Goal: Information Seeking & Learning: Learn about a topic

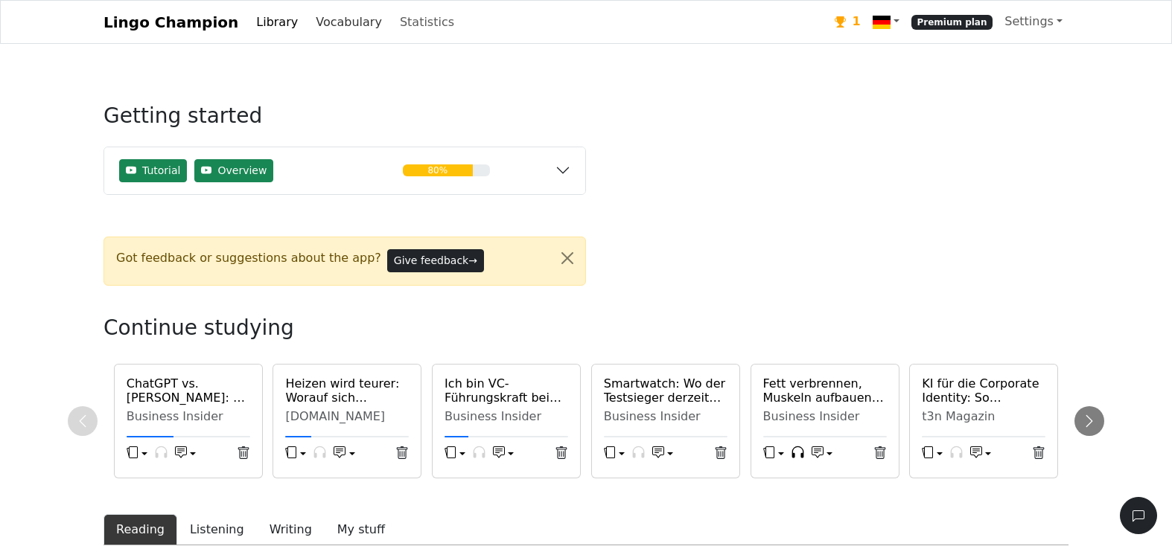
click at [346, 16] on link "Vocabulary" at bounding box center [349, 22] width 78 height 30
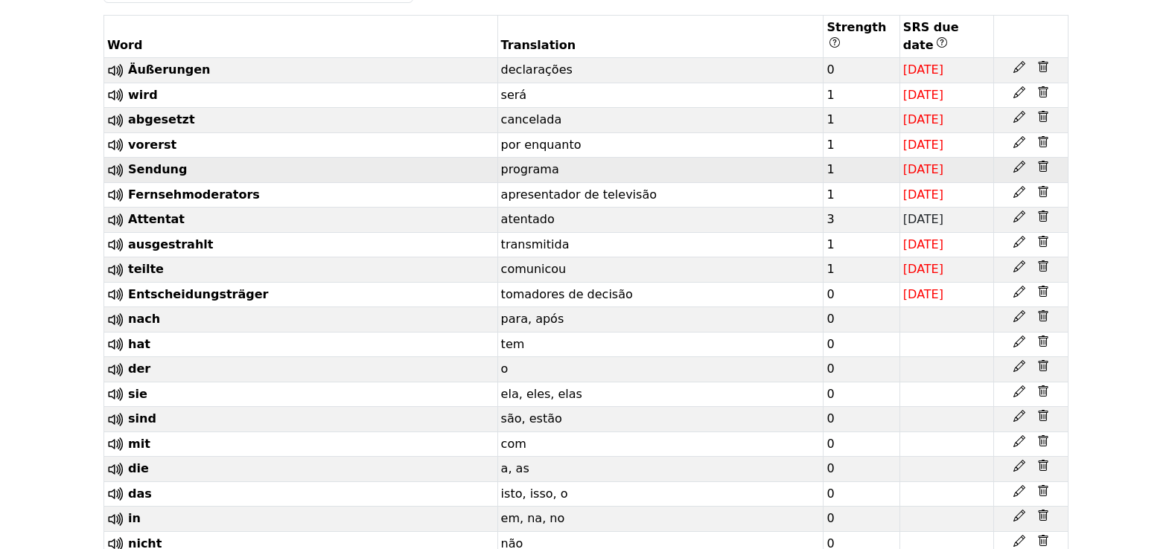
scroll to position [345, 0]
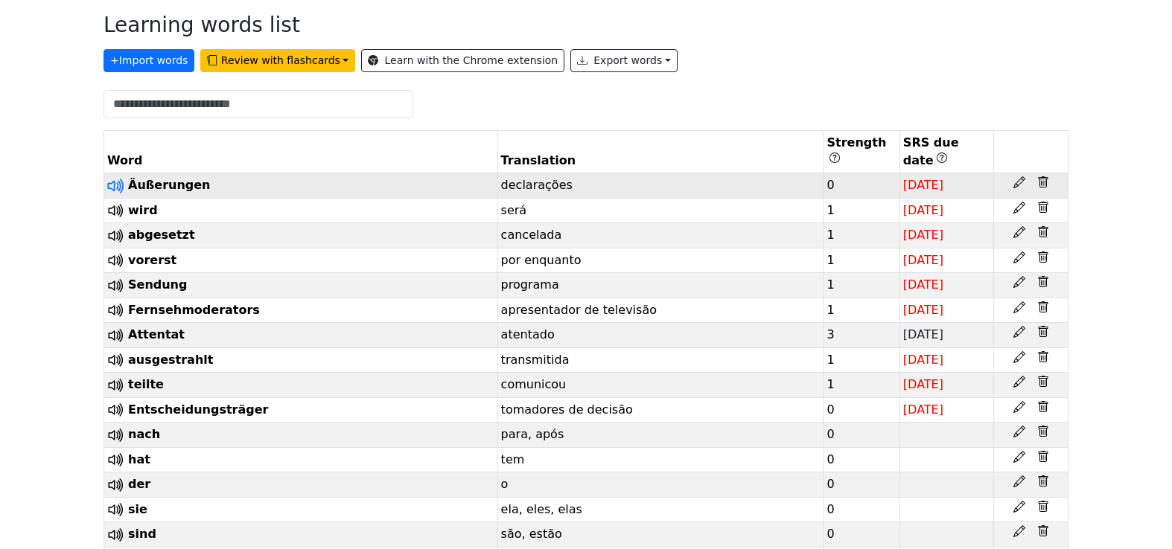
click at [114, 185] on icon at bounding box center [112, 185] width 11 height 11
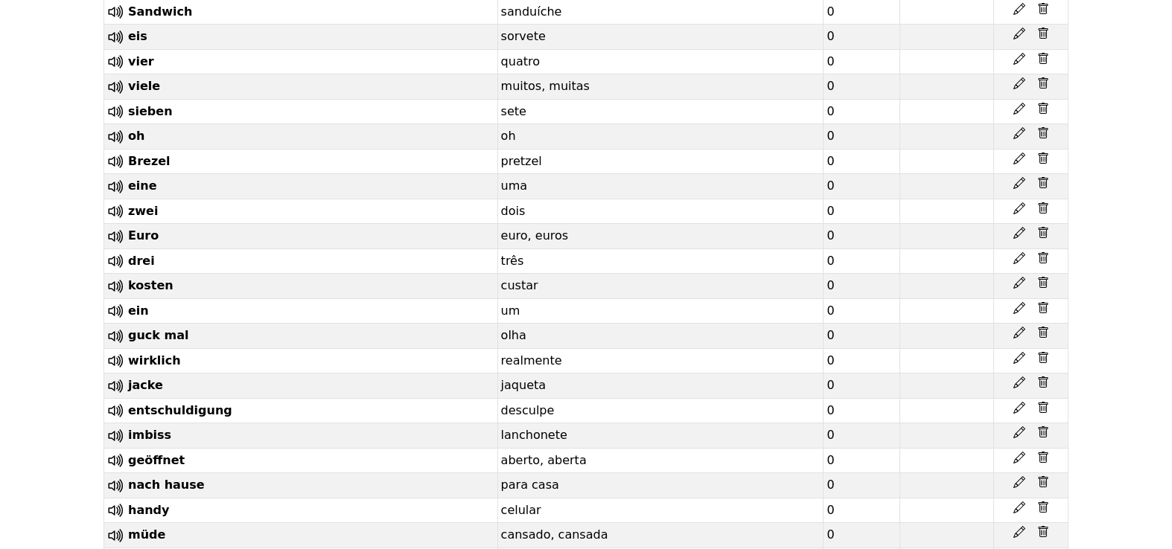
scroll to position [3139, 0]
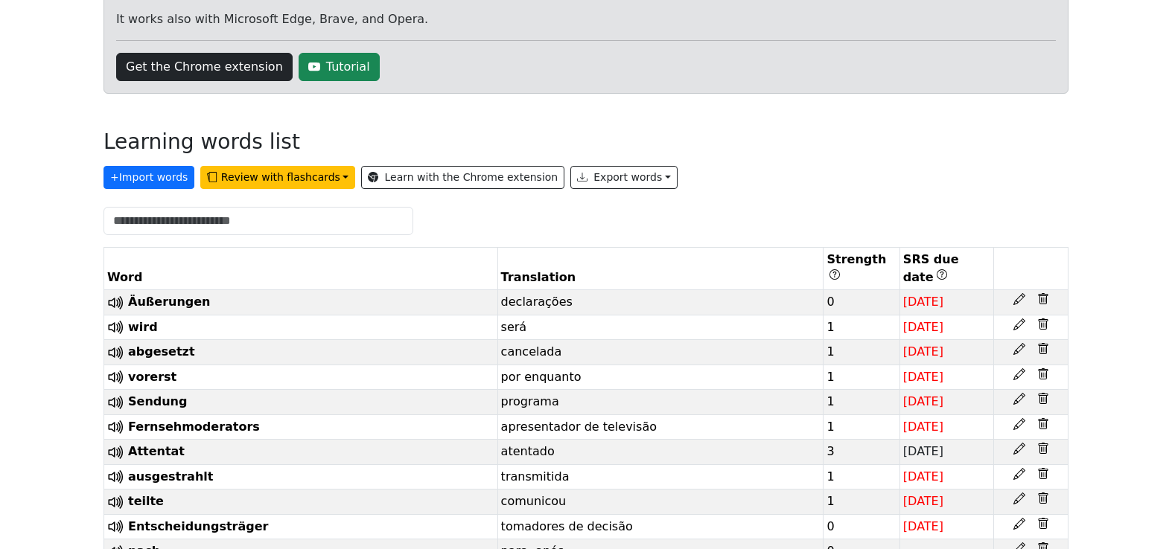
scroll to position [0, 0]
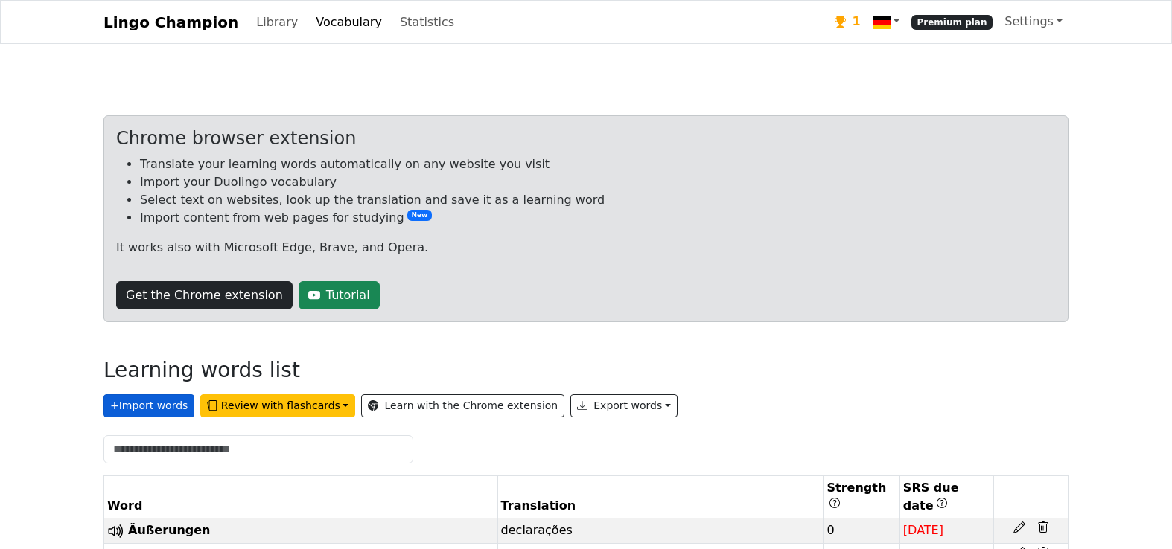
click at [165, 401] on button "+ Import words" at bounding box center [148, 405] width 91 height 23
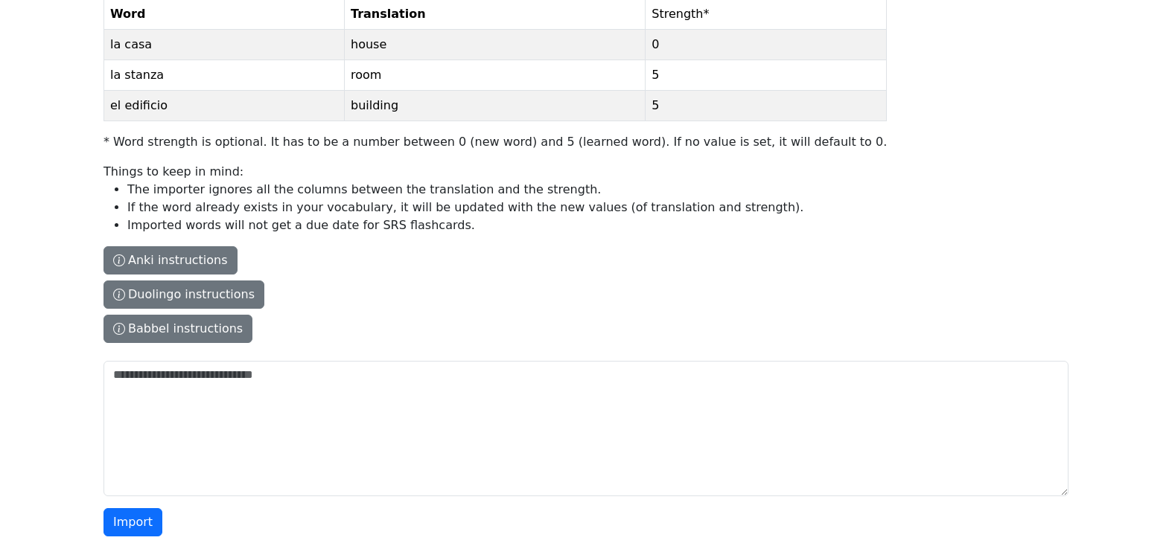
scroll to position [217, 0]
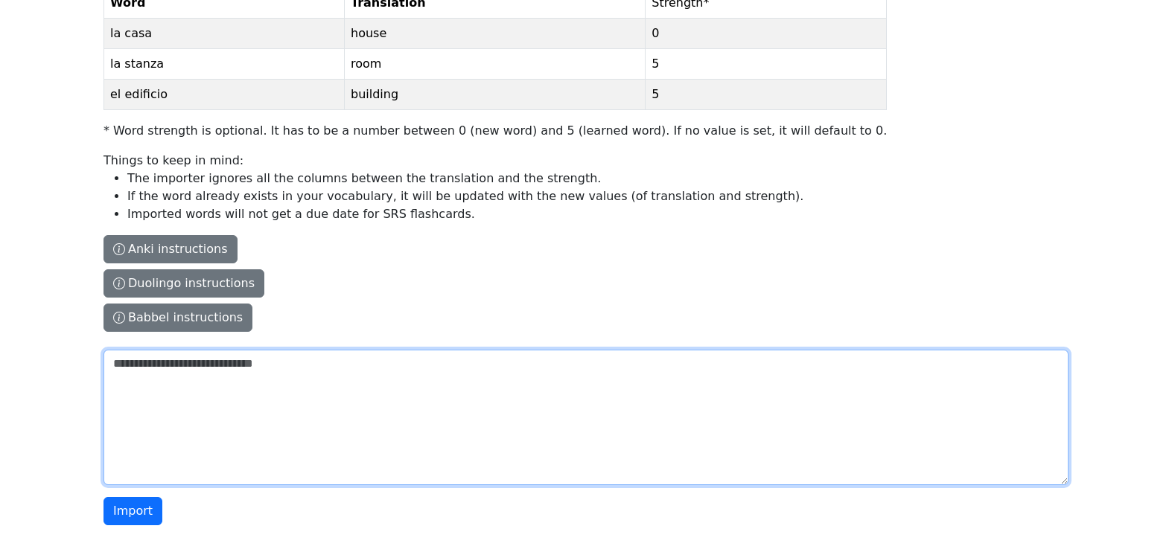
click at [226, 383] on textarea "The columns have to be tab-separated. The safest way is to copy-paste from Exce…" at bounding box center [585, 417] width 965 height 135
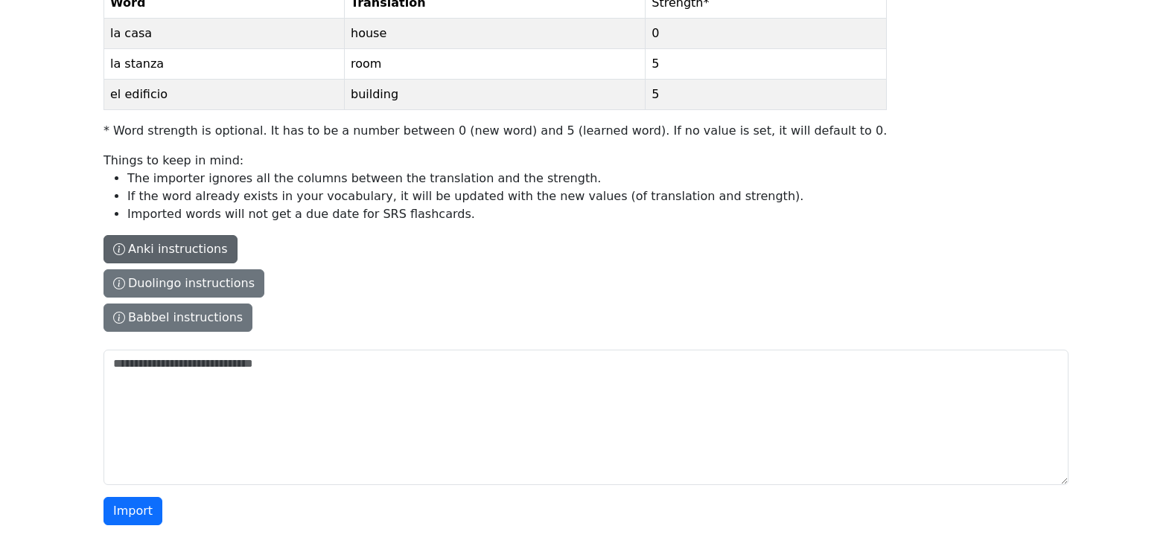
click at [192, 249] on button "Anki instructions" at bounding box center [170, 249] width 134 height 28
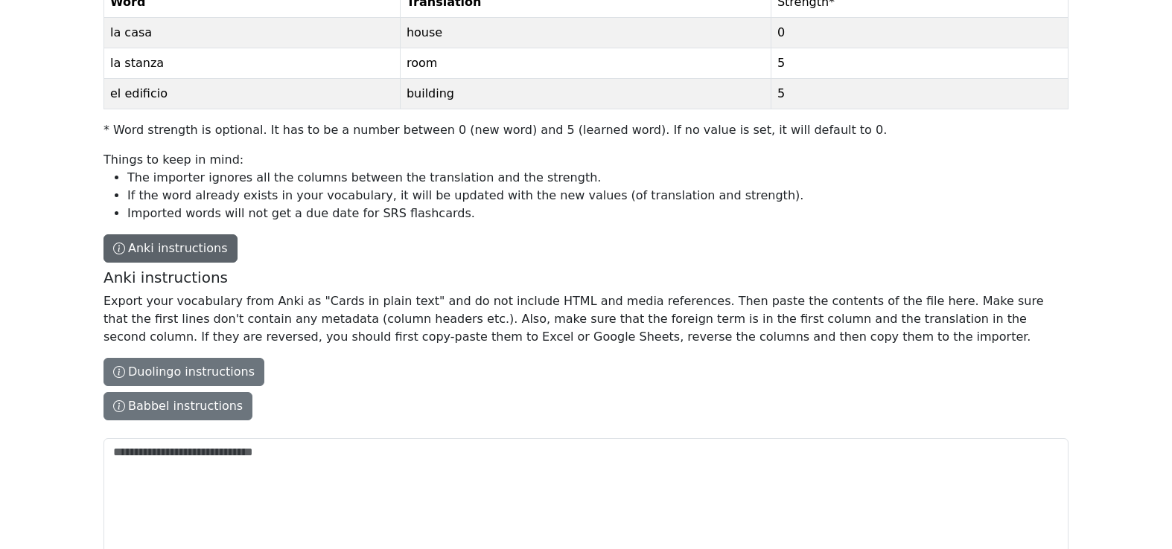
click at [192, 249] on button "Anki instructions" at bounding box center [170, 248] width 134 height 28
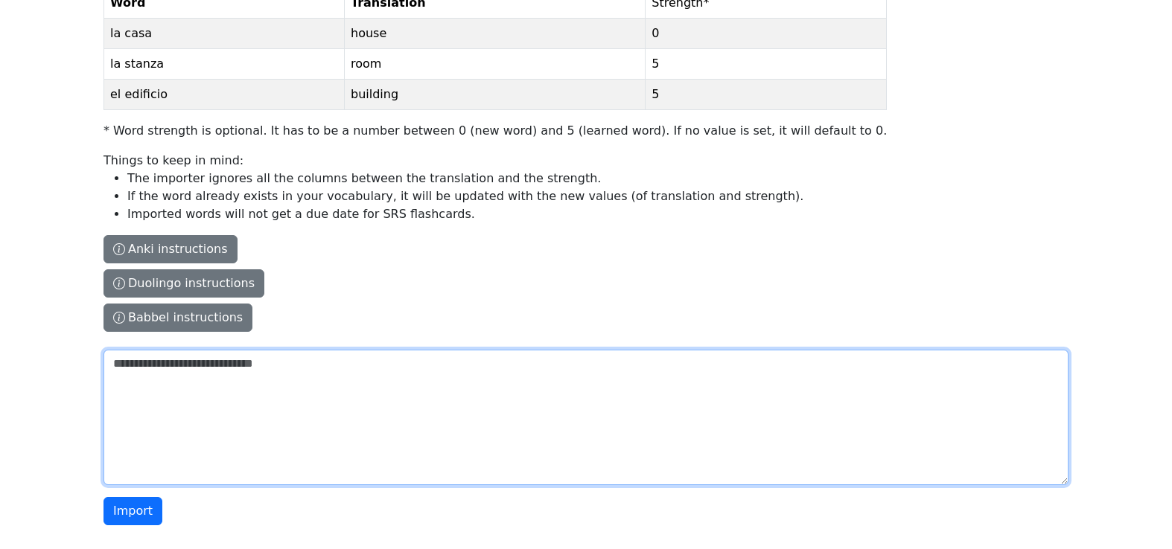
click at [211, 380] on textarea "The columns have to be tab-separated. The safest way is to copy-paste from Exce…" at bounding box center [585, 417] width 965 height 135
paste textarea "**********"
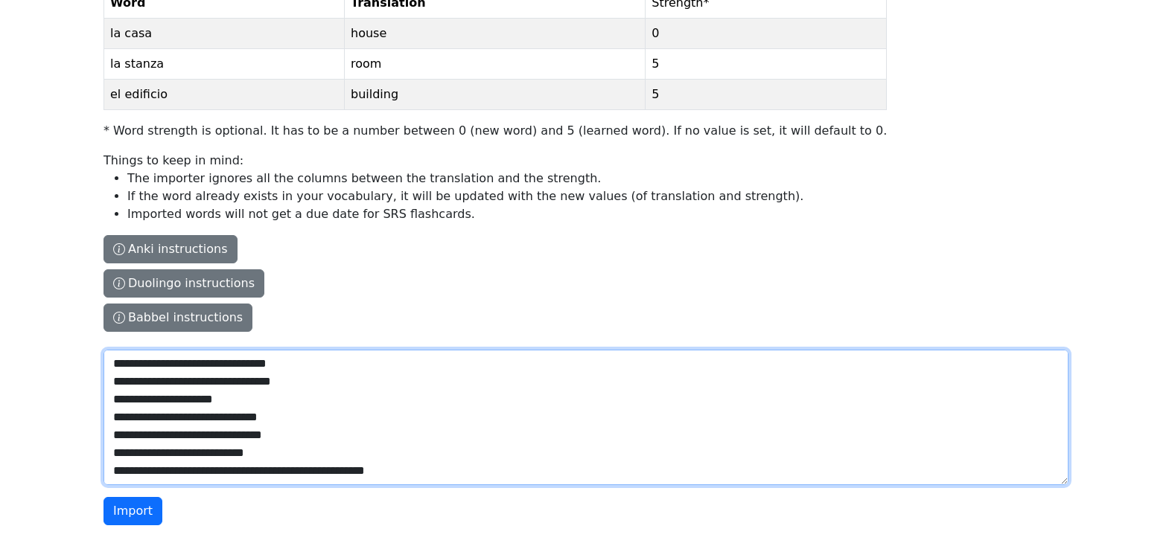
scroll to position [10427, 0]
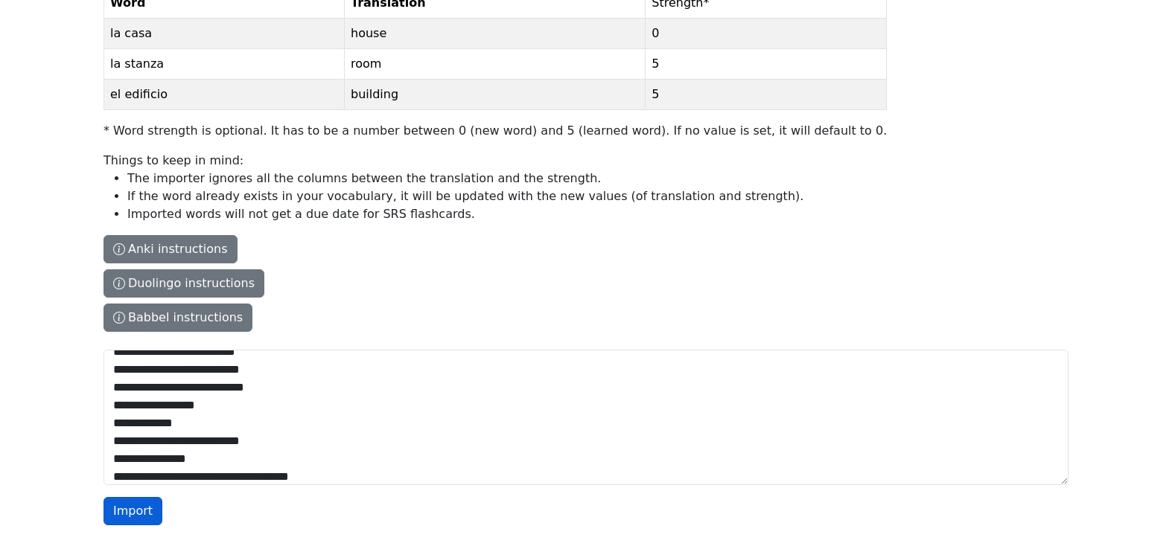
click at [133, 510] on button "Import" at bounding box center [132, 511] width 59 height 28
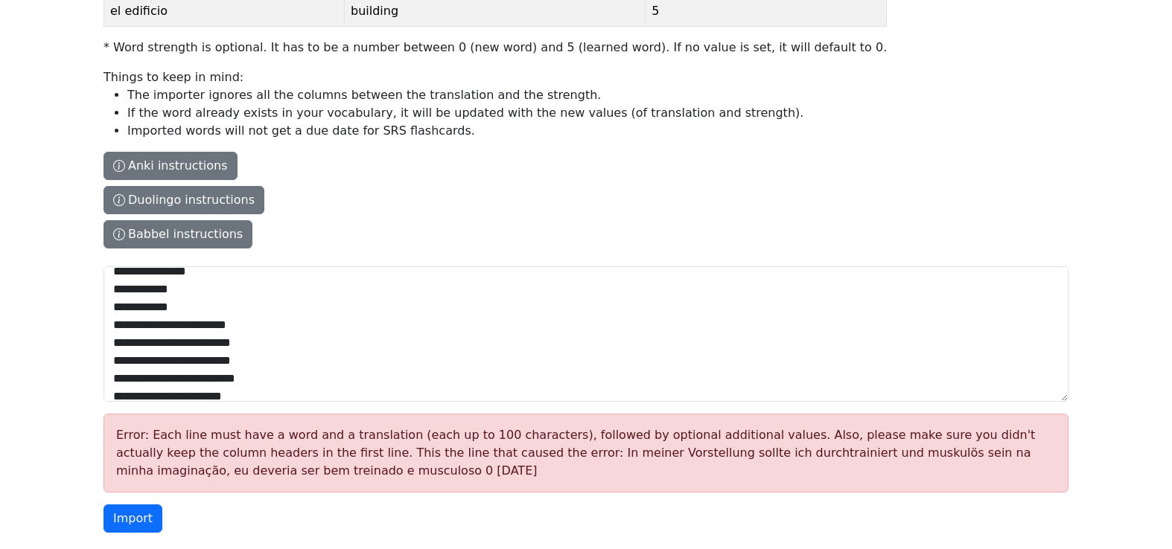
scroll to position [0, 0]
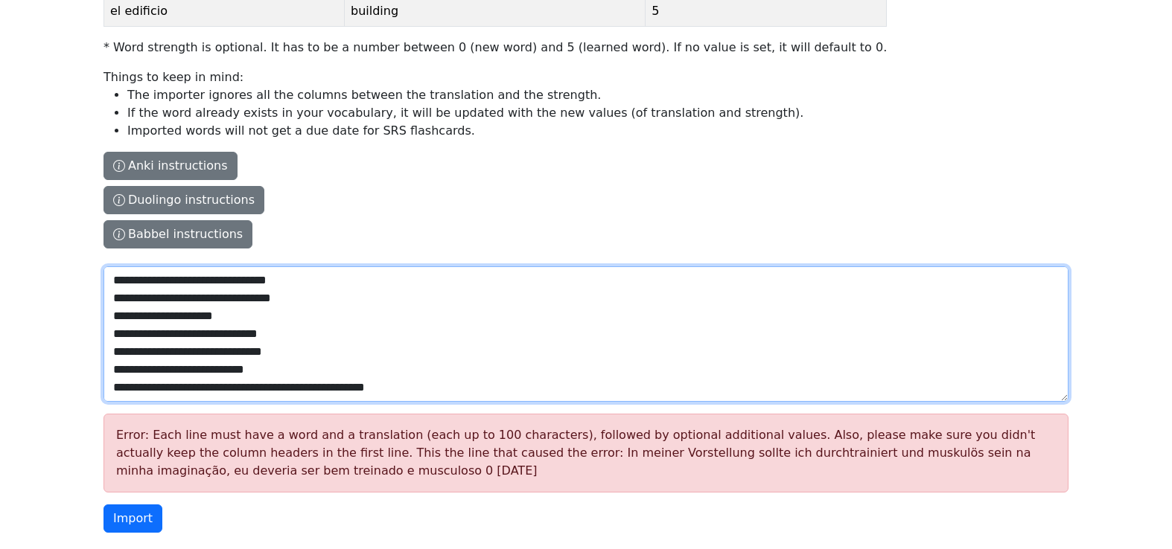
click at [395, 301] on textarea "The columns have to be tab-separated. The safest way is to copy-paste from Exce…" at bounding box center [585, 333] width 965 height 135
click at [219, 300] on textarea "The columns have to be tab-separated. The safest way is to copy-paste from Exce…" at bounding box center [585, 333] width 965 height 135
click at [191, 301] on textarea "The columns have to be tab-separated. The safest way is to copy-paste from Exce…" at bounding box center [585, 333] width 965 height 135
click at [115, 296] on textarea "The columns have to be tab-separated. The safest way is to copy-paste from Exce…" at bounding box center [585, 333] width 965 height 135
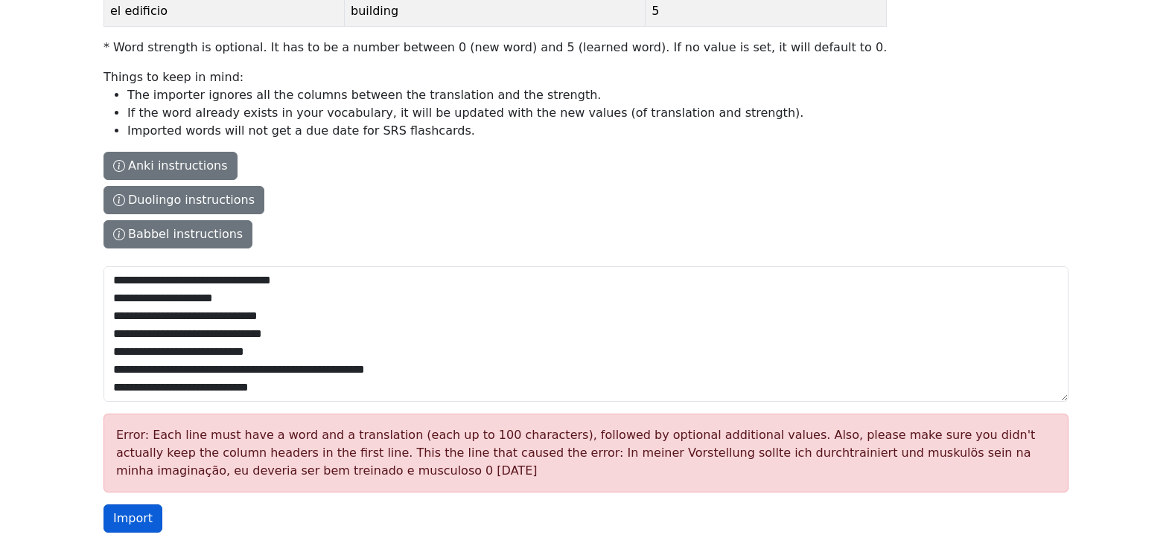
click at [144, 519] on button "Import" at bounding box center [132, 519] width 59 height 28
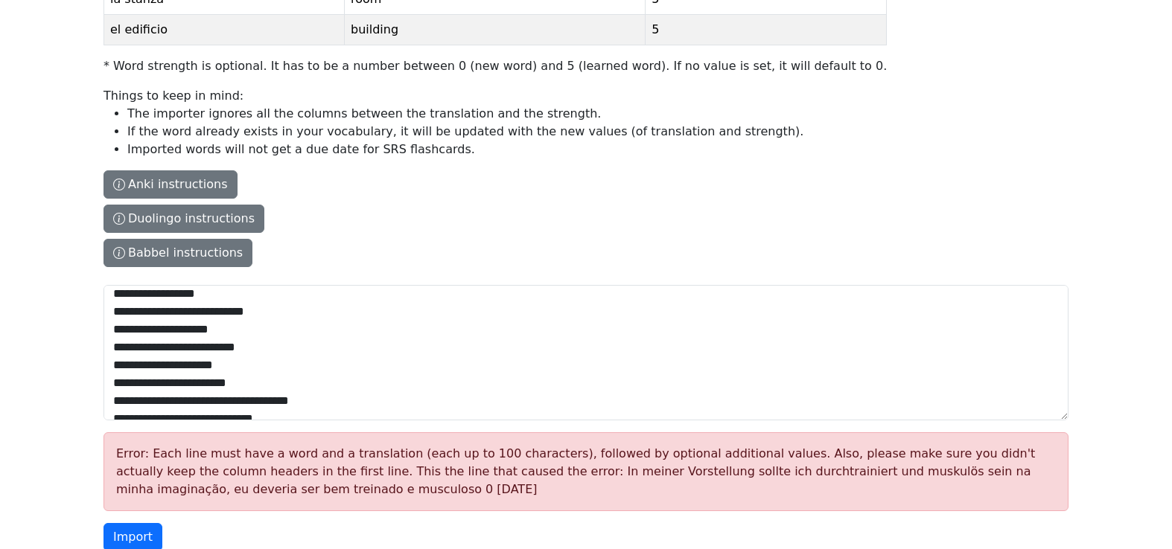
scroll to position [299, 0]
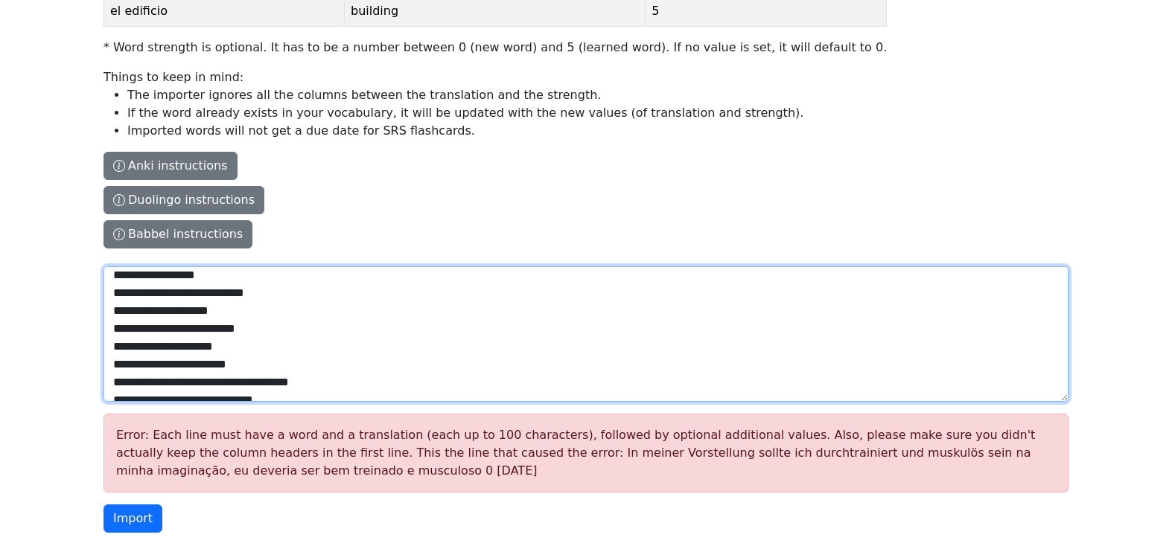
click at [369, 312] on textarea "The columns have to be tab-separated. The safest way is to copy-paste from Exce…" at bounding box center [585, 333] width 965 height 135
paste textarea "**********"
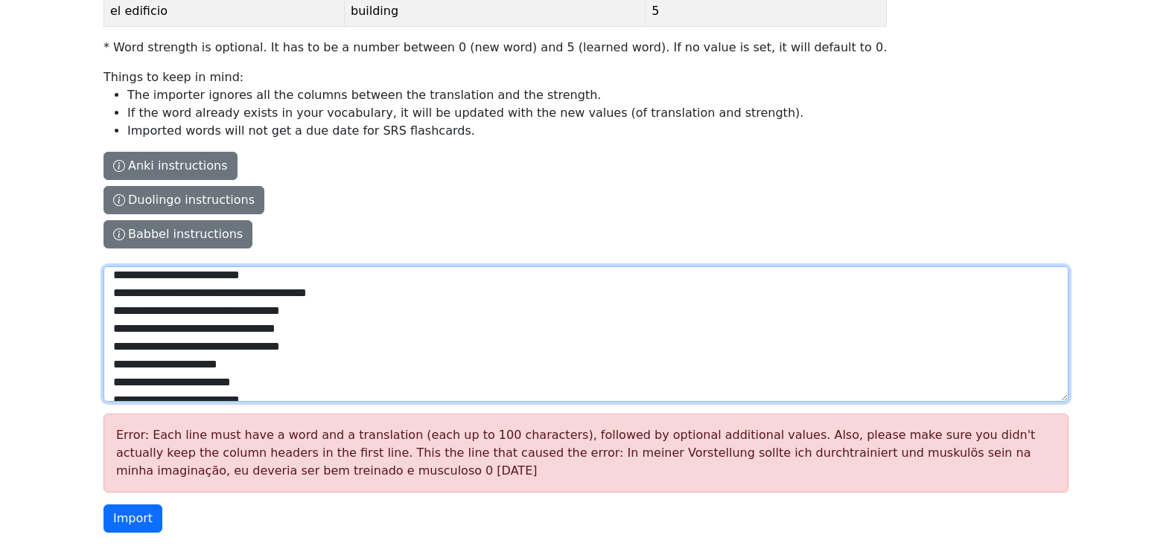
scroll to position [10391, 0]
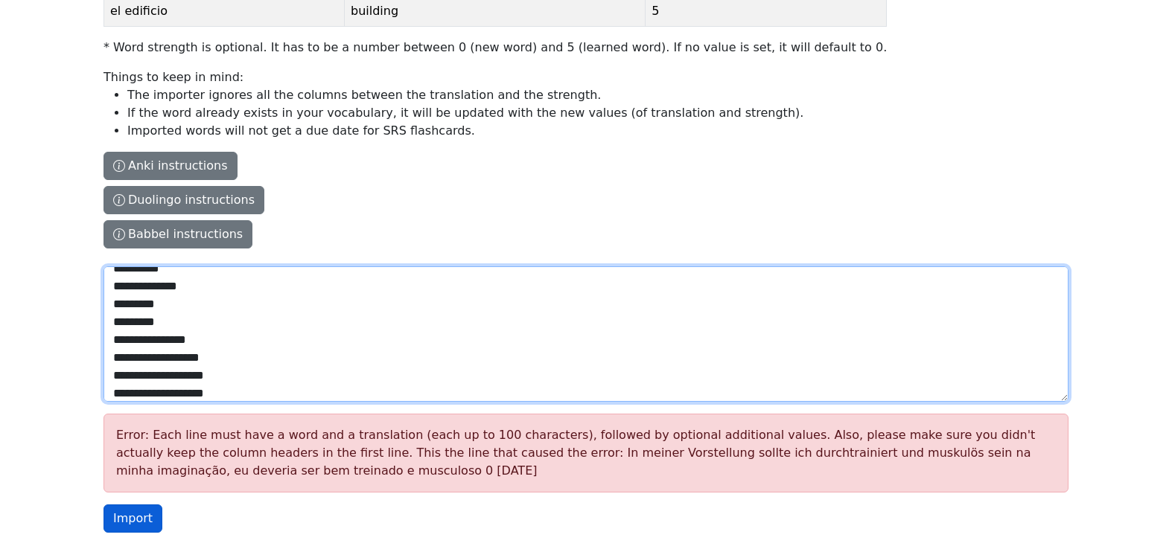
type textarea "**********"
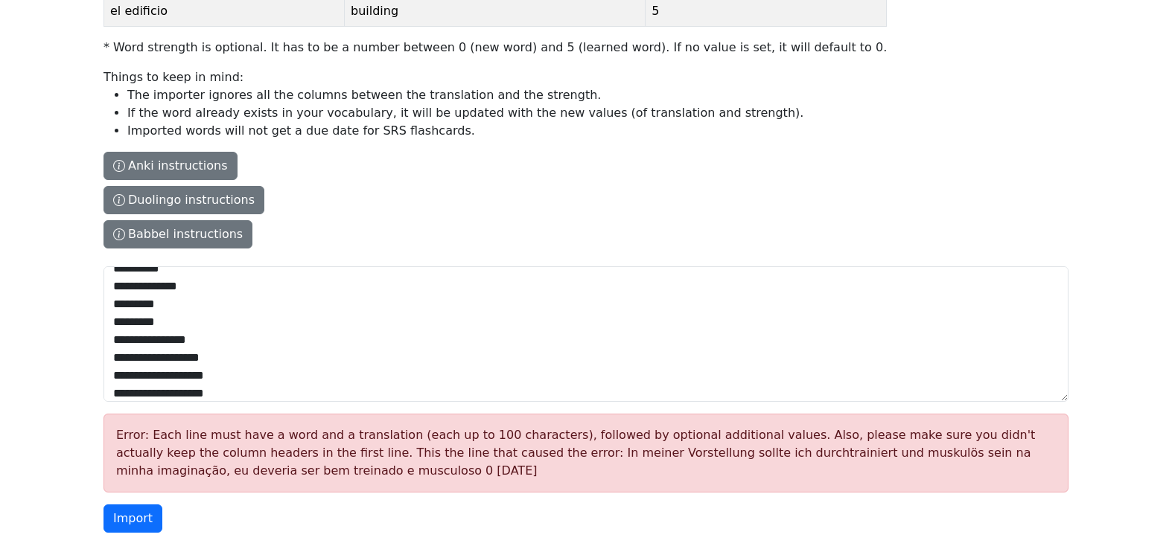
click at [131, 519] on button "Import" at bounding box center [132, 519] width 59 height 28
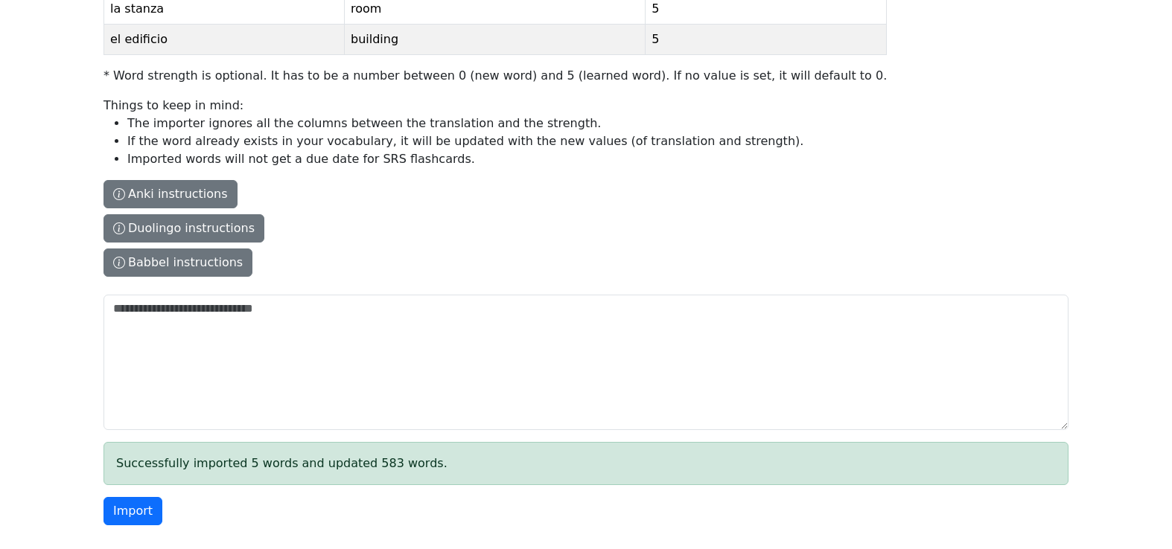
scroll to position [0, 0]
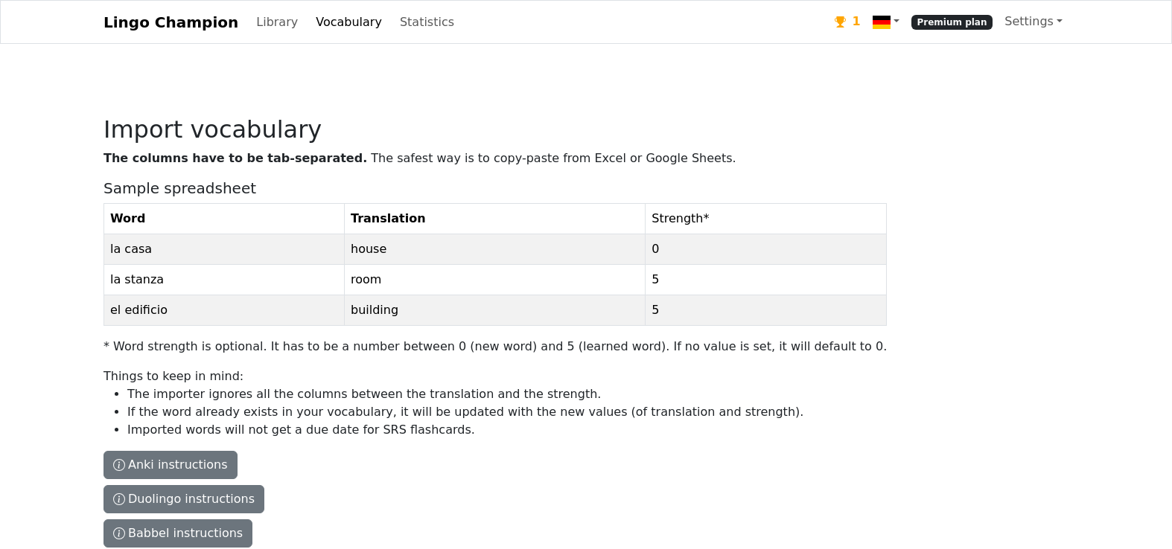
click at [323, 31] on link "Vocabulary" at bounding box center [349, 22] width 78 height 30
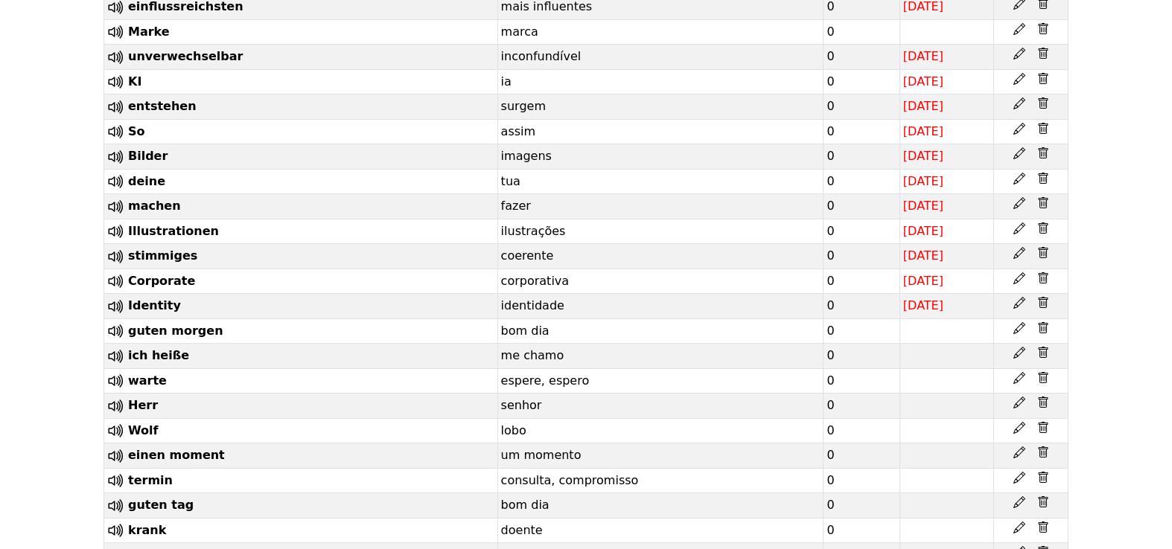
scroll to position [348, 0]
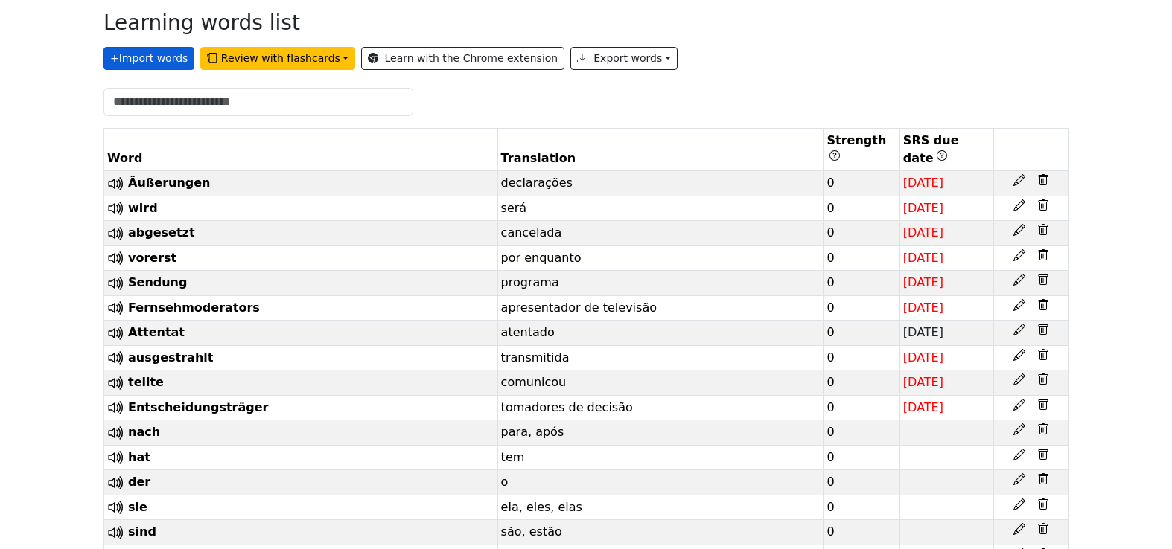
click at [153, 53] on button "+ Import words" at bounding box center [148, 58] width 91 height 23
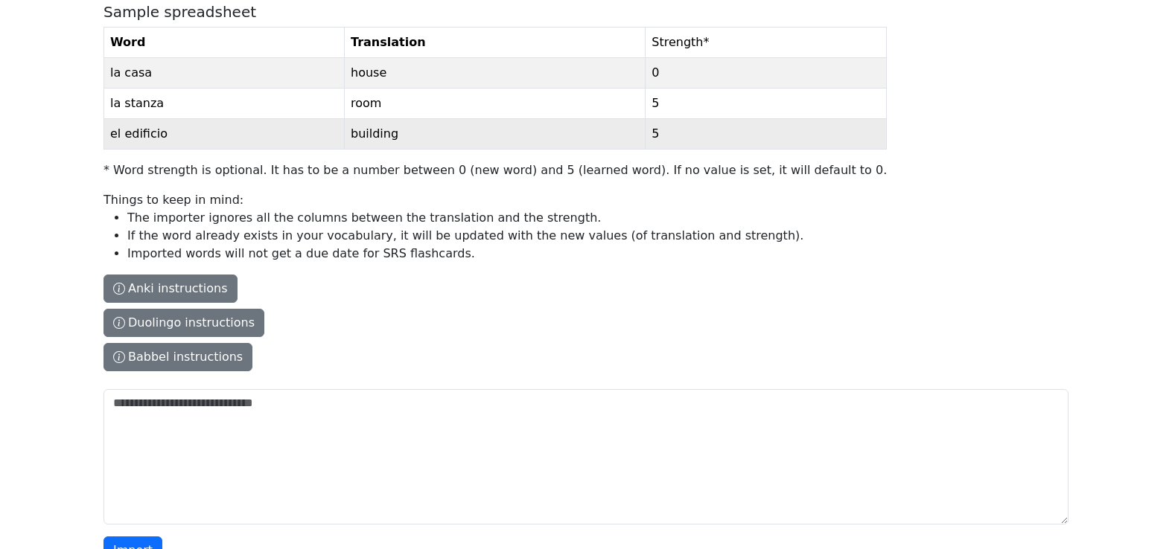
scroll to position [138, 0]
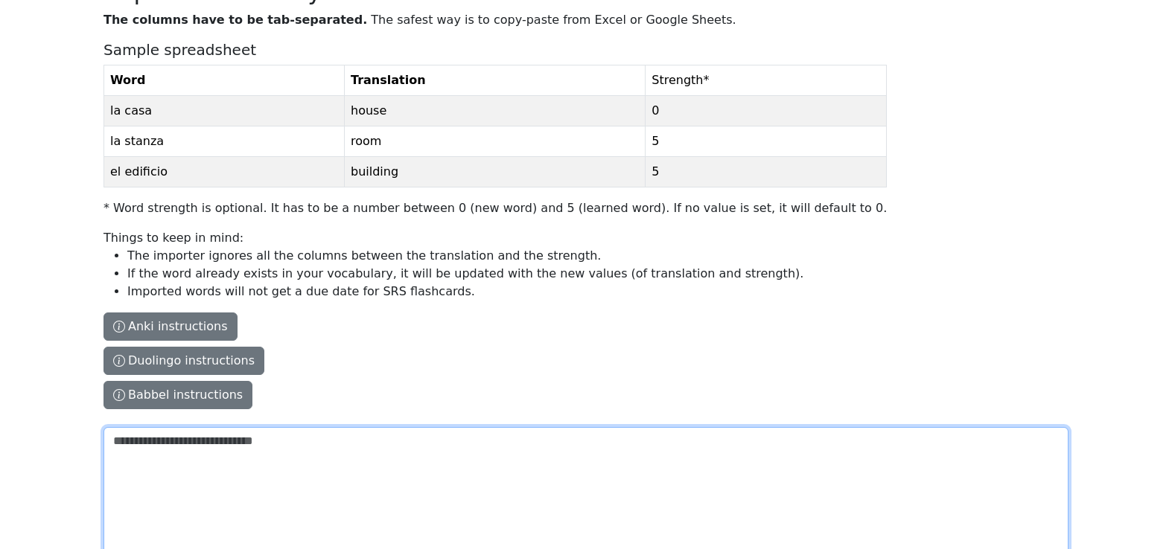
click at [235, 456] on textarea "The columns have to be tab-separated. The safest way is to copy-paste from Exce…" at bounding box center [585, 494] width 965 height 135
paste textarea "**********"
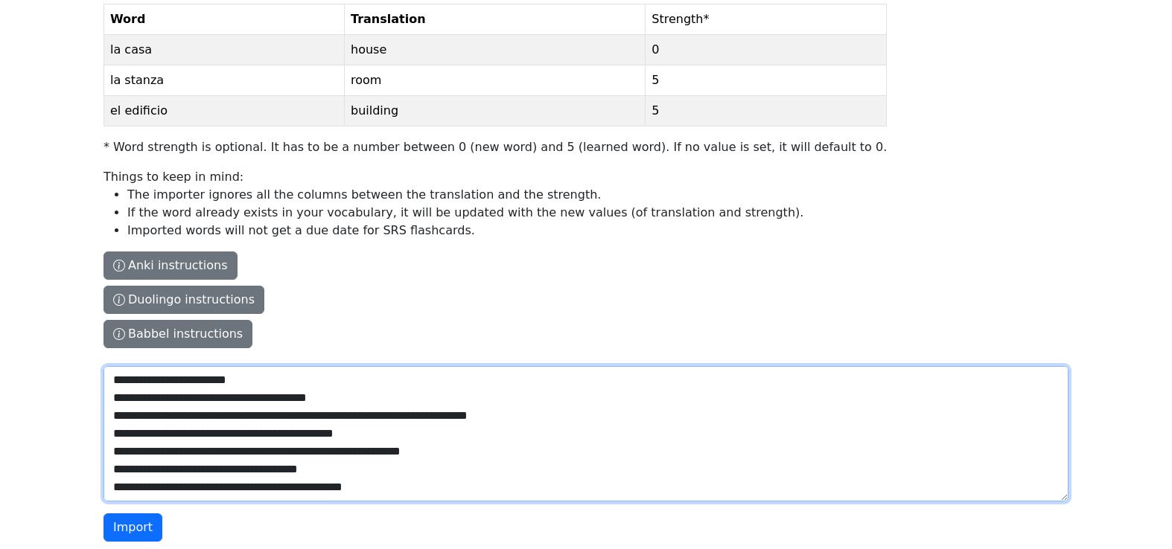
scroll to position [217, 0]
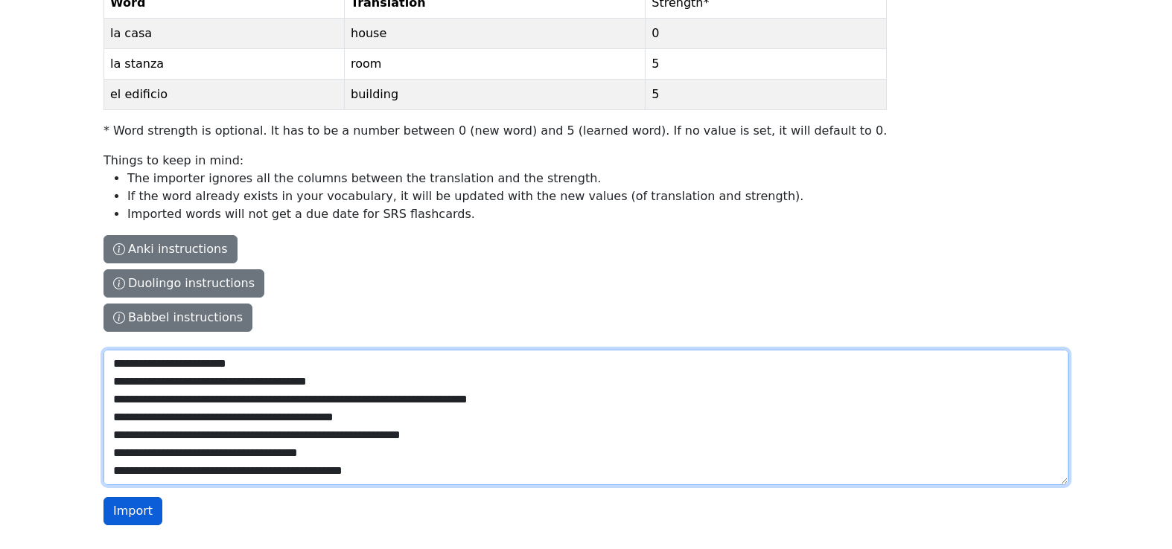
type textarea "**********"
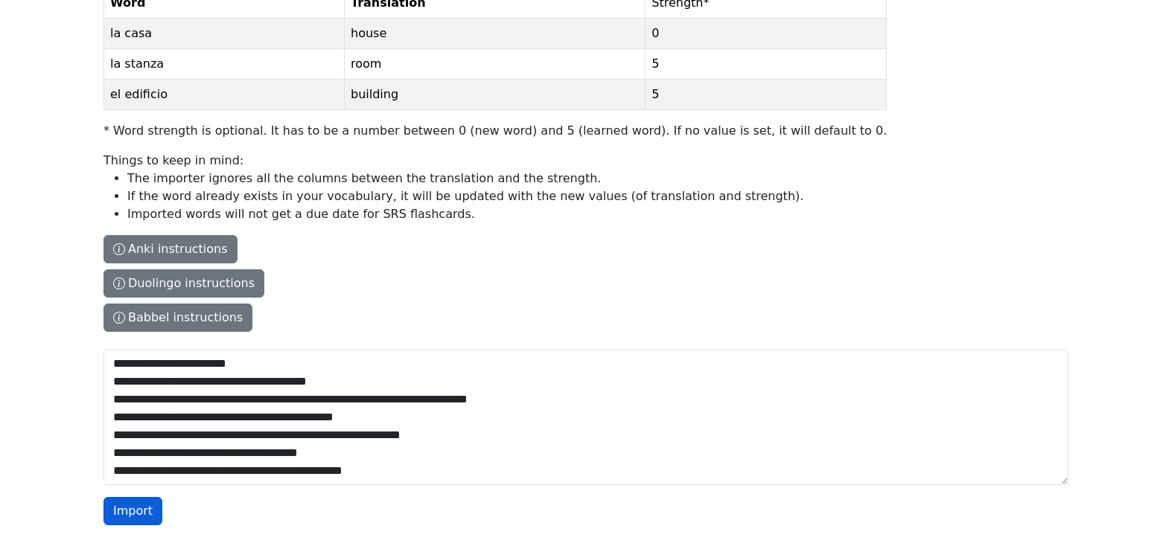
click at [137, 511] on button "Import" at bounding box center [132, 511] width 59 height 28
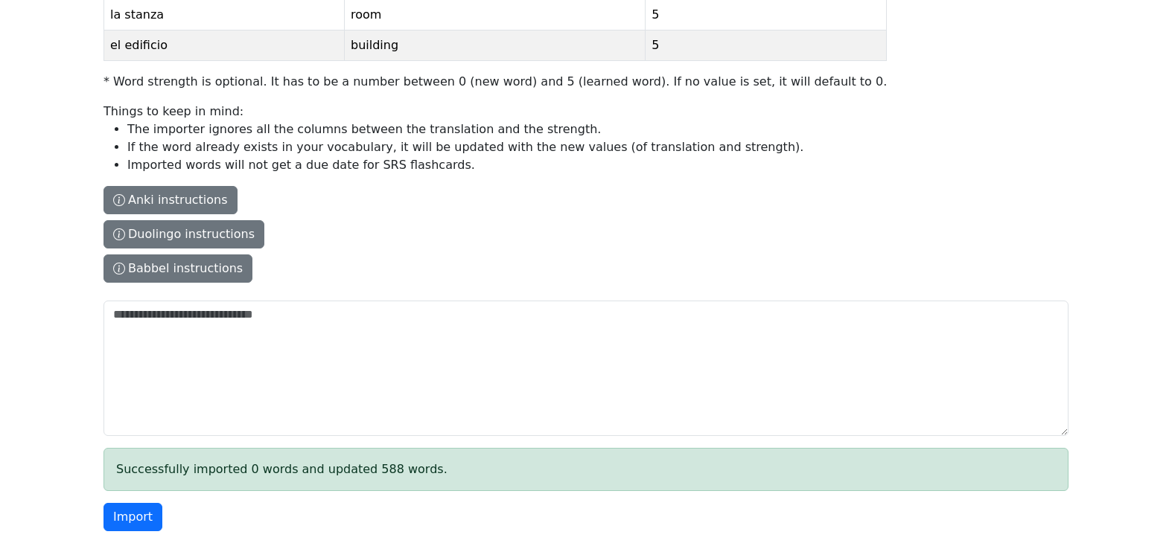
scroll to position [272, 0]
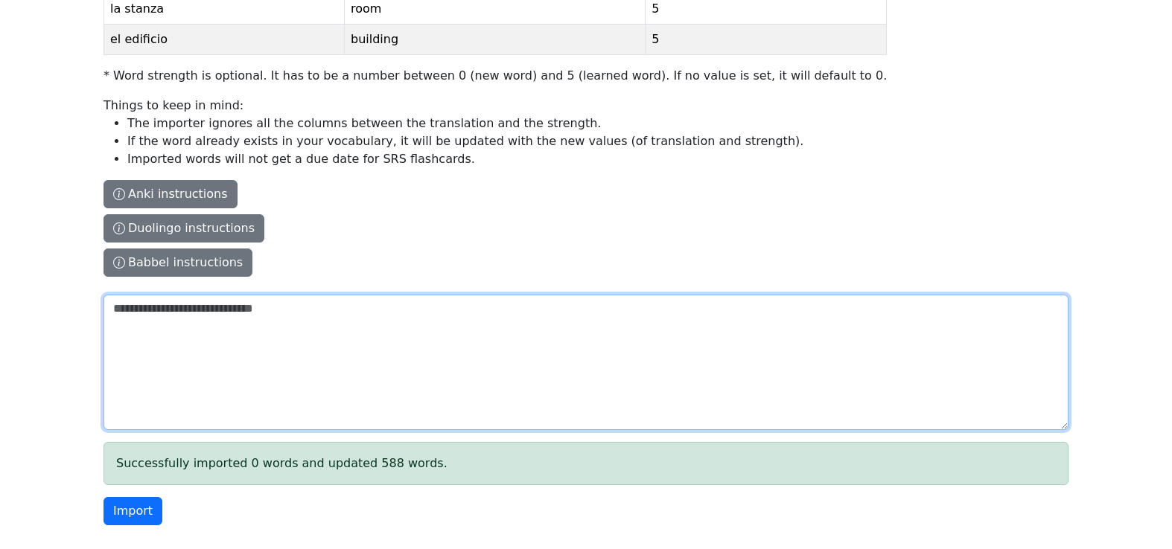
click at [352, 321] on textarea "The columns have to be tab-separated. The safest way is to copy-paste from Exce…" at bounding box center [585, 362] width 965 height 135
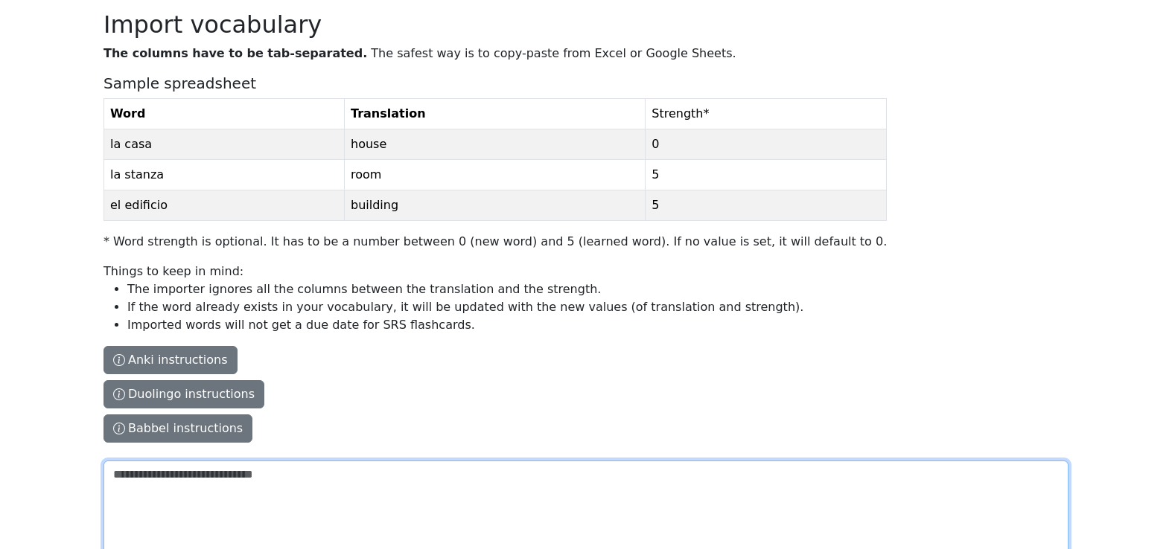
scroll to position [0, 0]
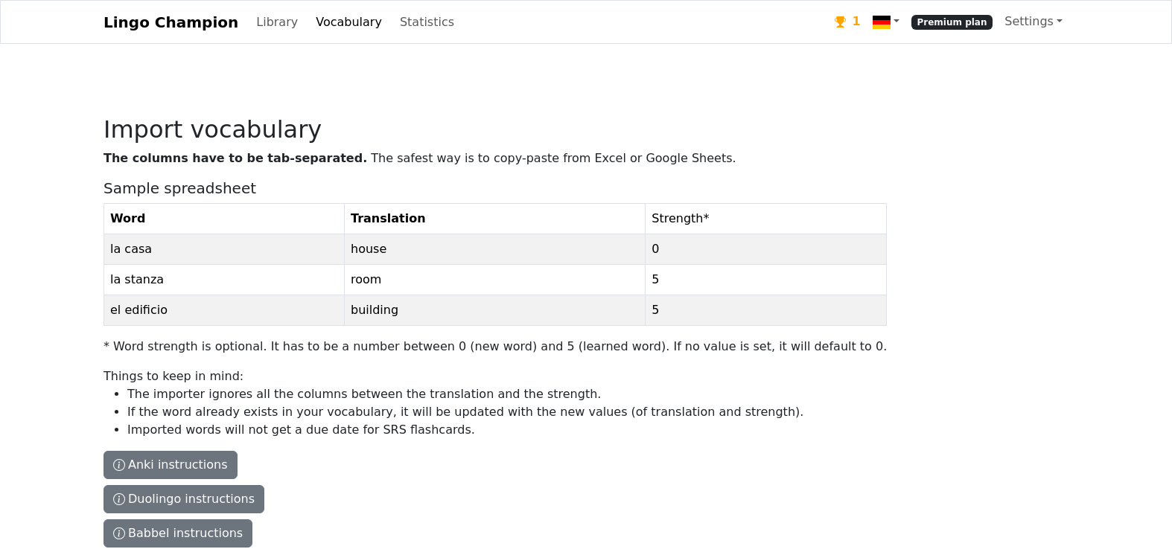
click at [310, 19] on link "Vocabulary" at bounding box center [349, 22] width 78 height 30
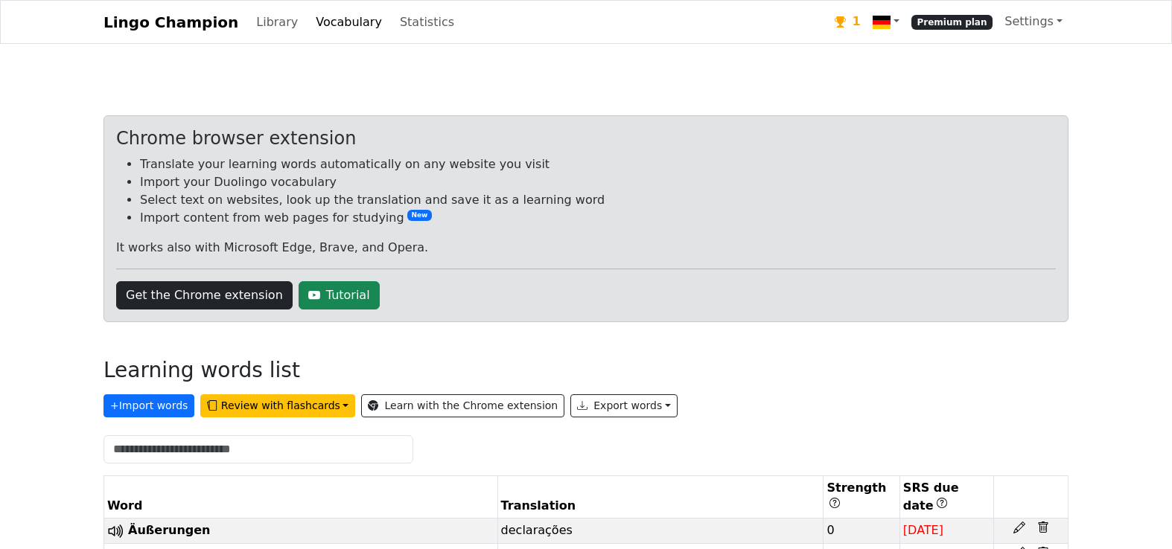
scroll to position [293, 0]
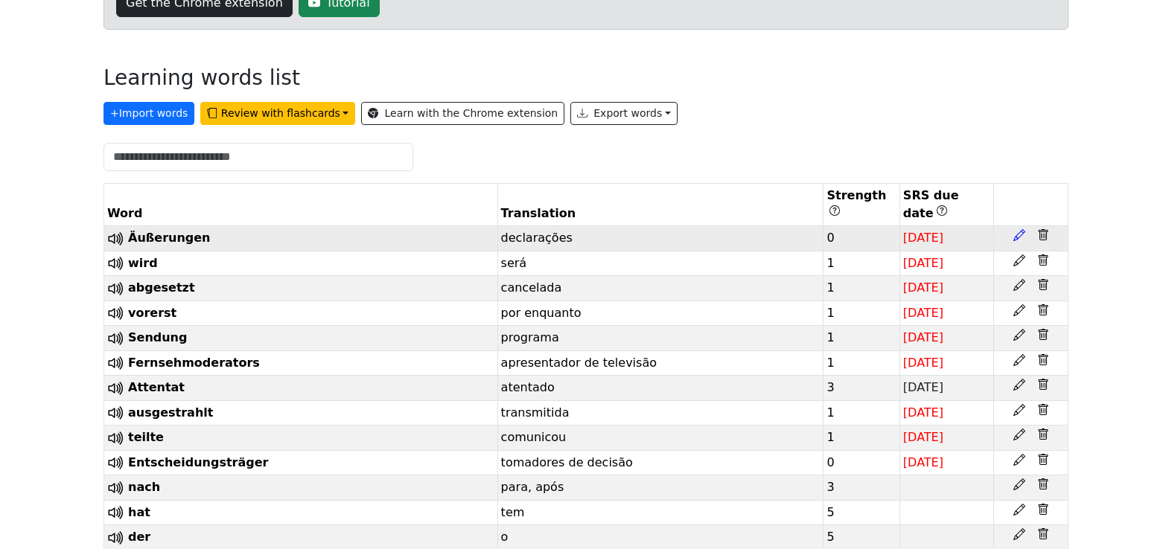
click at [1018, 233] on icon at bounding box center [1019, 235] width 12 height 12
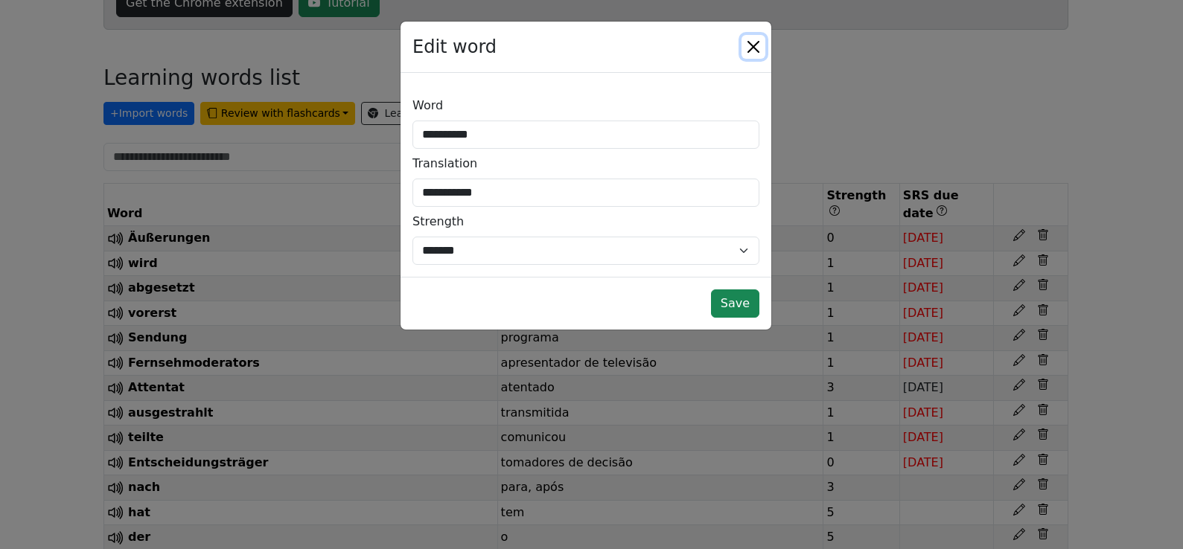
click at [753, 43] on button "Close" at bounding box center [753, 47] width 24 height 24
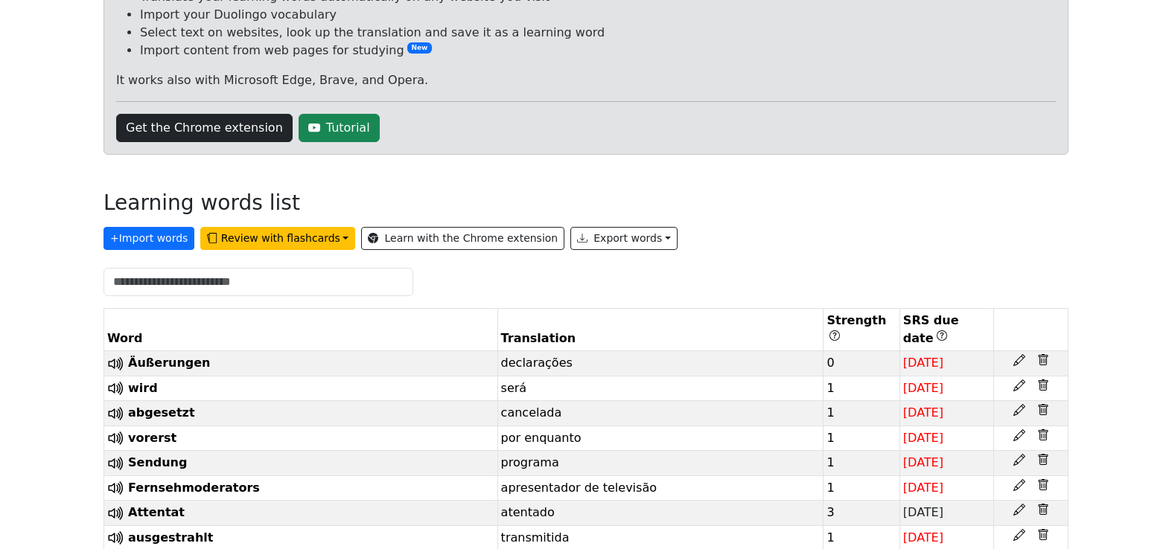
scroll to position [0, 0]
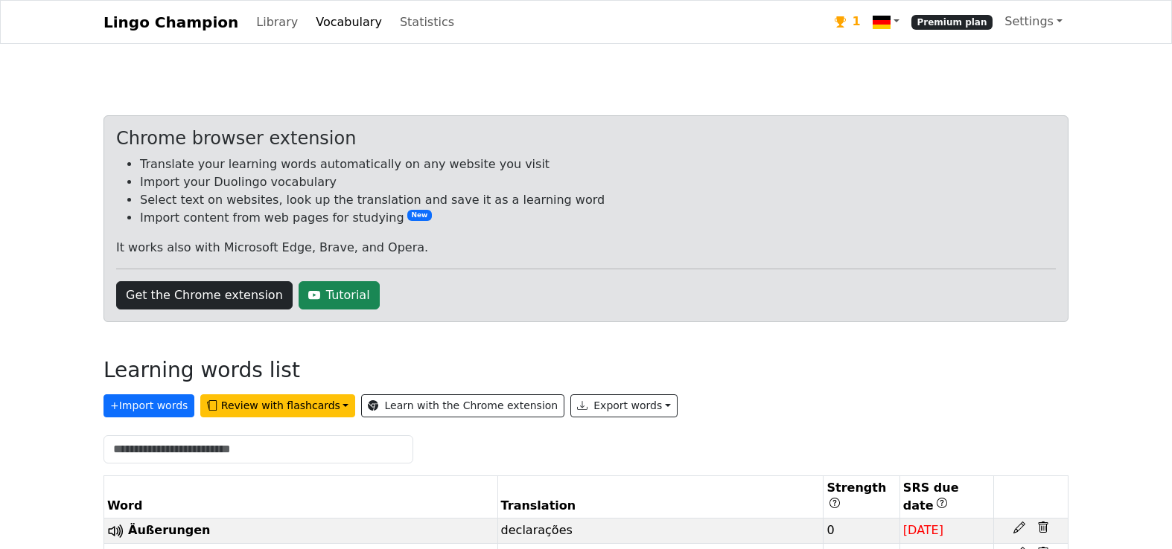
click at [481, 283] on div "Get the Chrome extension Tutorial" at bounding box center [585, 295] width 939 height 28
click at [397, 25] on link "Statistics" at bounding box center [427, 22] width 66 height 30
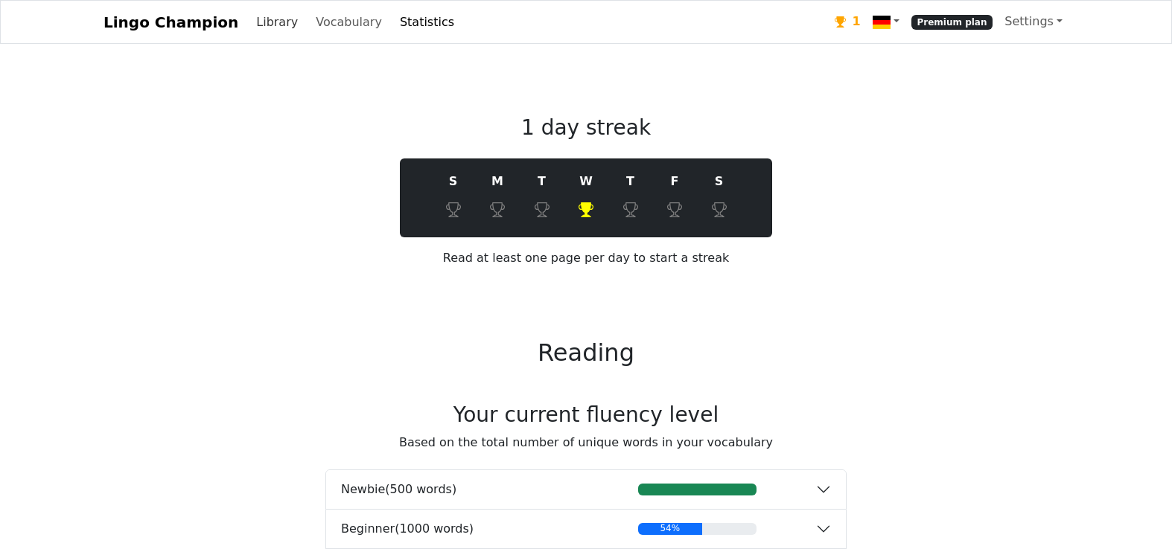
click at [251, 23] on link "Library" at bounding box center [277, 22] width 54 height 30
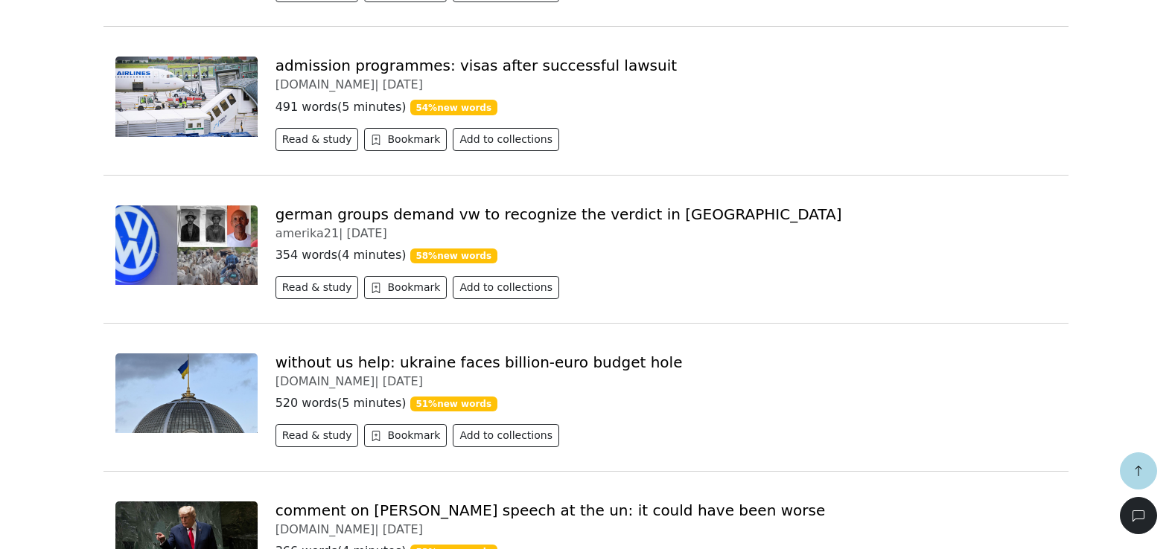
scroll to position [2468, 0]
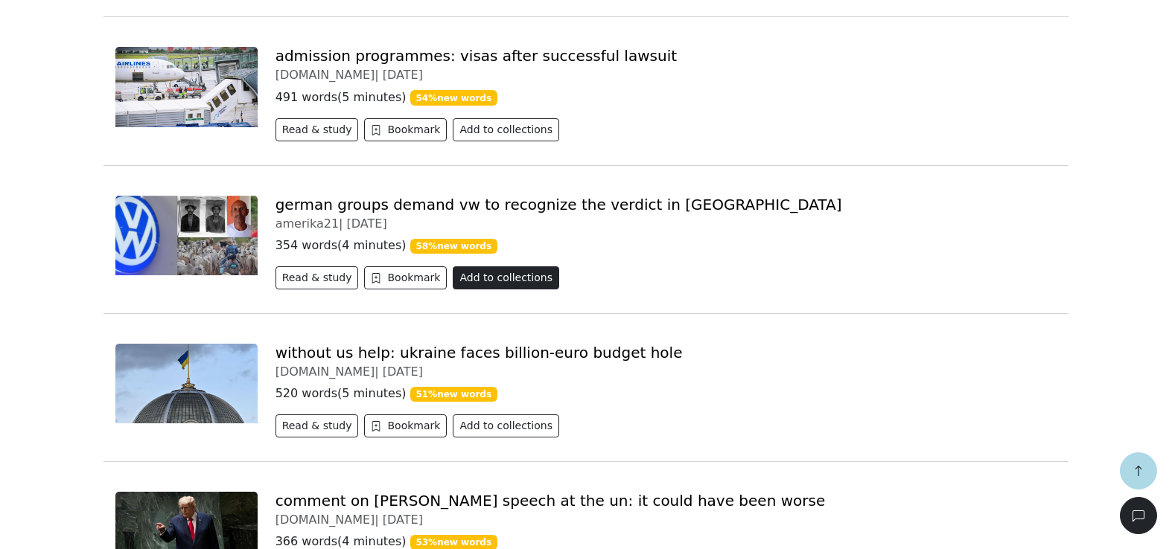
click at [521, 266] on button "Add to collections" at bounding box center [506, 277] width 106 height 23
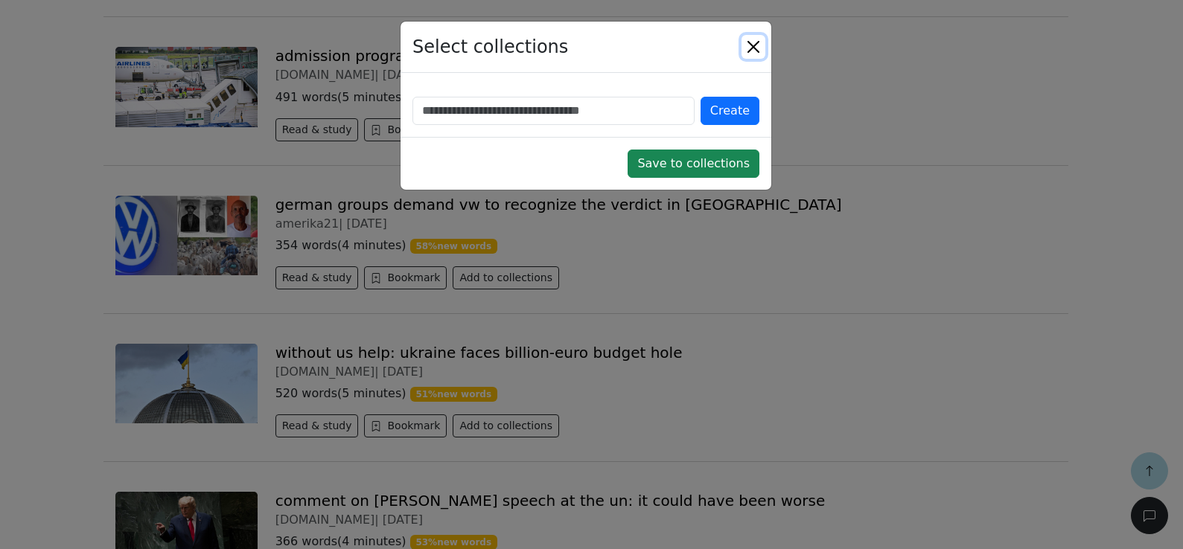
click at [747, 46] on button "Close" at bounding box center [753, 47] width 24 height 24
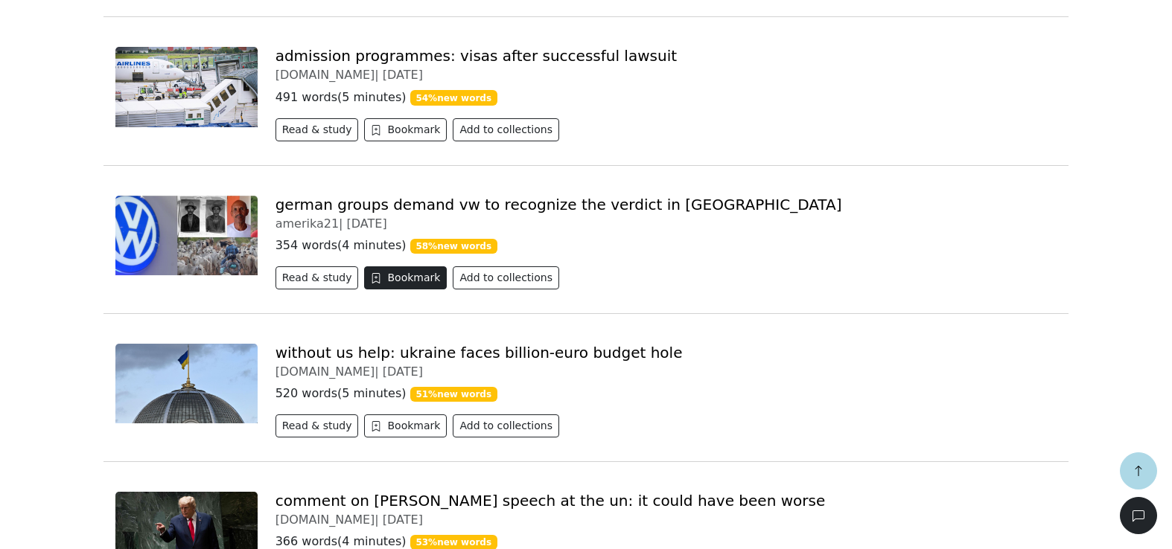
click at [399, 266] on button "Bookmark" at bounding box center [405, 277] width 83 height 23
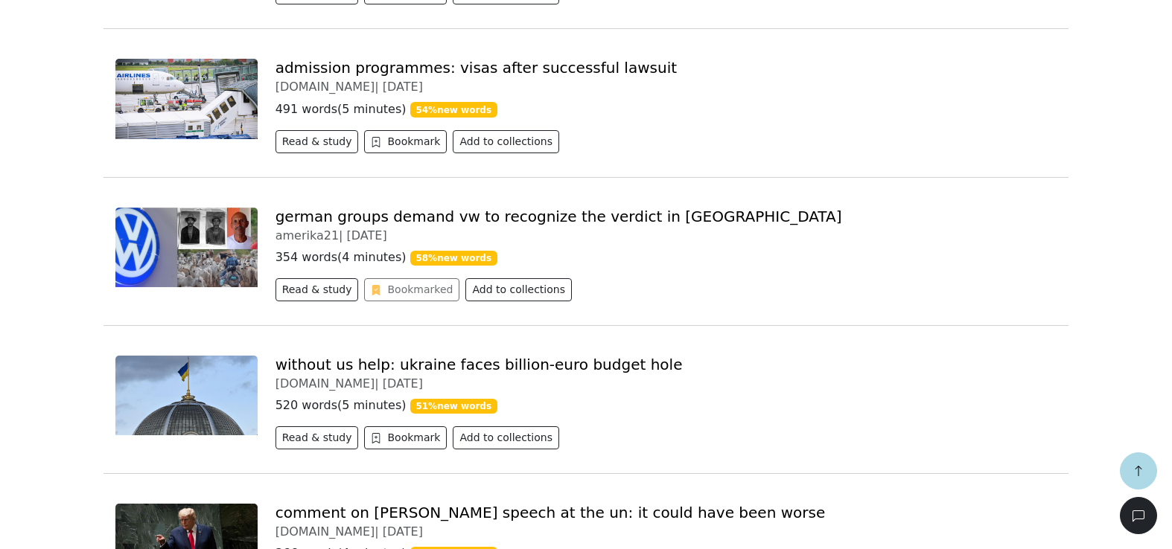
scroll to position [2289, 0]
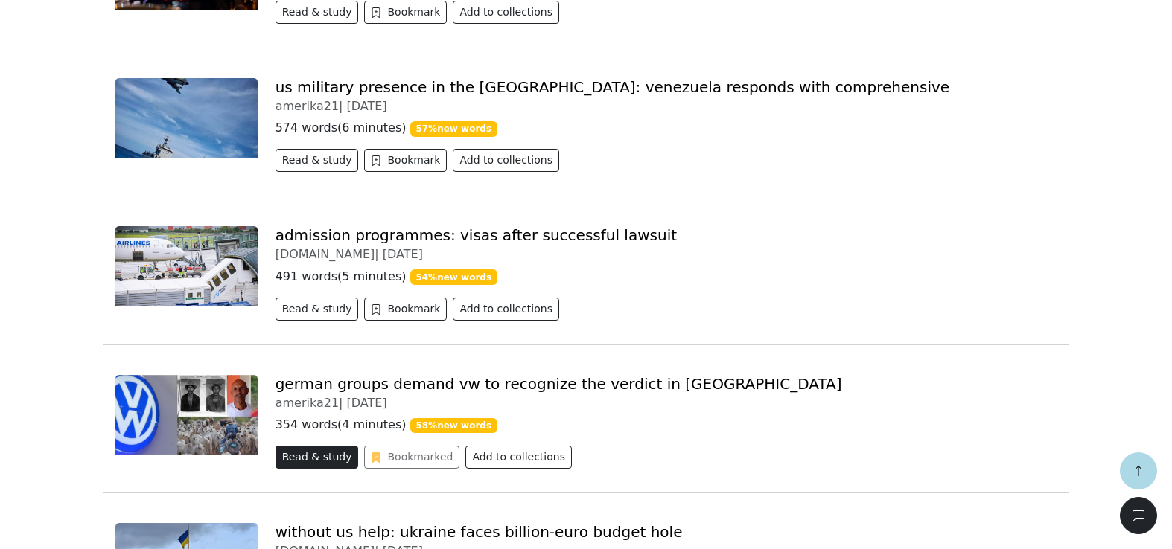
click at [322, 446] on button "Read & study" at bounding box center [316, 457] width 83 height 23
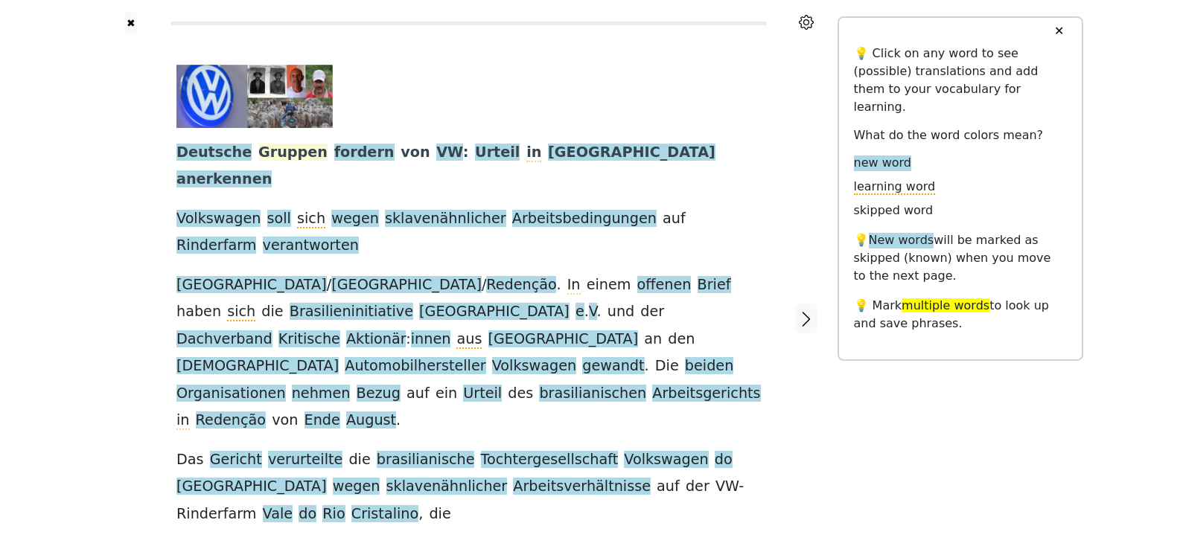
click at [295, 148] on span "Gruppen" at bounding box center [292, 153] width 69 height 19
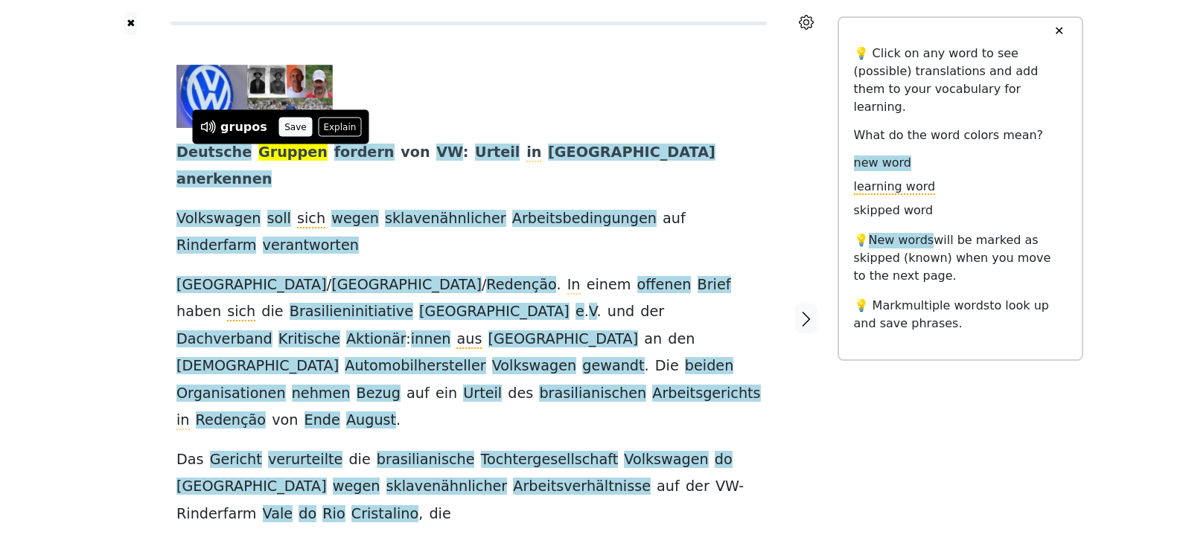
click at [290, 129] on button "Save" at bounding box center [295, 127] width 33 height 19
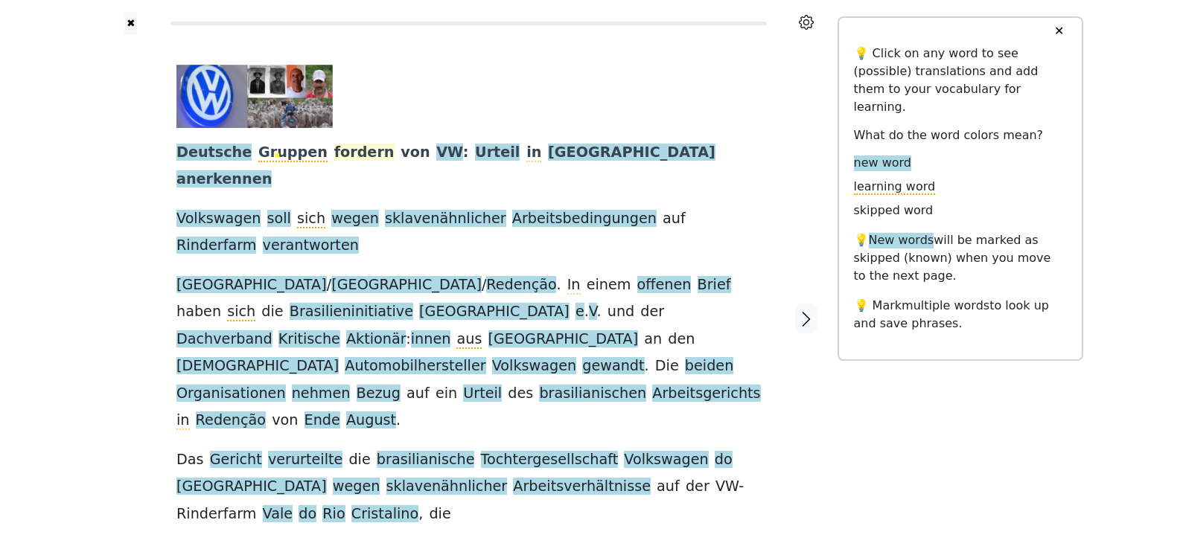
click at [334, 149] on span "fordern" at bounding box center [364, 153] width 60 height 19
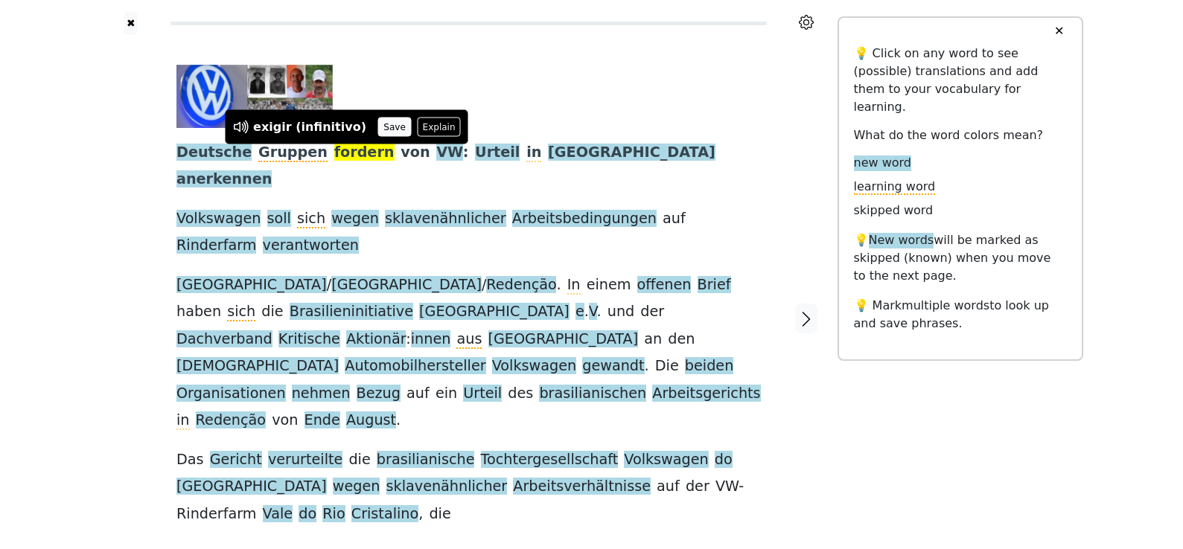
click at [378, 124] on button "Save" at bounding box center [394, 127] width 33 height 19
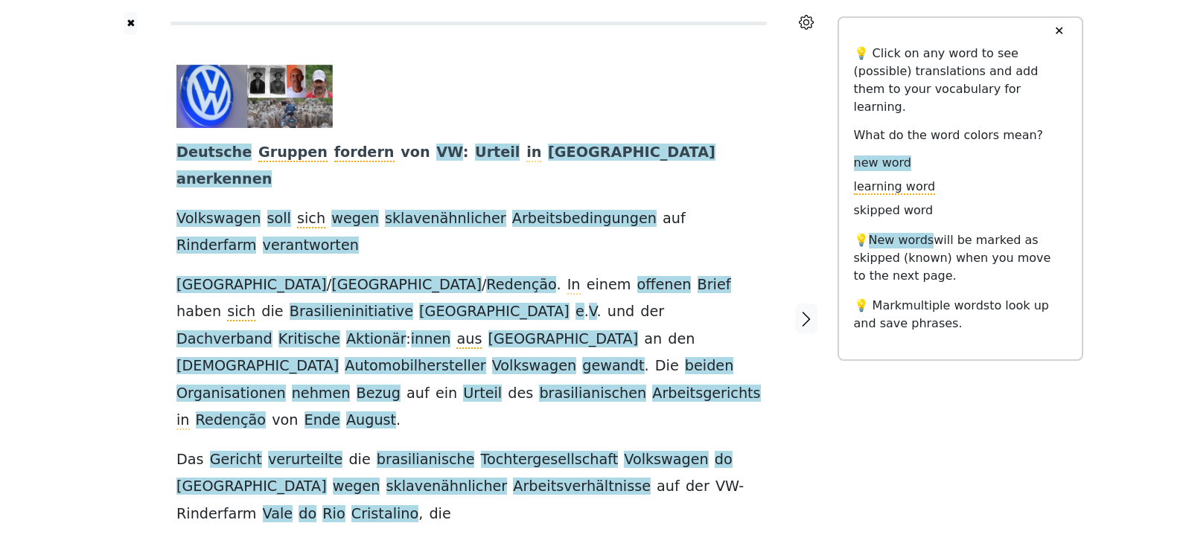
click at [1069, 30] on button "✕" at bounding box center [1059, 31] width 28 height 27
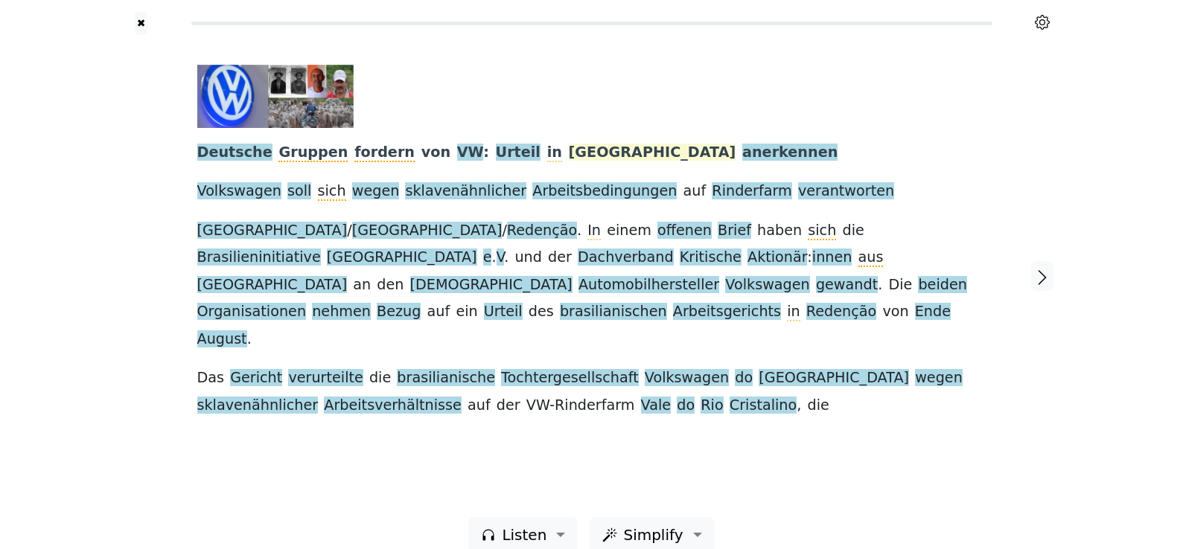
click at [569, 153] on span "Brasilien" at bounding box center [652, 153] width 167 height 19
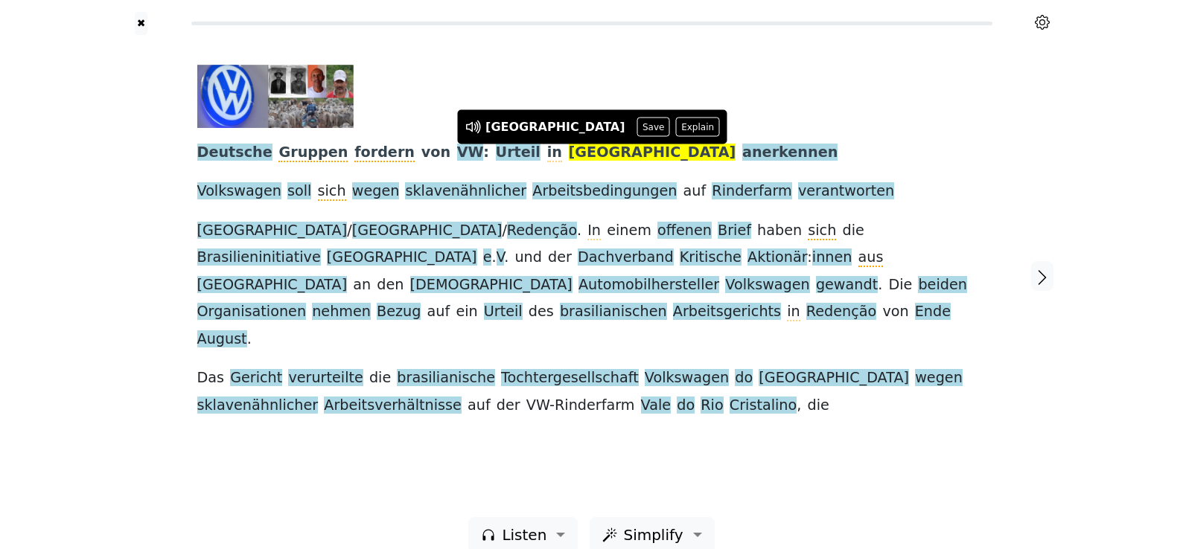
click at [637, 130] on button "Save" at bounding box center [653, 127] width 33 height 19
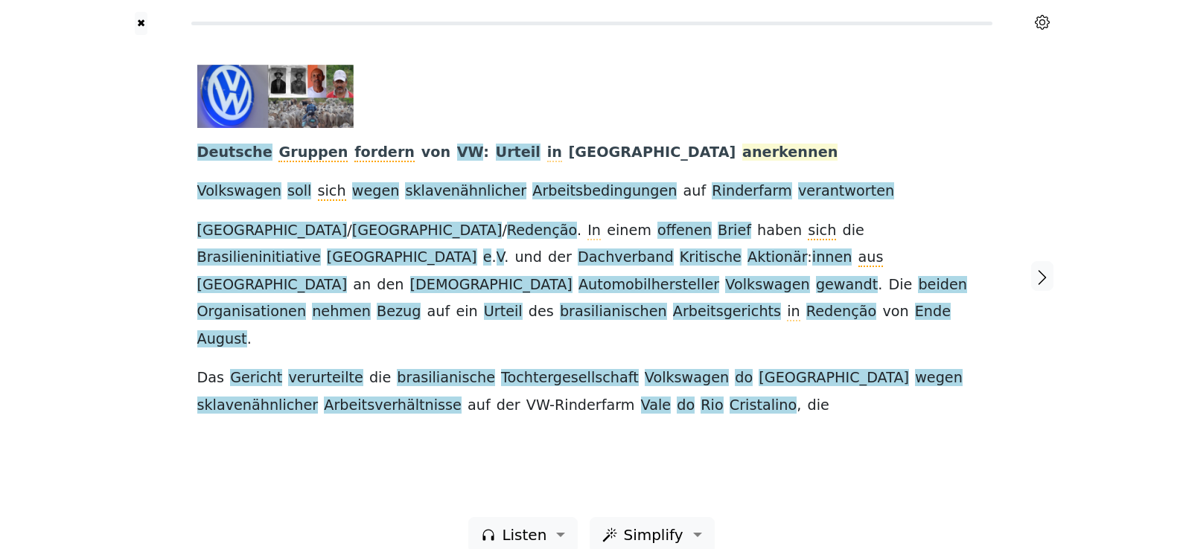
click at [742, 147] on span "anerkennen" at bounding box center [789, 153] width 95 height 19
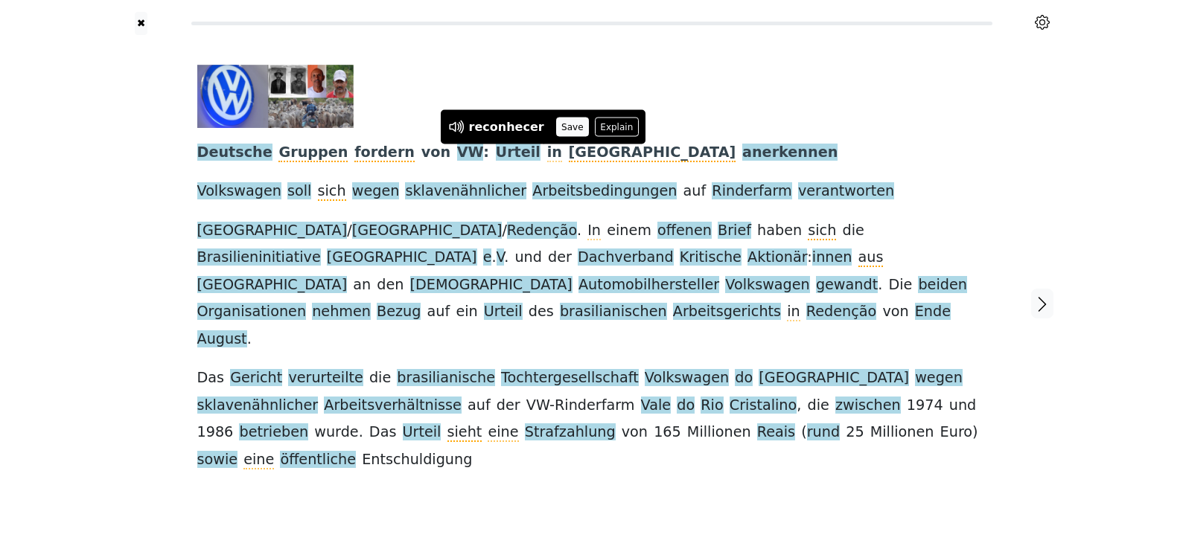
click at [570, 120] on button "Save" at bounding box center [572, 127] width 33 height 19
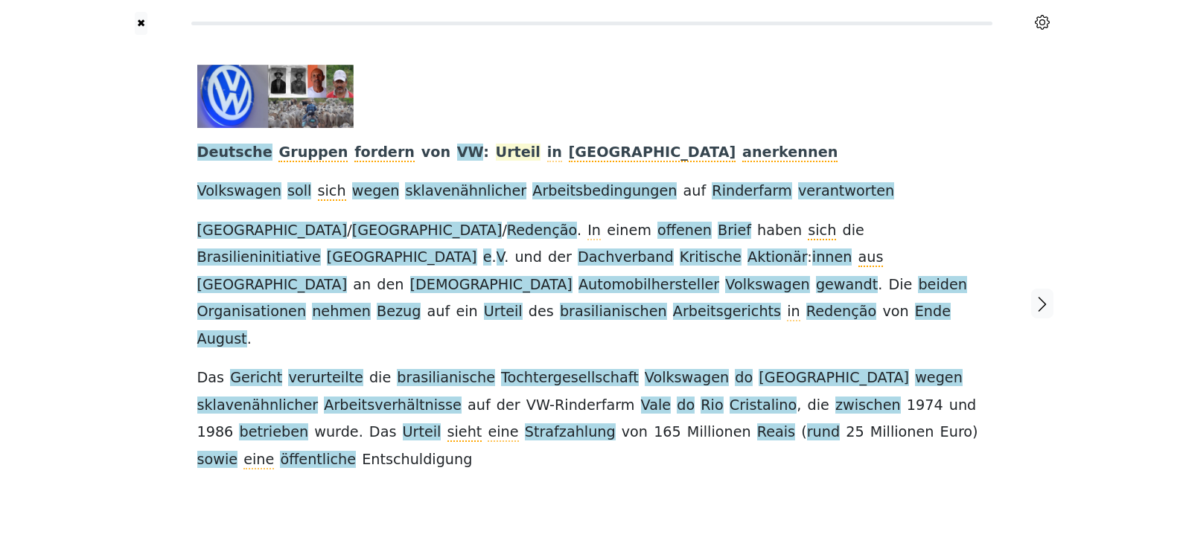
click at [496, 152] on span "Urteil" at bounding box center [518, 153] width 45 height 19
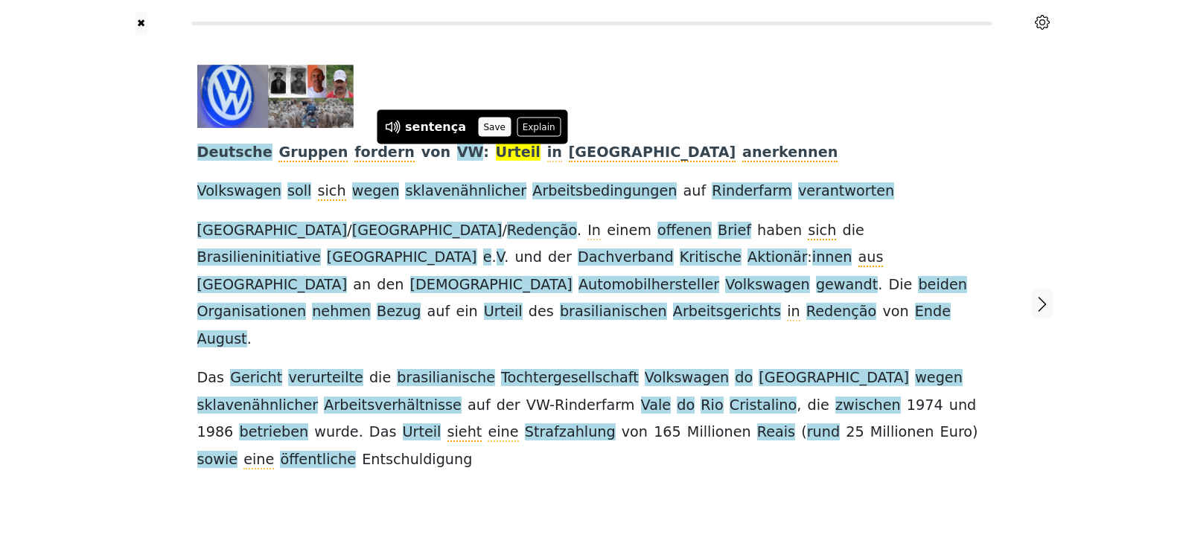
click at [482, 122] on button "Save" at bounding box center [494, 127] width 33 height 19
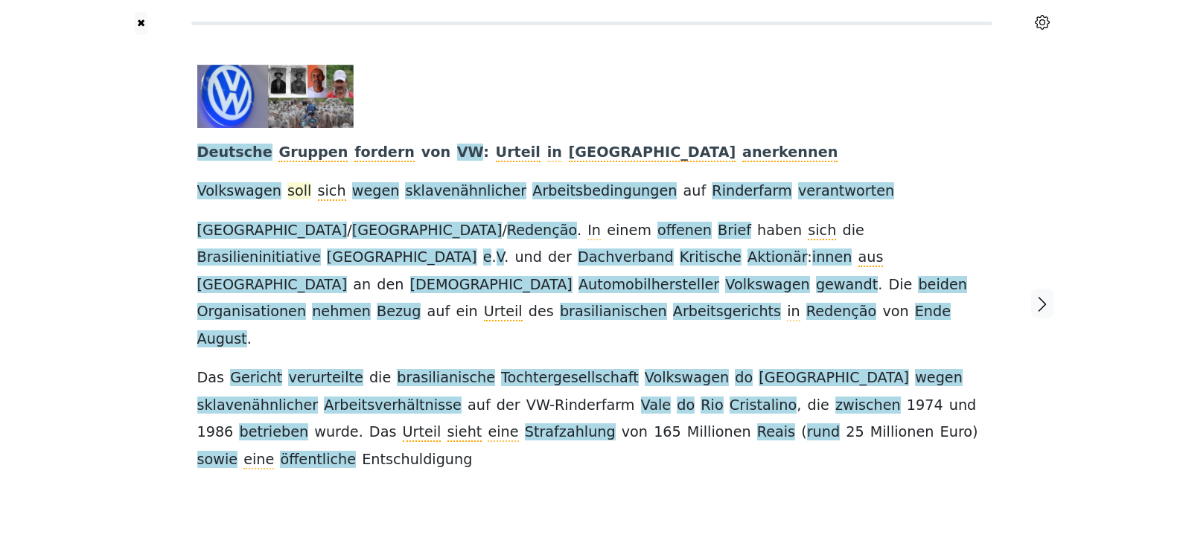
click at [294, 190] on span "soll" at bounding box center [299, 191] width 24 height 19
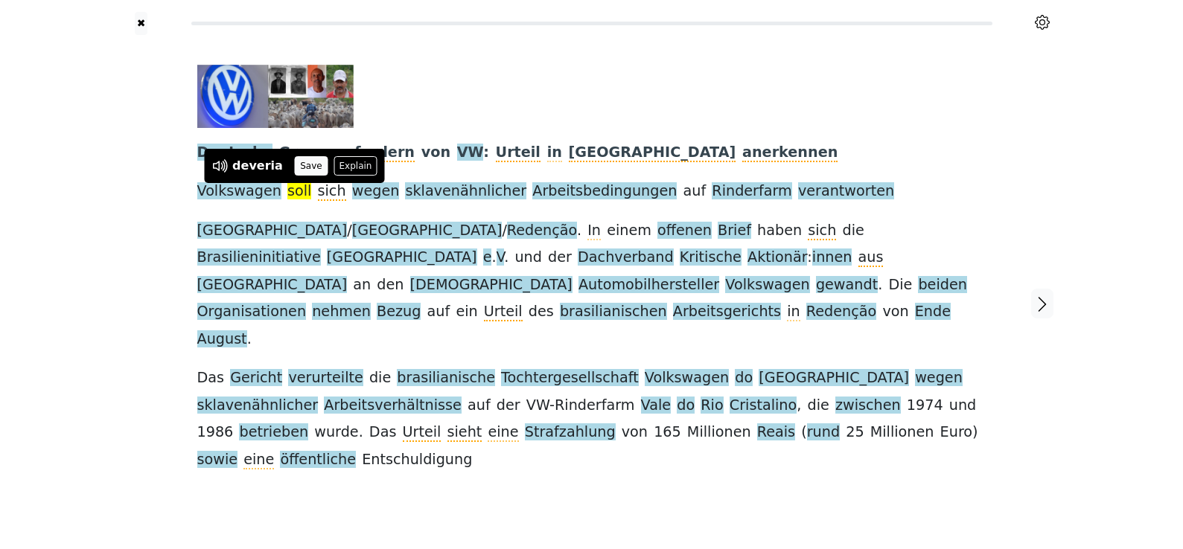
click at [309, 167] on button "Save" at bounding box center [311, 165] width 33 height 19
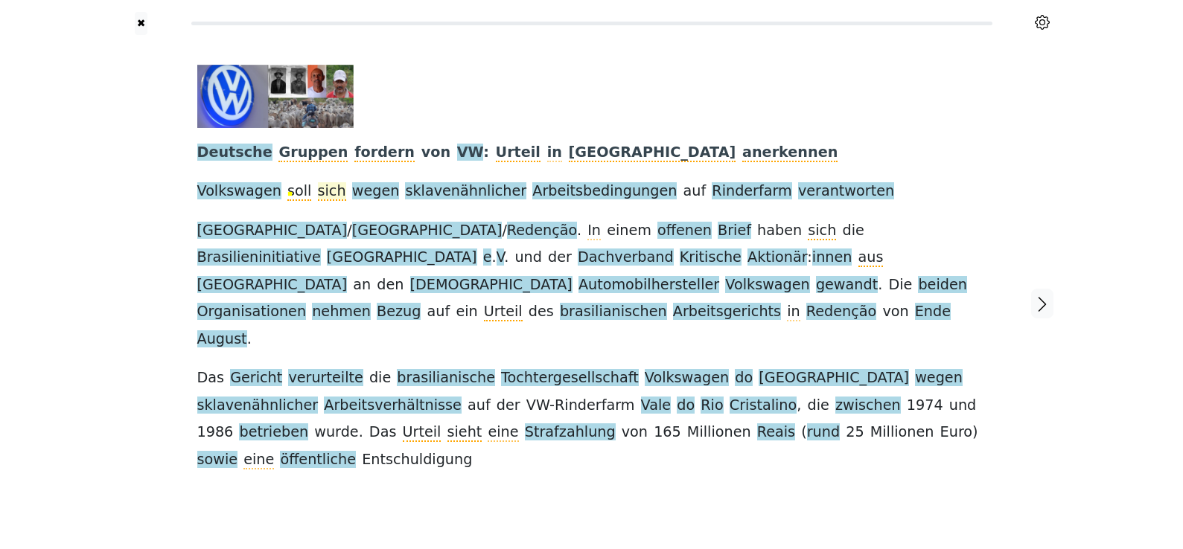
click at [323, 193] on span "sich" at bounding box center [332, 191] width 28 height 19
click at [353, 193] on span "wegen" at bounding box center [376, 191] width 48 height 19
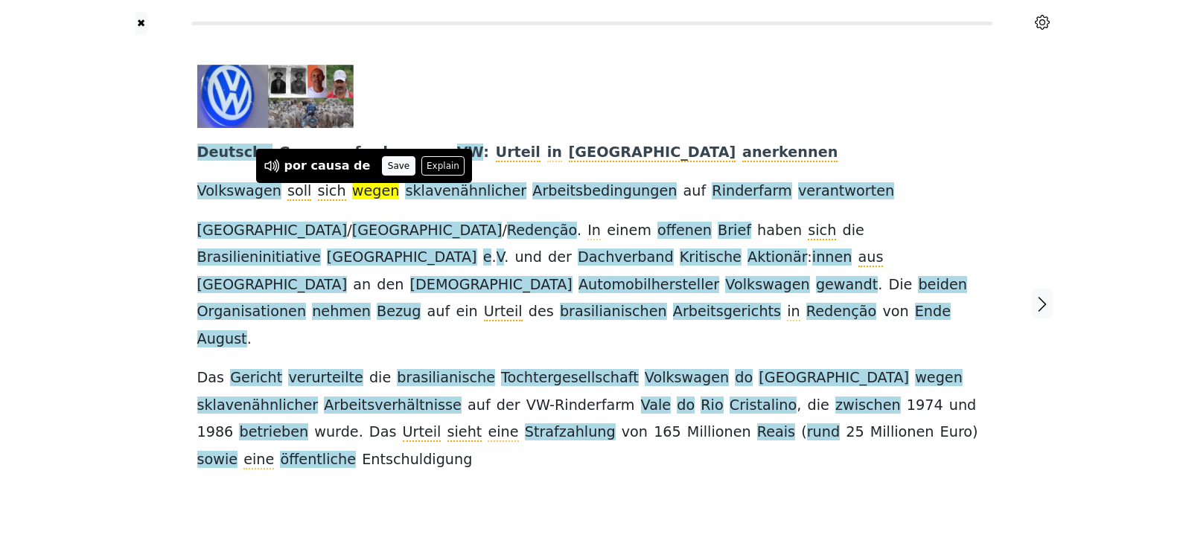
click at [387, 165] on button "Save" at bounding box center [398, 165] width 33 height 19
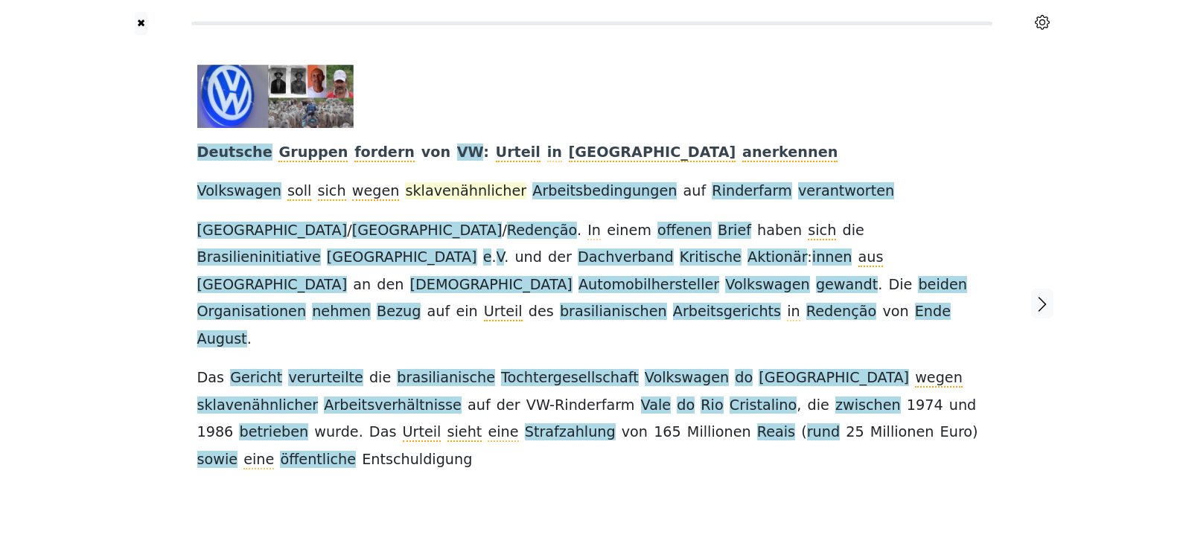
click at [438, 197] on span "sklavenähnlicher" at bounding box center [465, 191] width 121 height 19
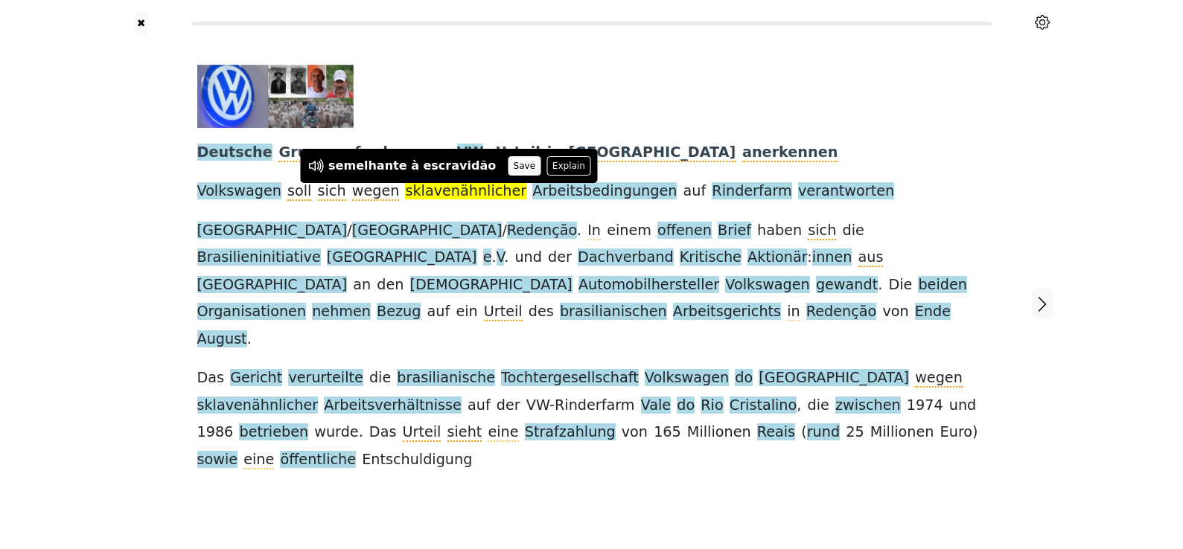
click at [508, 164] on button "Save" at bounding box center [524, 165] width 33 height 19
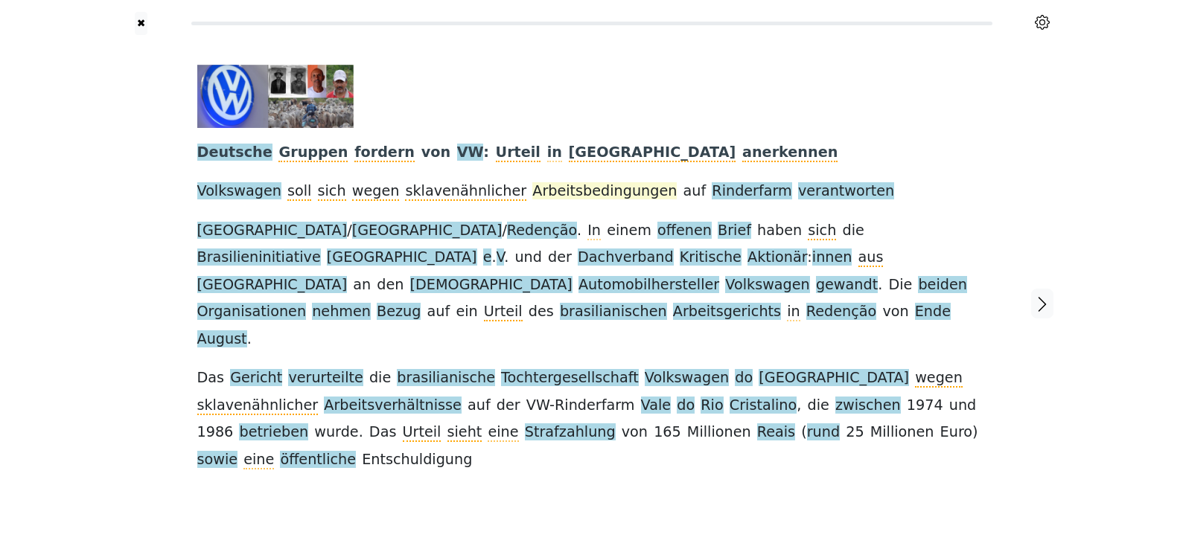
click at [551, 190] on span "Arbeitsbedingungen" at bounding box center [604, 191] width 144 height 19
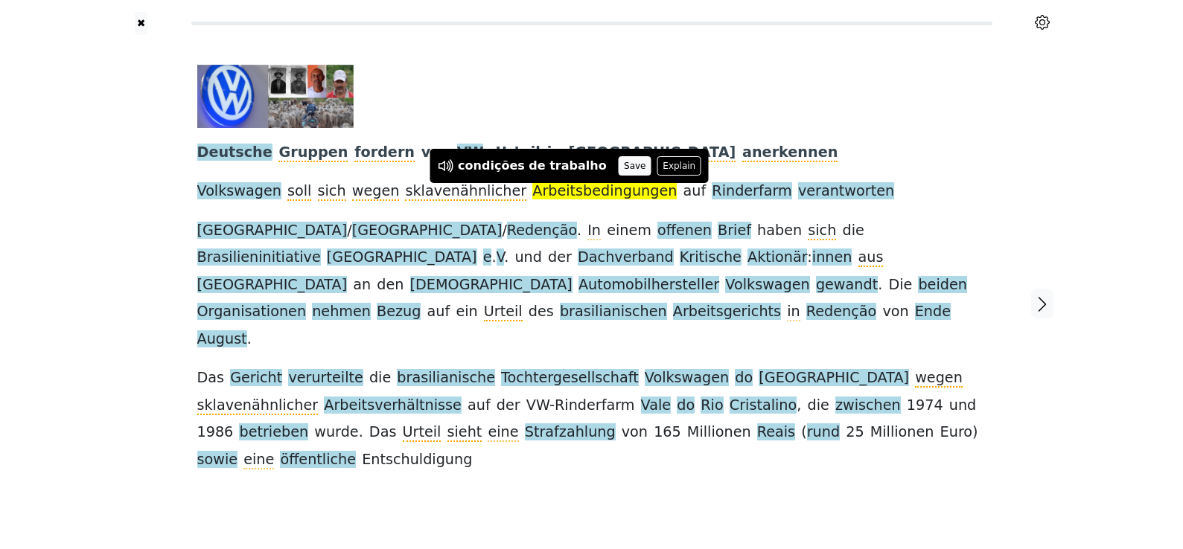
click at [619, 166] on button "Save" at bounding box center [635, 165] width 33 height 19
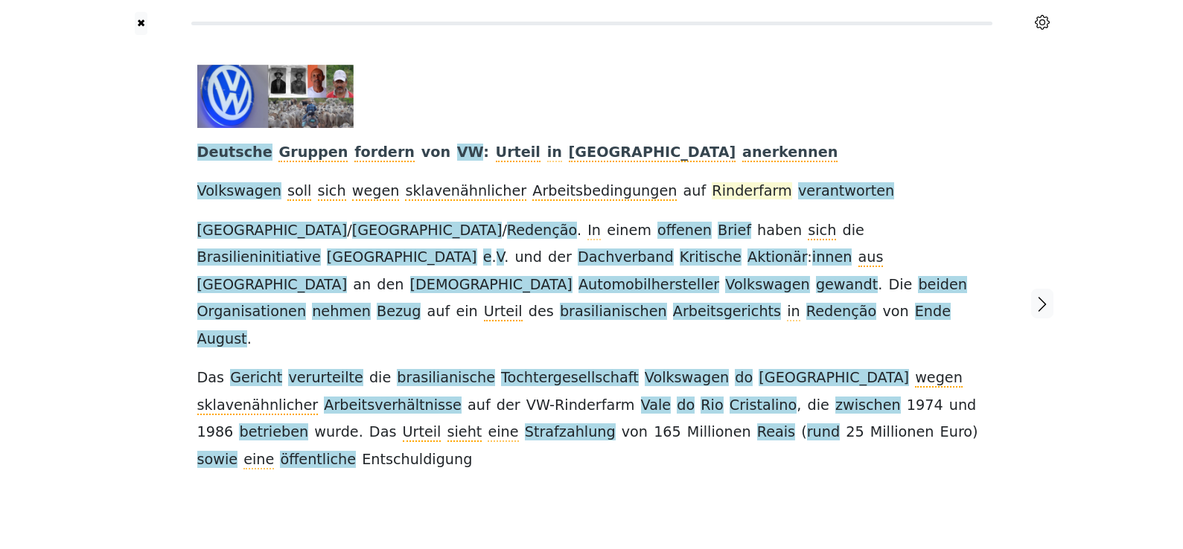
click at [712, 196] on span "Rinderfarm" at bounding box center [752, 191] width 80 height 19
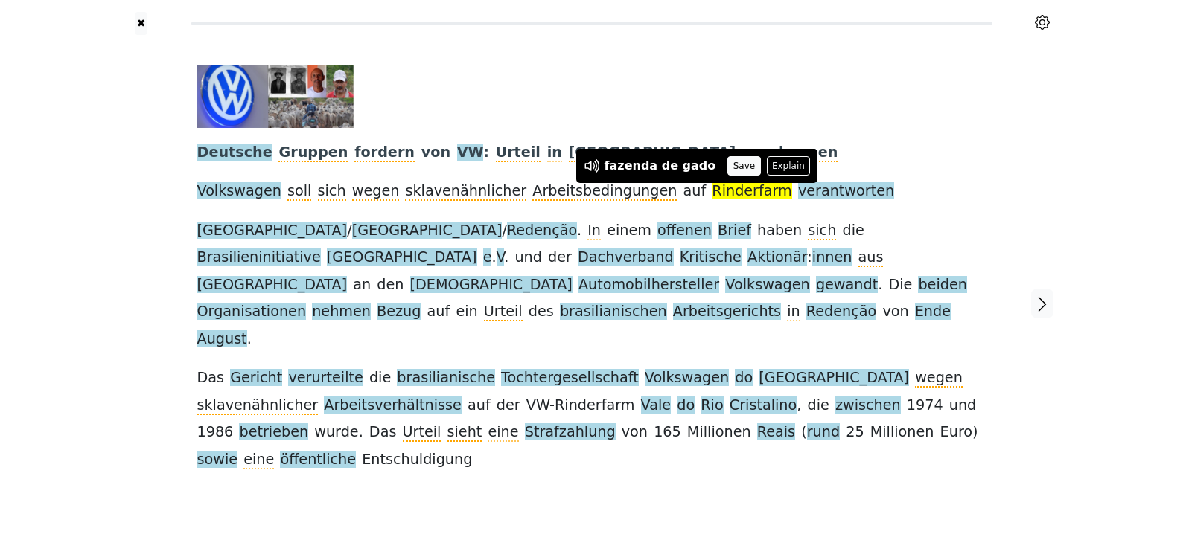
click at [739, 165] on button "Save" at bounding box center [743, 165] width 33 height 19
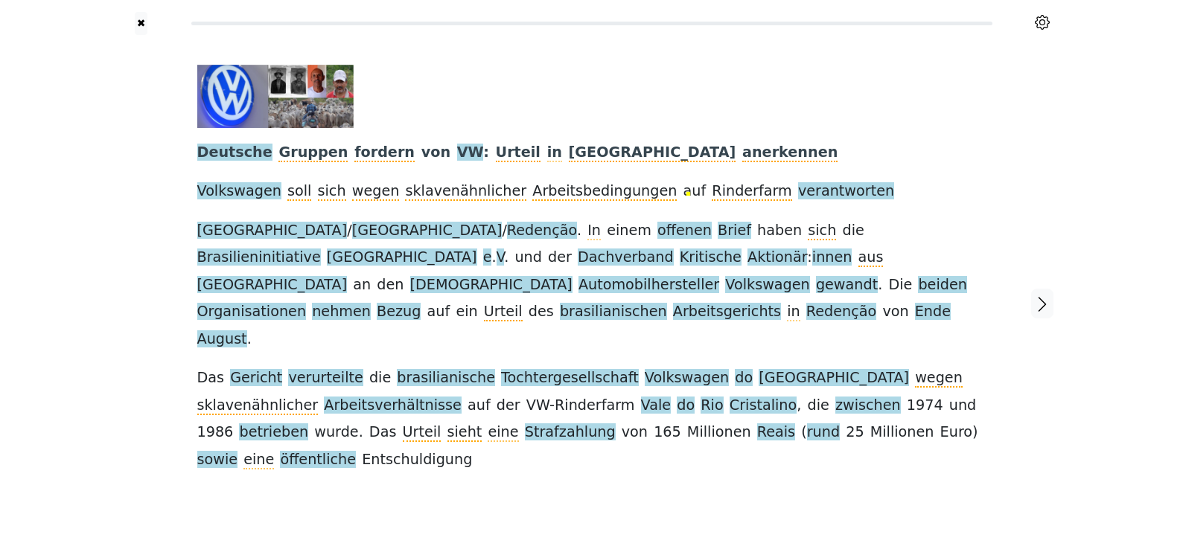
click at [798, 193] on span "verantworten" at bounding box center [846, 191] width 96 height 19
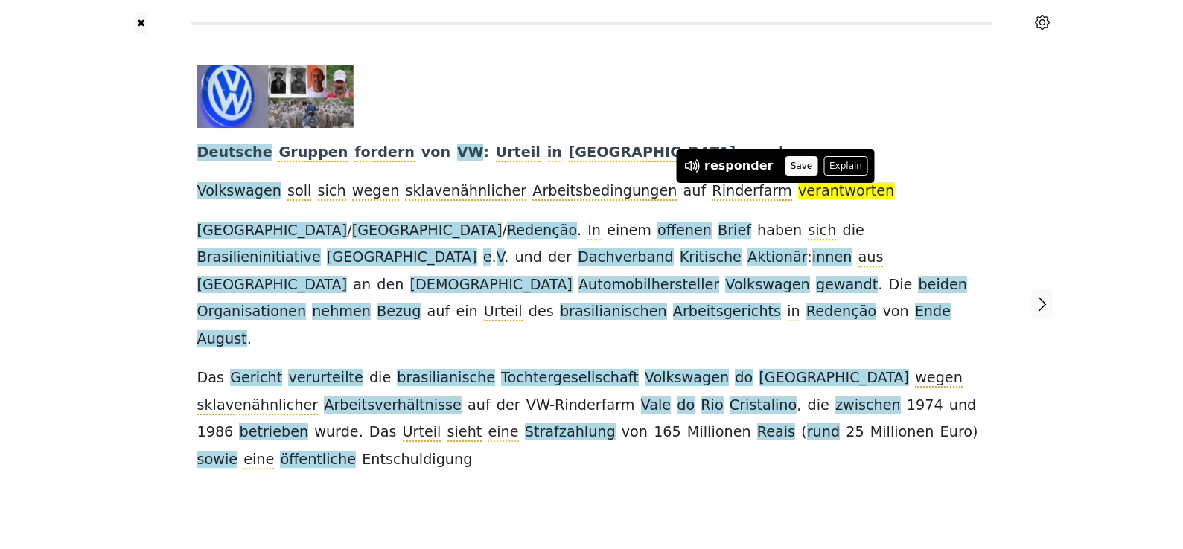
click at [785, 167] on button "Save" at bounding box center [801, 165] width 33 height 19
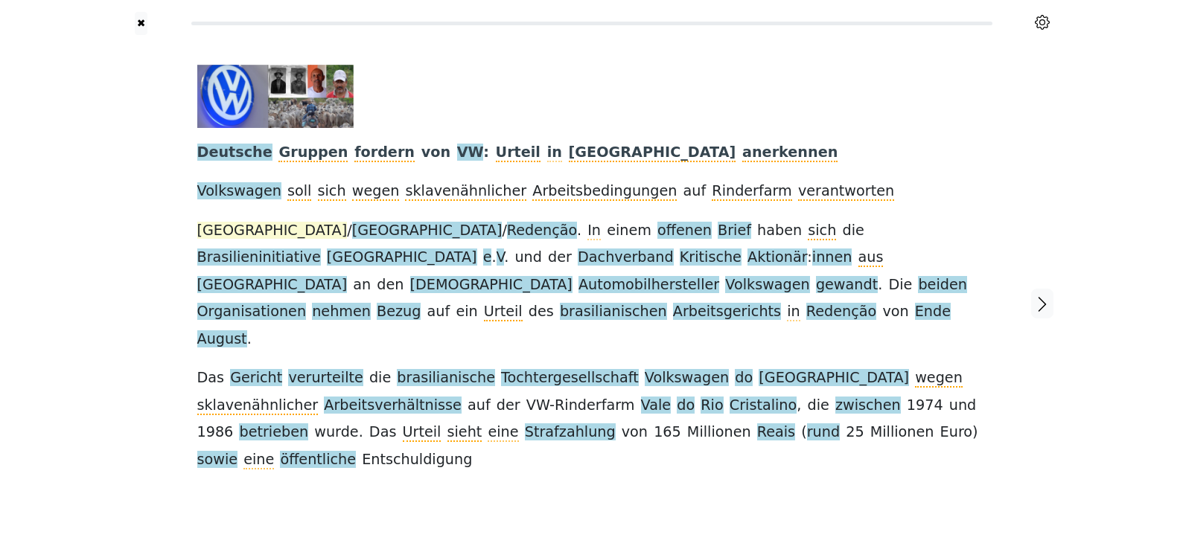
click at [205, 226] on span "[GEOGRAPHIC_DATA]" at bounding box center [272, 231] width 150 height 19
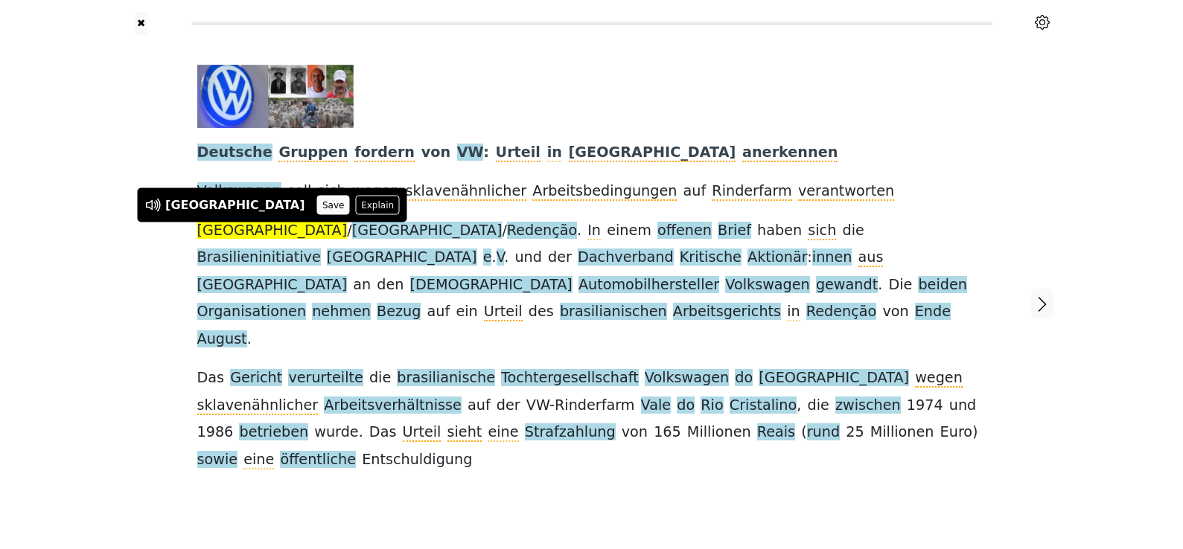
click at [317, 214] on button "Save" at bounding box center [333, 205] width 33 height 19
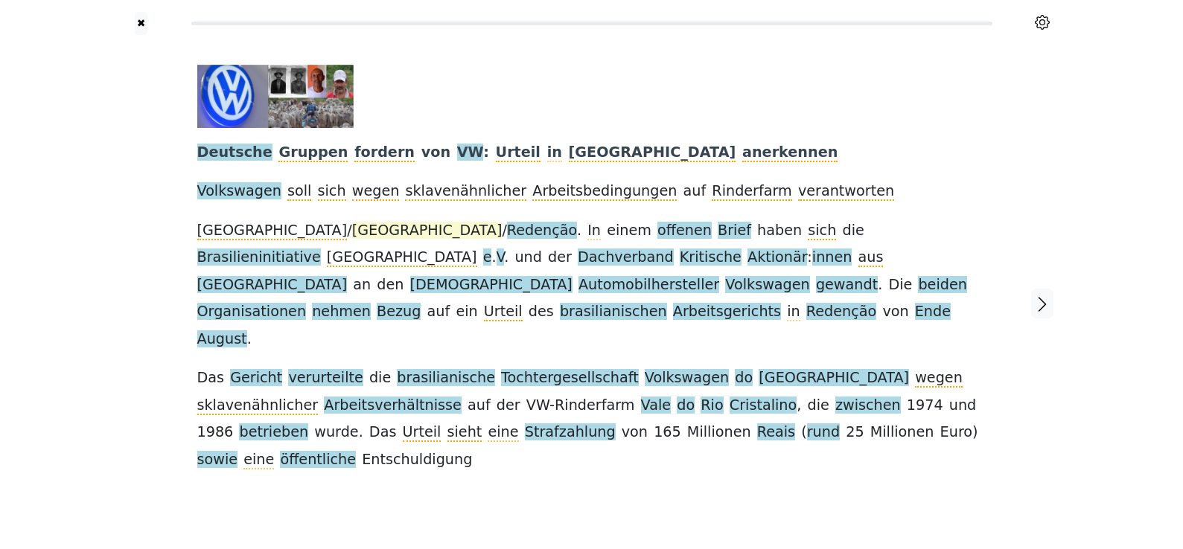
click at [352, 234] on span "Köln" at bounding box center [427, 231] width 150 height 19
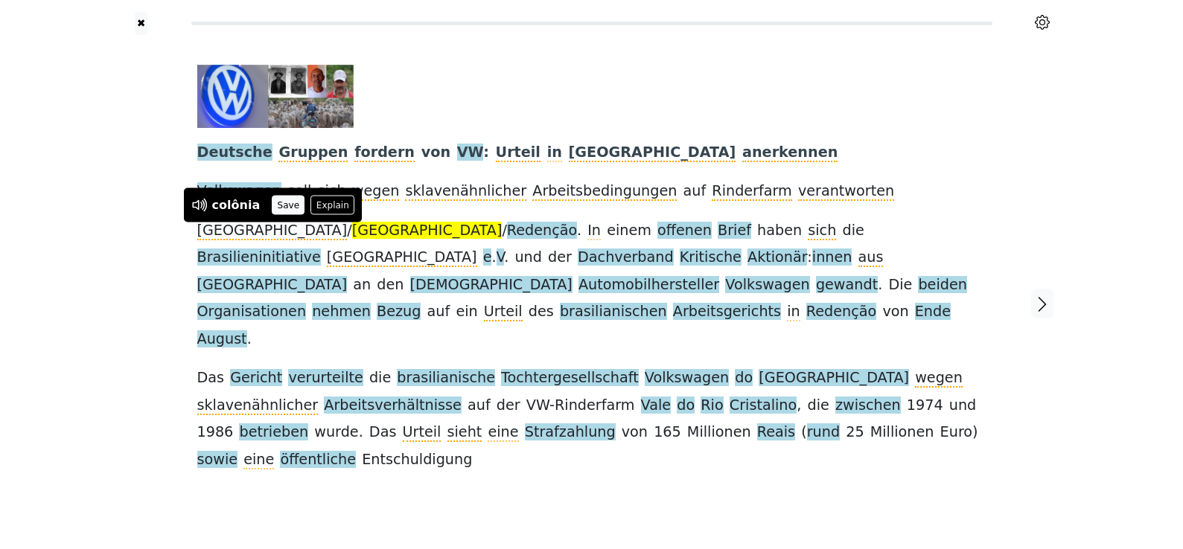
click at [280, 203] on button "Save" at bounding box center [288, 205] width 33 height 19
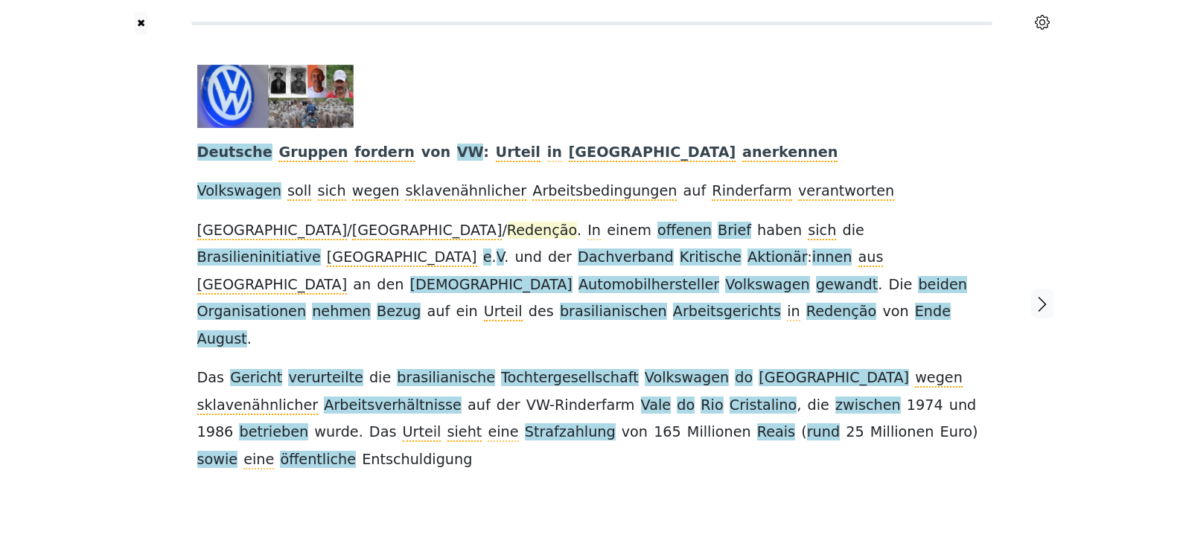
click at [507, 233] on span "Redenção" at bounding box center [542, 231] width 70 height 19
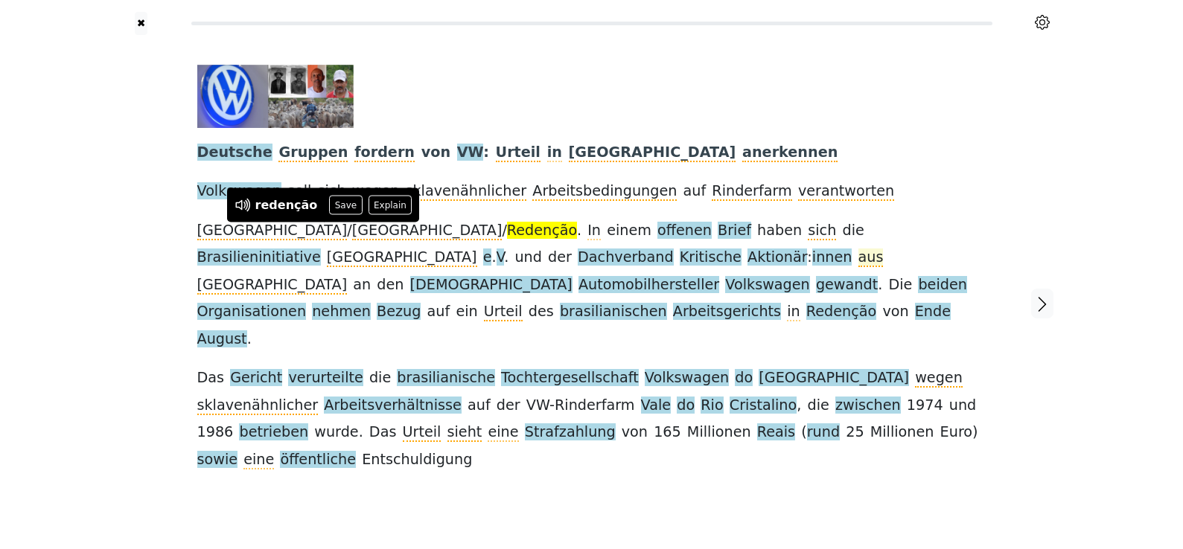
click at [858, 251] on span "aus" at bounding box center [870, 258] width 25 height 19
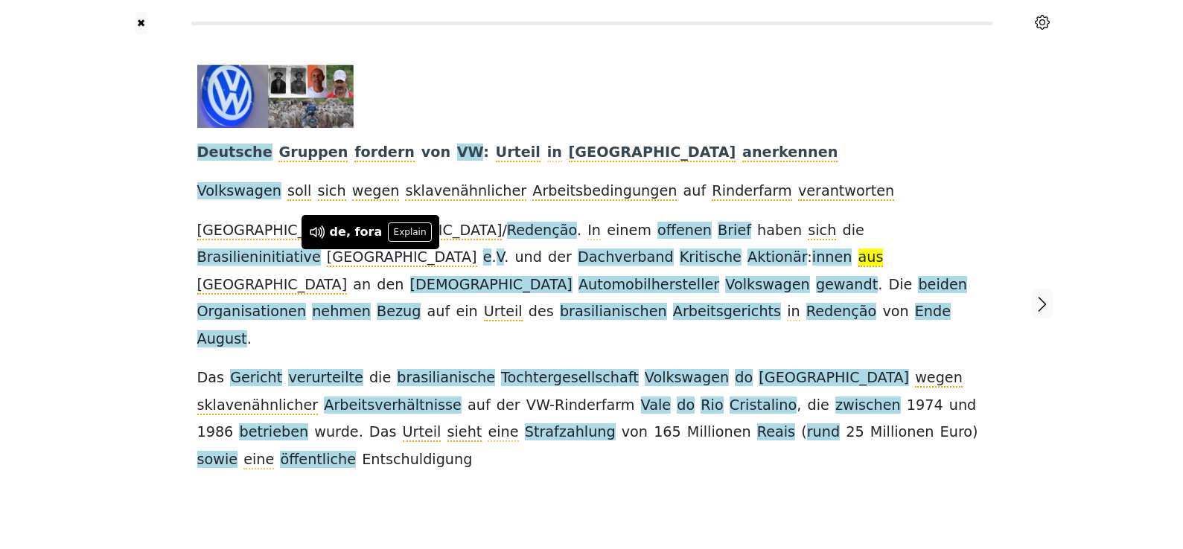
click at [508, 219] on div "Deutsche Gruppen fordern von VW : Urteil in Brasilien anerkennen Volkswagen sol…" at bounding box center [591, 269] width 789 height 409
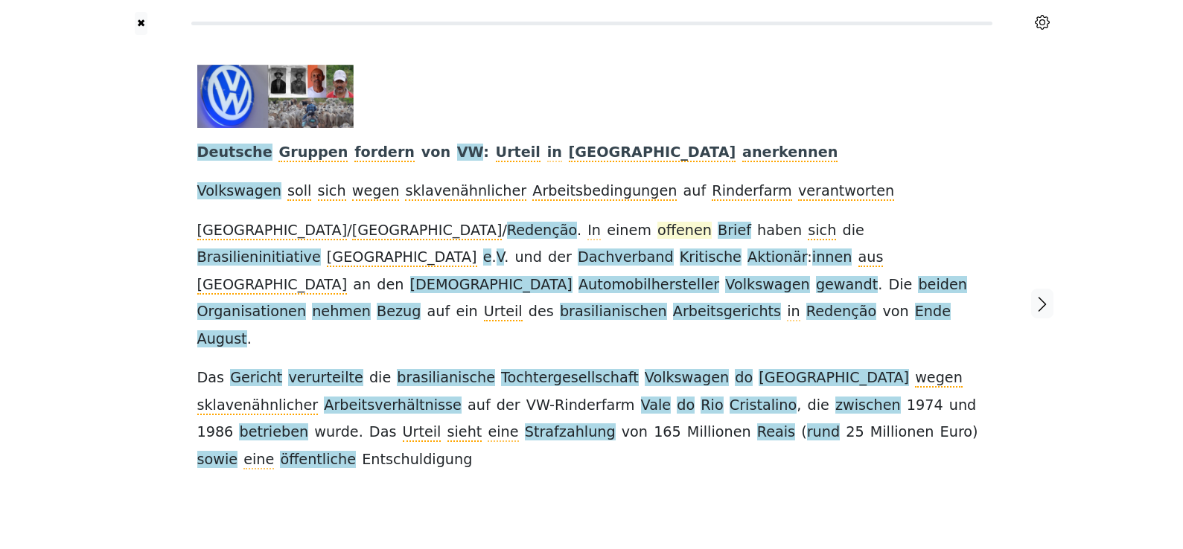
click at [657, 233] on span "offenen" at bounding box center [684, 231] width 54 height 19
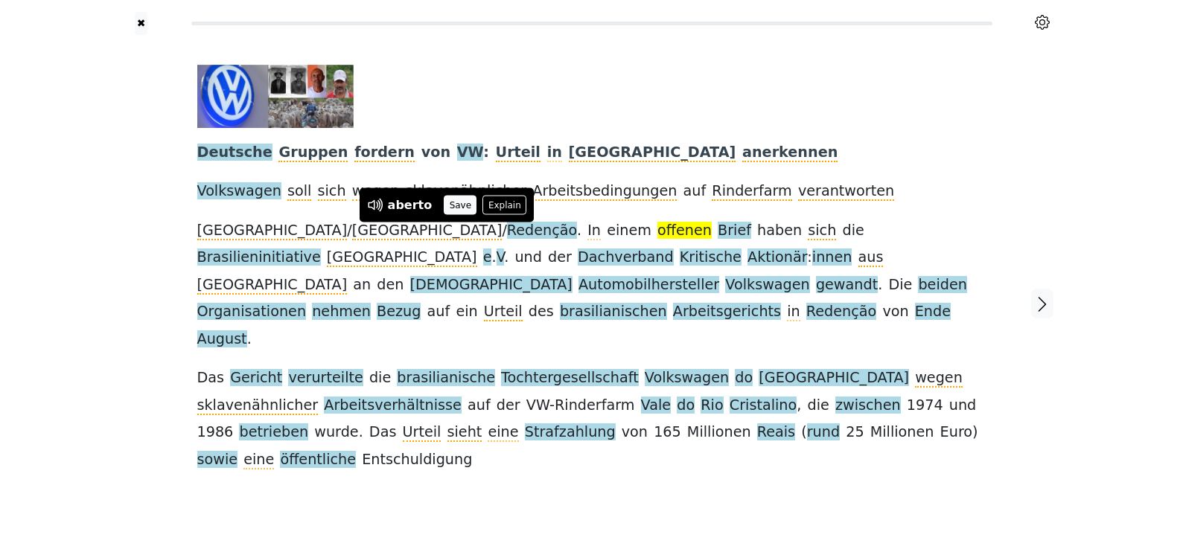
click at [450, 210] on button "Save" at bounding box center [460, 205] width 33 height 19
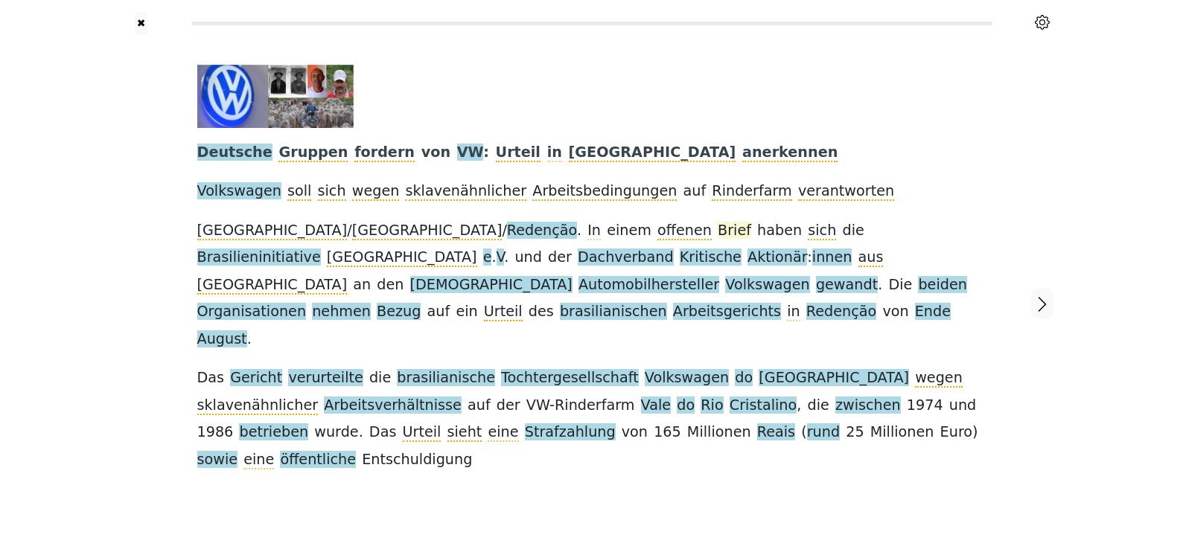
click at [718, 231] on span "Brief" at bounding box center [734, 231] width 33 height 19
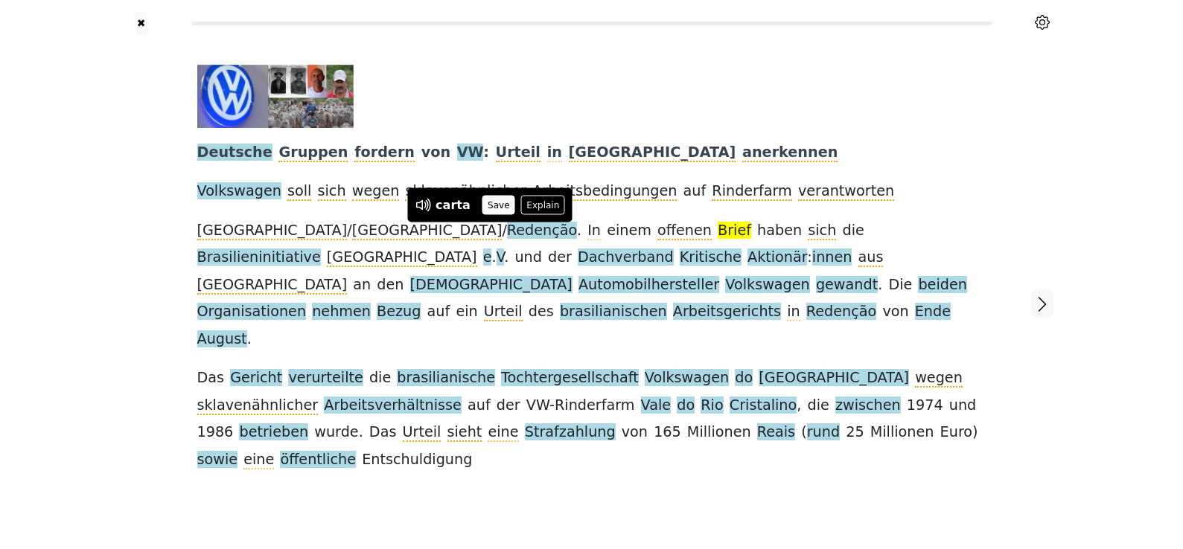
click at [493, 204] on button "Save" at bounding box center [498, 205] width 33 height 19
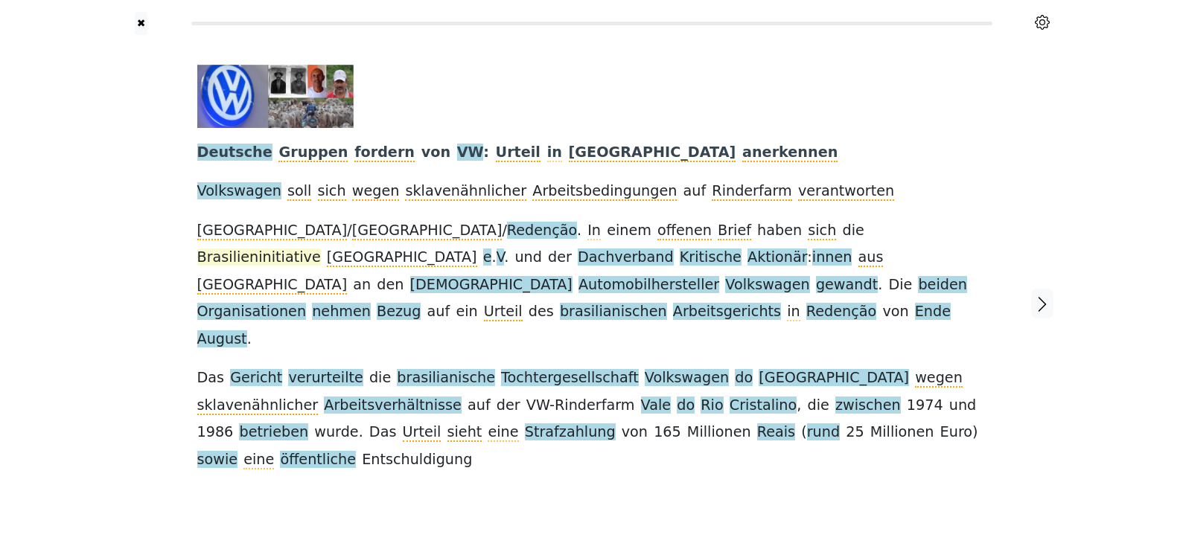
click at [321, 249] on span "Brasilieninitiative" at bounding box center [259, 258] width 124 height 19
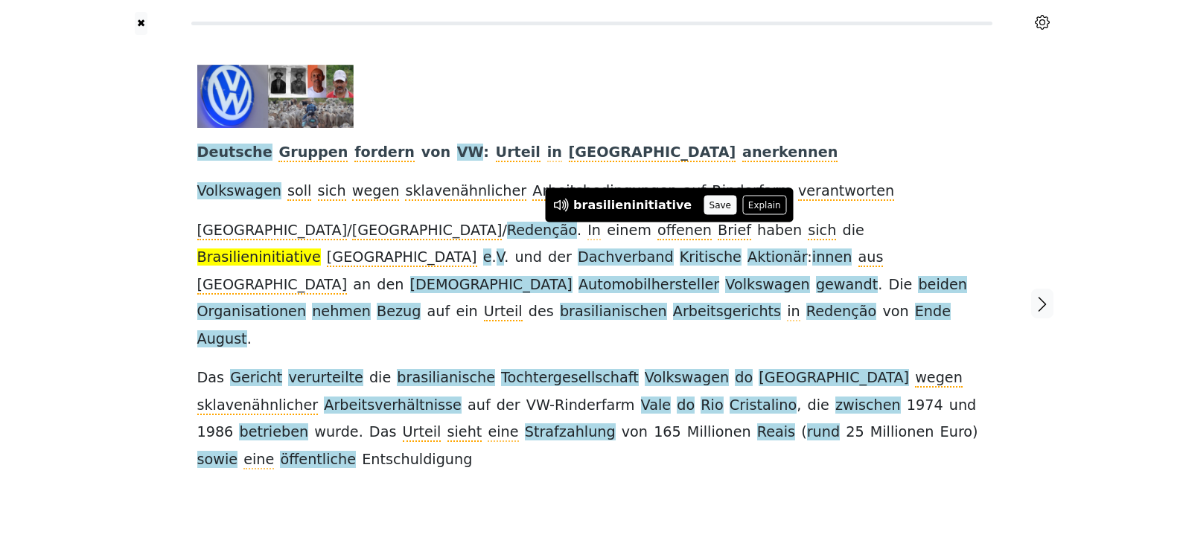
click at [703, 206] on button "Save" at bounding box center [719, 205] width 33 height 19
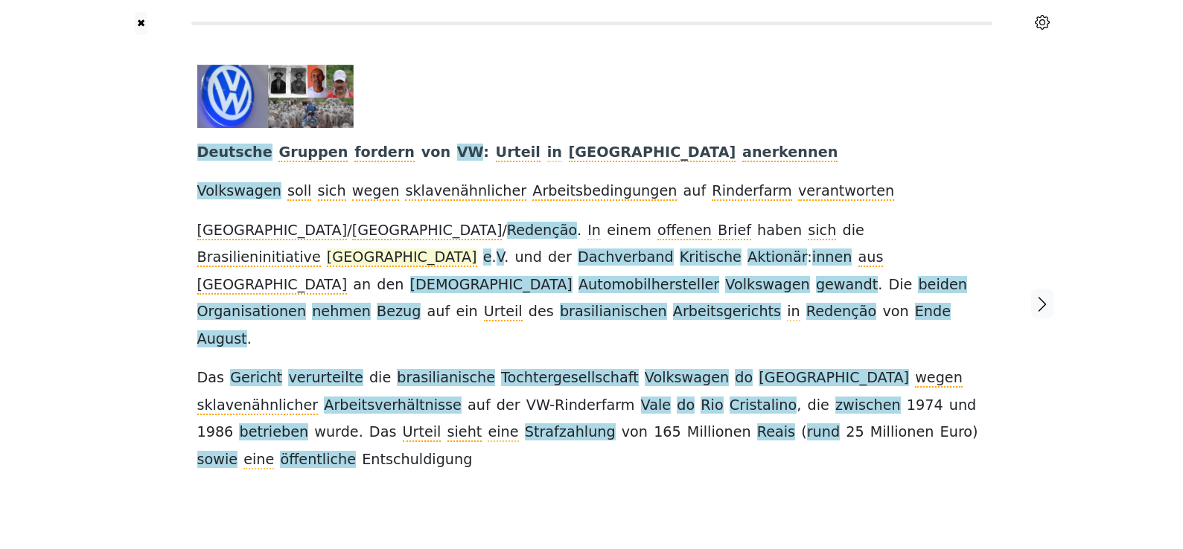
click at [477, 249] on span "[GEOGRAPHIC_DATA]" at bounding box center [402, 258] width 150 height 19
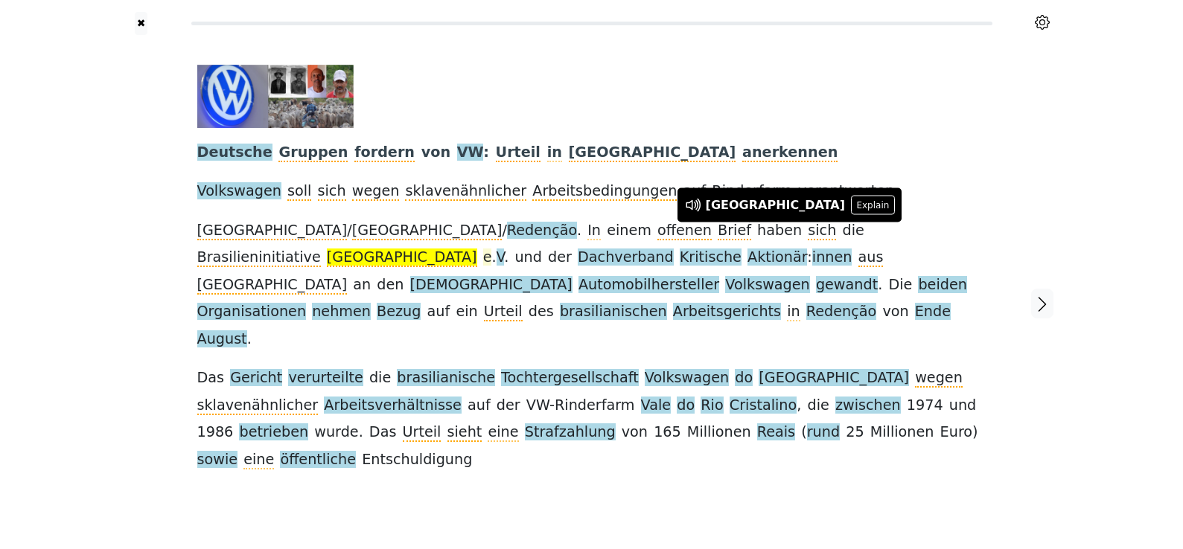
click at [492, 249] on span "e" at bounding box center [487, 258] width 9 height 19
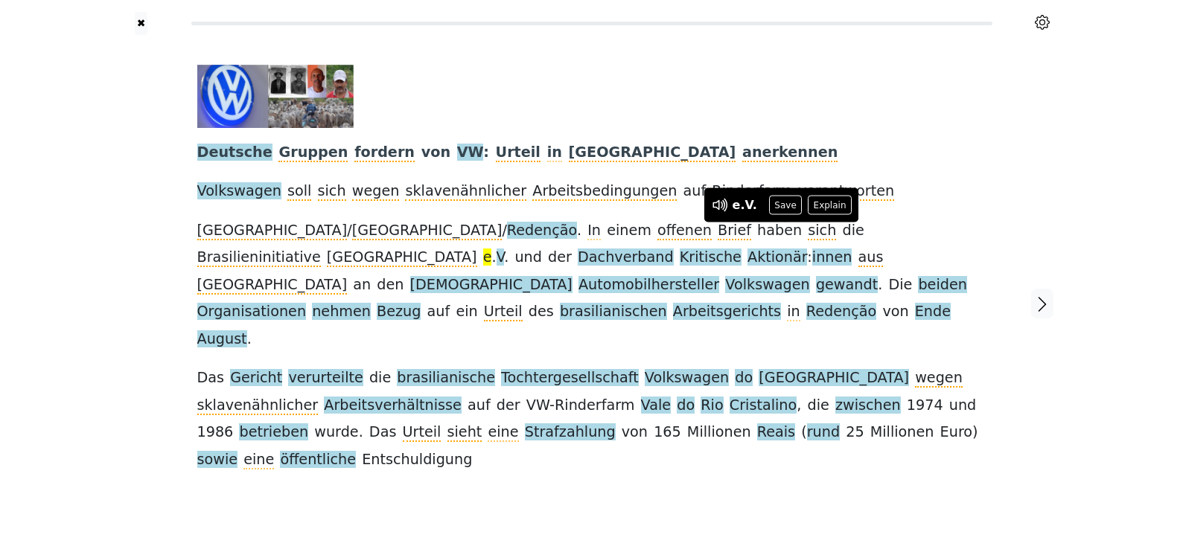
click at [508, 249] on span "." at bounding box center [506, 258] width 4 height 19
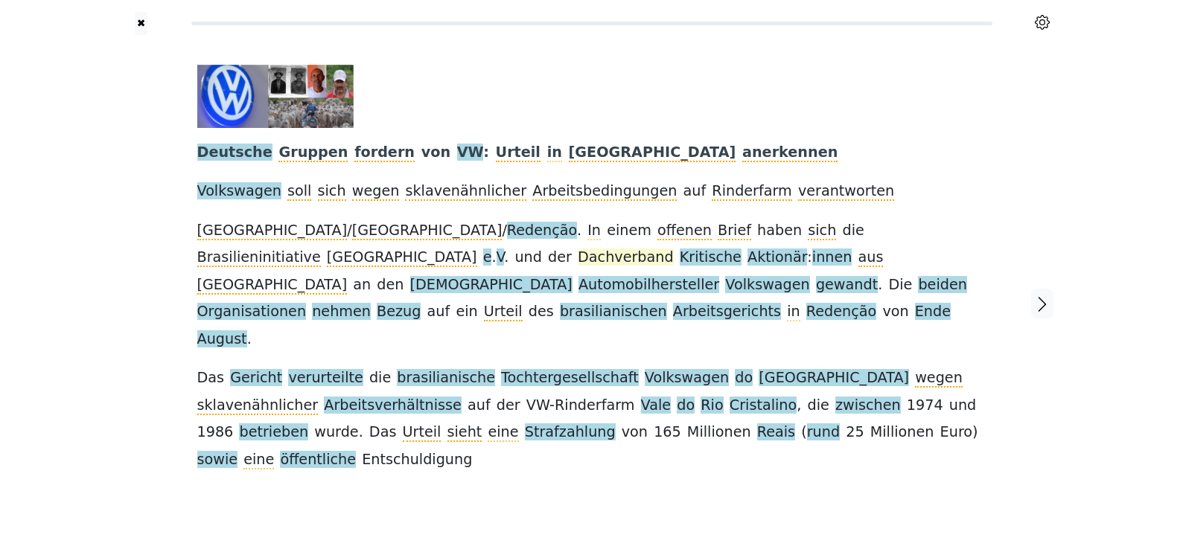
click at [674, 249] on span "Dachverband" at bounding box center [626, 258] width 96 height 19
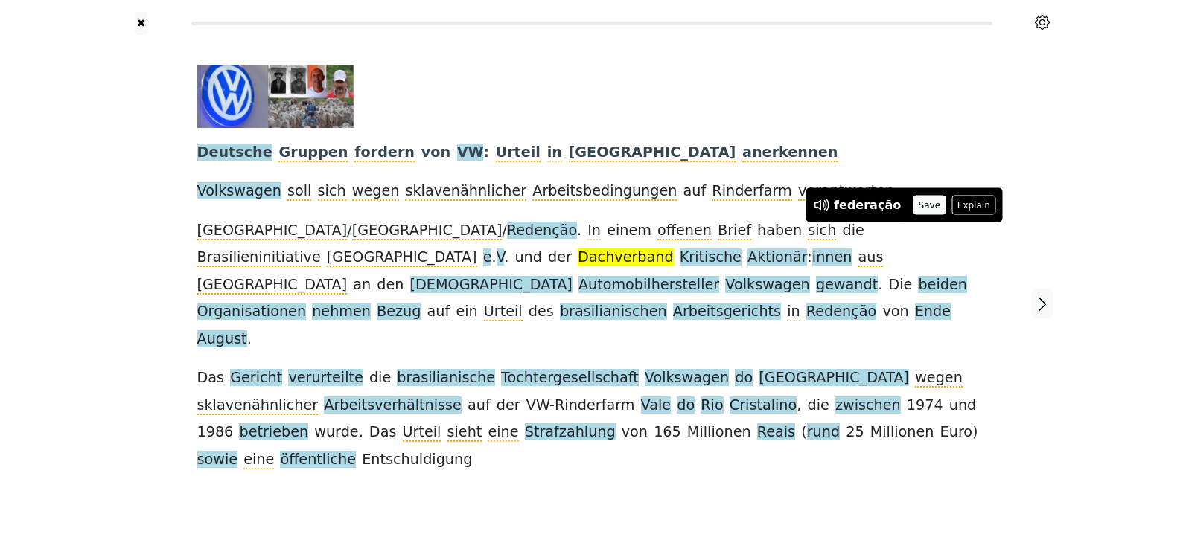
click at [915, 208] on button "Save" at bounding box center [929, 205] width 33 height 19
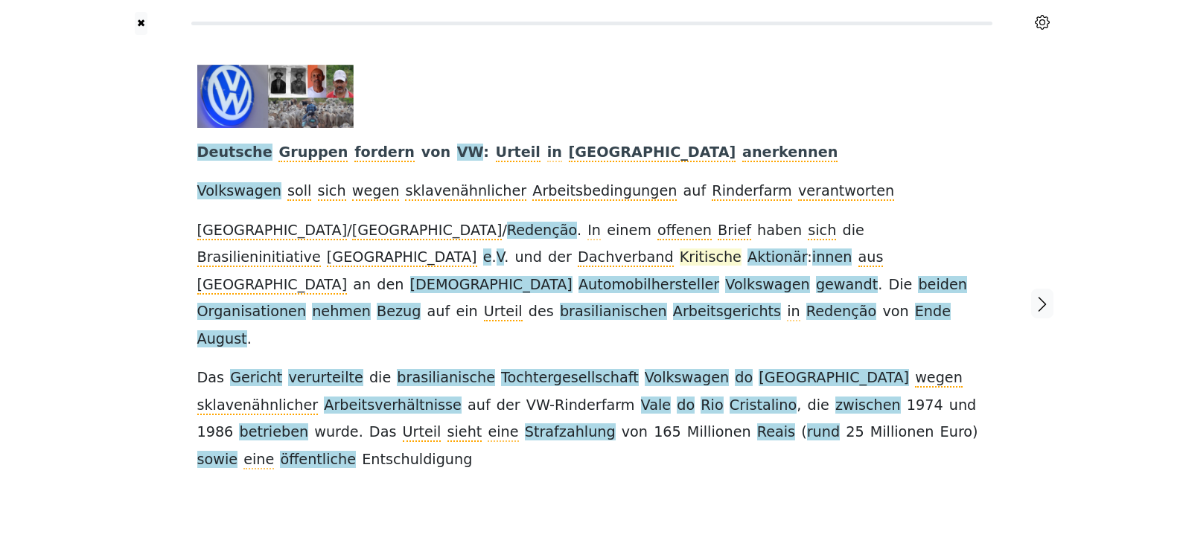
click at [680, 256] on span "Kritische" at bounding box center [711, 258] width 62 height 19
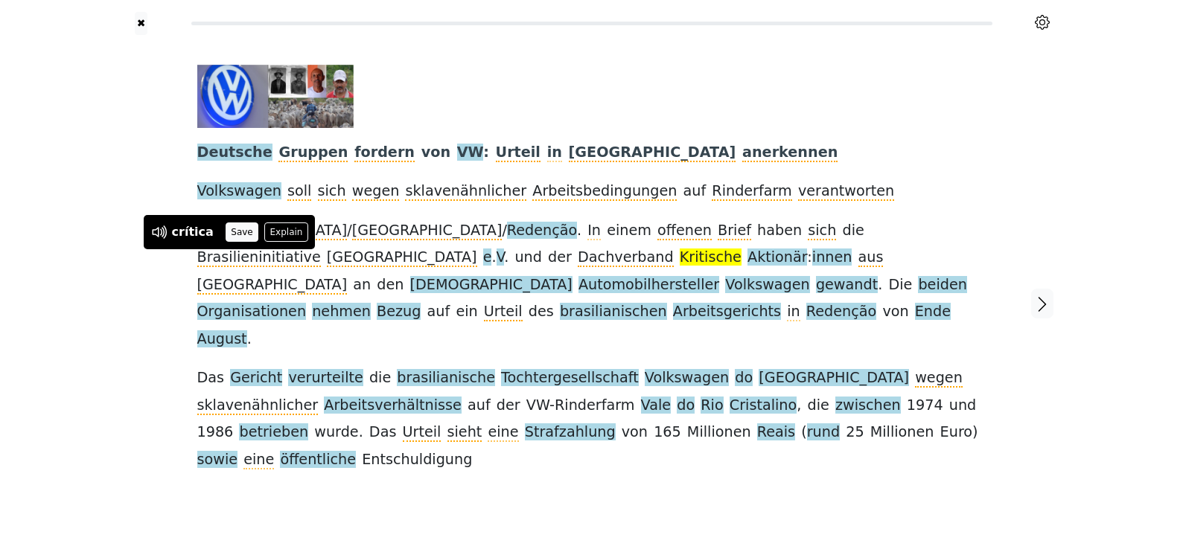
click at [238, 231] on button "Save" at bounding box center [242, 232] width 33 height 19
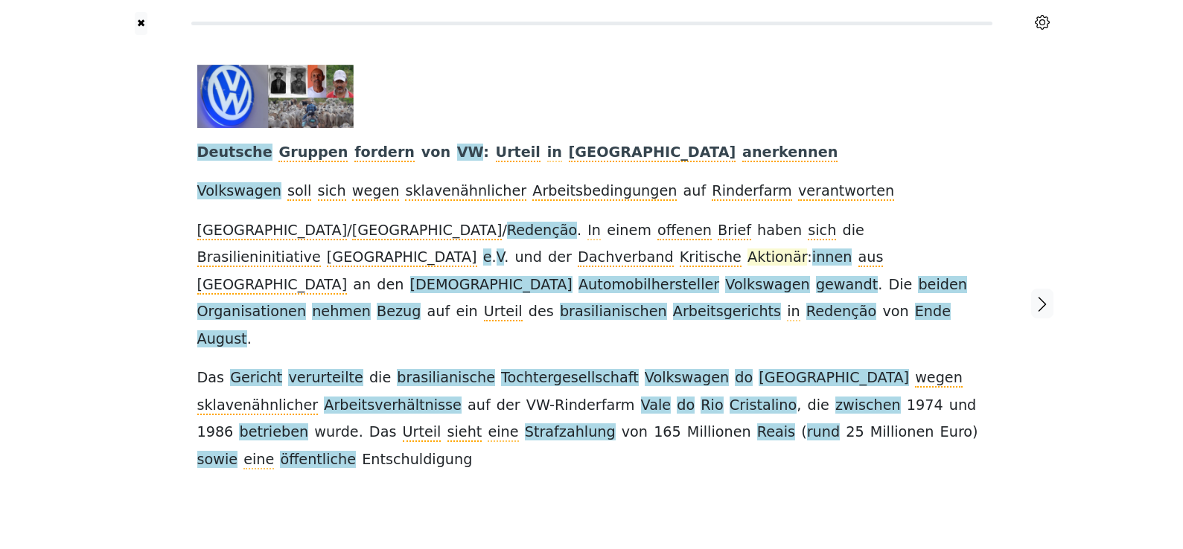
click at [747, 258] on span "Aktionär" at bounding box center [777, 258] width 60 height 19
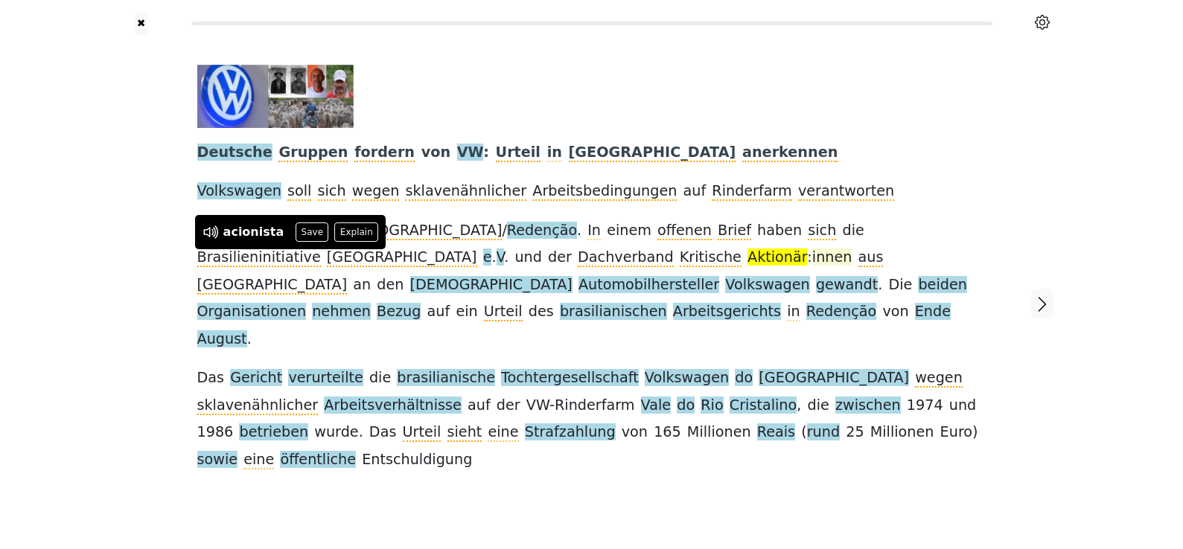
click at [305, 233] on button "Save" at bounding box center [312, 232] width 33 height 19
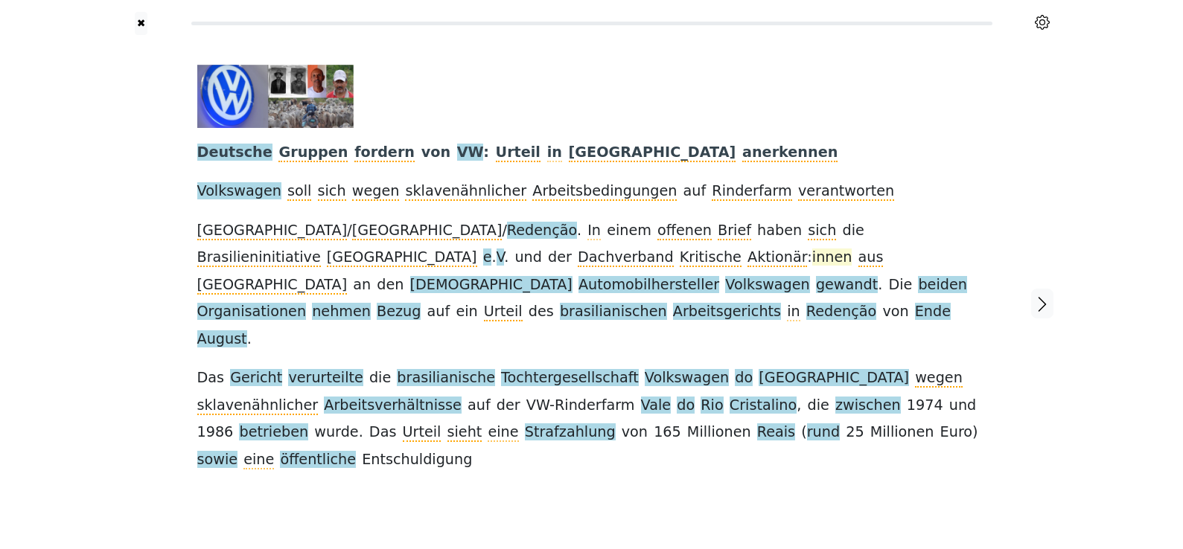
click at [812, 258] on span "innen" at bounding box center [832, 258] width 40 height 19
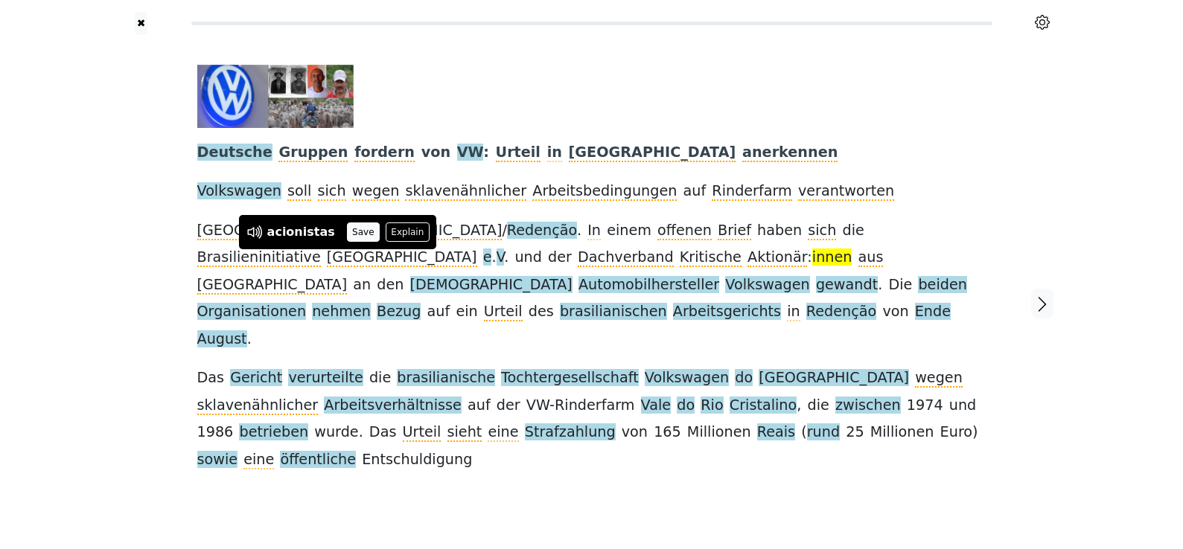
click at [355, 239] on button "Save" at bounding box center [363, 232] width 33 height 19
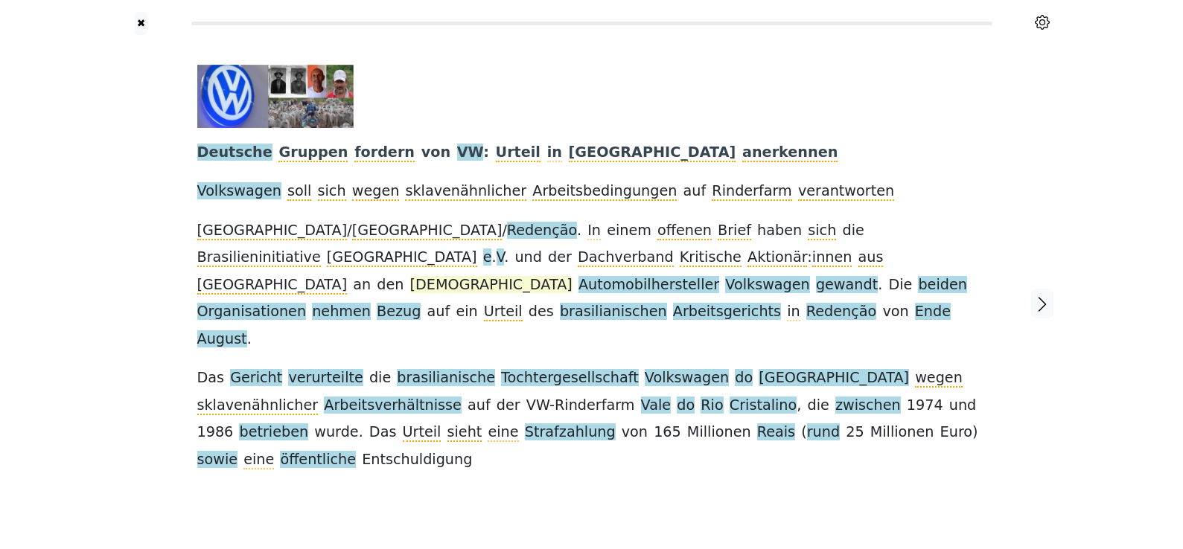
click at [508, 276] on span "deutschen" at bounding box center [491, 285] width 162 height 19
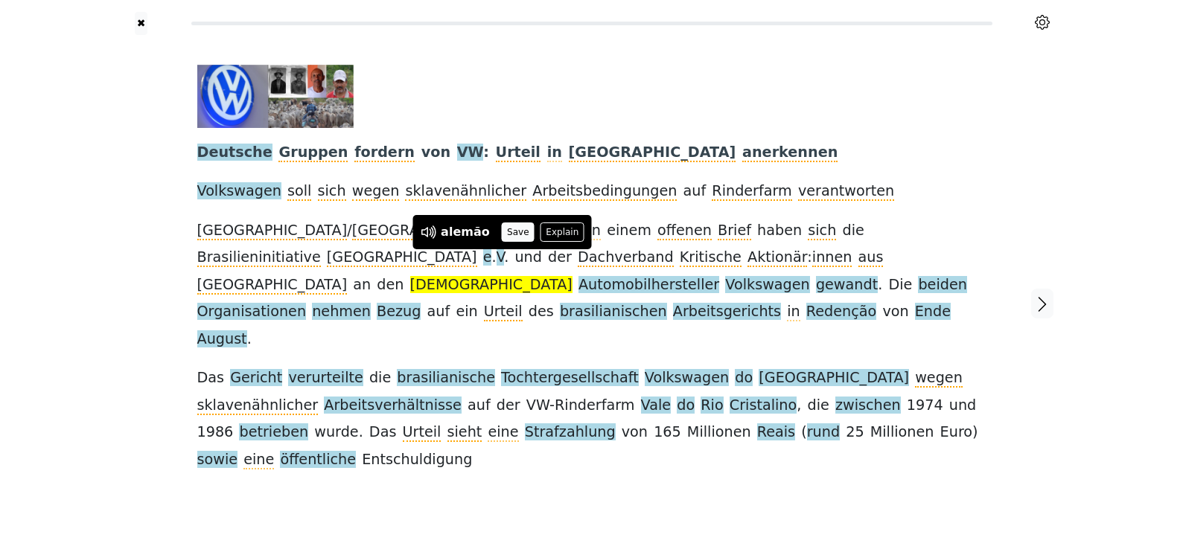
click at [507, 228] on button "Save" at bounding box center [518, 232] width 33 height 19
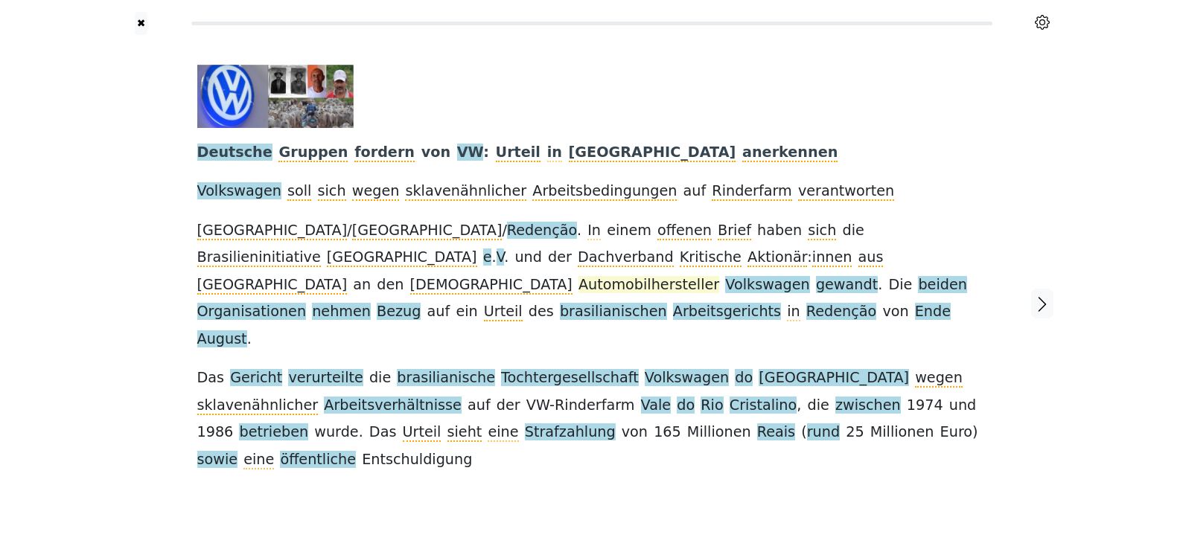
click at [578, 276] on span "Automobilhersteller" at bounding box center [648, 285] width 141 height 19
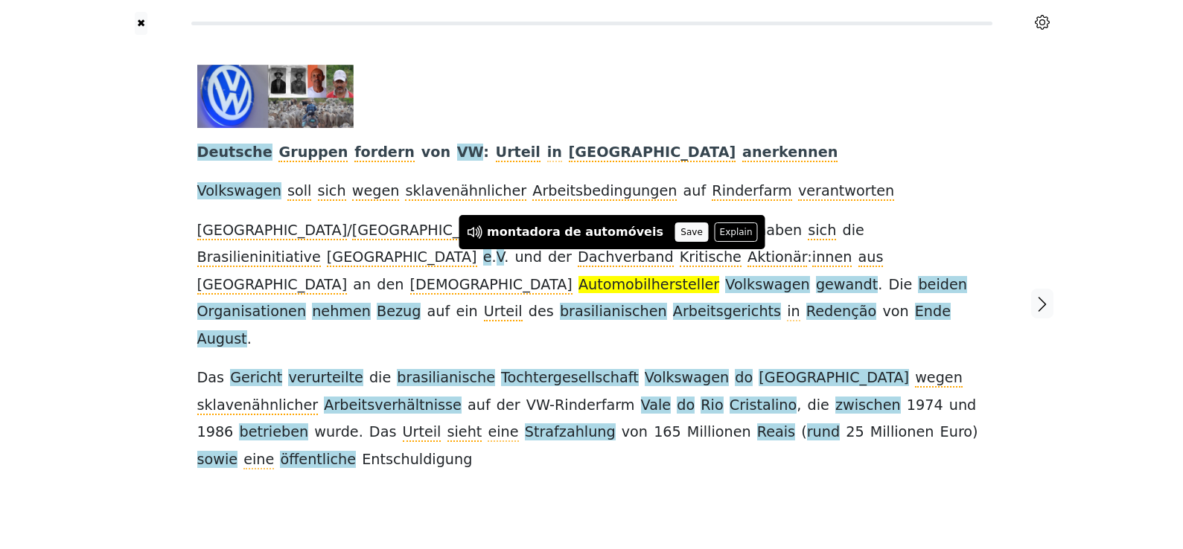
click at [675, 235] on button "Save" at bounding box center [691, 232] width 33 height 19
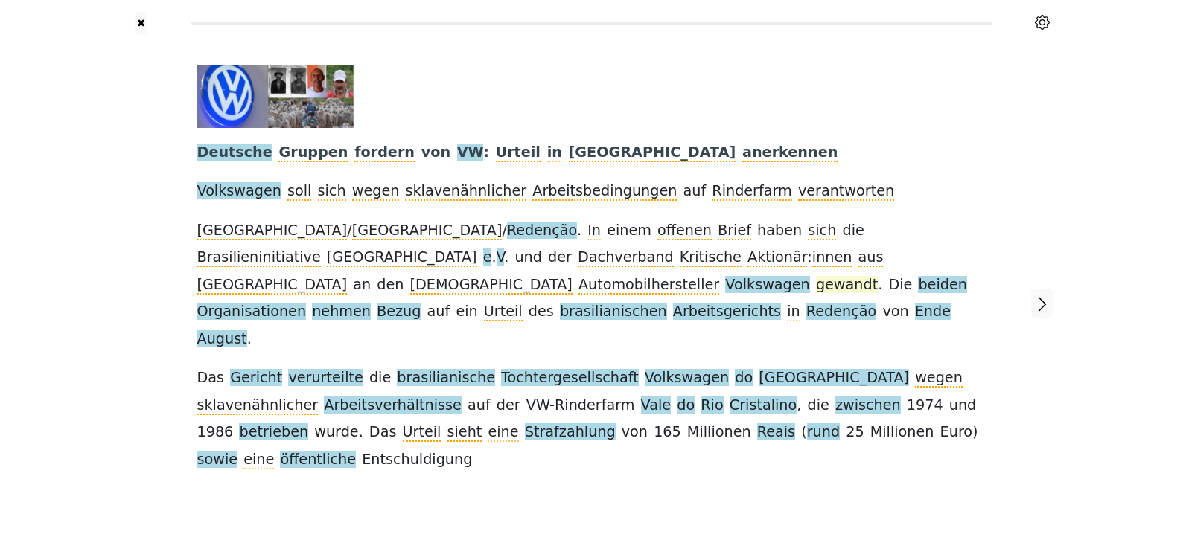
click at [816, 276] on span "gewandt" at bounding box center [847, 285] width 62 height 19
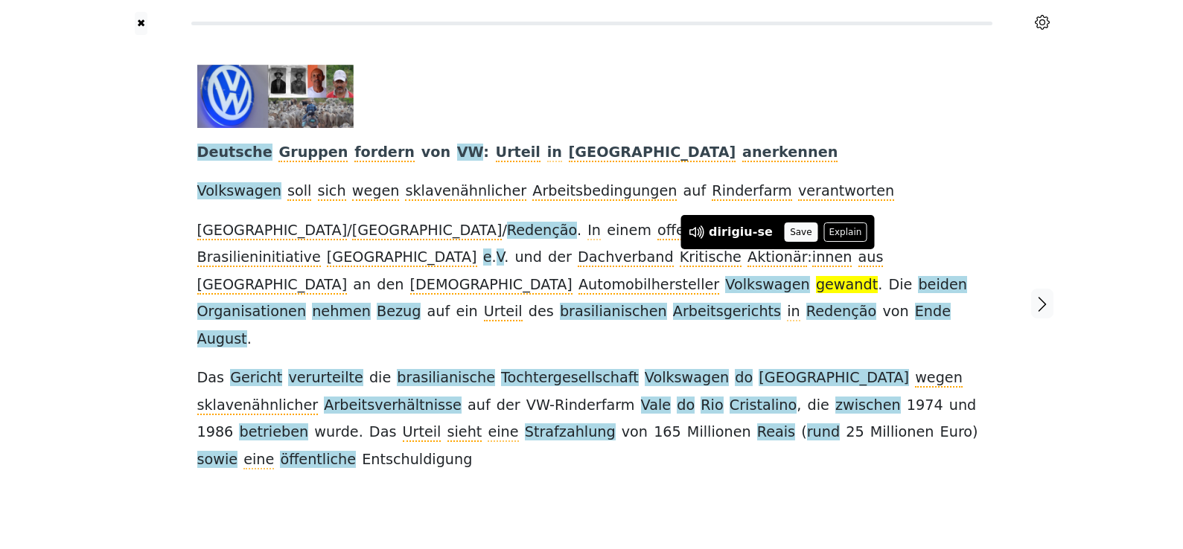
click at [786, 229] on button "Save" at bounding box center [801, 232] width 33 height 19
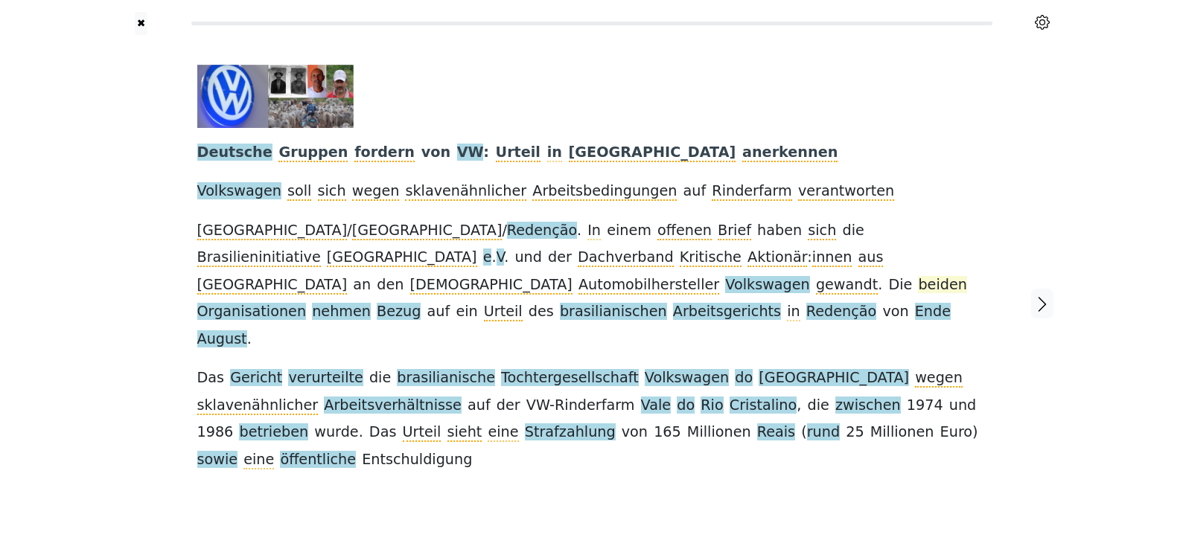
click at [918, 276] on span "beiden" at bounding box center [942, 285] width 48 height 19
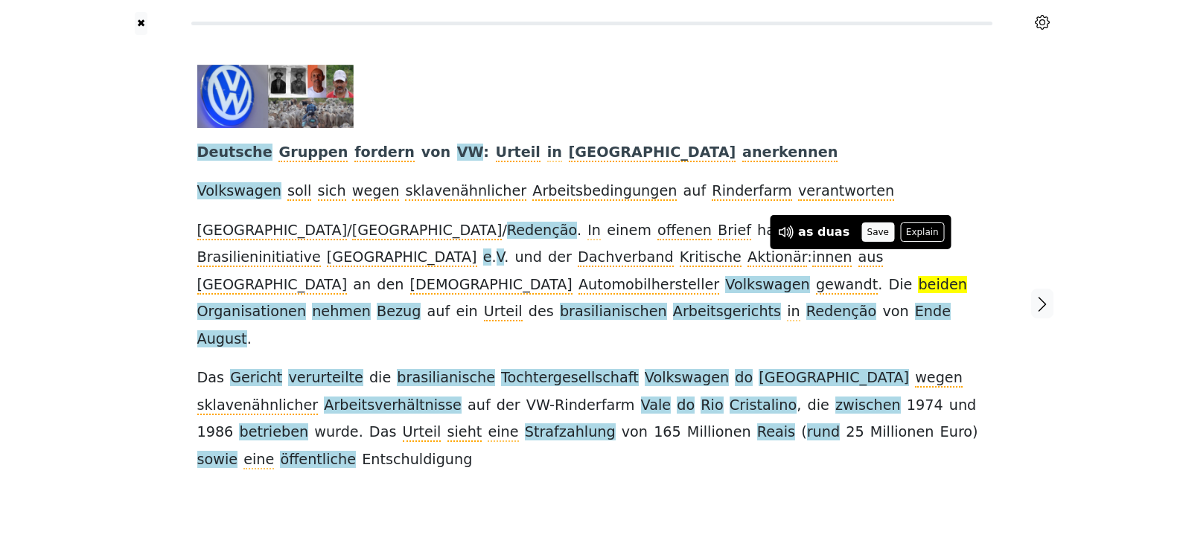
click at [877, 230] on button "Save" at bounding box center [877, 232] width 33 height 19
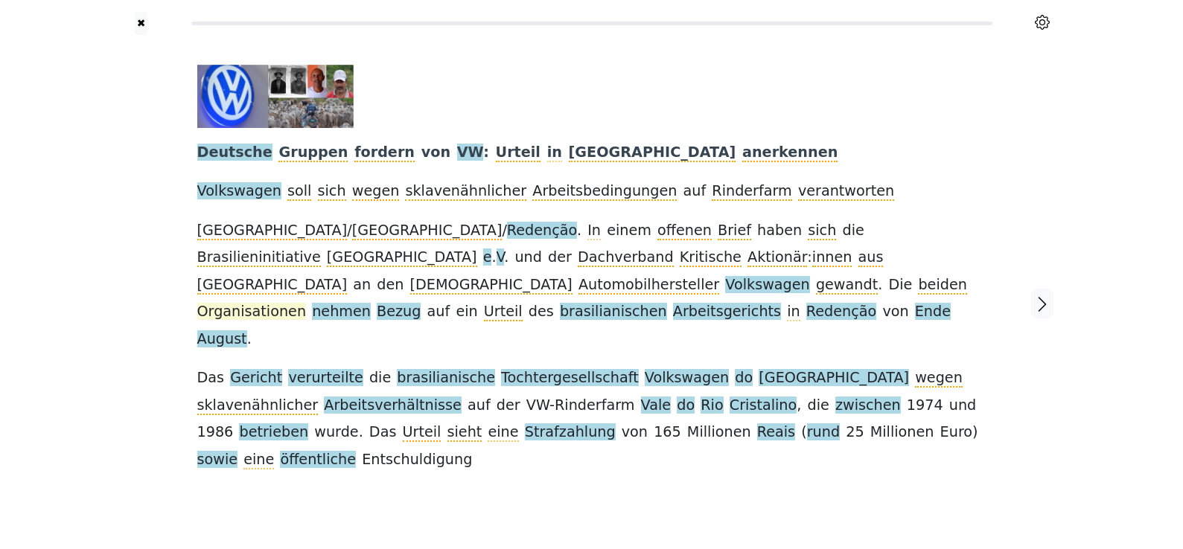
click at [307, 303] on span "Organisationen" at bounding box center [251, 312] width 109 height 19
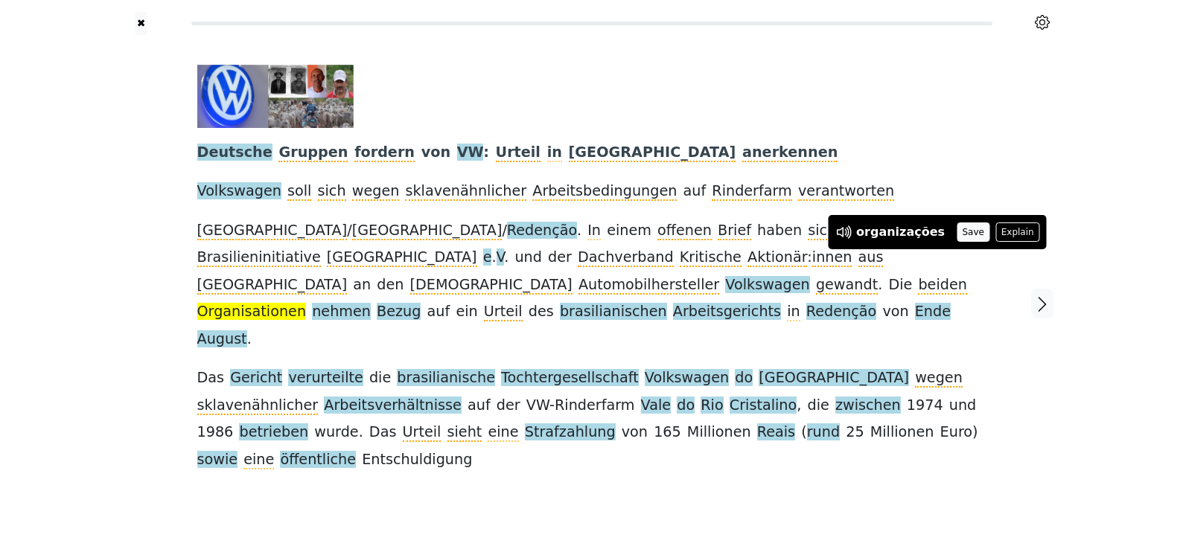
click at [960, 233] on button "Save" at bounding box center [972, 232] width 33 height 19
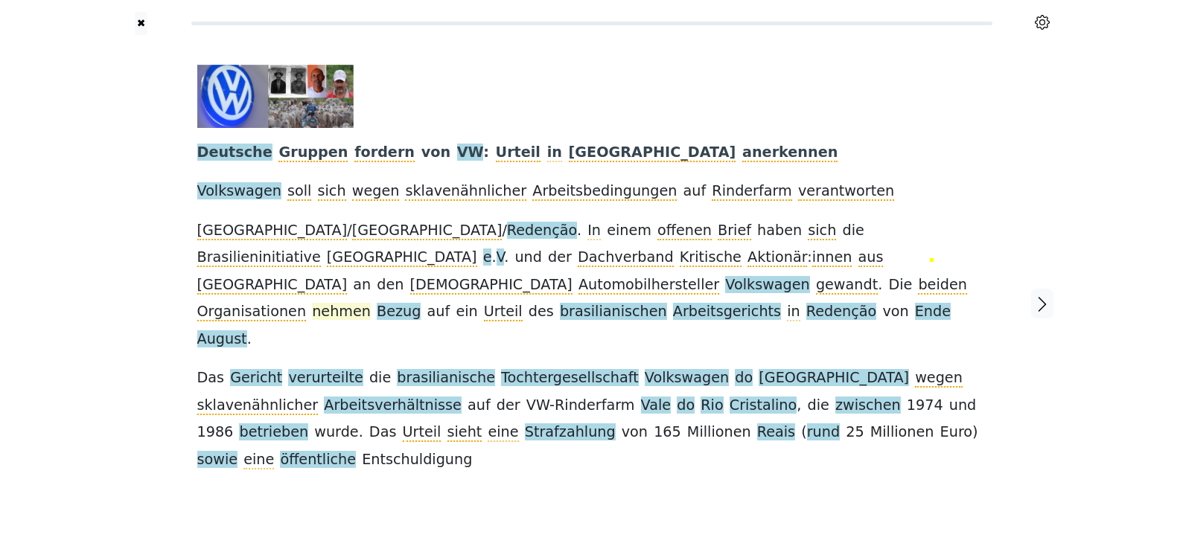
click at [312, 303] on span "nehmen" at bounding box center [341, 312] width 59 height 19
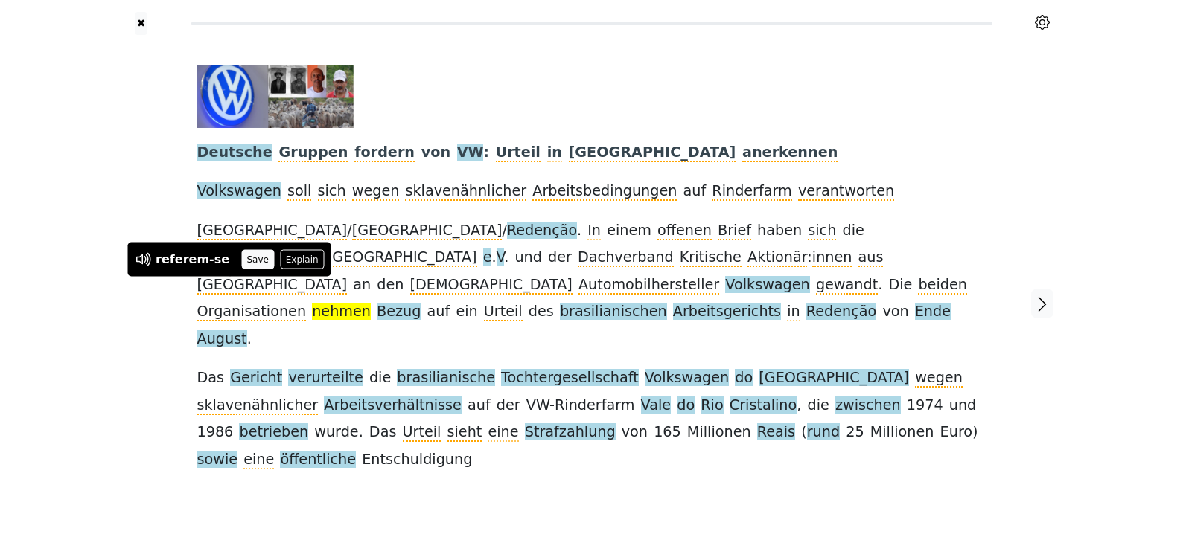
click at [246, 264] on button "Save" at bounding box center [257, 259] width 33 height 19
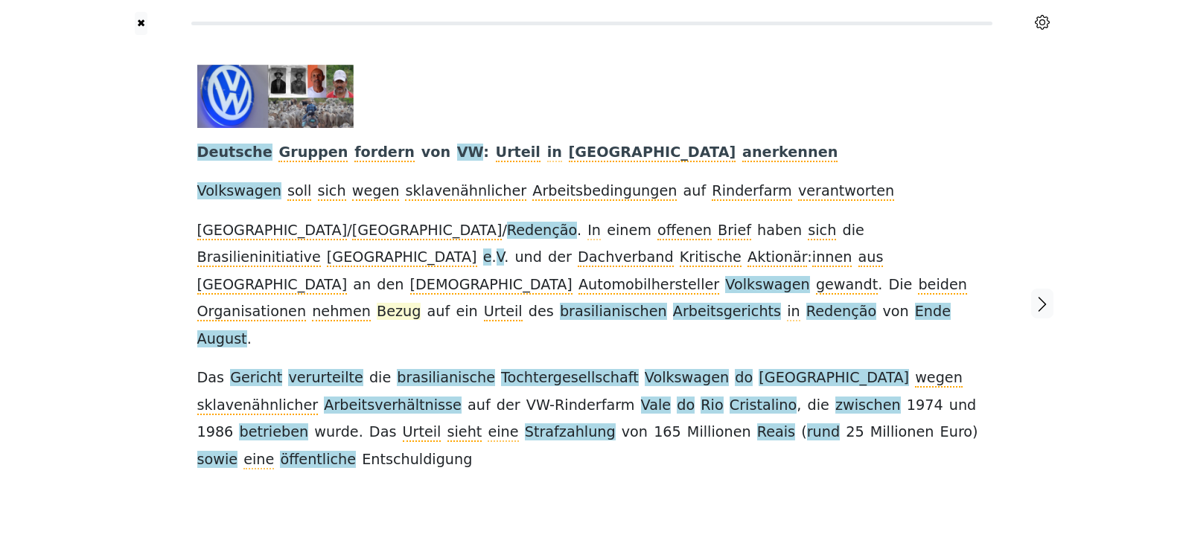
click at [377, 303] on span "Bezug" at bounding box center [399, 312] width 44 height 19
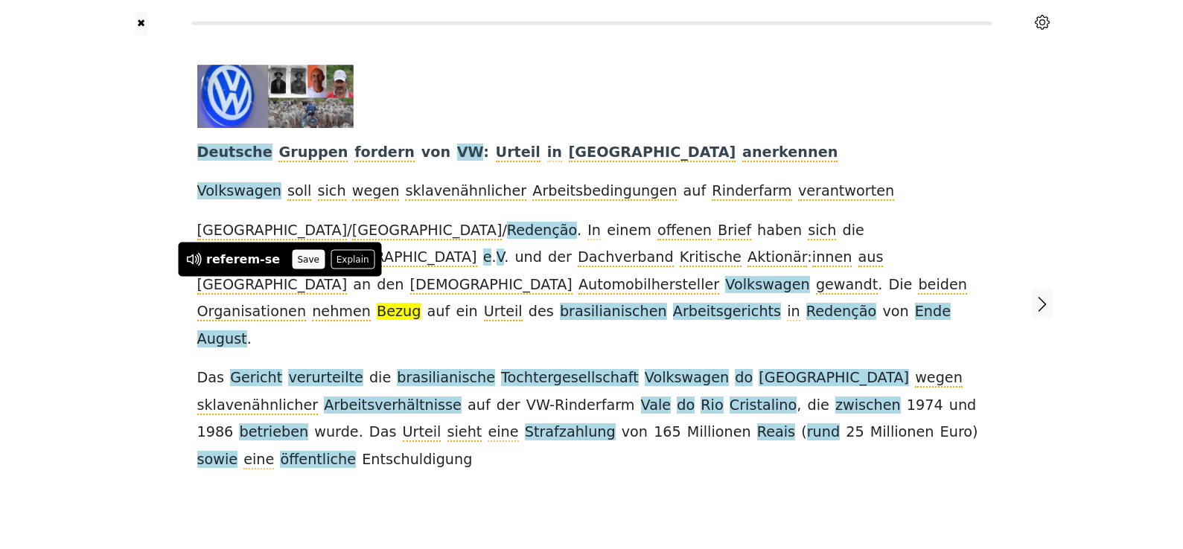
click at [293, 265] on button "Save" at bounding box center [308, 259] width 33 height 19
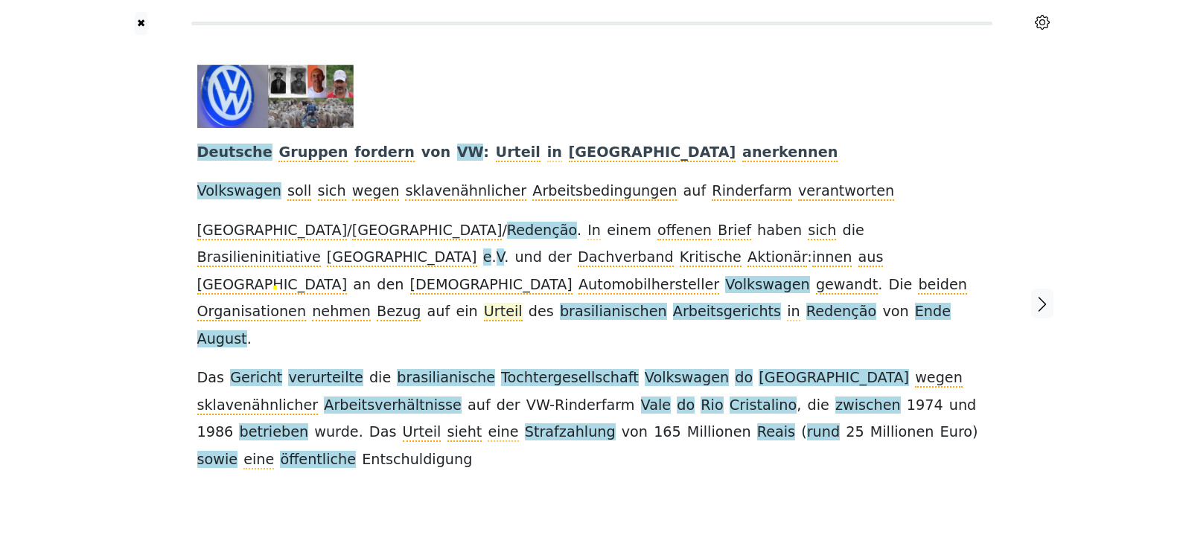
click at [484, 303] on span "Urteil" at bounding box center [503, 312] width 39 height 19
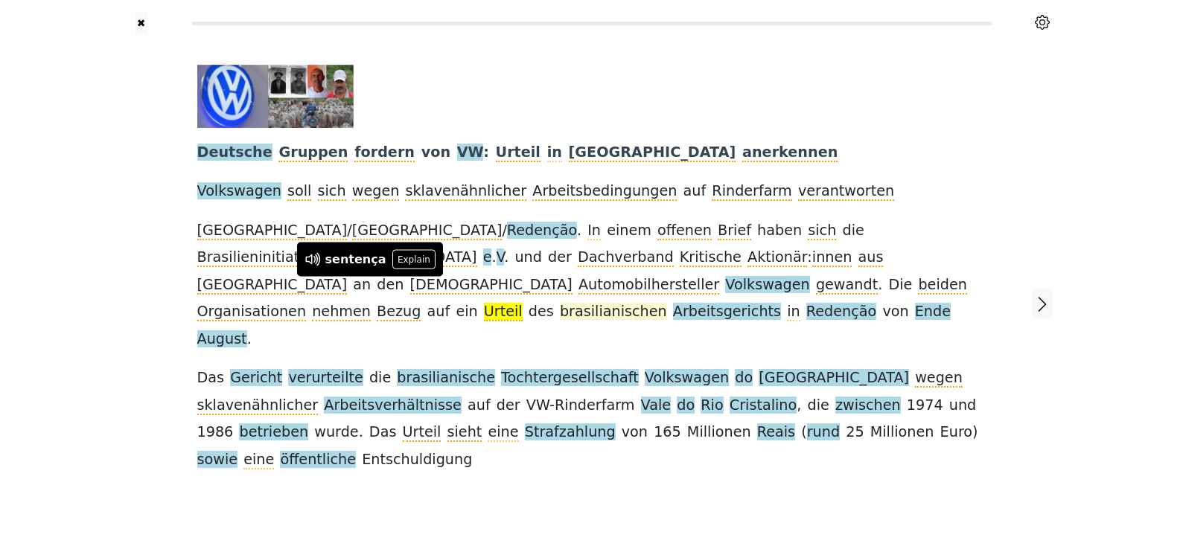
click at [560, 303] on span "brasilianischen" at bounding box center [613, 312] width 107 height 19
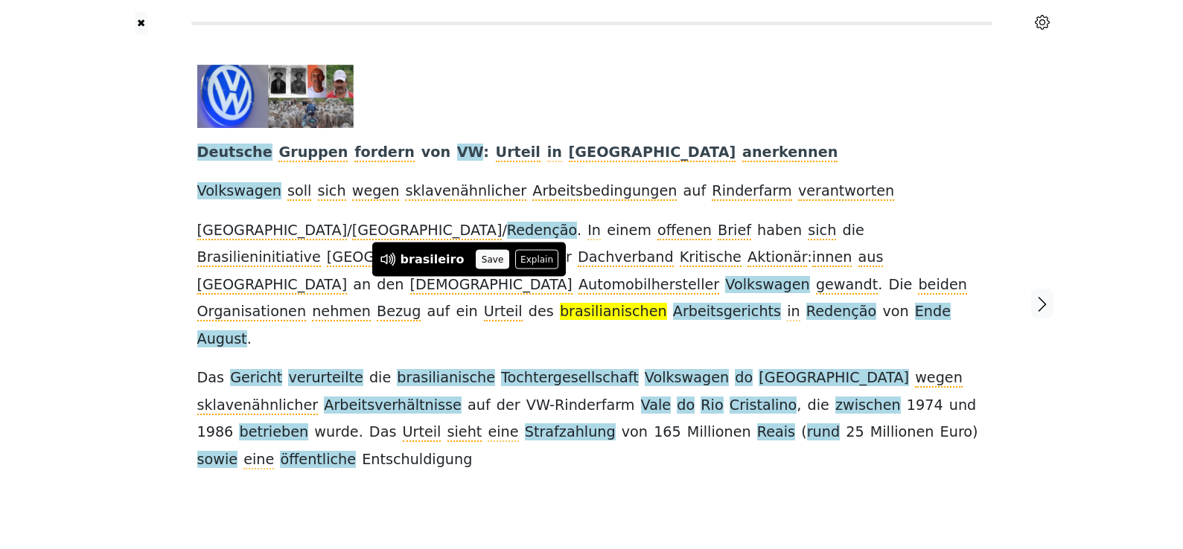
click at [491, 260] on button "Save" at bounding box center [492, 259] width 33 height 19
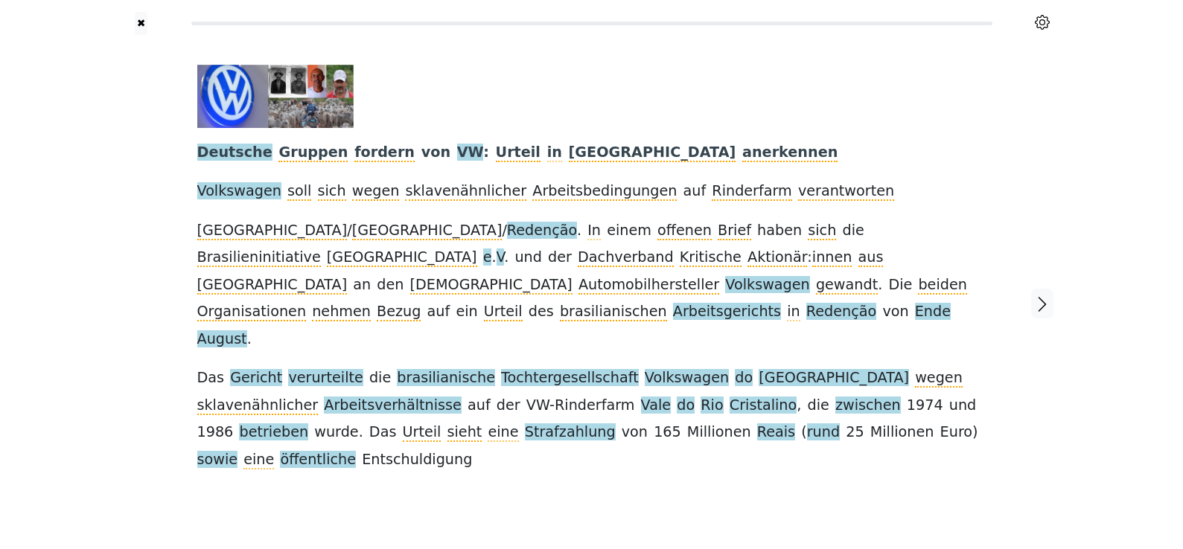
click at [673, 303] on span "Arbeitsgerichts" at bounding box center [727, 312] width 108 height 19
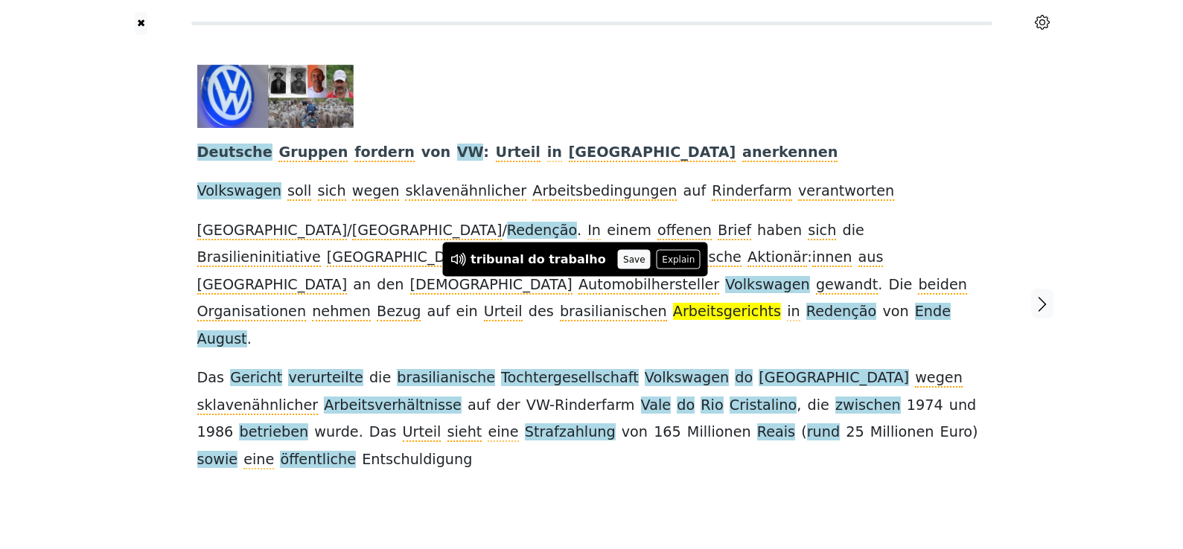
click at [618, 264] on button "Save" at bounding box center [634, 259] width 33 height 19
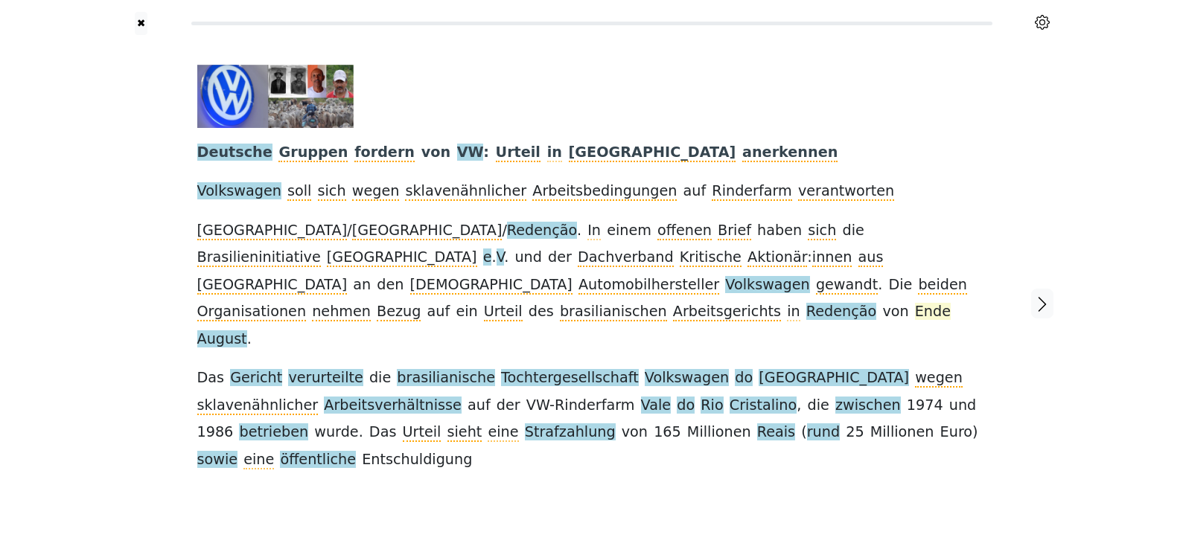
click at [915, 303] on span "Ende" at bounding box center [933, 312] width 36 height 19
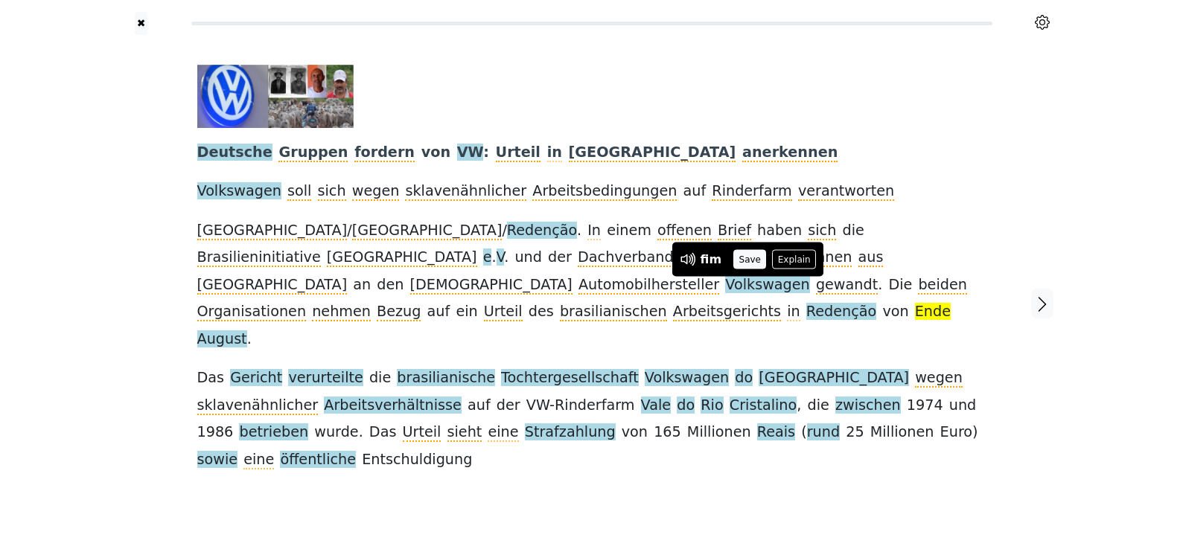
click at [751, 254] on button "Save" at bounding box center [749, 259] width 33 height 19
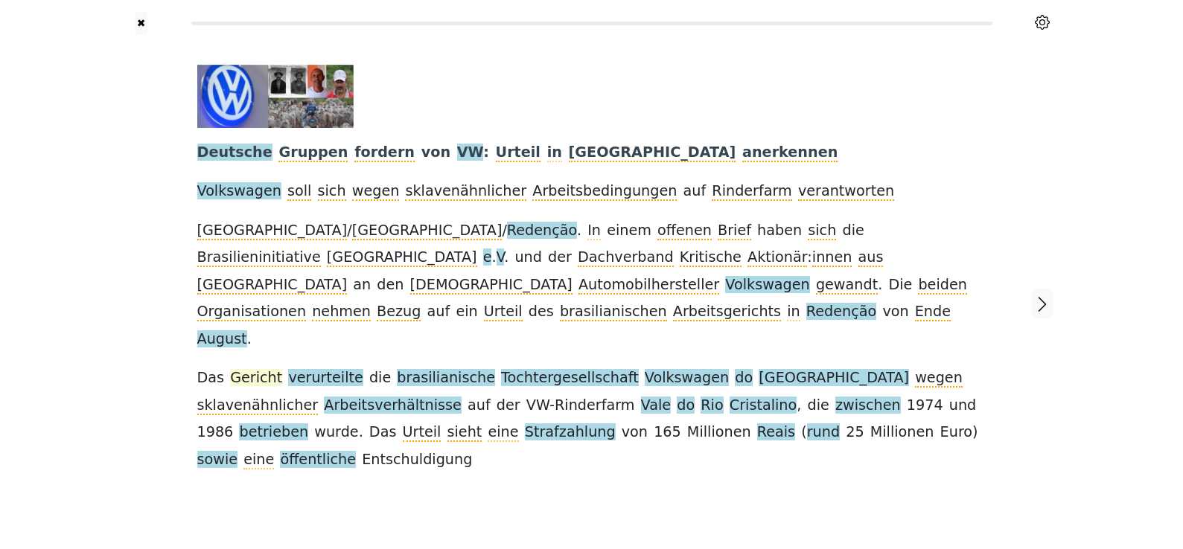
click at [264, 369] on span "Gericht" at bounding box center [256, 378] width 52 height 19
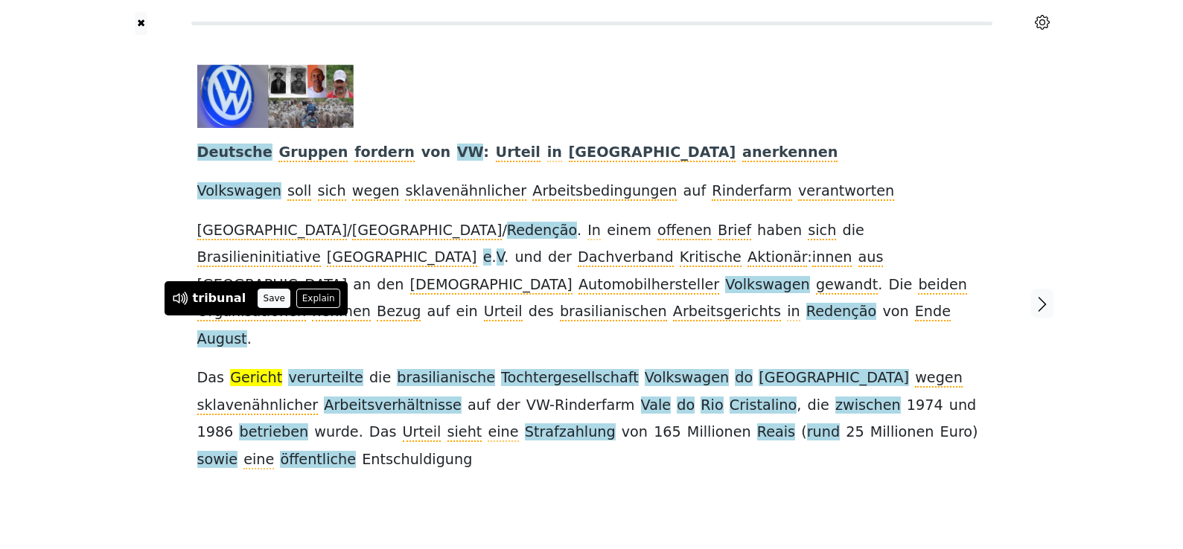
click at [258, 301] on button "Save" at bounding box center [274, 298] width 33 height 19
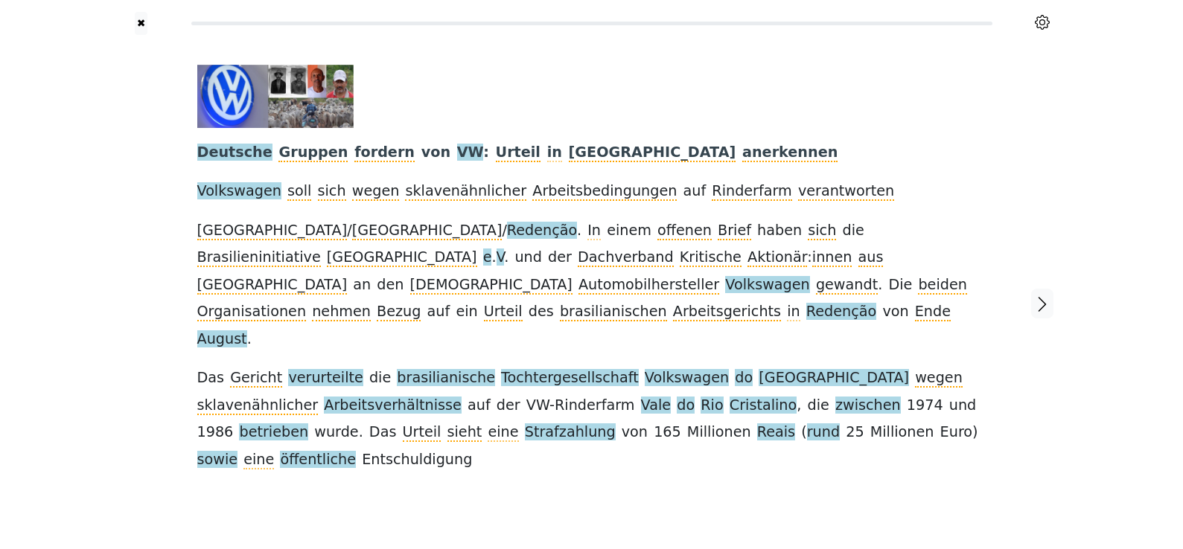
click at [1050, 14] on div at bounding box center [1042, 22] width 82 height 18
click at [1046, 16] on icon at bounding box center [1042, 22] width 15 height 15
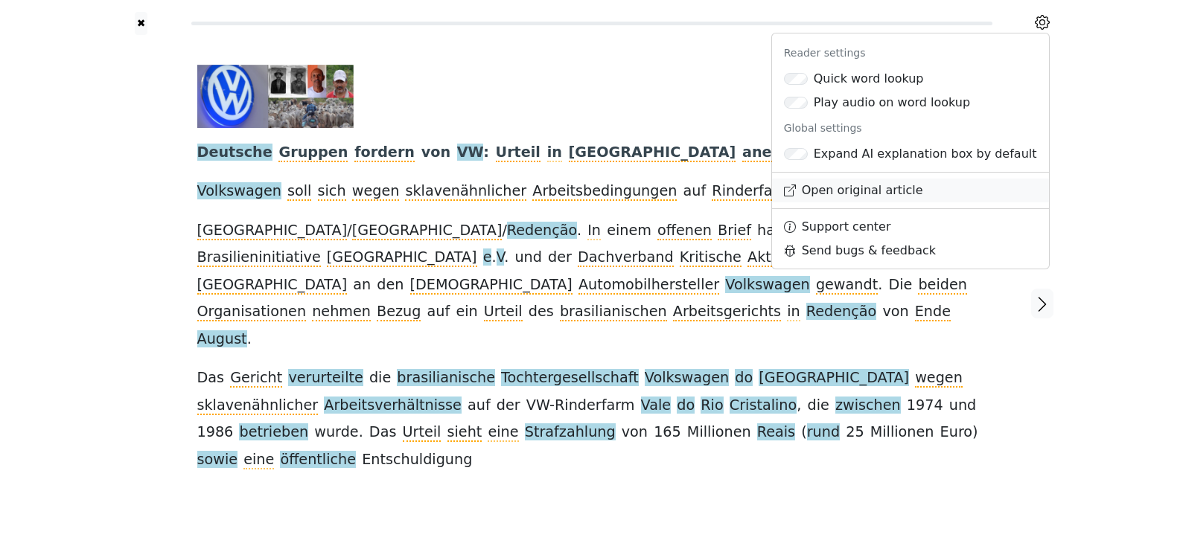
click at [872, 191] on link "Open original article" at bounding box center [910, 191] width 277 height 24
click at [1044, 19] on icon at bounding box center [1042, 22] width 15 height 15
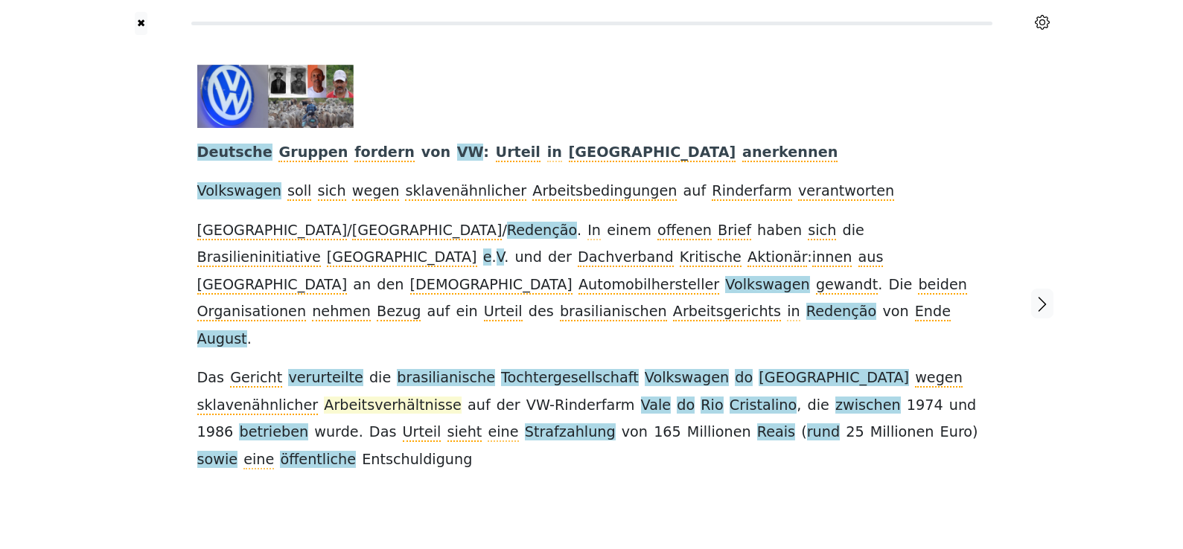
click at [324, 397] on span "Arbeitsverhältnisse" at bounding box center [393, 406] width 138 height 19
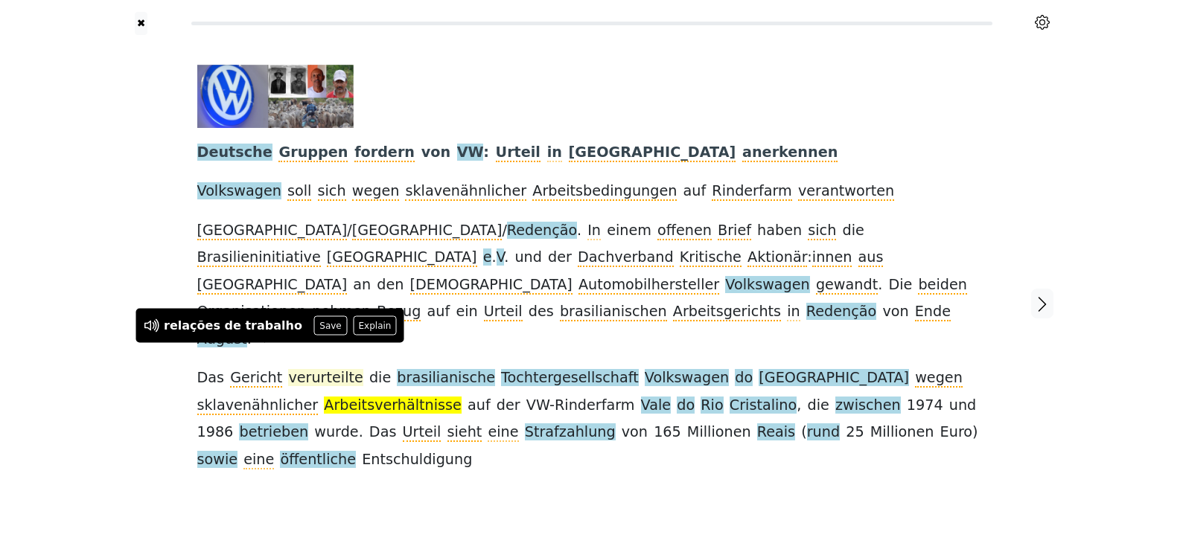
click at [314, 327] on button "Save" at bounding box center [330, 325] width 33 height 19
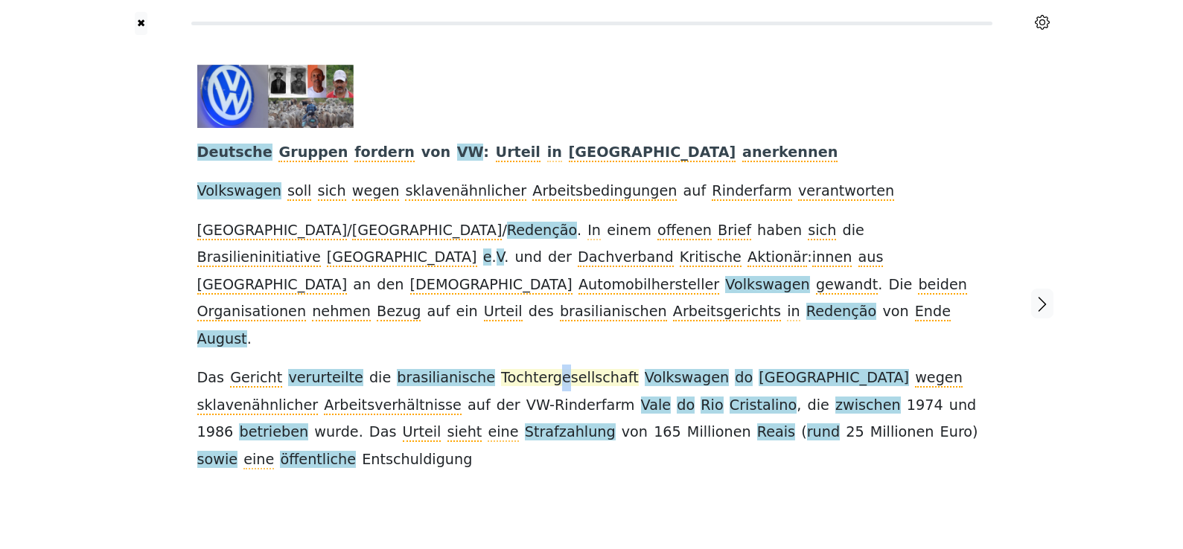
click at [523, 369] on span "Tochtergesellschaft" at bounding box center [570, 378] width 138 height 19
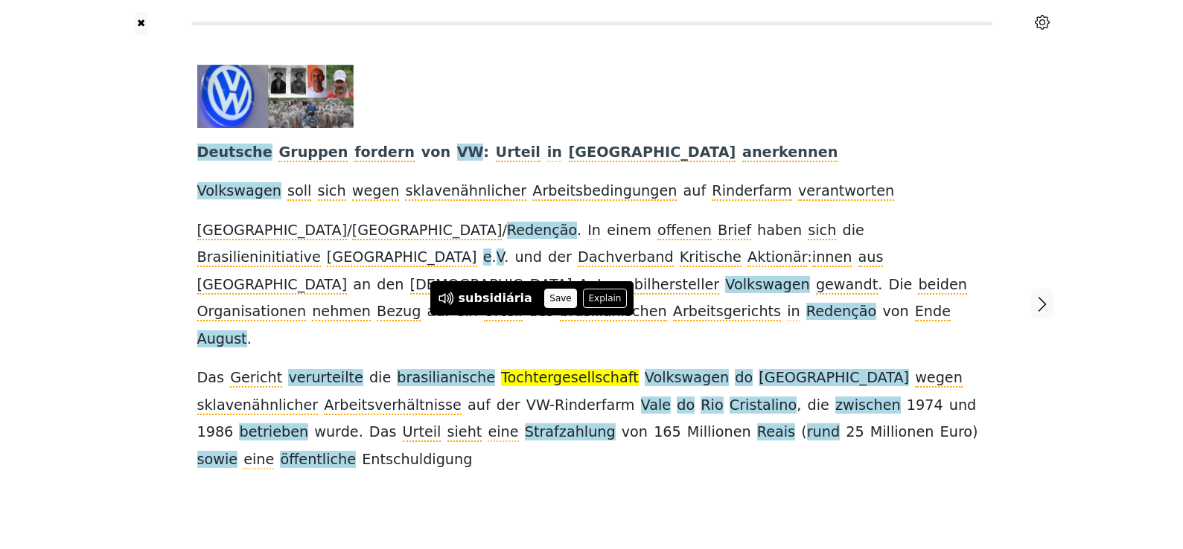
click at [544, 304] on button "Save" at bounding box center [560, 298] width 33 height 19
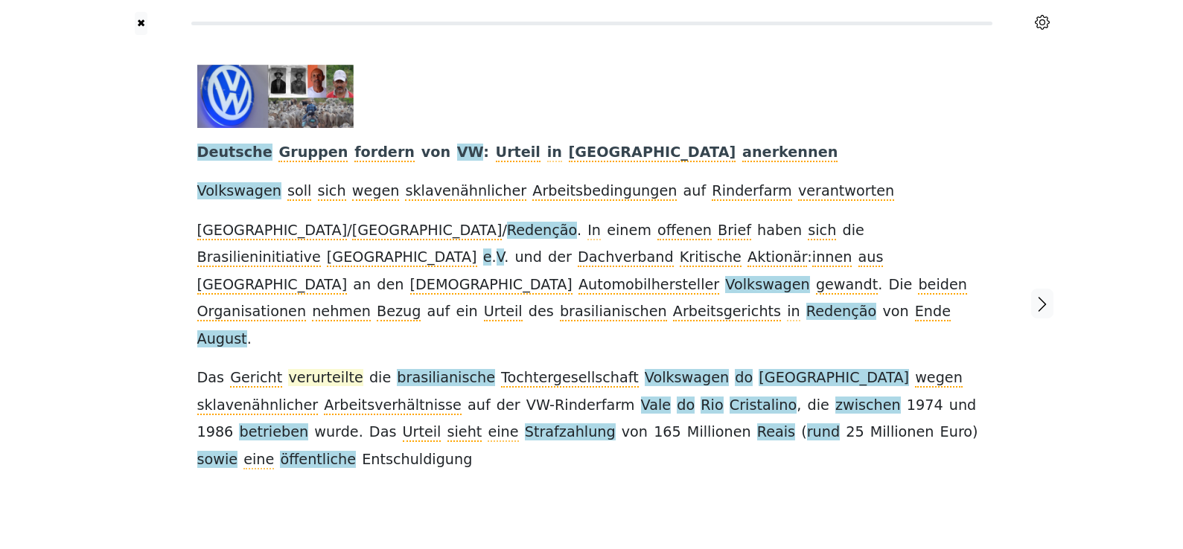
click at [325, 369] on span "verurteilte" at bounding box center [325, 378] width 74 height 19
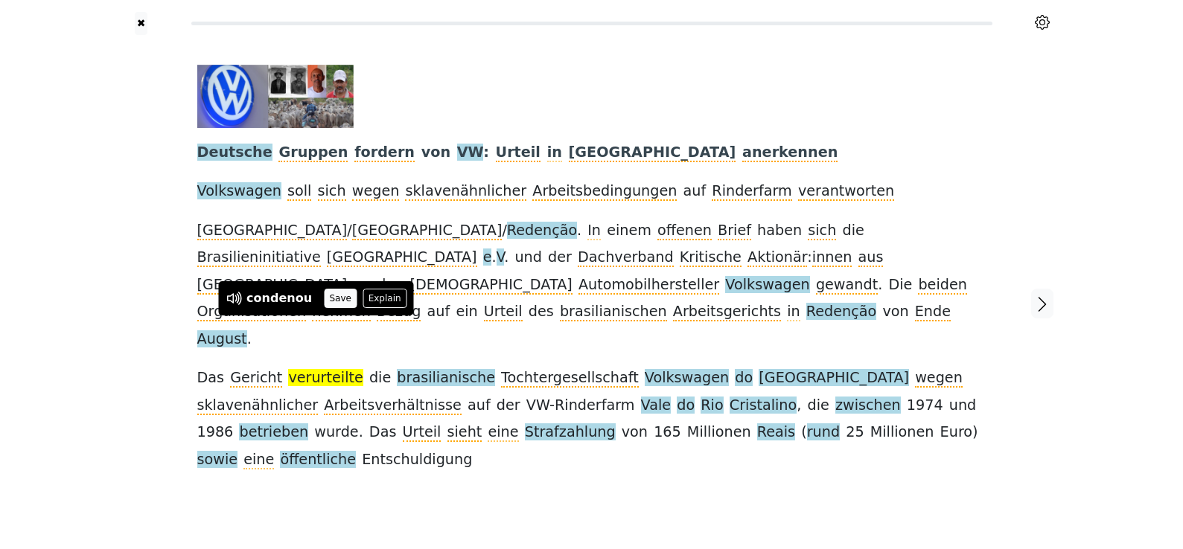
click at [335, 303] on button "Save" at bounding box center [340, 298] width 33 height 19
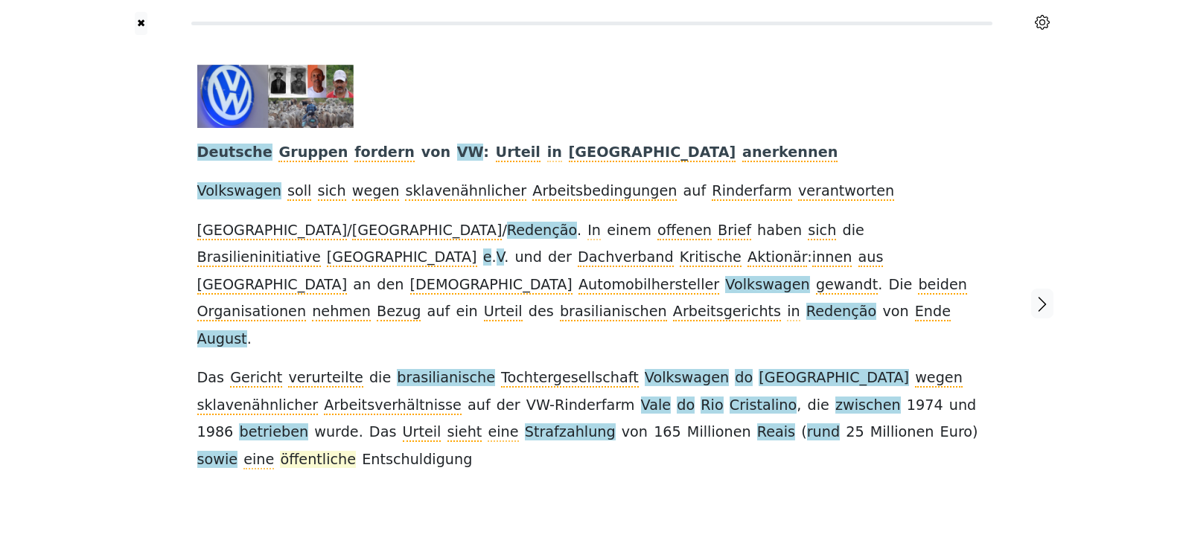
click at [356, 451] on span "öffentliche" at bounding box center [318, 460] width 76 height 19
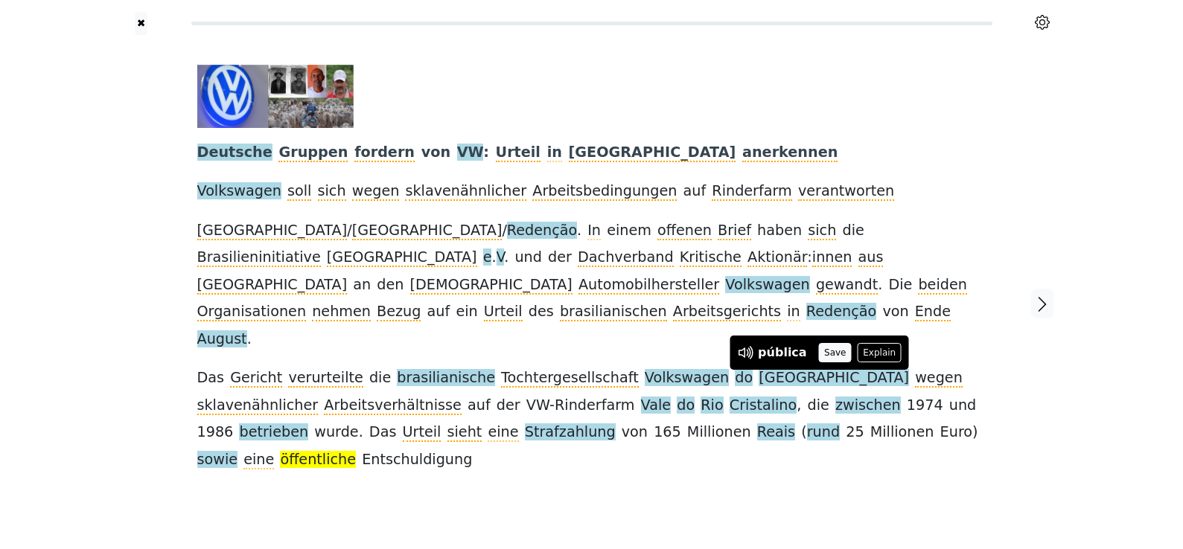
click at [828, 348] on button "Save" at bounding box center [835, 352] width 33 height 19
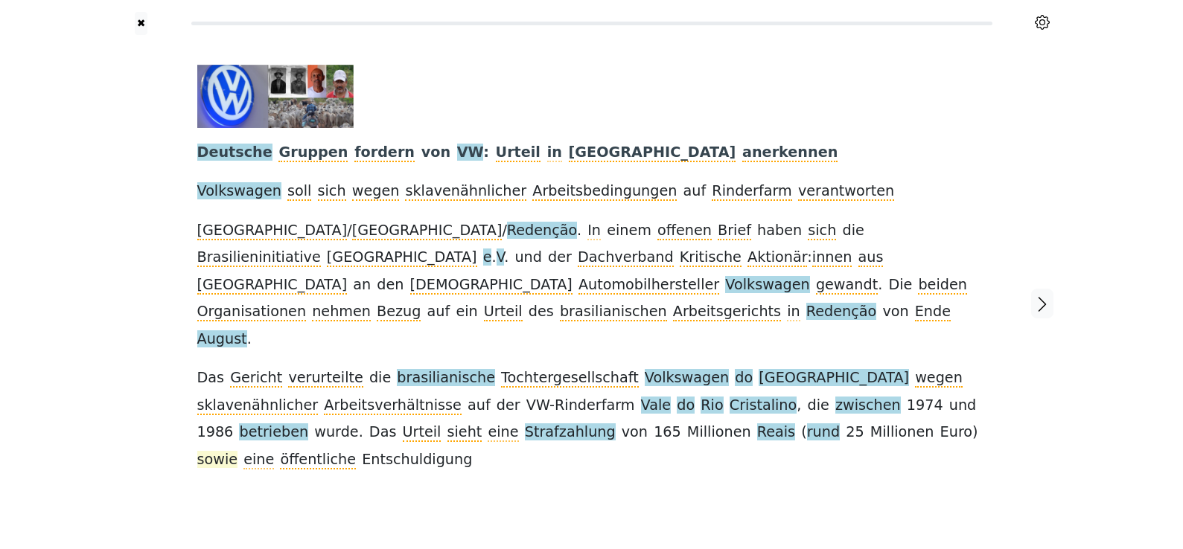
click at [238, 451] on span "sowie" at bounding box center [217, 460] width 41 height 19
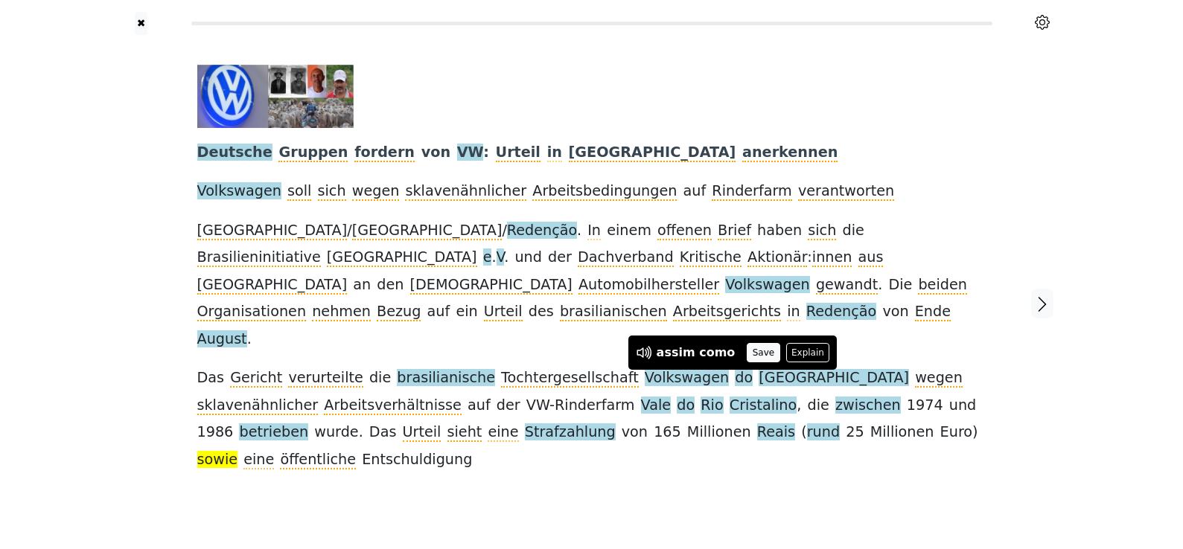
click at [758, 345] on button "Save" at bounding box center [763, 352] width 33 height 19
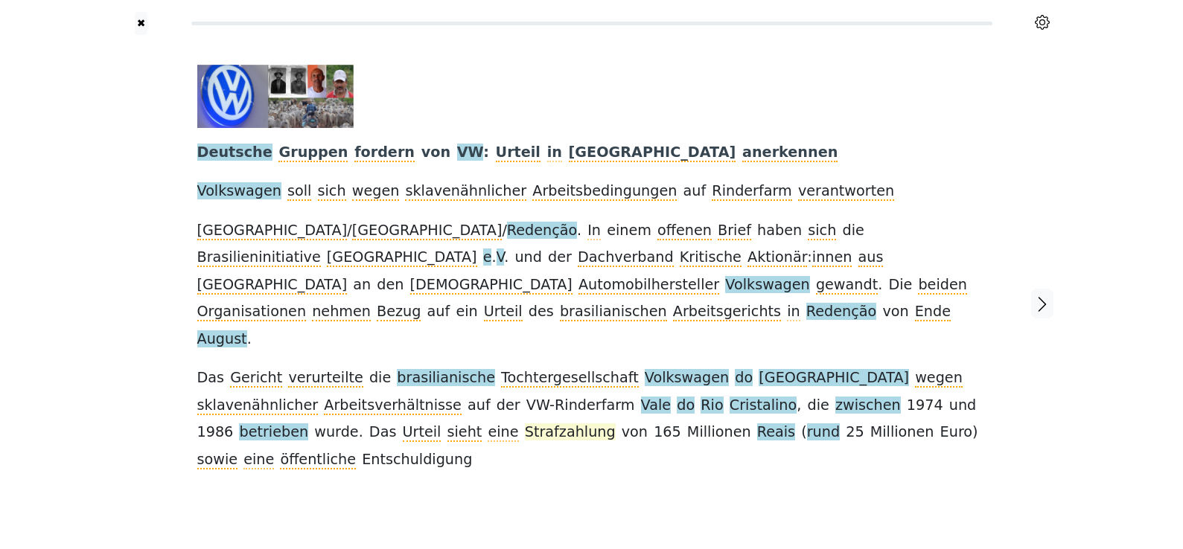
click at [525, 424] on span "Strafzahlung" at bounding box center [570, 433] width 91 height 19
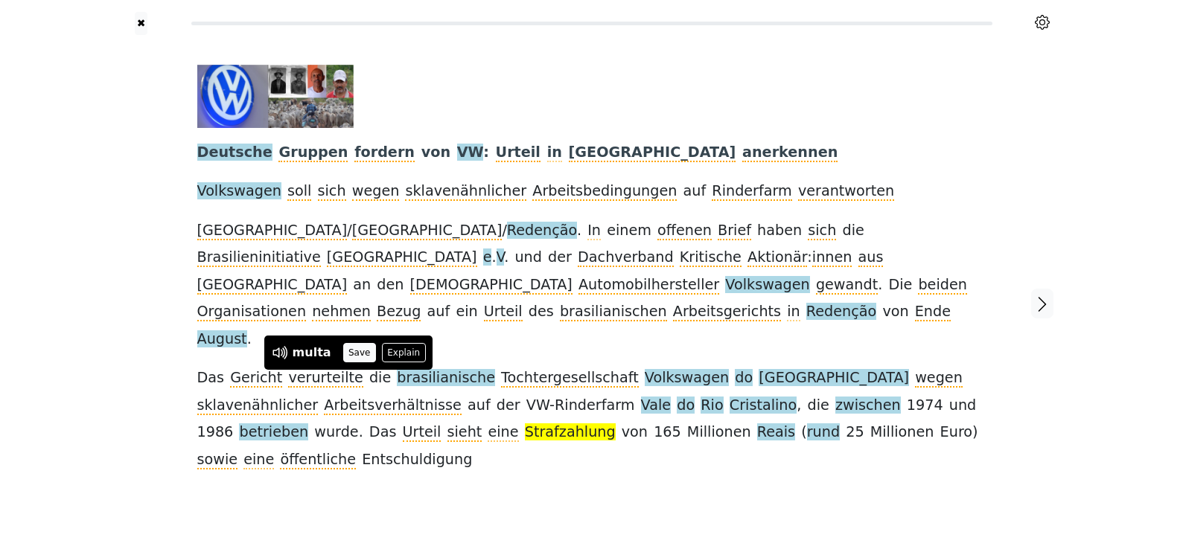
click at [360, 350] on button "Save" at bounding box center [359, 352] width 33 height 19
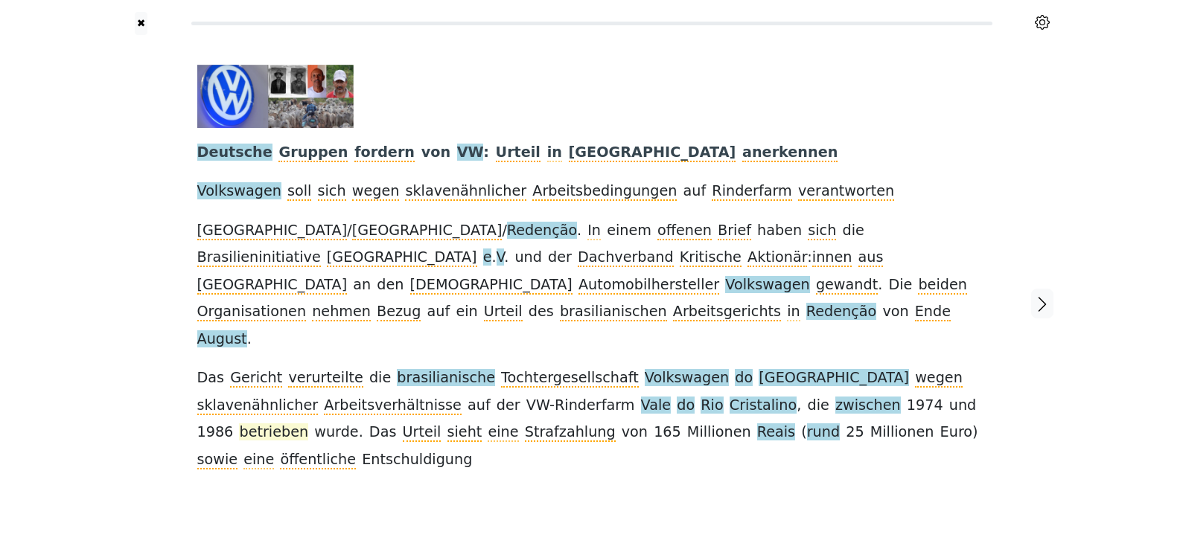
click at [308, 424] on span "betrieben" at bounding box center [273, 433] width 69 height 19
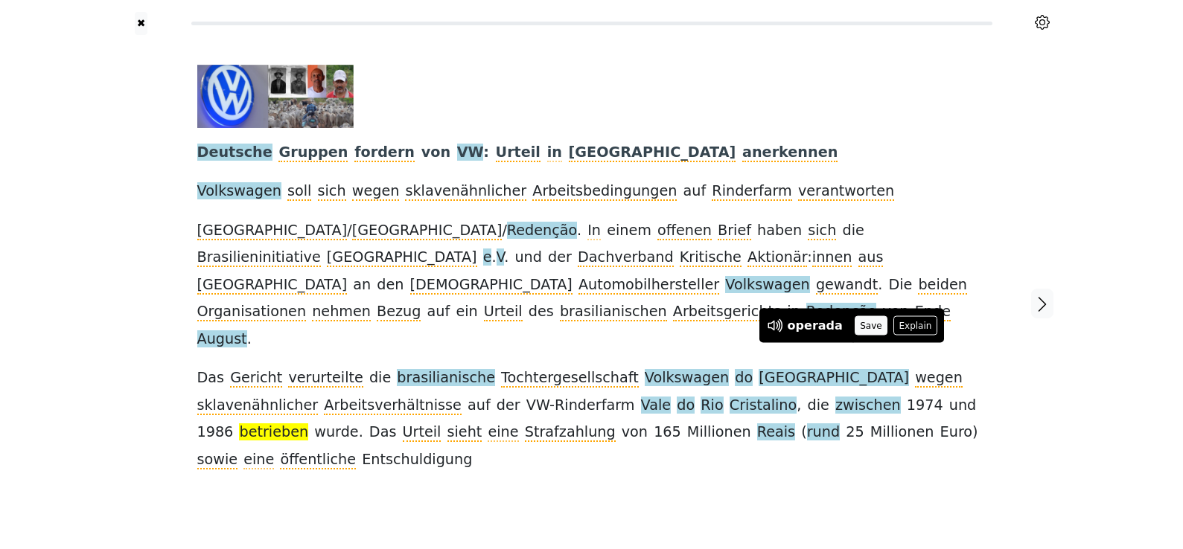
click at [858, 328] on button "Save" at bounding box center [870, 325] width 33 height 19
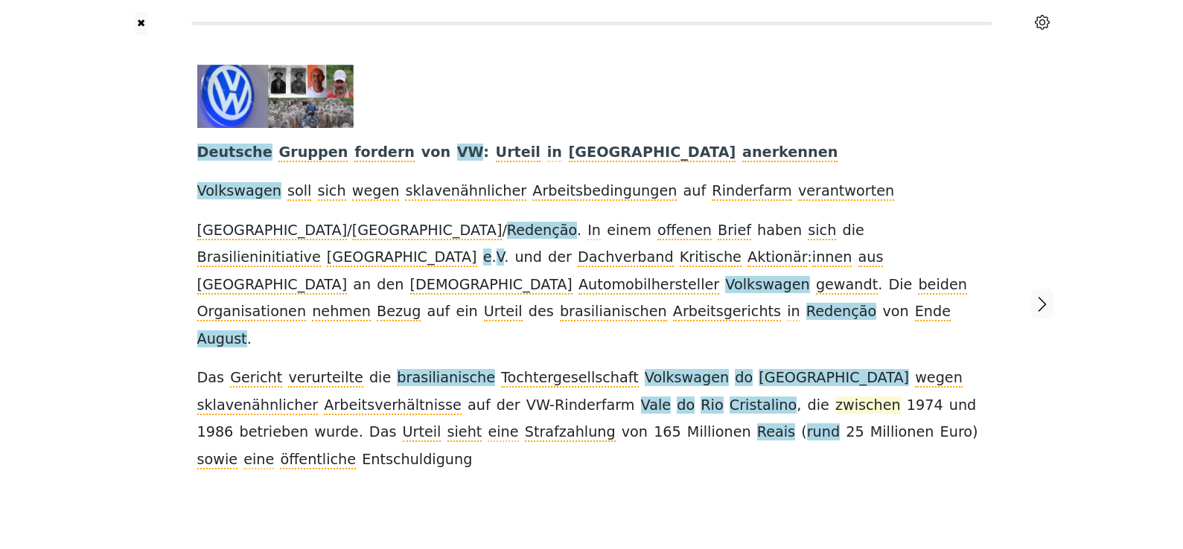
click at [835, 397] on span "zwischen" at bounding box center [868, 406] width 66 height 19
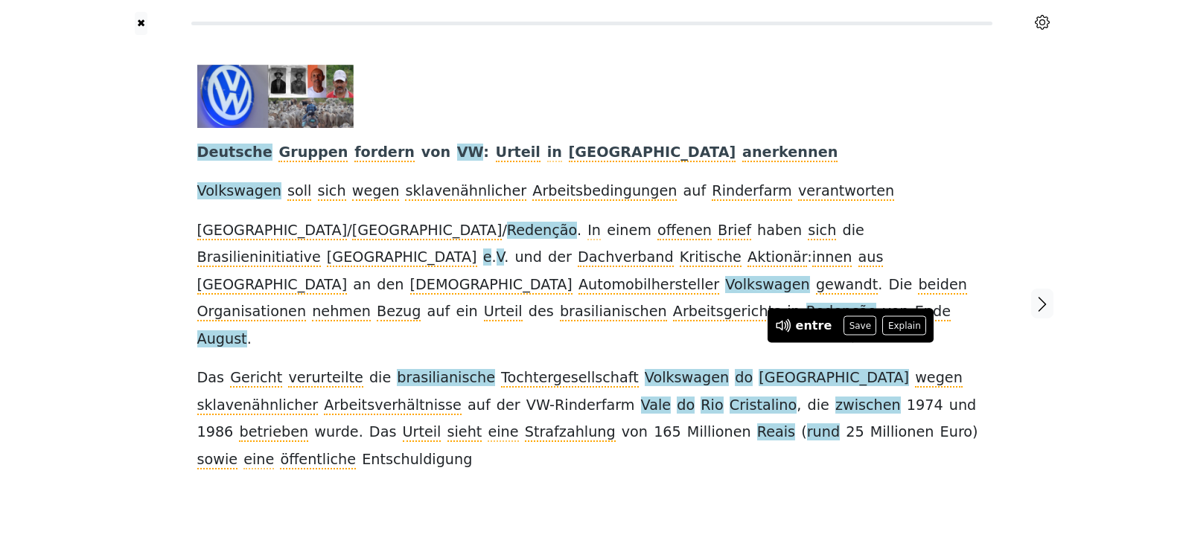
click at [852, 411] on div "Deutsche Gruppen fordern von VW : Urteil in Brasilien anerkennen Volkswagen sol…" at bounding box center [591, 303] width 819 height 537
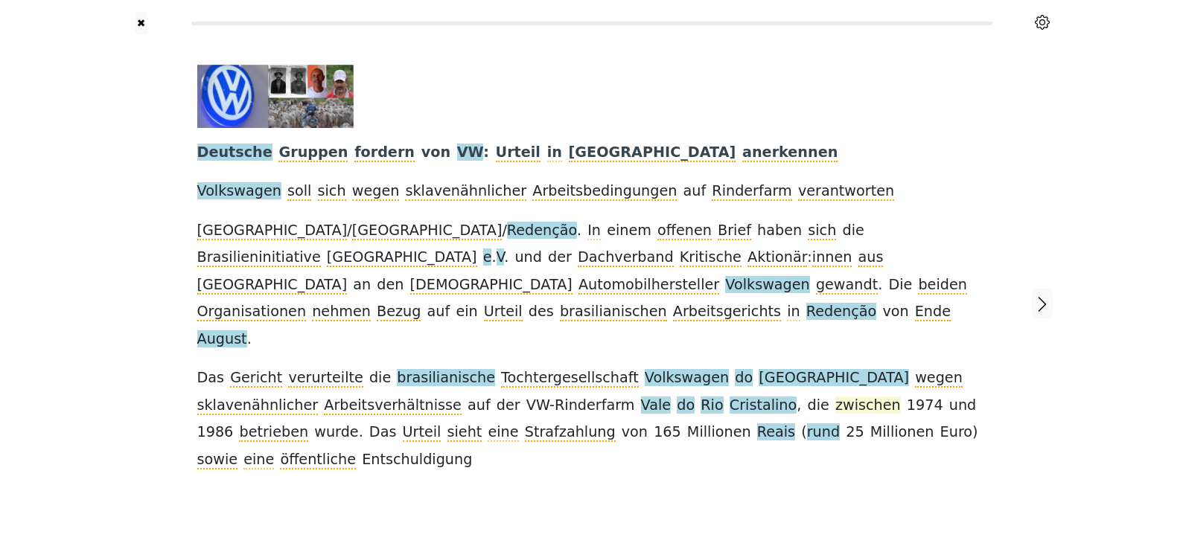
click at [835, 397] on span "zwischen" at bounding box center [868, 406] width 66 height 19
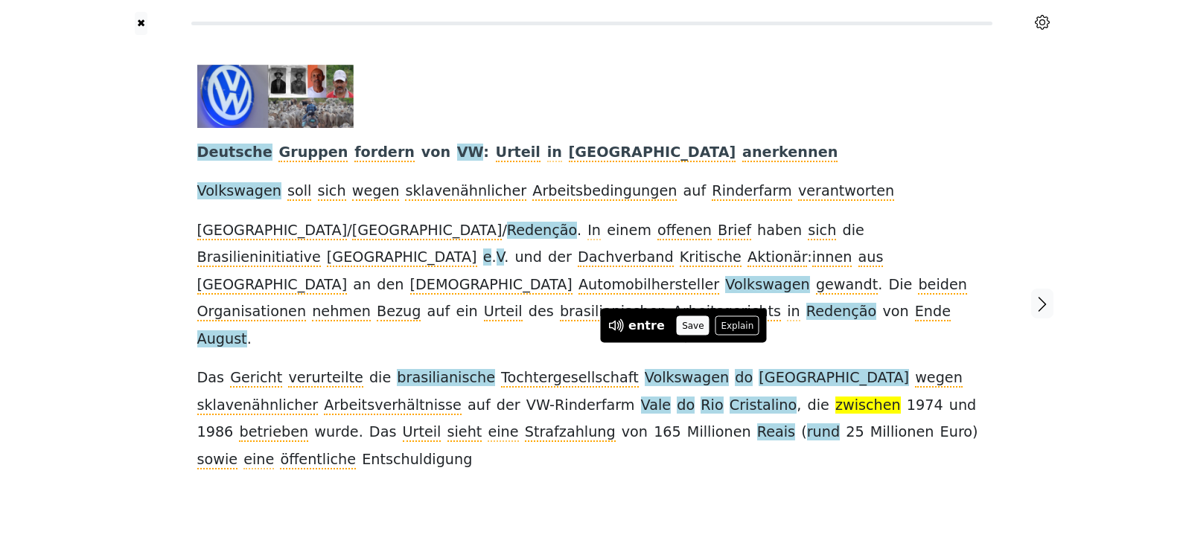
click at [691, 327] on button "Save" at bounding box center [693, 325] width 33 height 19
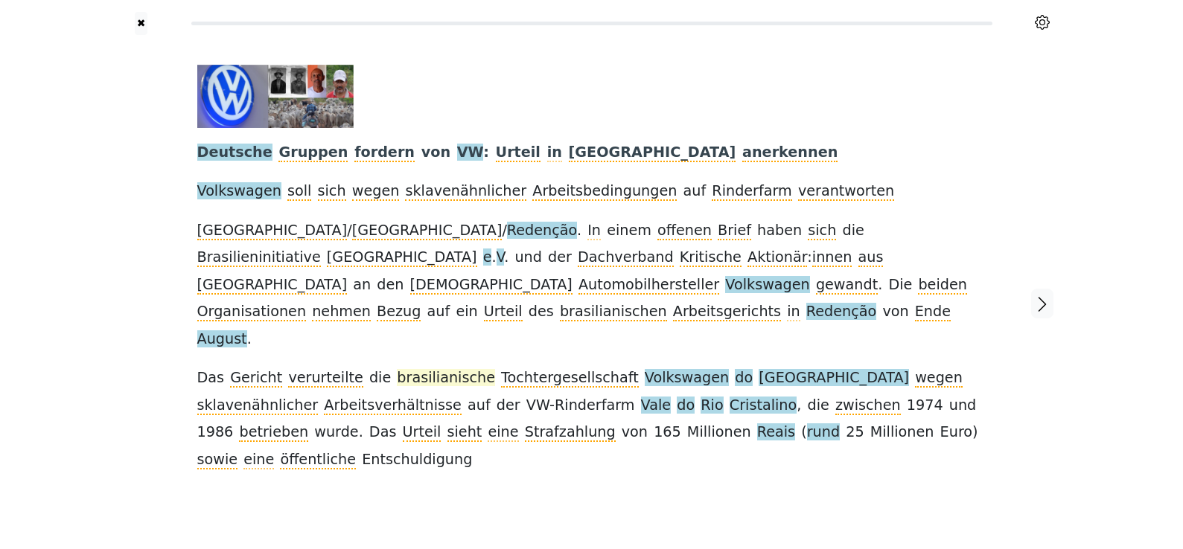
click at [428, 369] on span "brasilianische" at bounding box center [446, 378] width 98 height 19
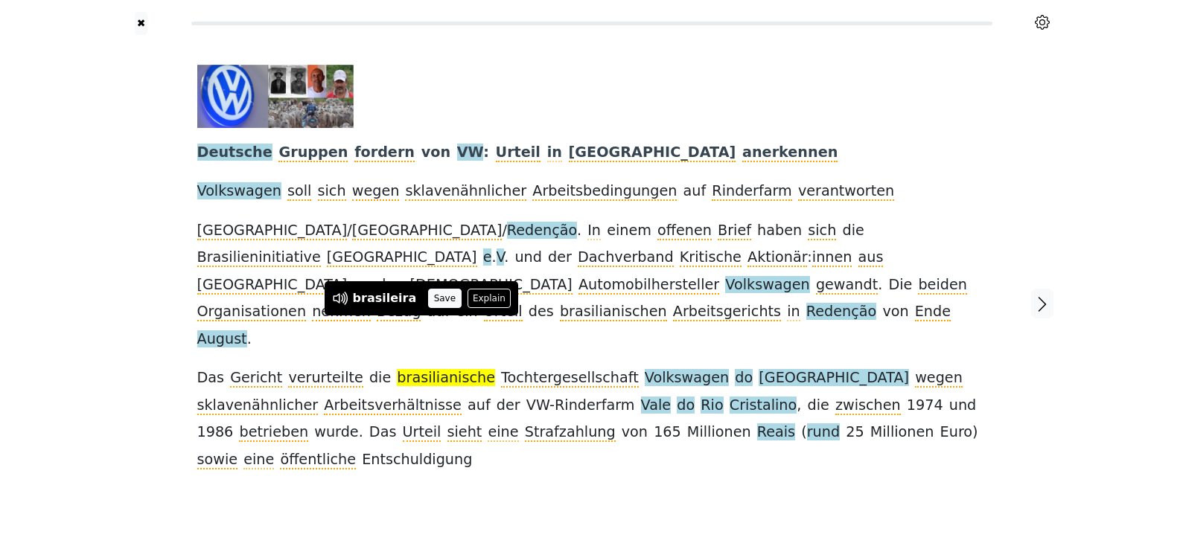
click at [428, 304] on button "Save" at bounding box center [444, 298] width 33 height 19
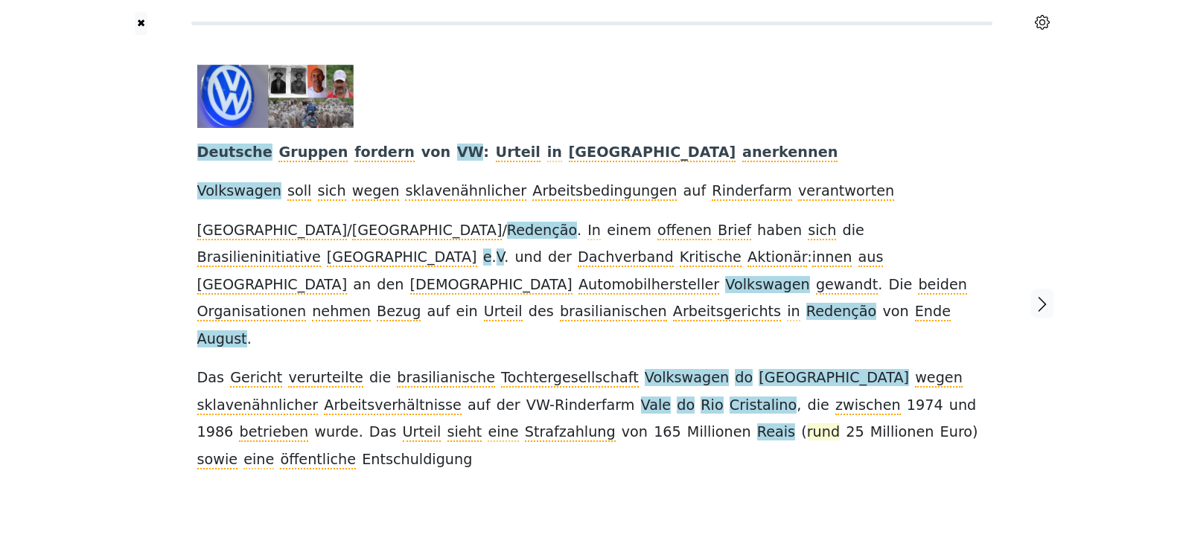
click at [807, 424] on span "rund" at bounding box center [823, 433] width 33 height 19
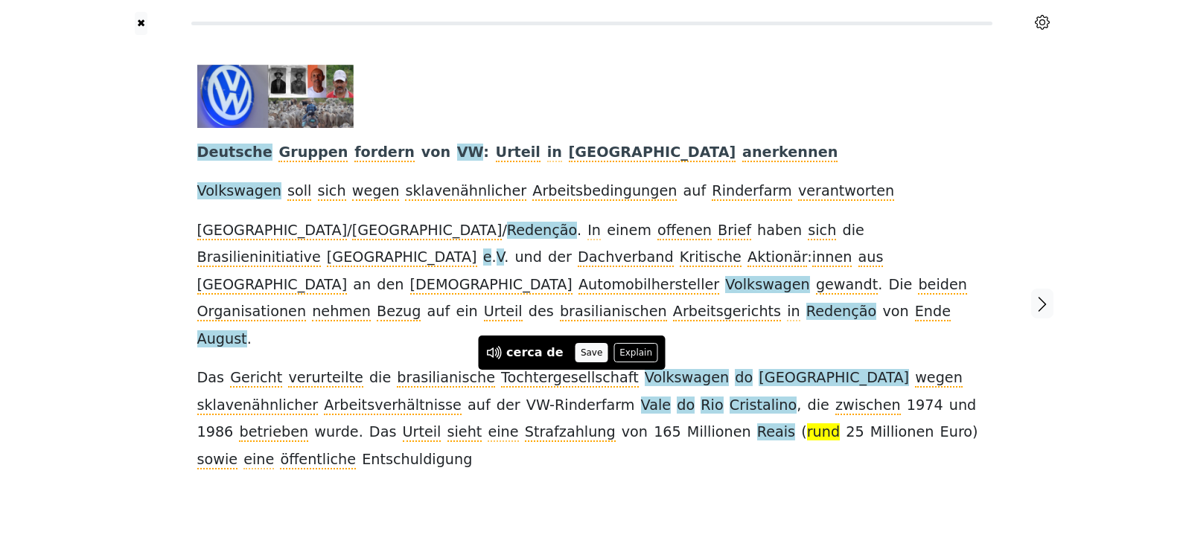
click at [578, 354] on button "Save" at bounding box center [591, 352] width 33 height 19
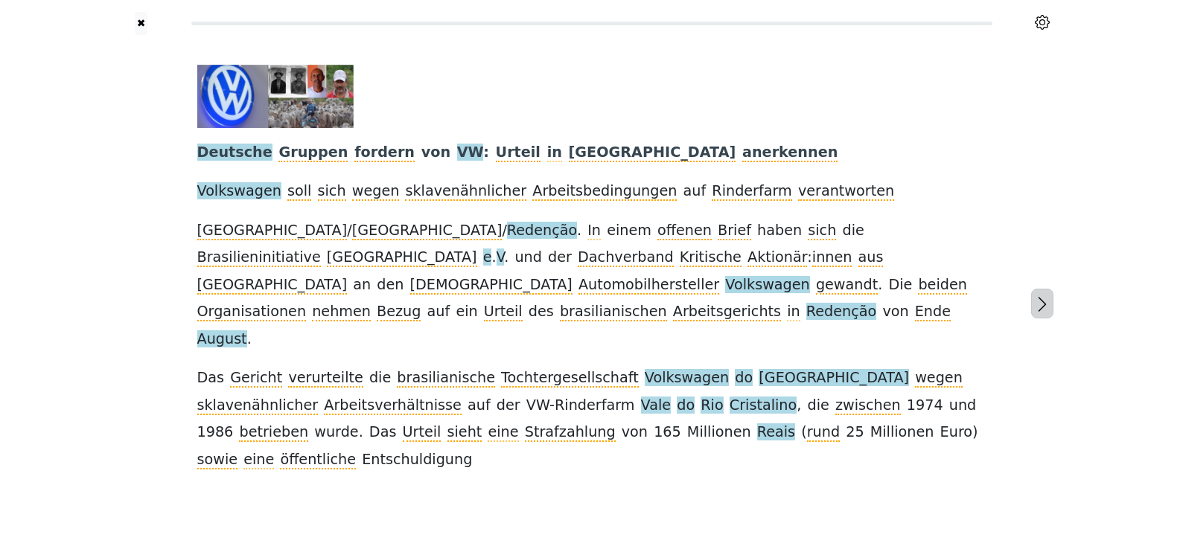
click at [1043, 296] on icon "button" at bounding box center [1042, 305] width 18 height 18
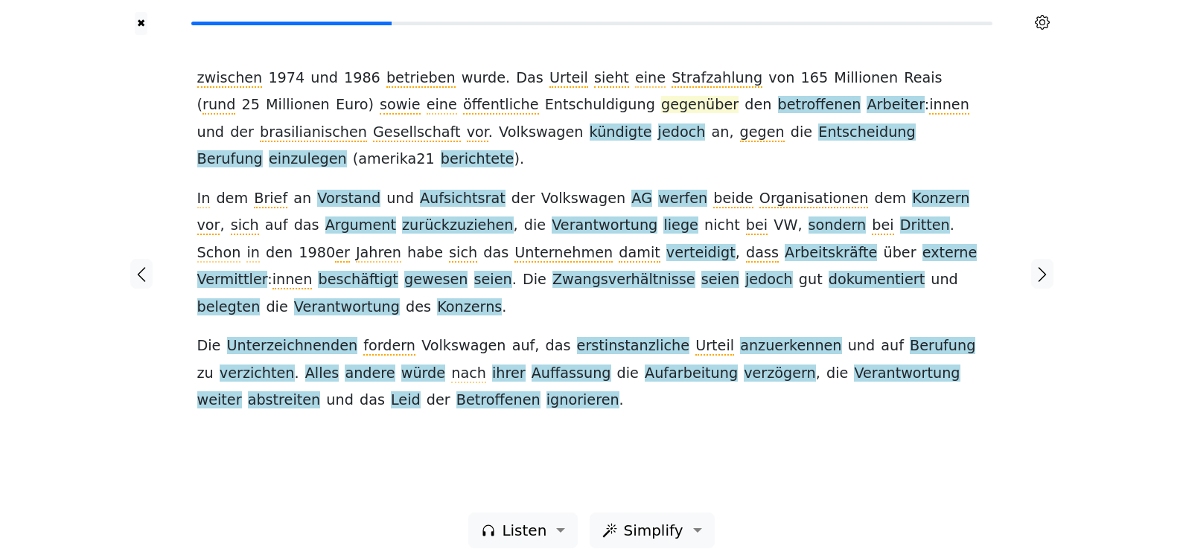
click at [661, 104] on span "gegenüber" at bounding box center [699, 105] width 77 height 19
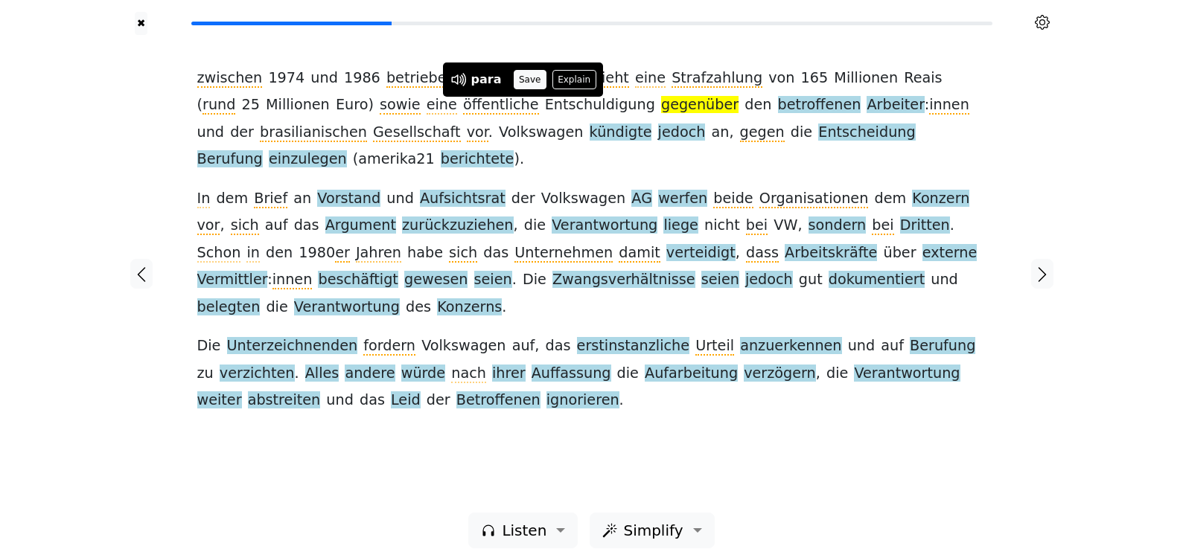
click at [518, 80] on button "Save" at bounding box center [530, 79] width 33 height 19
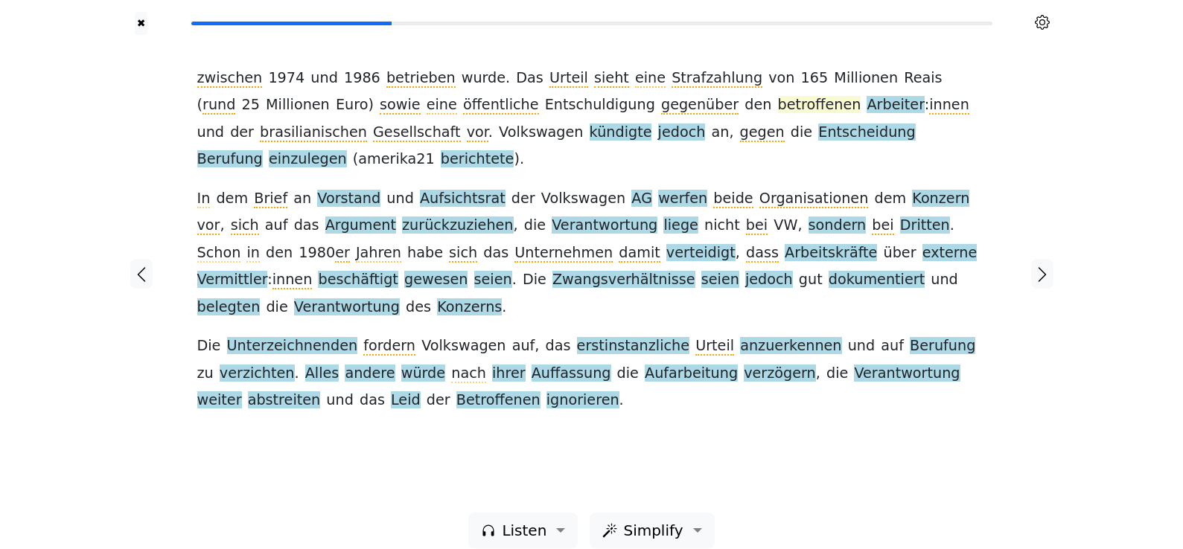
click at [778, 104] on span "betroffenen" at bounding box center [819, 105] width 83 height 19
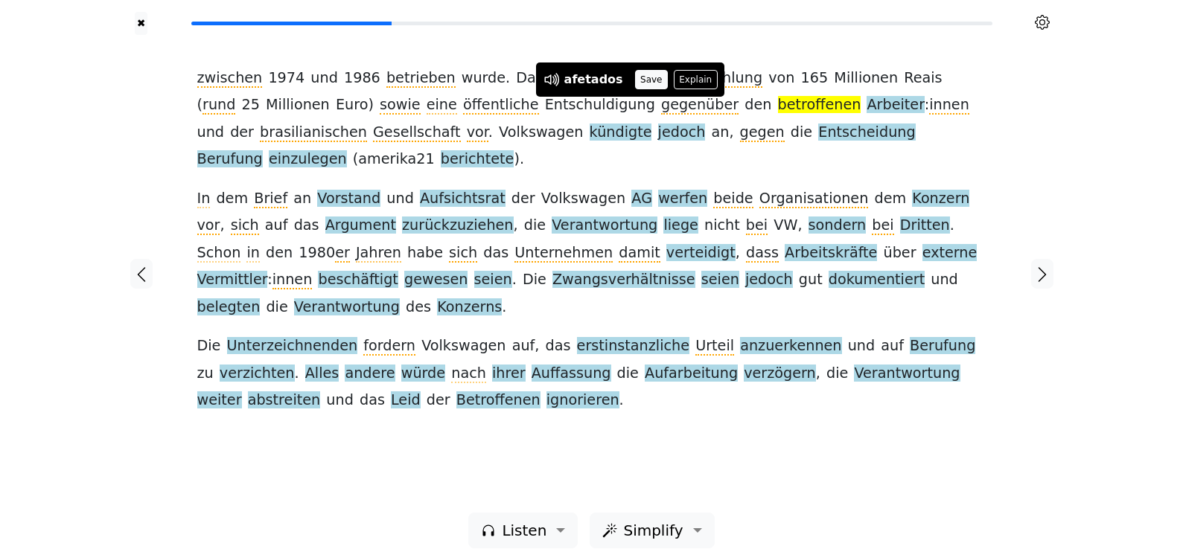
click at [635, 83] on button "Save" at bounding box center [651, 79] width 33 height 19
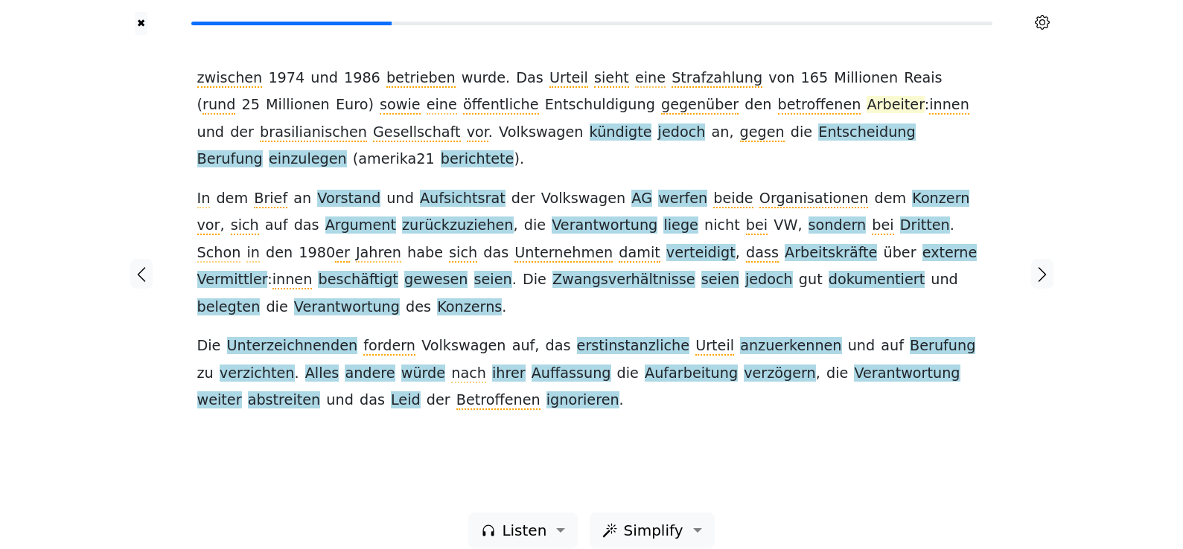
click at [866, 108] on span "Arbeiter" at bounding box center [894, 105] width 57 height 19
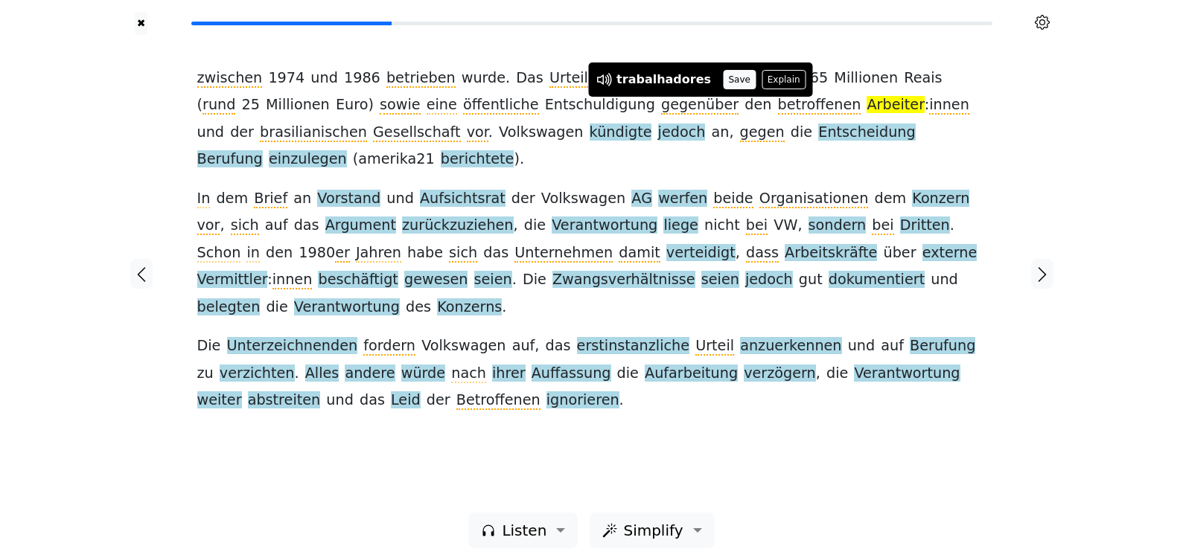
click at [723, 81] on button "Save" at bounding box center [739, 79] width 33 height 19
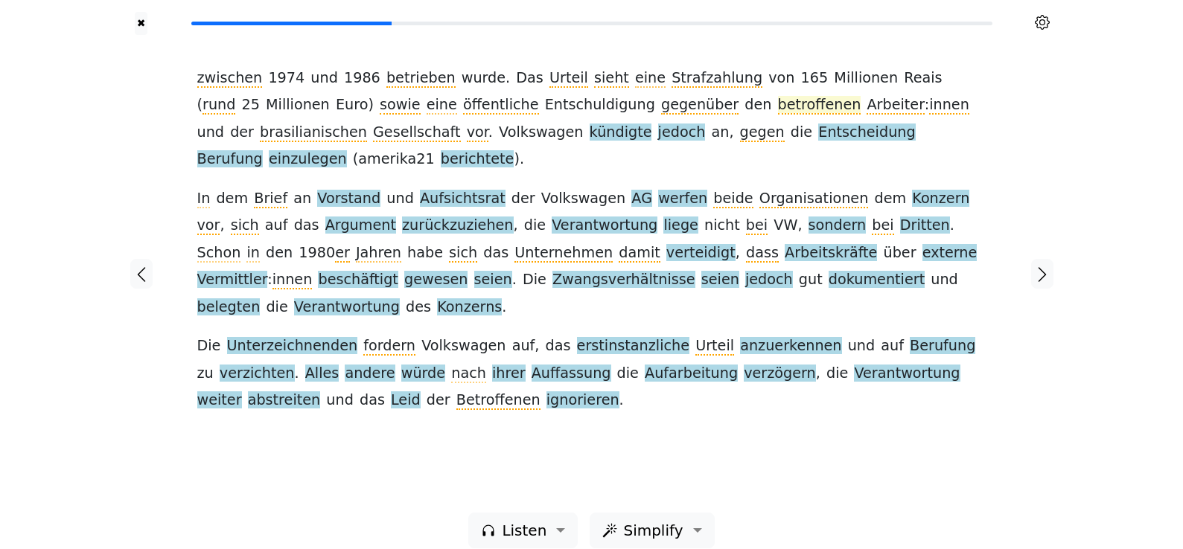
click at [778, 102] on span "betroffenen" at bounding box center [819, 105] width 83 height 19
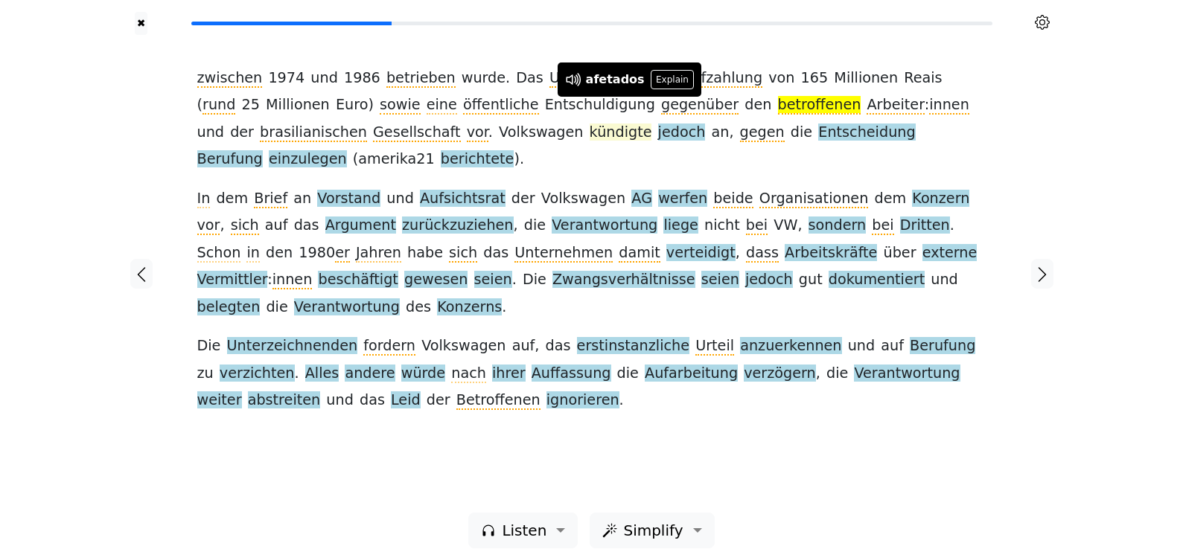
click at [590, 134] on span "kündigte" at bounding box center [621, 133] width 63 height 19
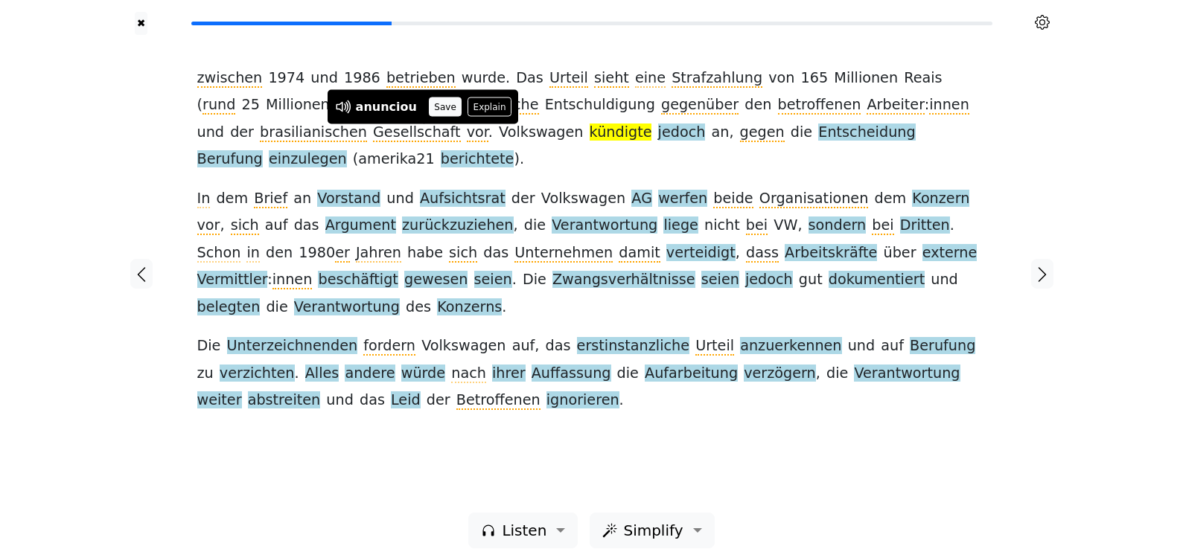
click at [449, 108] on button "Save" at bounding box center [445, 107] width 33 height 19
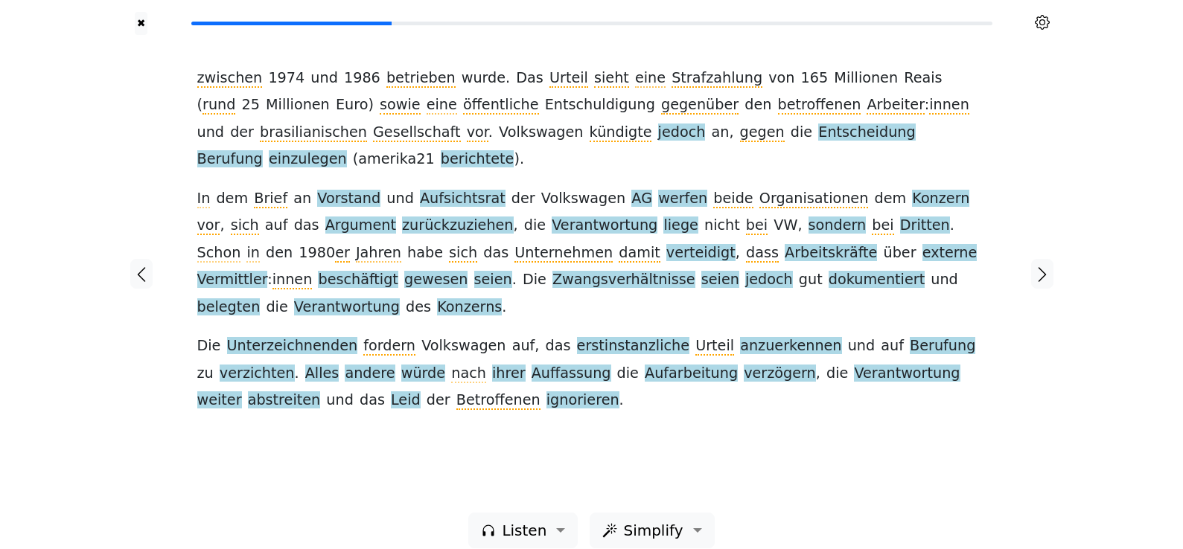
click at [658, 134] on span "jedoch" at bounding box center [682, 133] width 48 height 19
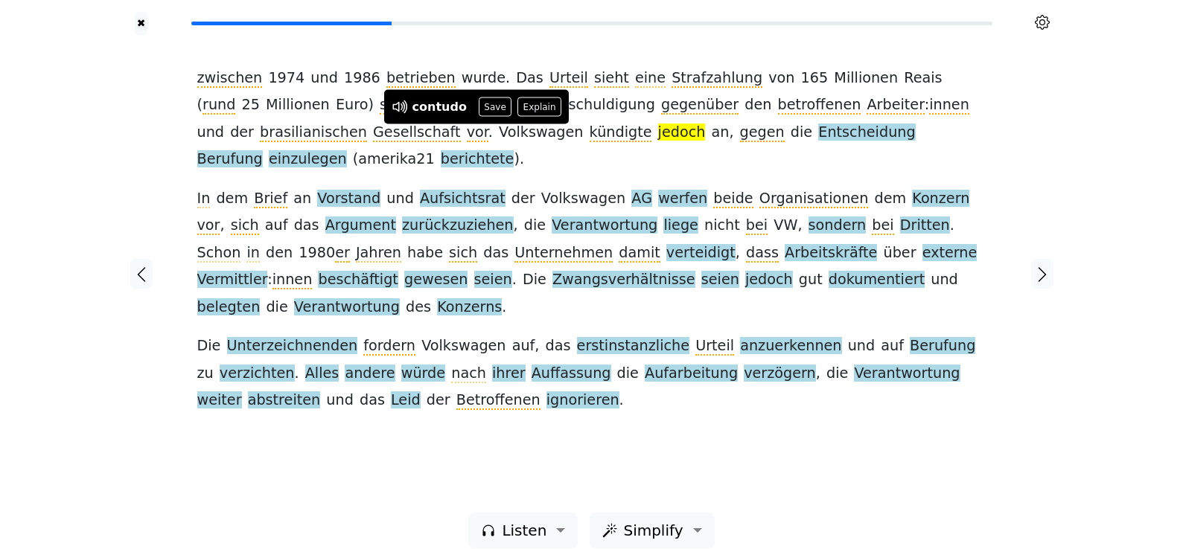
click at [485, 116] on div "contudo Save Explain" at bounding box center [476, 107] width 185 height 34
click at [485, 106] on button "Save" at bounding box center [495, 107] width 33 height 19
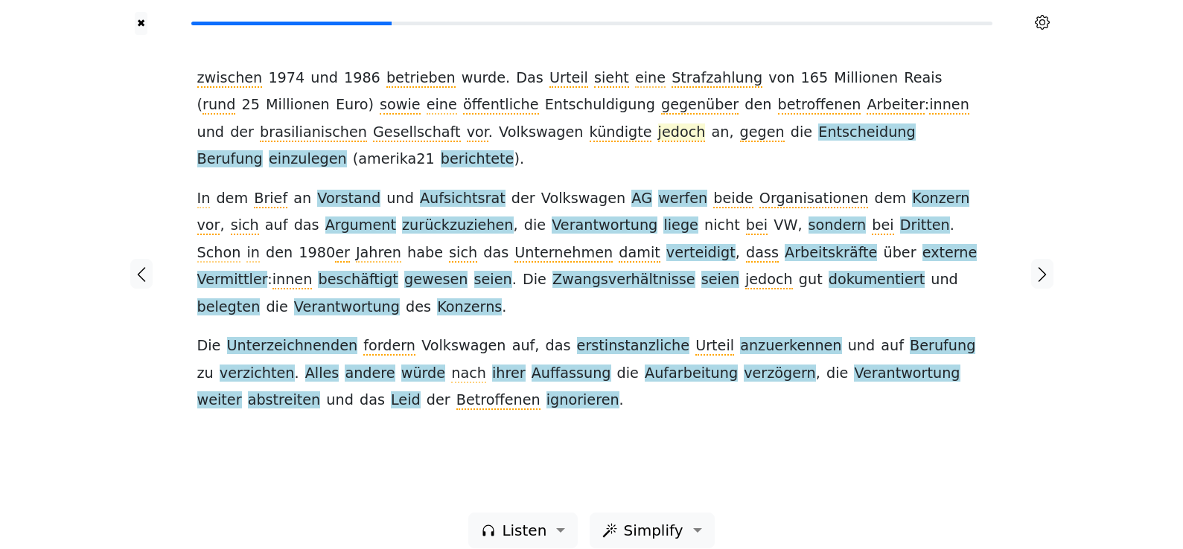
click at [658, 136] on span "jedoch" at bounding box center [682, 133] width 48 height 19
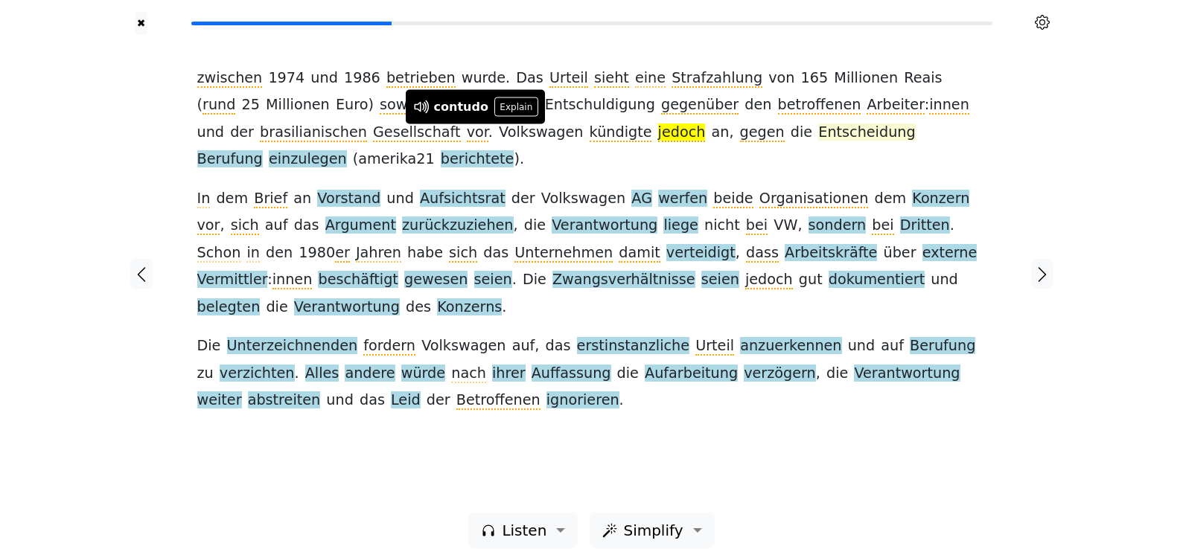
click at [818, 133] on span "Entscheidung" at bounding box center [866, 133] width 97 height 19
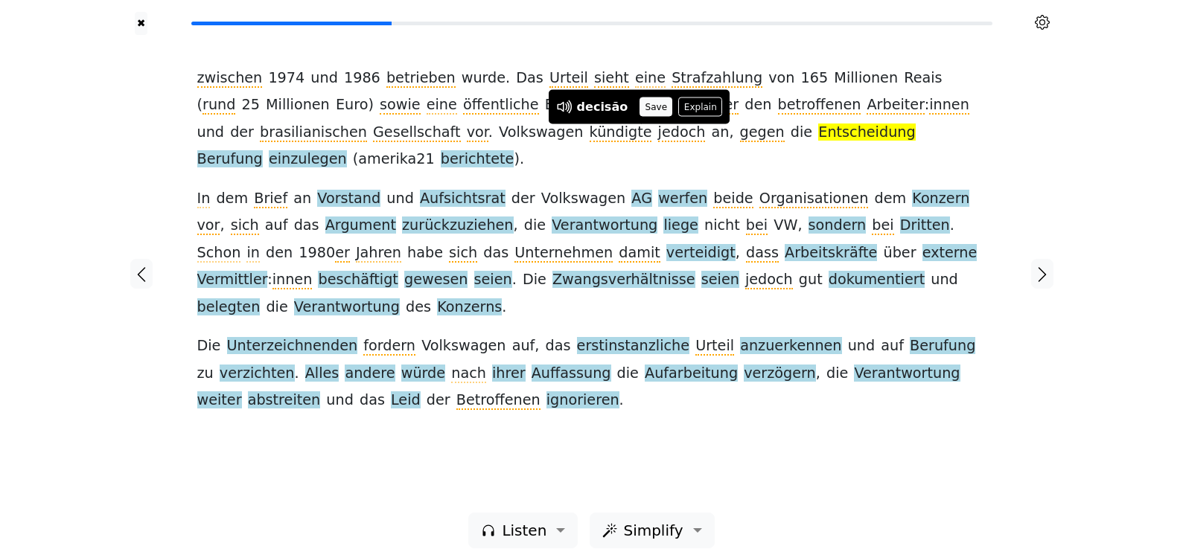
click at [656, 108] on button "Save" at bounding box center [655, 107] width 33 height 19
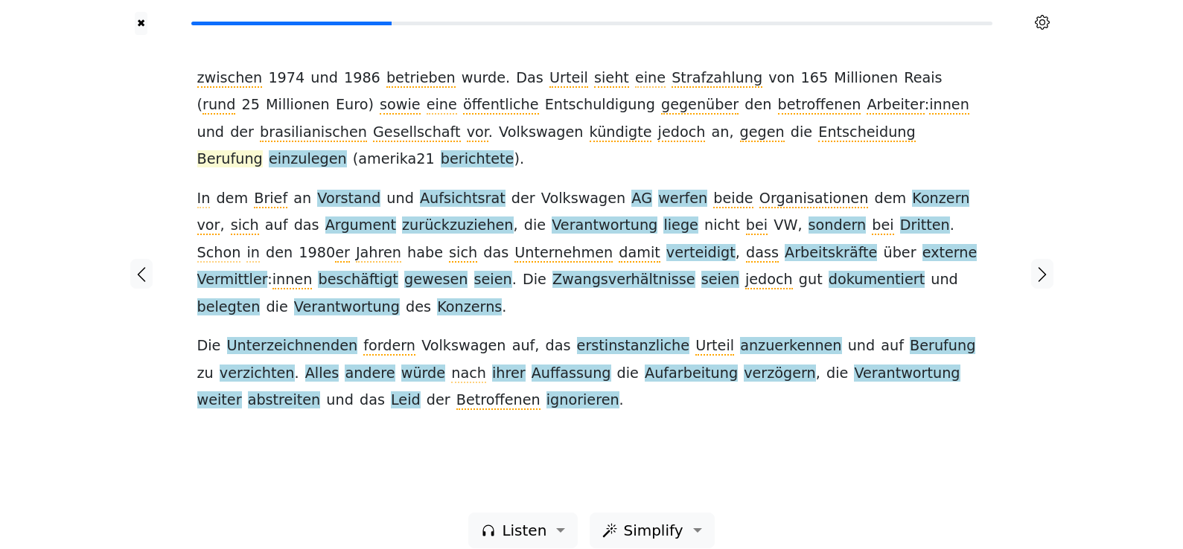
click at [263, 150] on span "Berufung" at bounding box center [230, 159] width 66 height 19
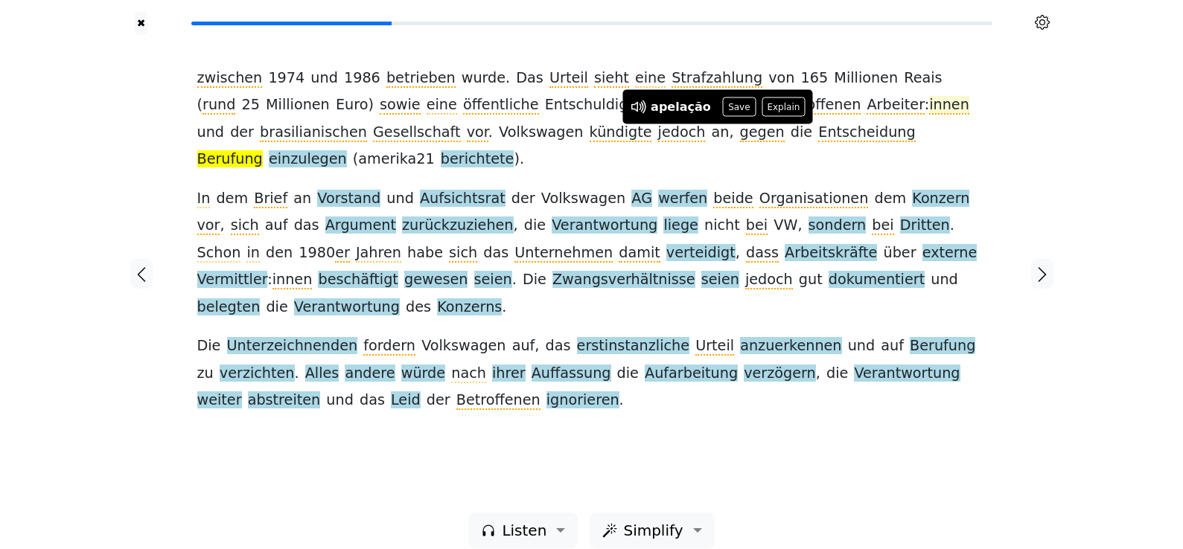
click at [726, 104] on button "Save" at bounding box center [739, 107] width 33 height 19
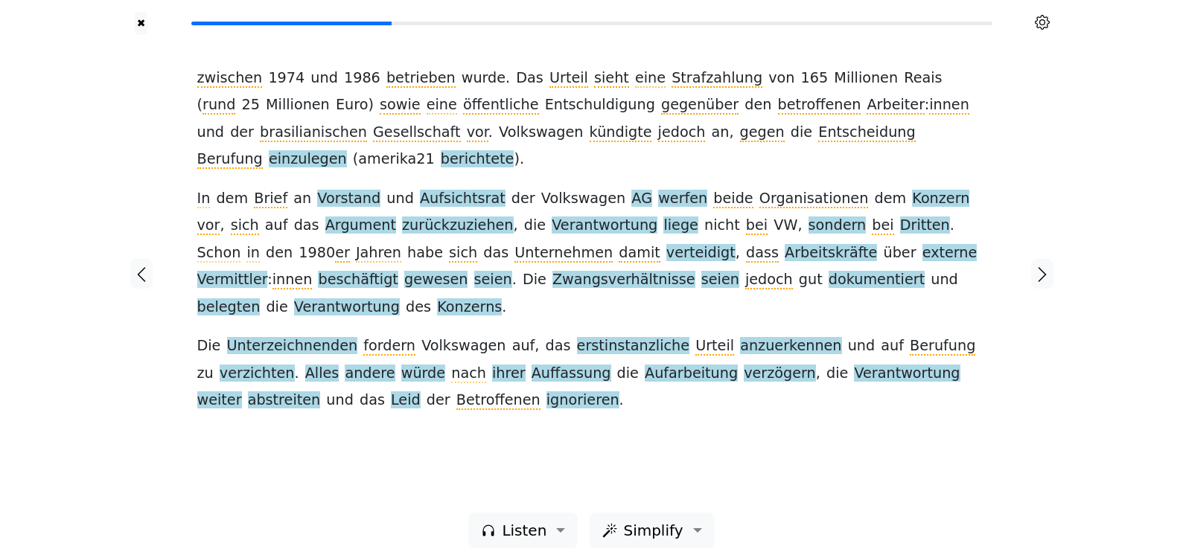
click at [347, 150] on span "einzulegen" at bounding box center [308, 159] width 78 height 19
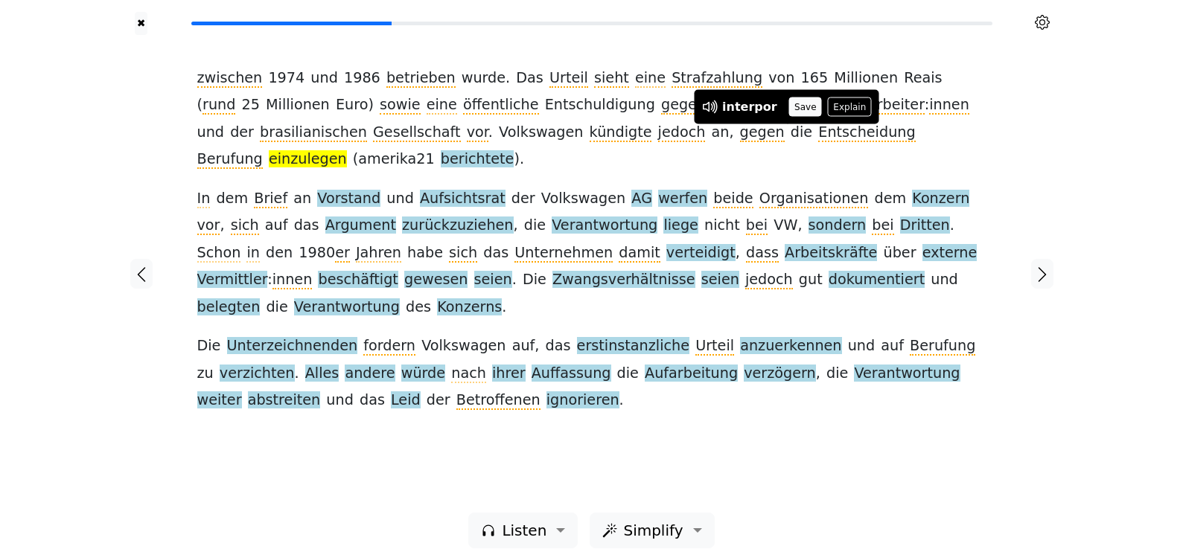
click at [795, 104] on button "Save" at bounding box center [805, 107] width 33 height 19
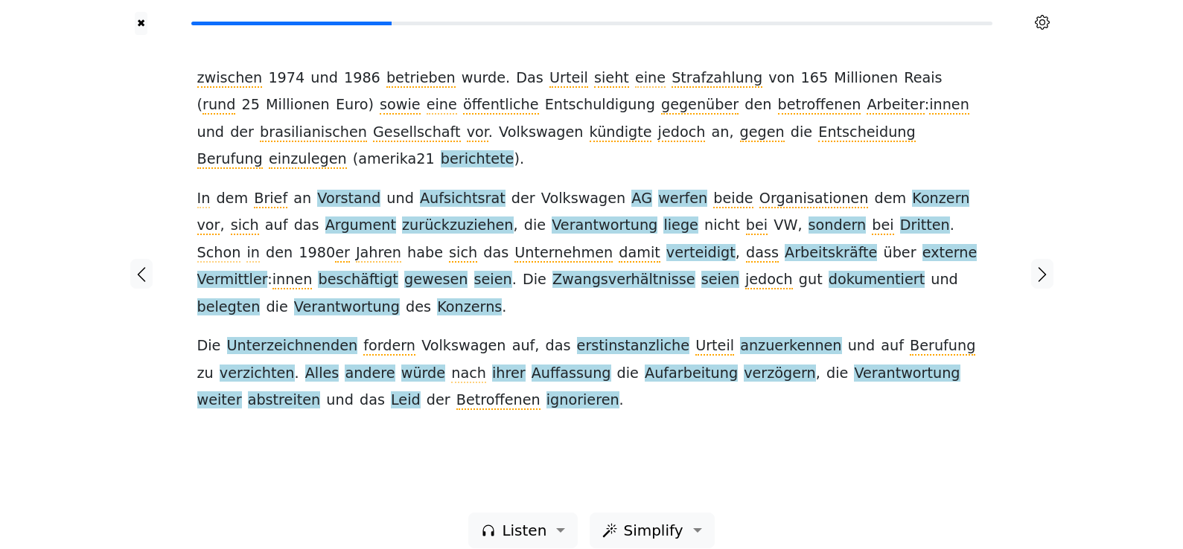
click at [514, 150] on span "berichtete" at bounding box center [478, 159] width 74 height 19
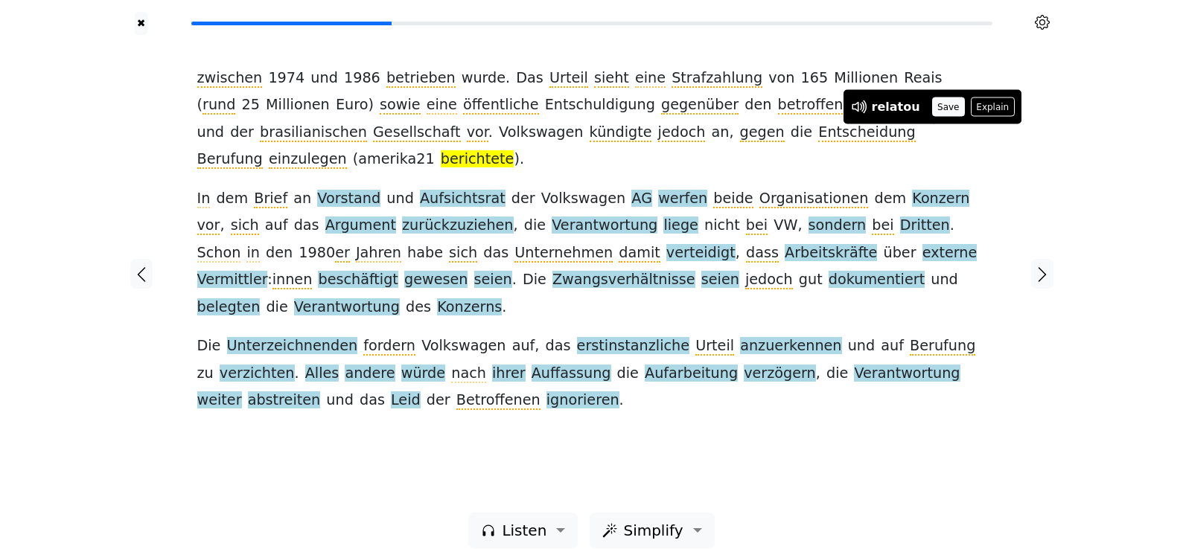
click at [936, 102] on button "Save" at bounding box center [948, 107] width 33 height 19
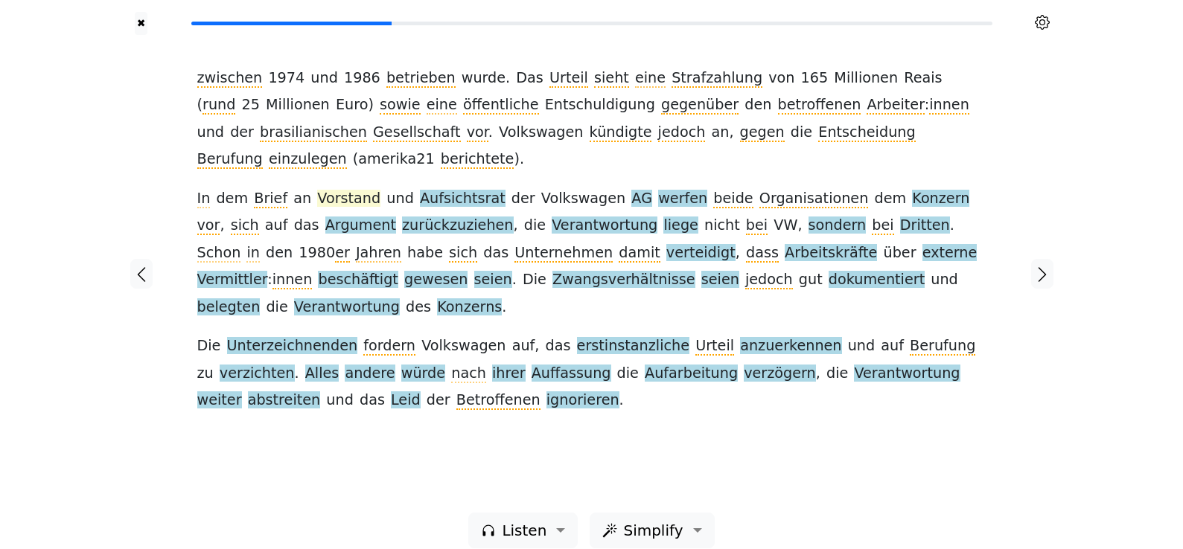
click at [325, 190] on span "Vorstand" at bounding box center [348, 199] width 63 height 19
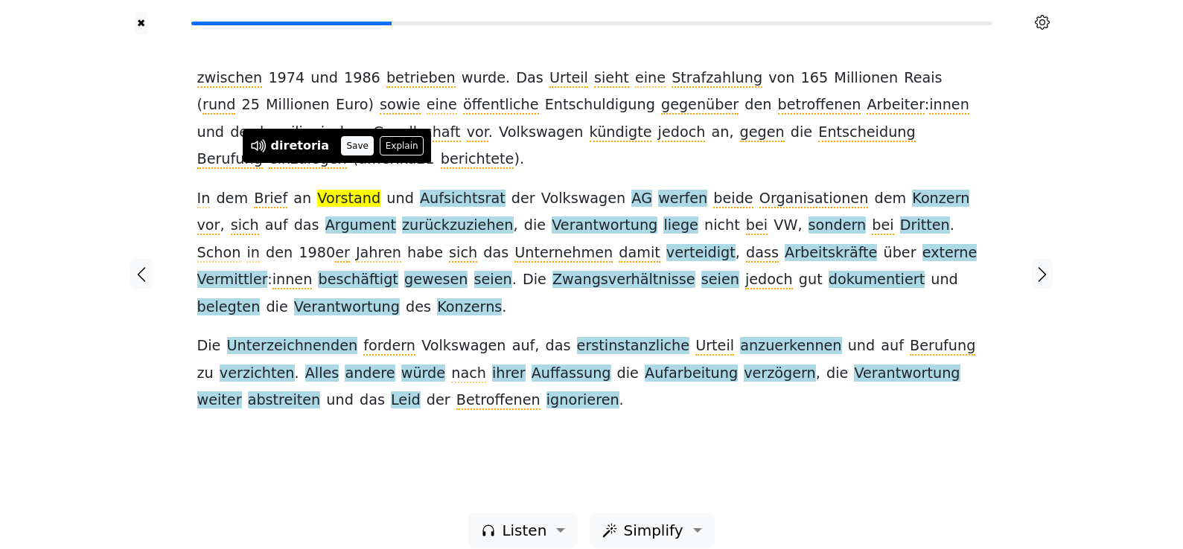
click at [344, 147] on button "Save" at bounding box center [357, 145] width 33 height 19
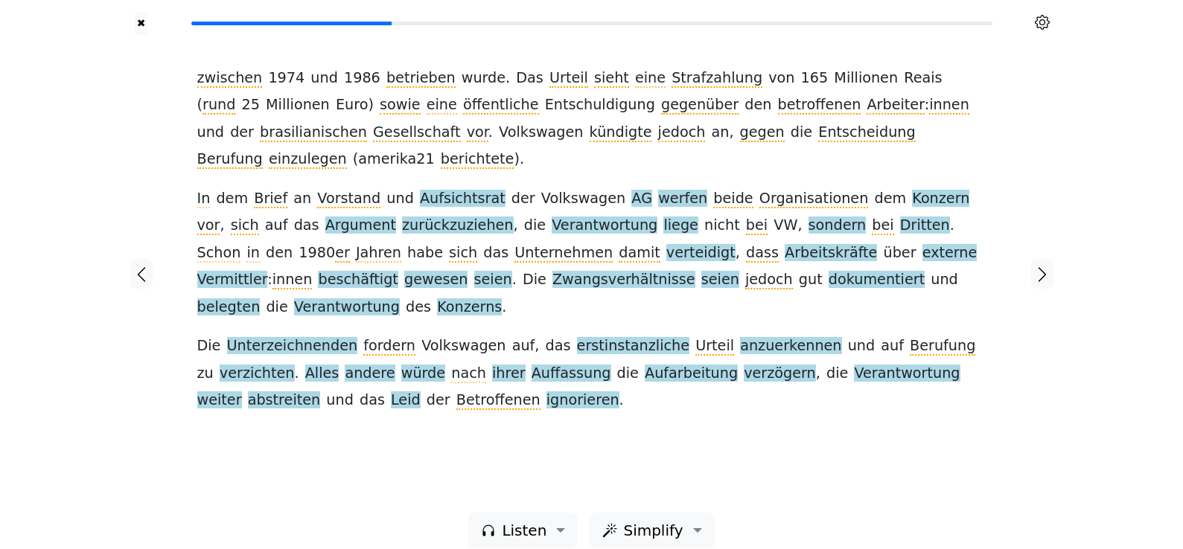
click at [425, 190] on span "Aufsichtsrat" at bounding box center [463, 199] width 86 height 19
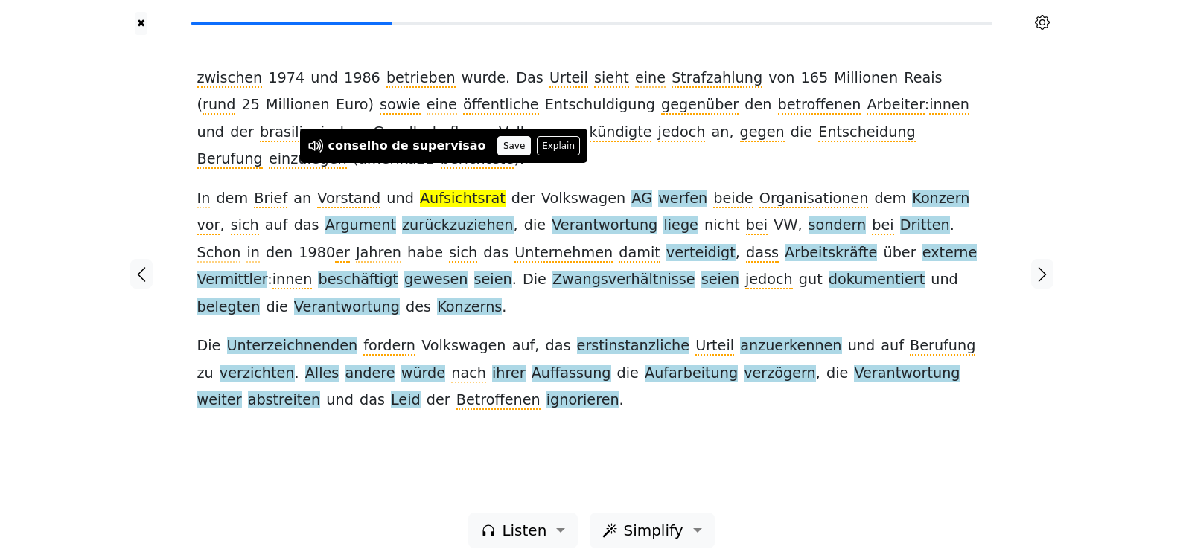
click at [497, 149] on button "Save" at bounding box center [513, 145] width 33 height 19
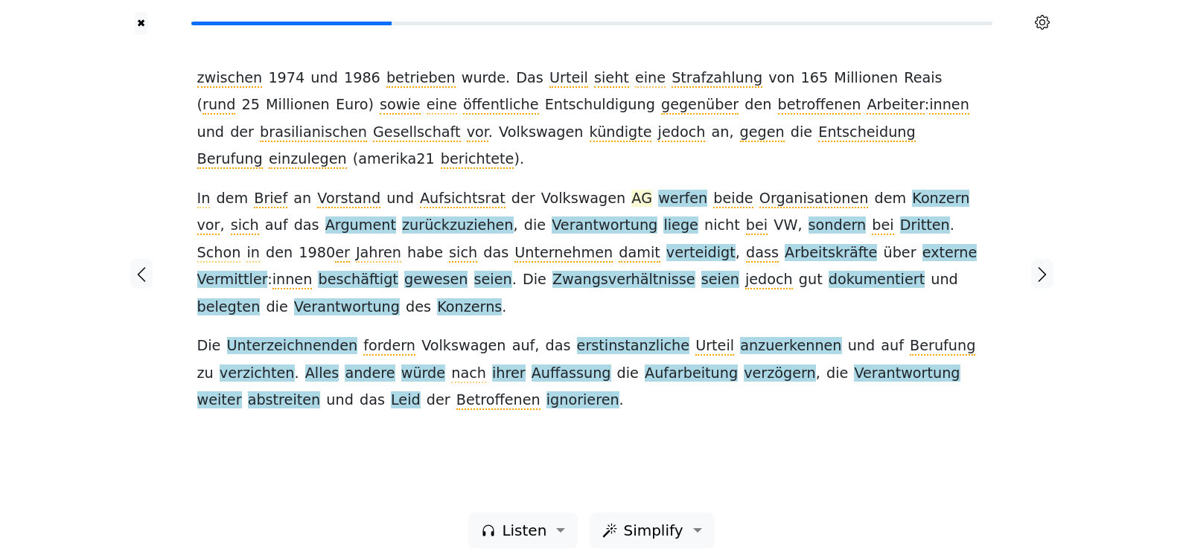
click at [631, 190] on span "AG" at bounding box center [641, 199] width 21 height 19
click at [592, 143] on button "Save" at bounding box center [598, 145] width 33 height 19
click at [658, 190] on span "werfen" at bounding box center [682, 199] width 49 height 19
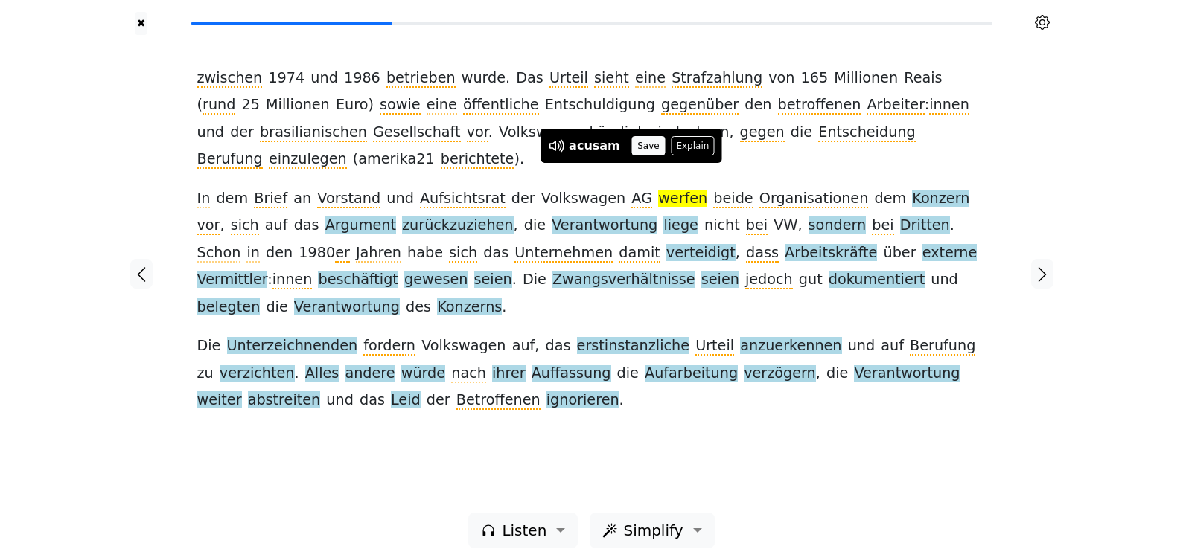
click at [636, 141] on button "Save" at bounding box center [648, 145] width 33 height 19
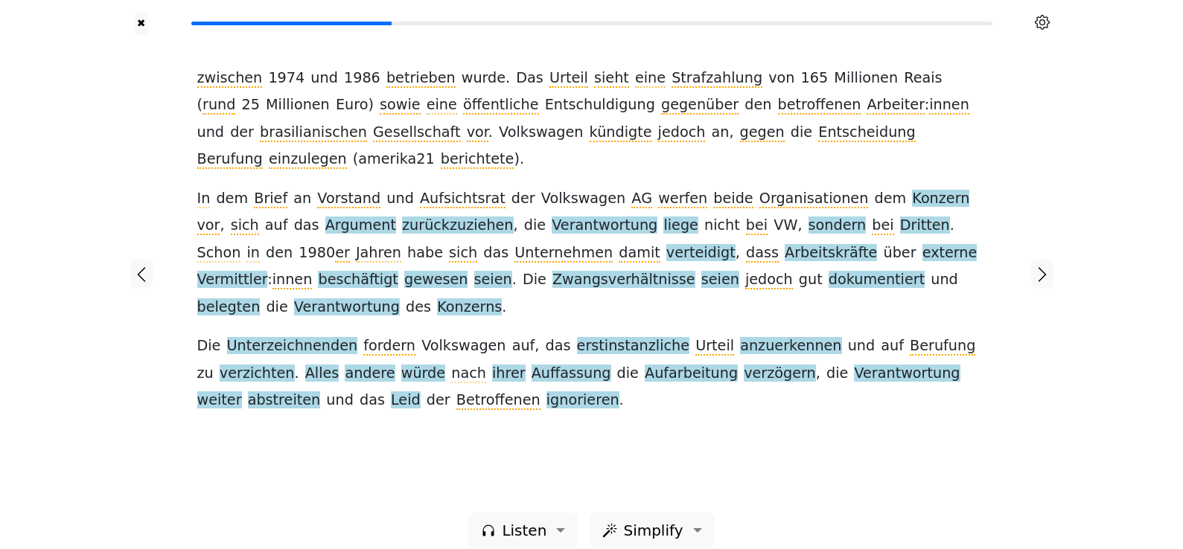
click at [912, 190] on span "Konzern" at bounding box center [940, 199] width 57 height 19
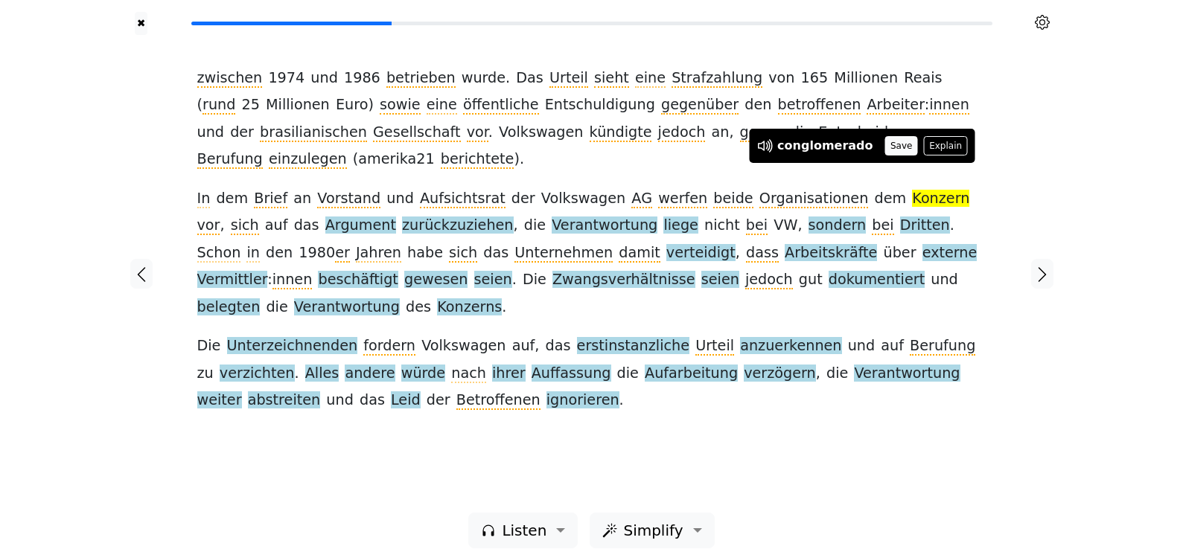
click at [885, 142] on button "Save" at bounding box center [901, 145] width 33 height 19
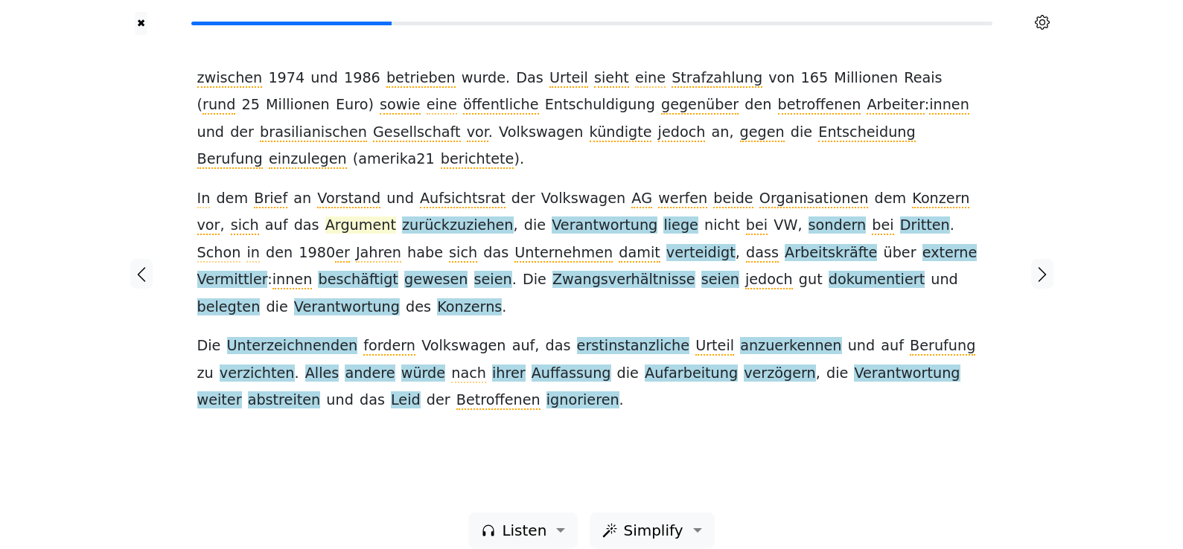
click at [325, 217] on span "Argument" at bounding box center [360, 226] width 71 height 19
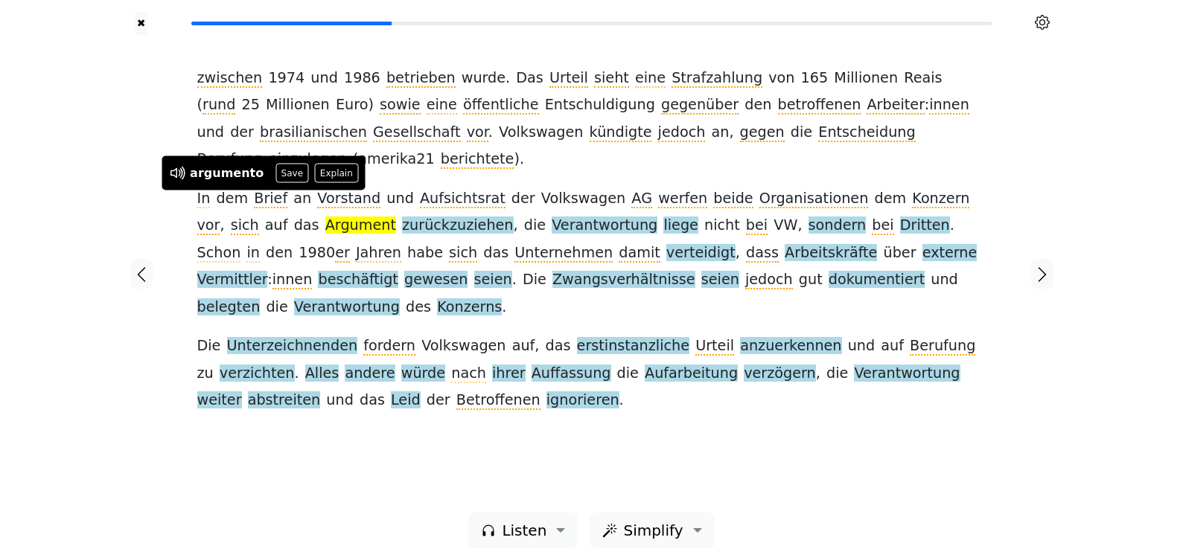
click at [275, 176] on button "Save" at bounding box center [291, 173] width 33 height 19
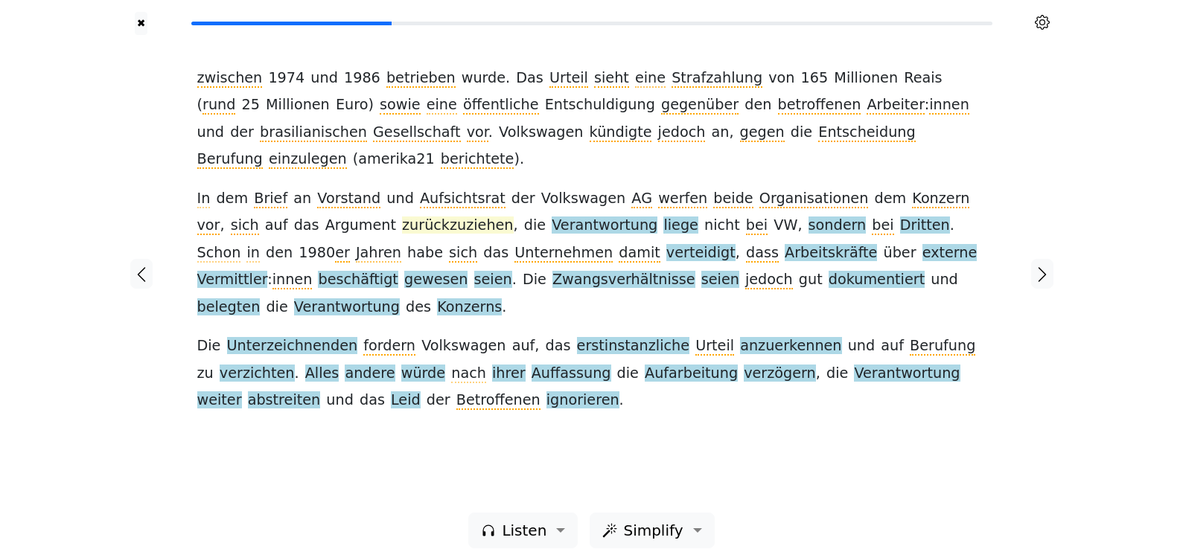
click at [402, 217] on span "zurückzuziehen" at bounding box center [458, 226] width 112 height 19
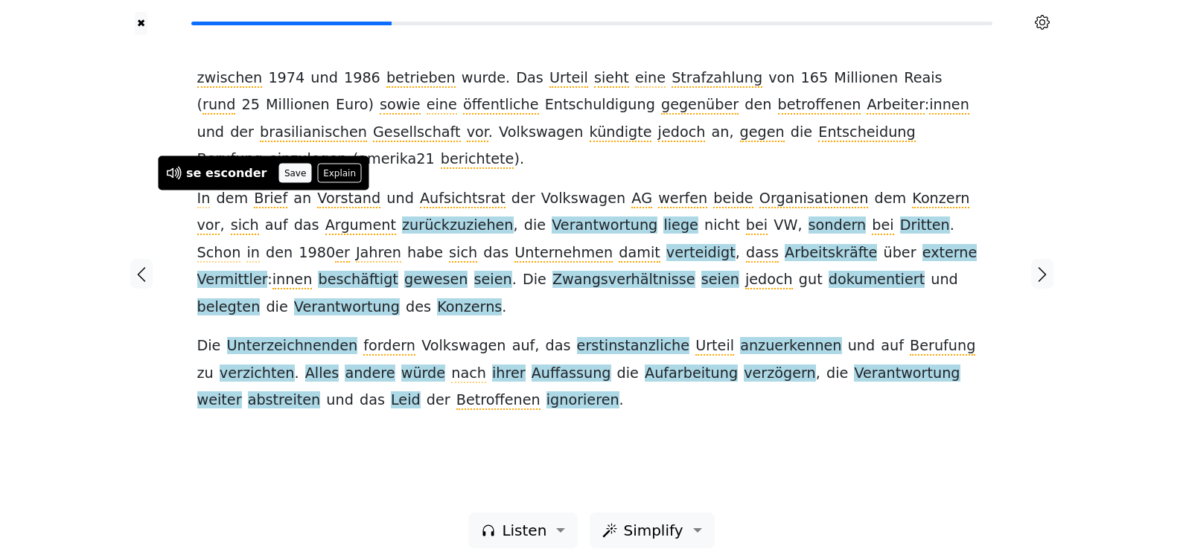
click at [279, 170] on button "Save" at bounding box center [294, 173] width 33 height 19
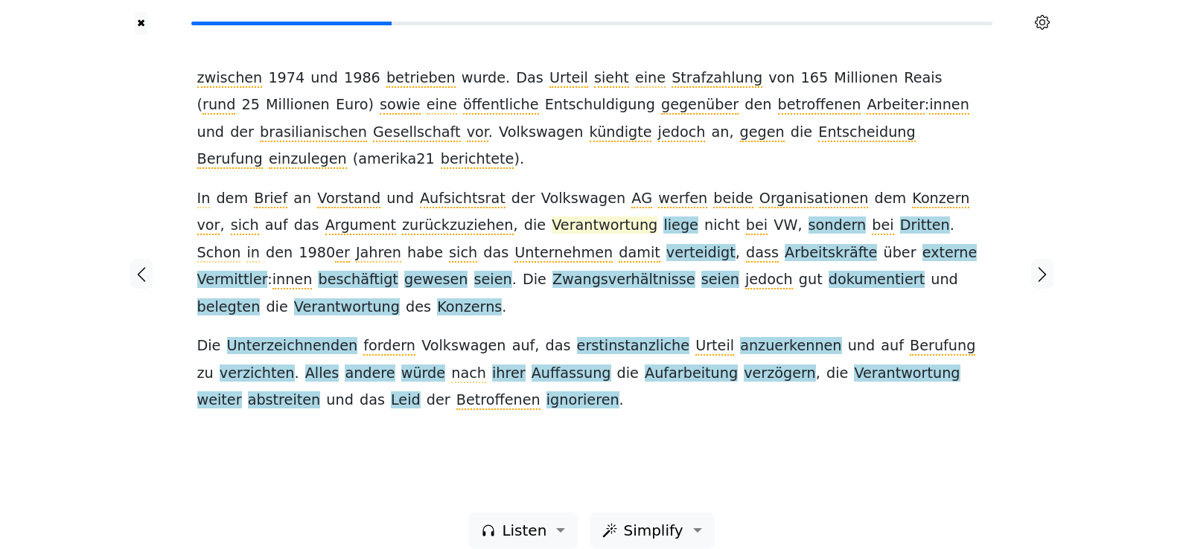
click at [552, 217] on span "Verantwortung" at bounding box center [605, 226] width 106 height 19
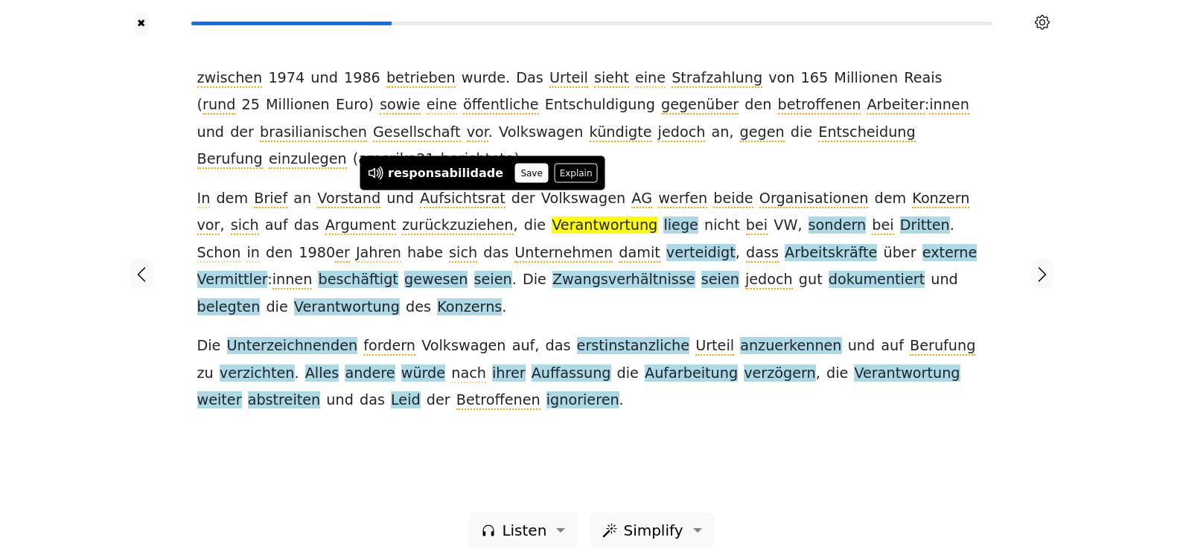
click at [515, 176] on button "Save" at bounding box center [531, 173] width 33 height 19
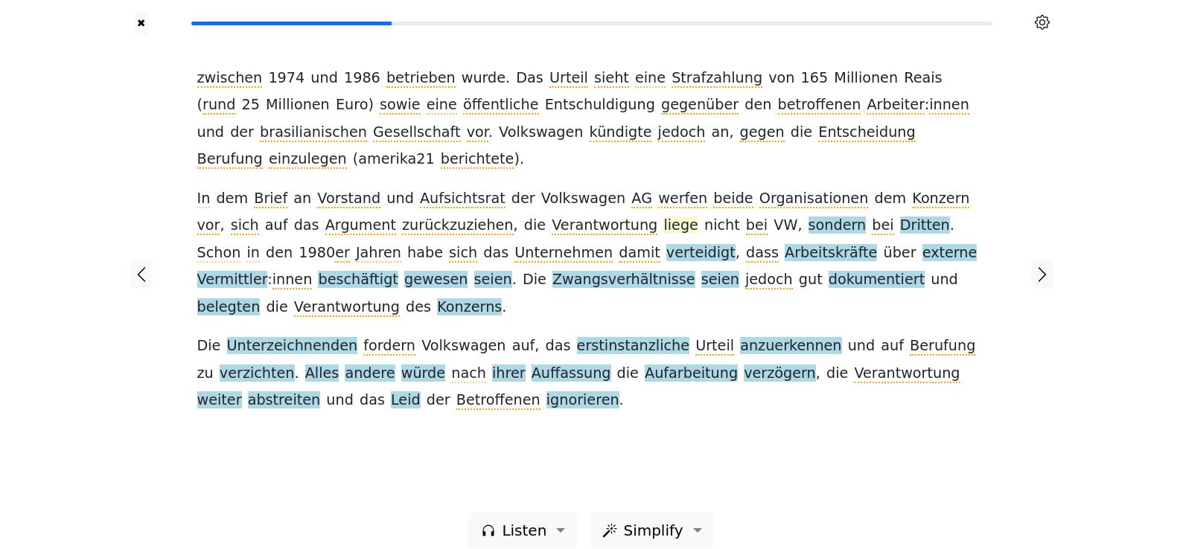
click at [663, 217] on span "liege" at bounding box center [680, 226] width 34 height 19
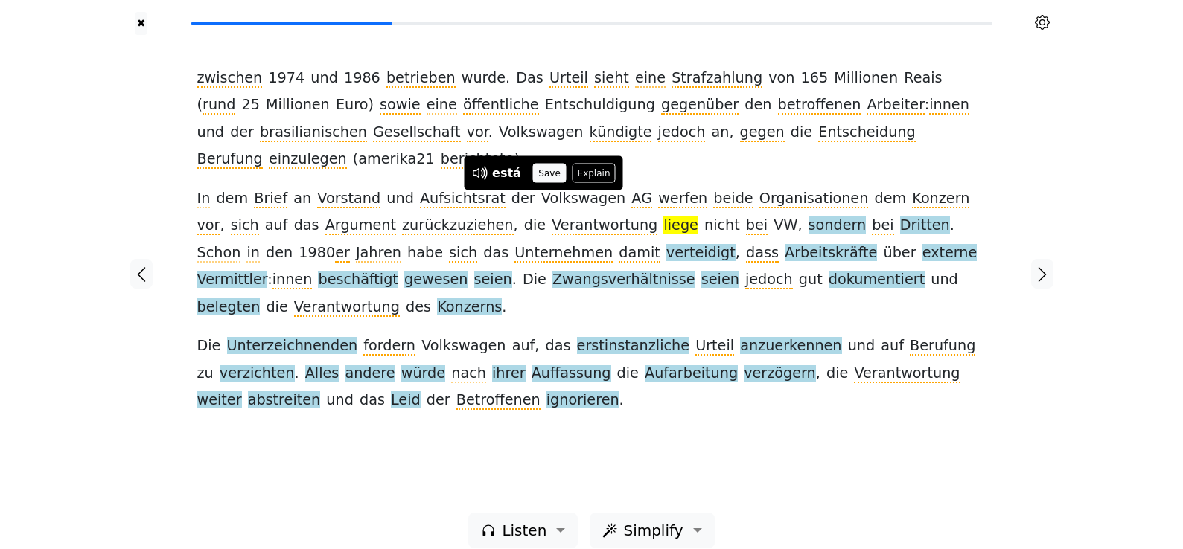
click at [541, 179] on button "Save" at bounding box center [549, 173] width 33 height 19
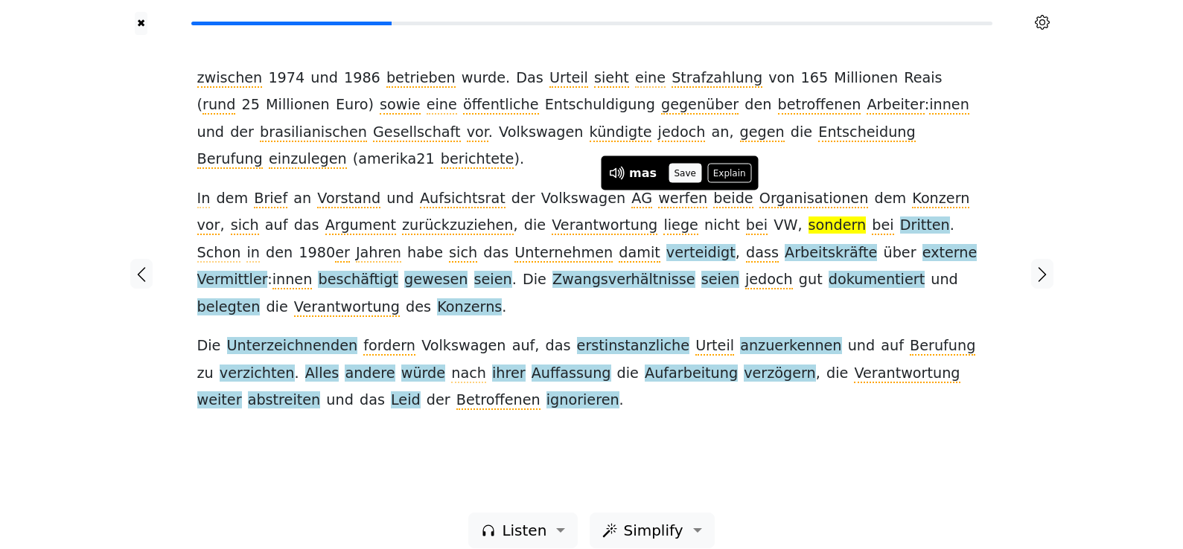
click at [690, 172] on button "Save" at bounding box center [684, 173] width 33 height 19
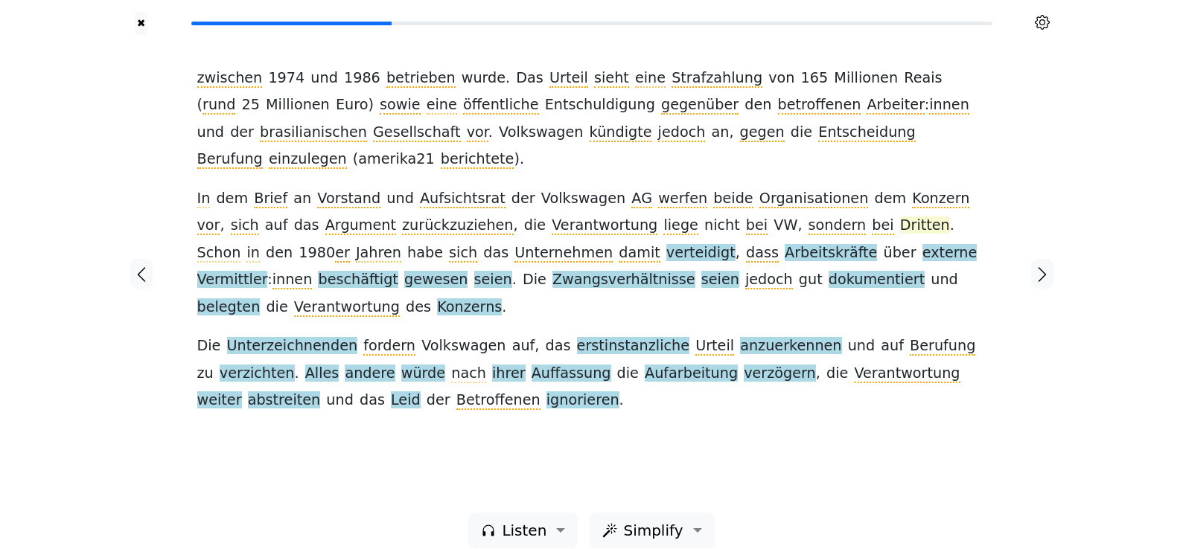
click at [900, 217] on span "Dritten" at bounding box center [925, 226] width 50 height 19
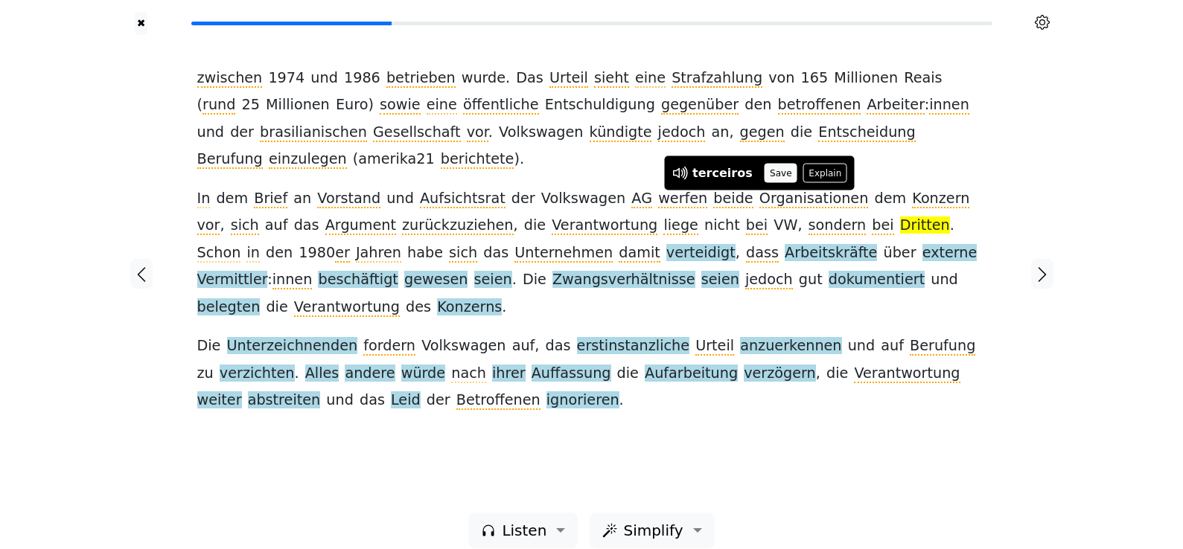
click at [778, 177] on button "Save" at bounding box center [780, 173] width 33 height 19
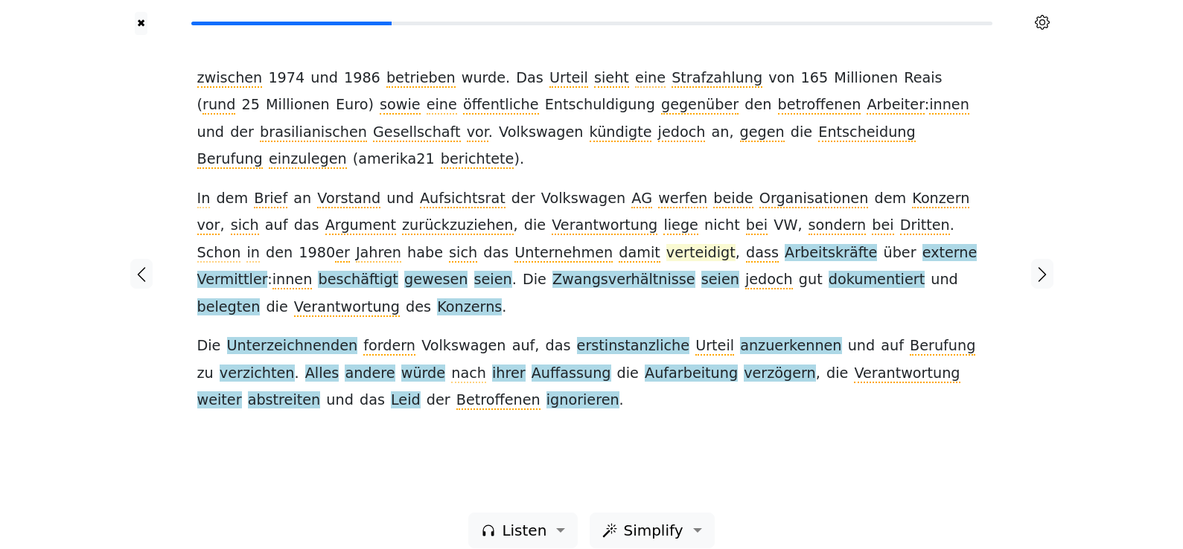
click at [666, 244] on span "verteidigt" at bounding box center [700, 253] width 69 height 19
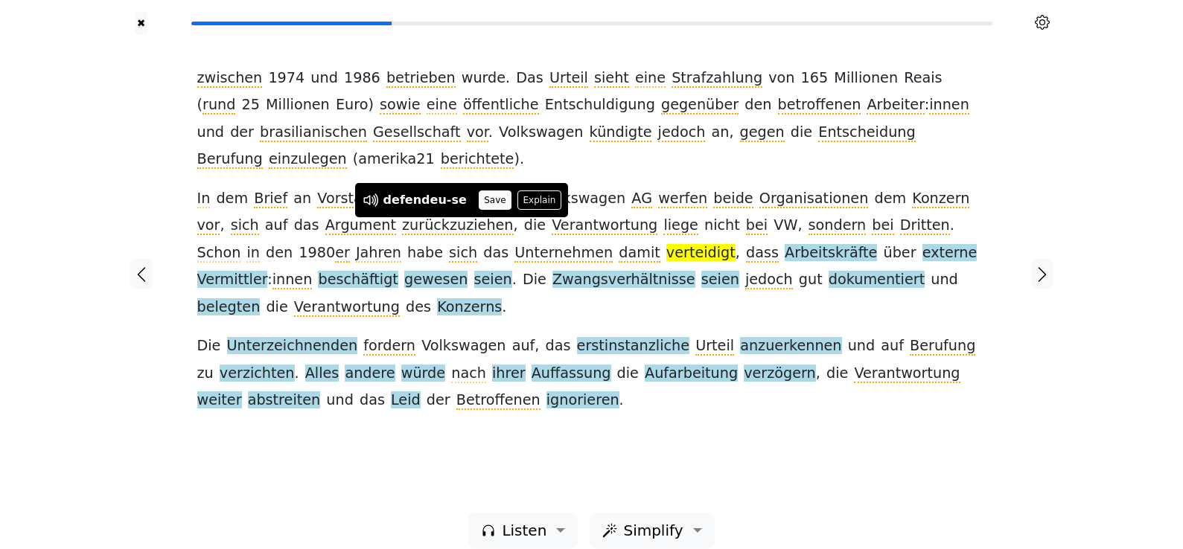
click at [492, 198] on button "Save" at bounding box center [495, 200] width 33 height 19
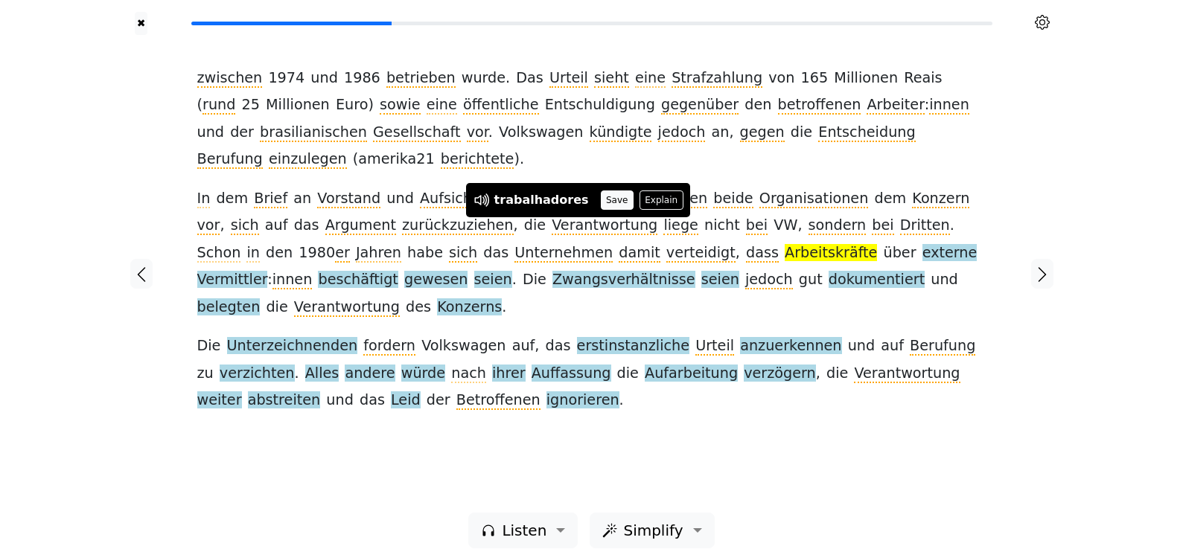
click at [606, 197] on button "Save" at bounding box center [617, 200] width 33 height 19
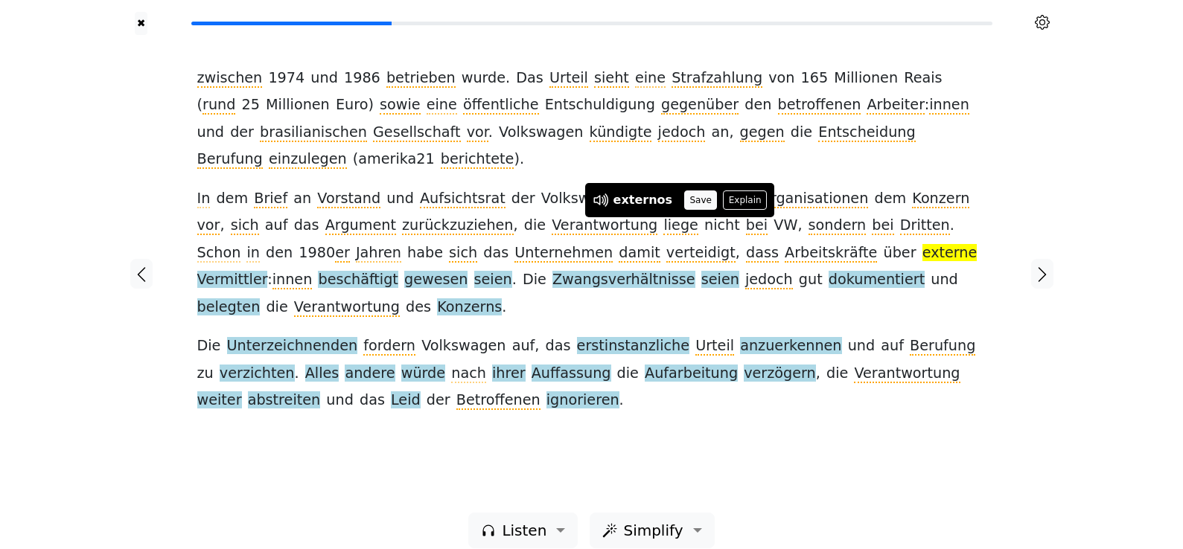
click at [694, 201] on button "Save" at bounding box center [700, 200] width 33 height 19
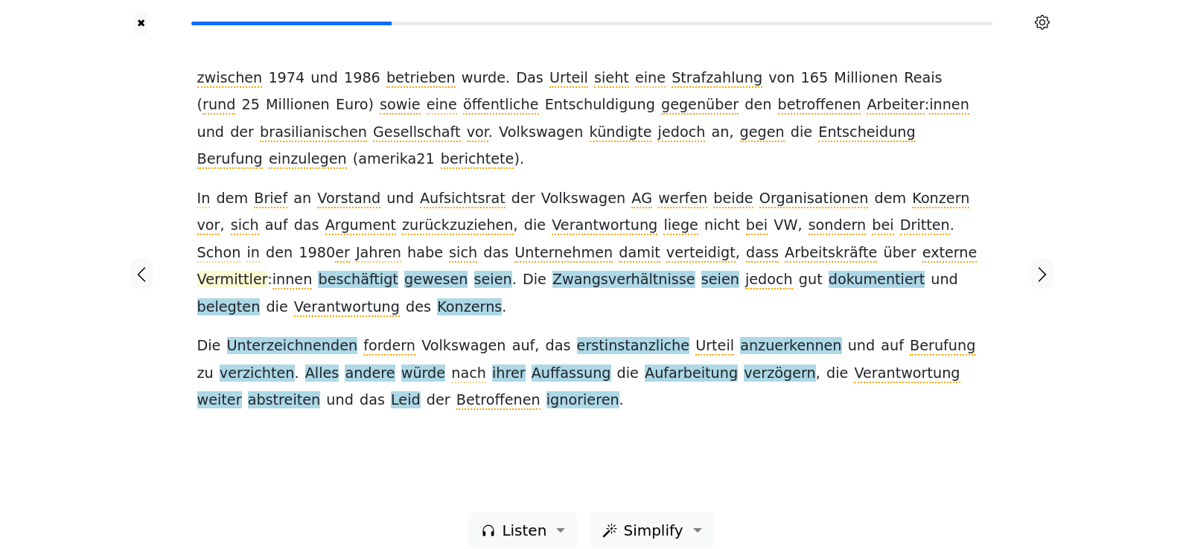
click at [268, 271] on span "Vermittler" at bounding box center [232, 280] width 71 height 19
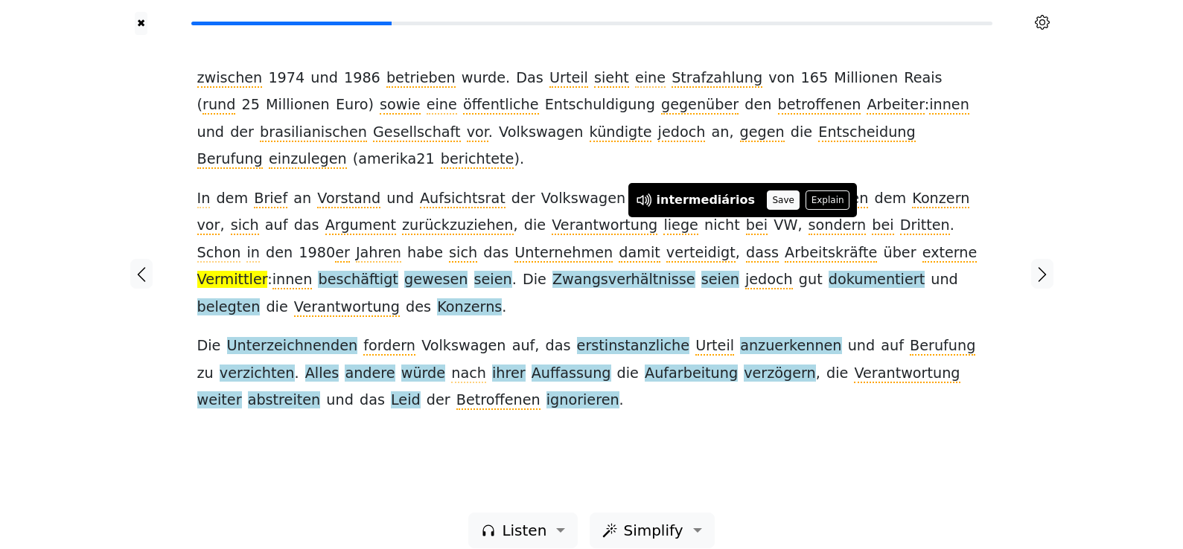
click at [767, 194] on button "Save" at bounding box center [783, 200] width 33 height 19
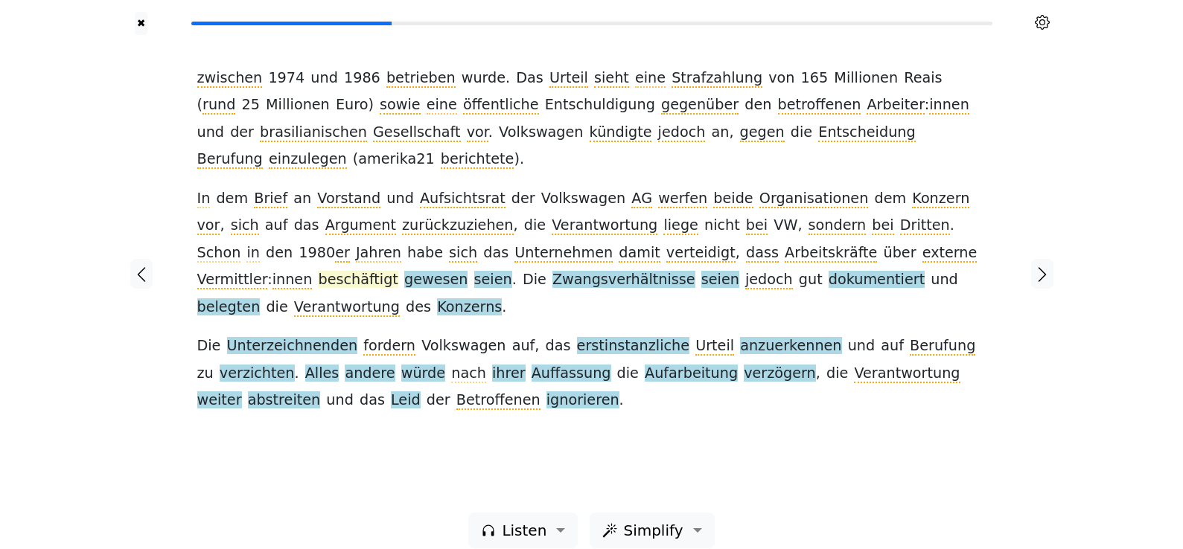
click at [397, 271] on span "beschäftigt" at bounding box center [358, 280] width 80 height 19
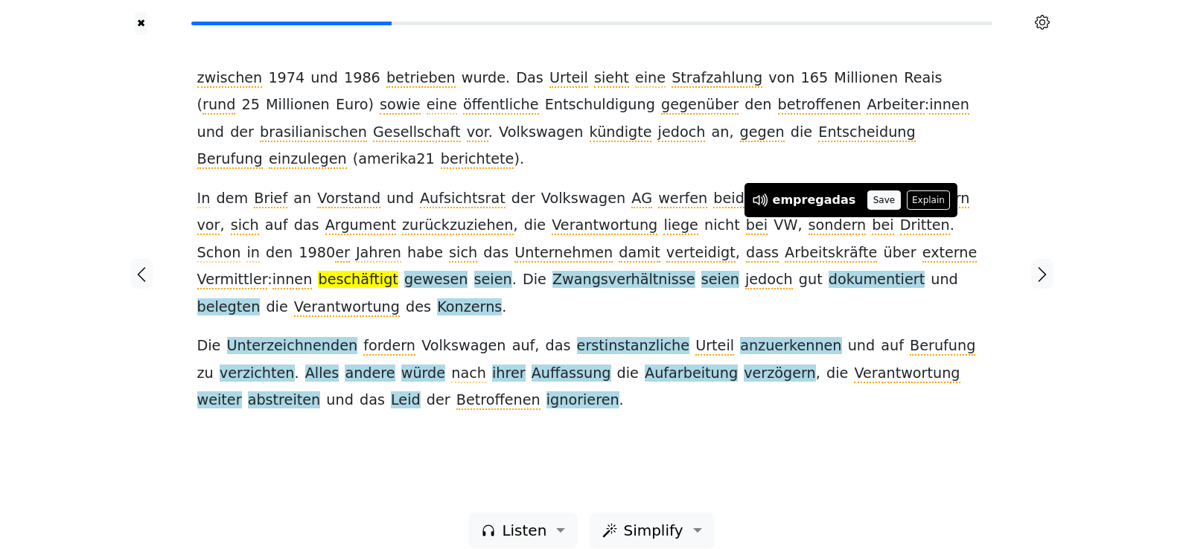
click at [882, 198] on button "Save" at bounding box center [883, 200] width 33 height 19
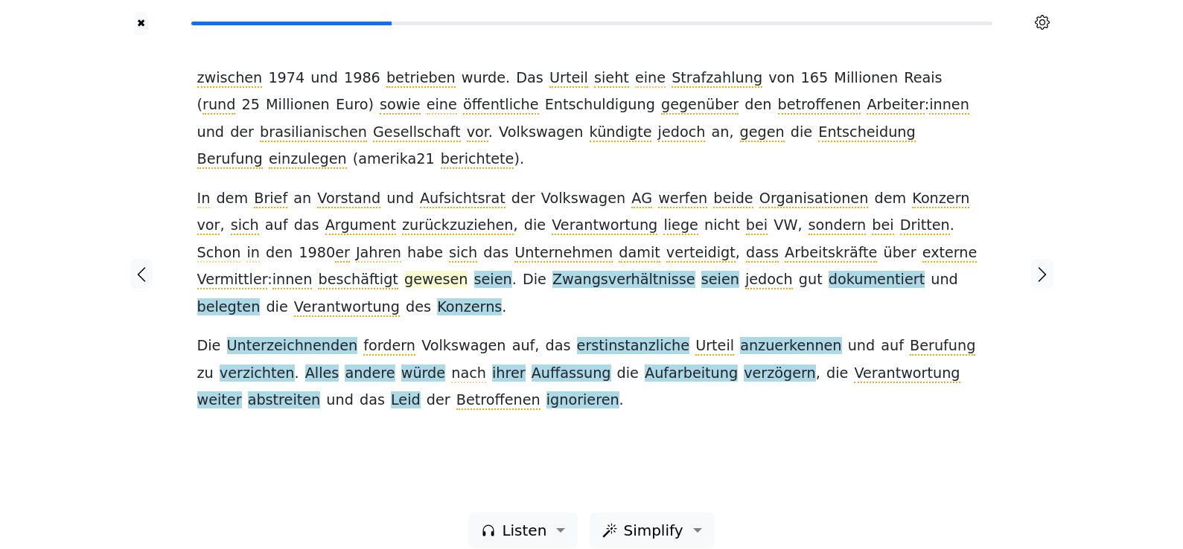
click at [467, 271] on span "gewesen" at bounding box center [435, 280] width 63 height 19
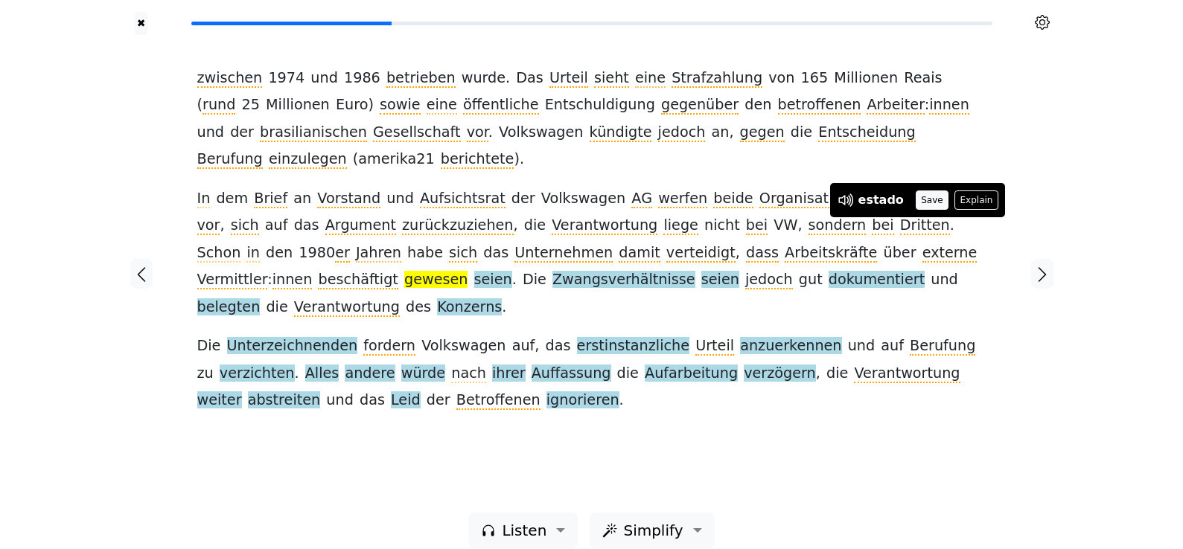
click at [931, 199] on button "Save" at bounding box center [932, 200] width 33 height 19
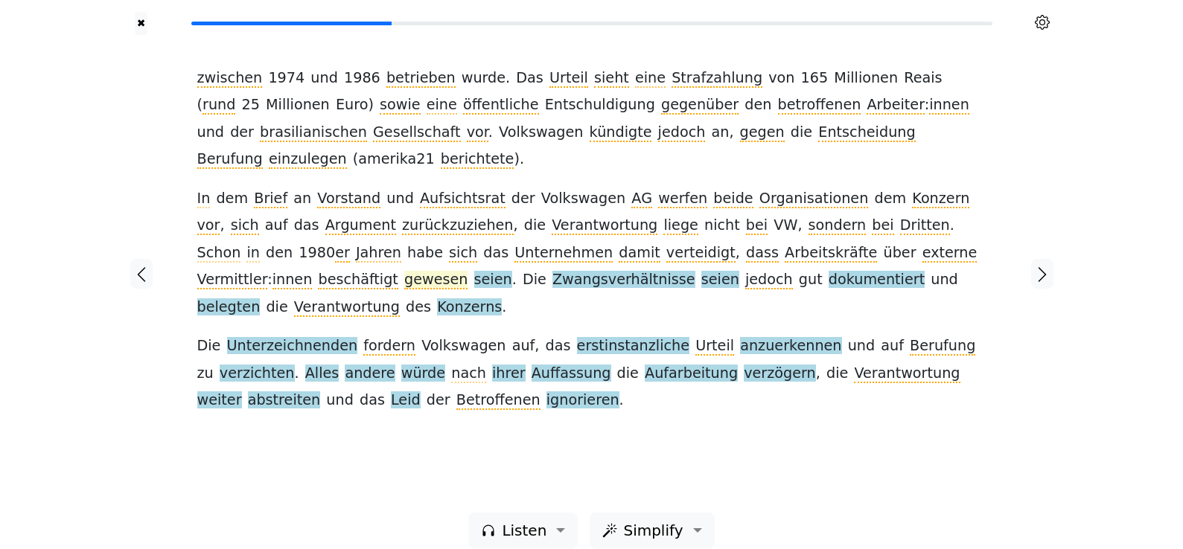
click at [467, 271] on span "gewesen" at bounding box center [435, 280] width 63 height 19
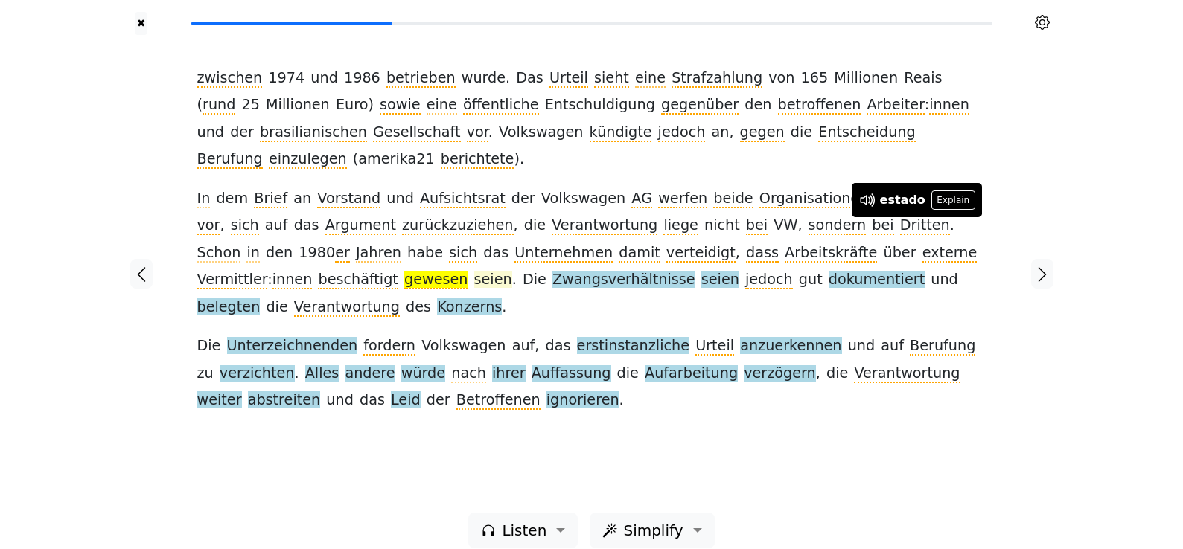
click at [512, 271] on span "seien" at bounding box center [493, 280] width 38 height 19
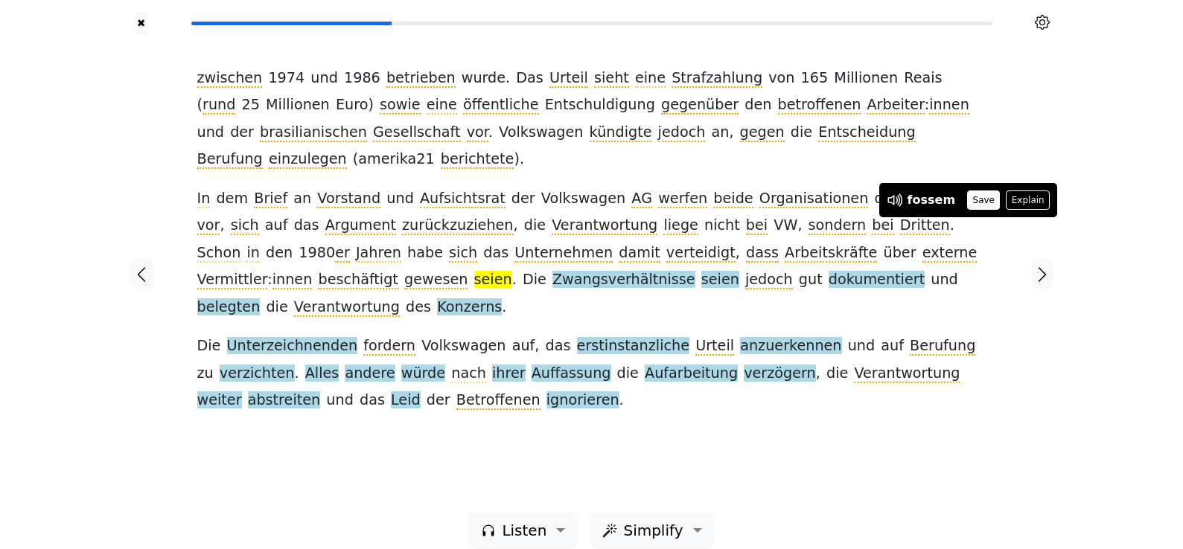
click at [967, 205] on button "Save" at bounding box center [983, 200] width 33 height 19
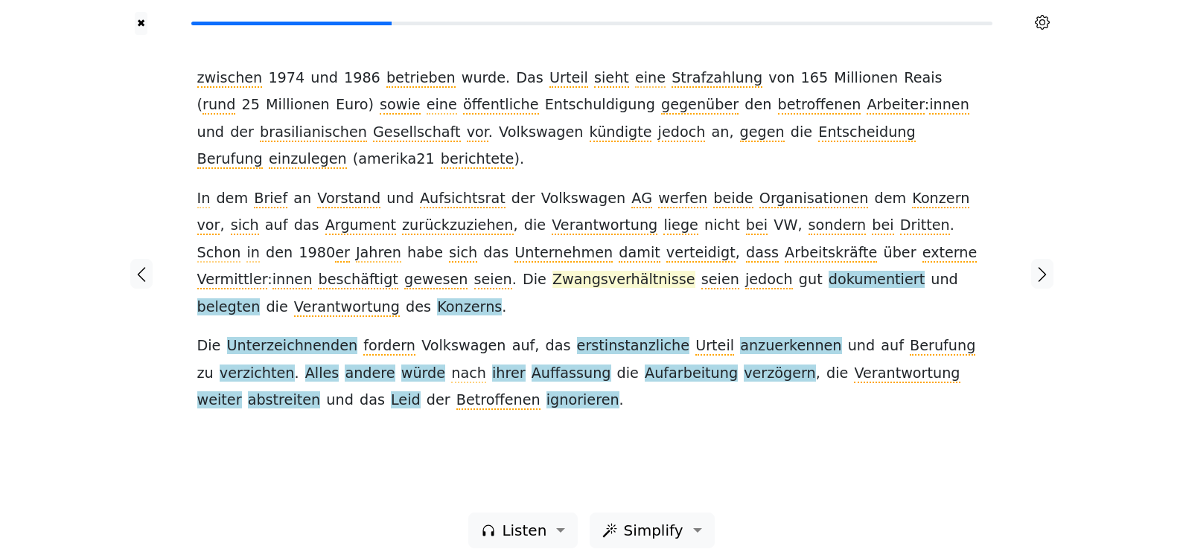
click at [552, 271] on span "Zwangsverhältnisse" at bounding box center [623, 280] width 143 height 19
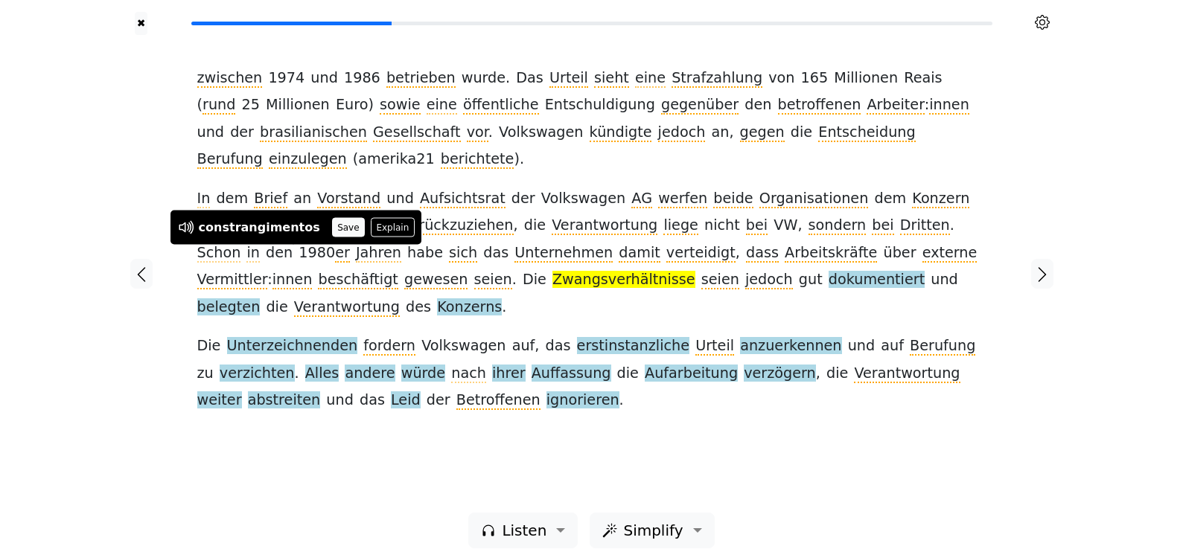
click at [332, 231] on button "Save" at bounding box center [348, 227] width 33 height 19
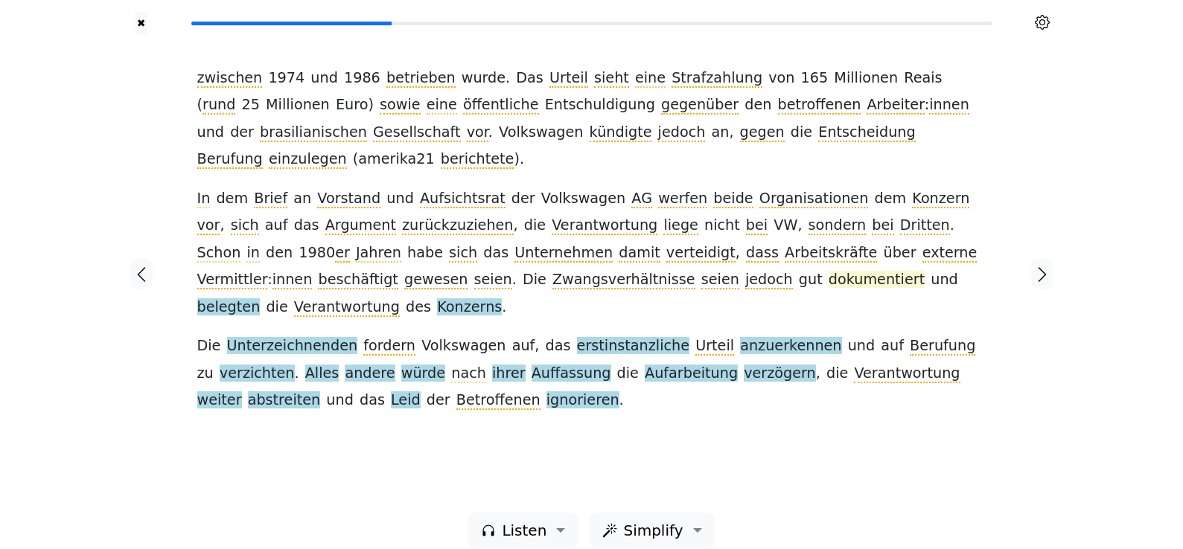
click at [828, 271] on span "dokumentiert" at bounding box center [876, 280] width 96 height 19
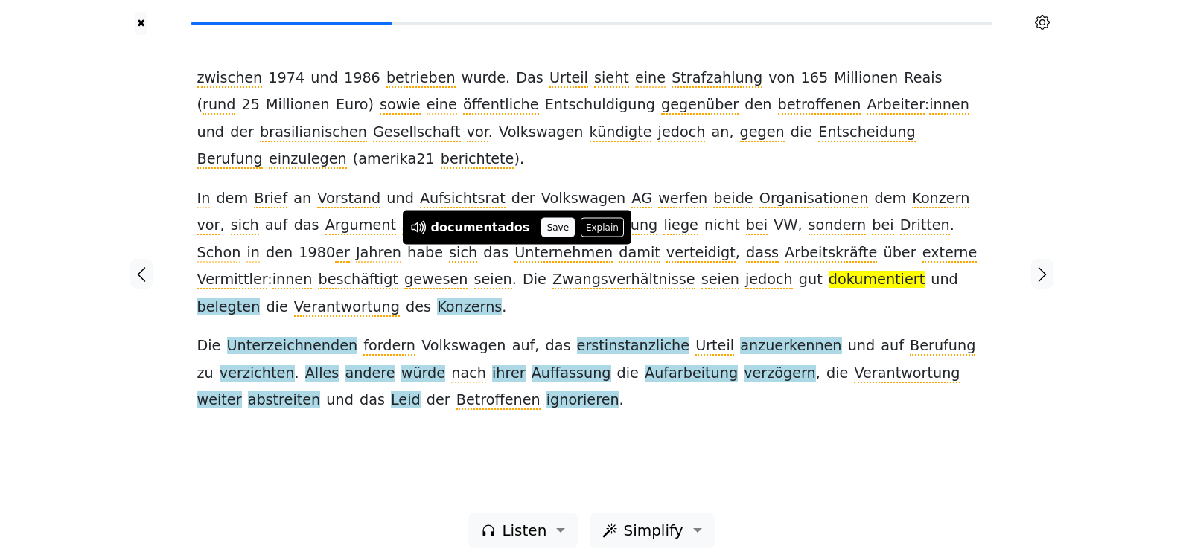
click at [541, 229] on button "Save" at bounding box center [557, 227] width 33 height 19
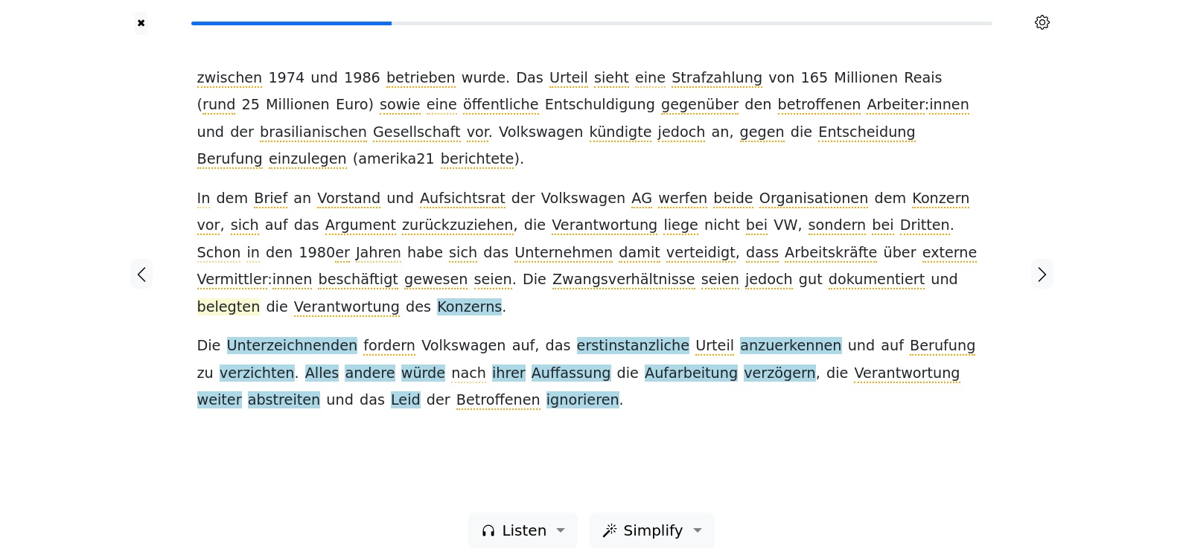
click at [261, 298] on span "belegten" at bounding box center [228, 307] width 63 height 19
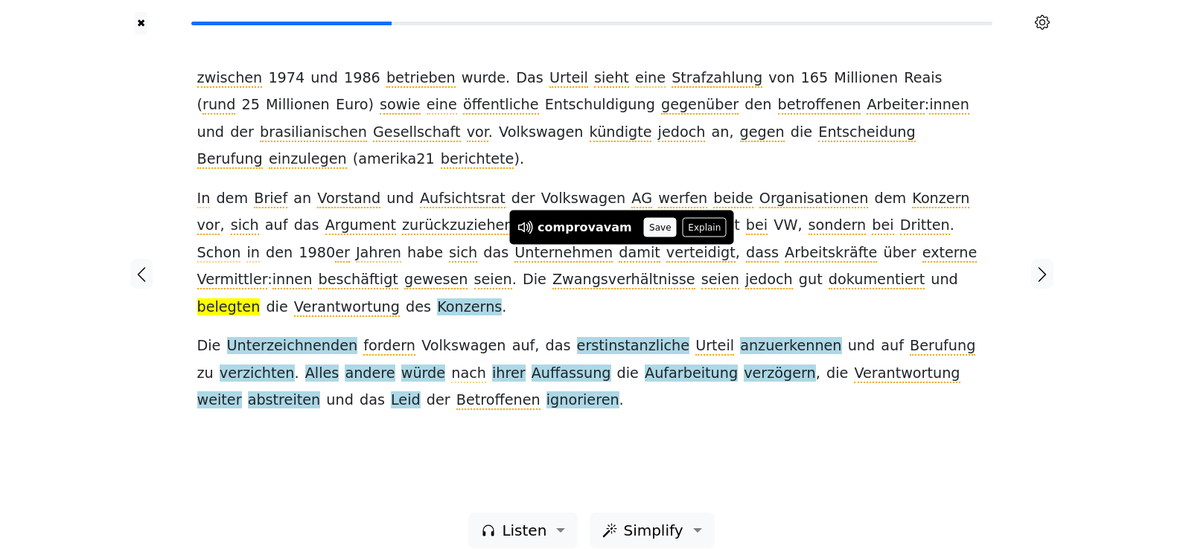
click at [646, 234] on button "Save" at bounding box center [660, 227] width 33 height 19
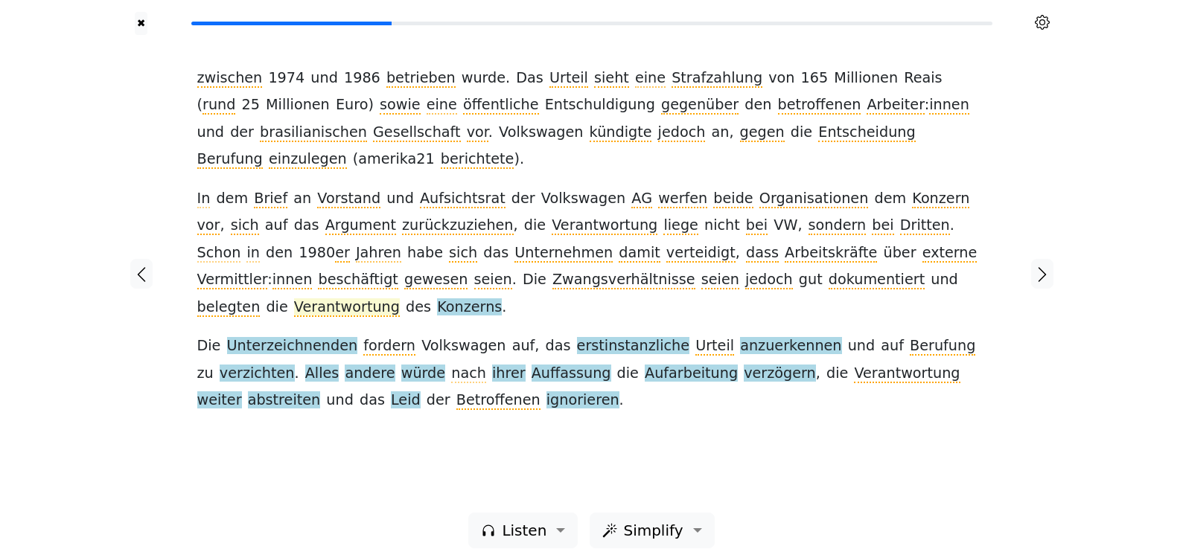
click at [400, 298] on span "Verantwortung" at bounding box center [347, 307] width 106 height 19
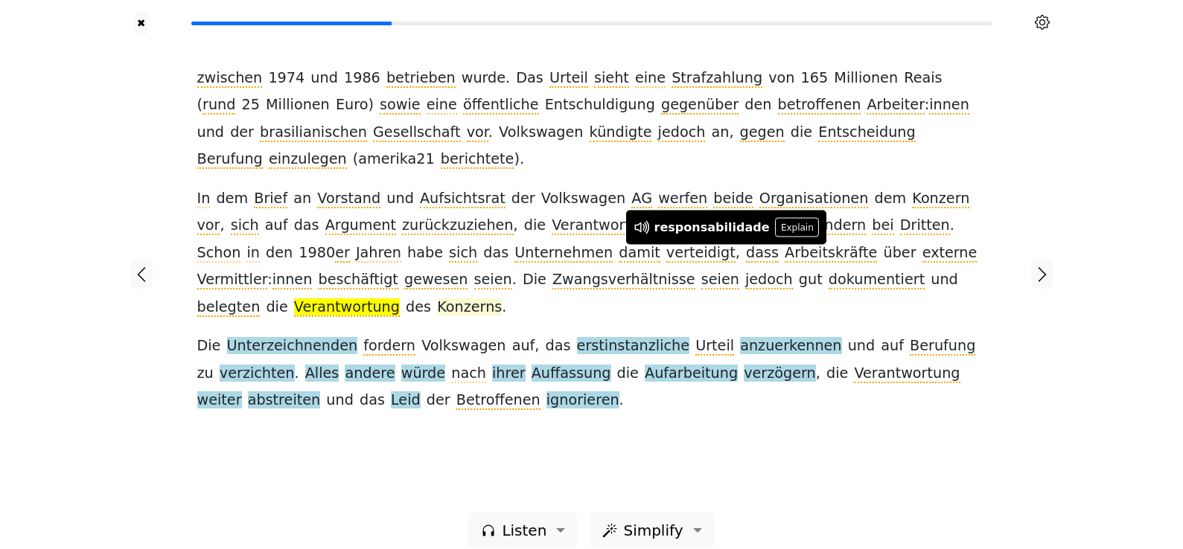
click at [502, 298] on span "Konzerns" at bounding box center [469, 307] width 65 height 19
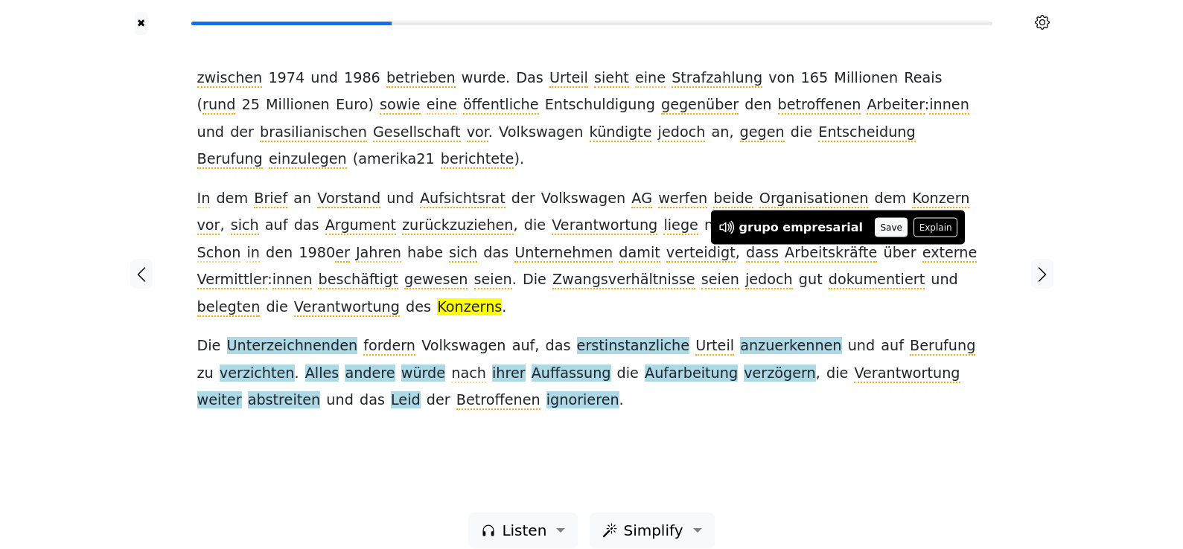
click at [875, 232] on button "Save" at bounding box center [891, 227] width 33 height 19
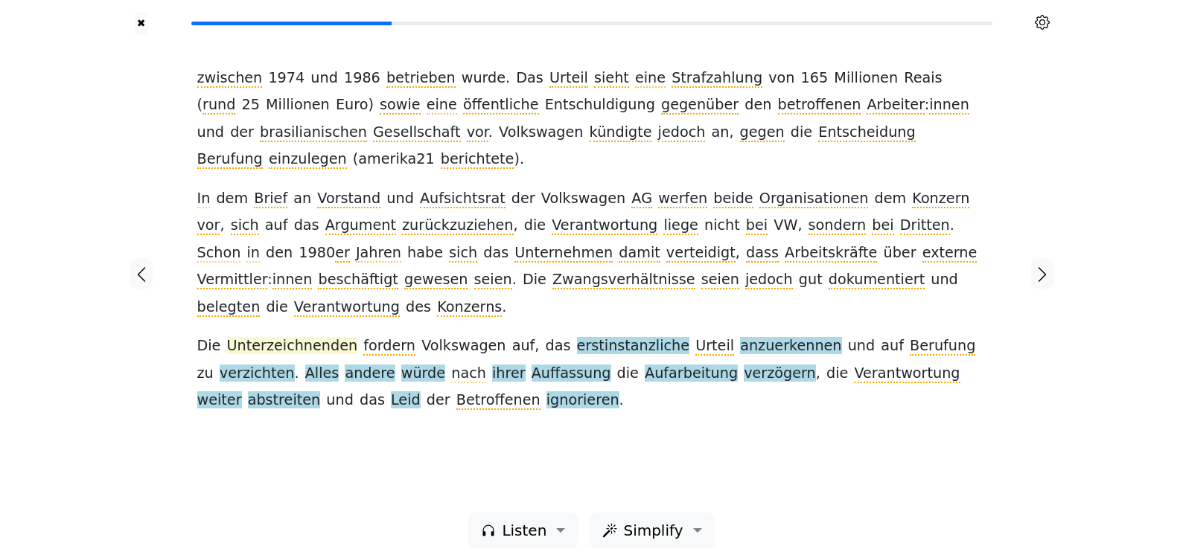
click at [288, 337] on span "Unterzeichnenden" at bounding box center [292, 346] width 131 height 19
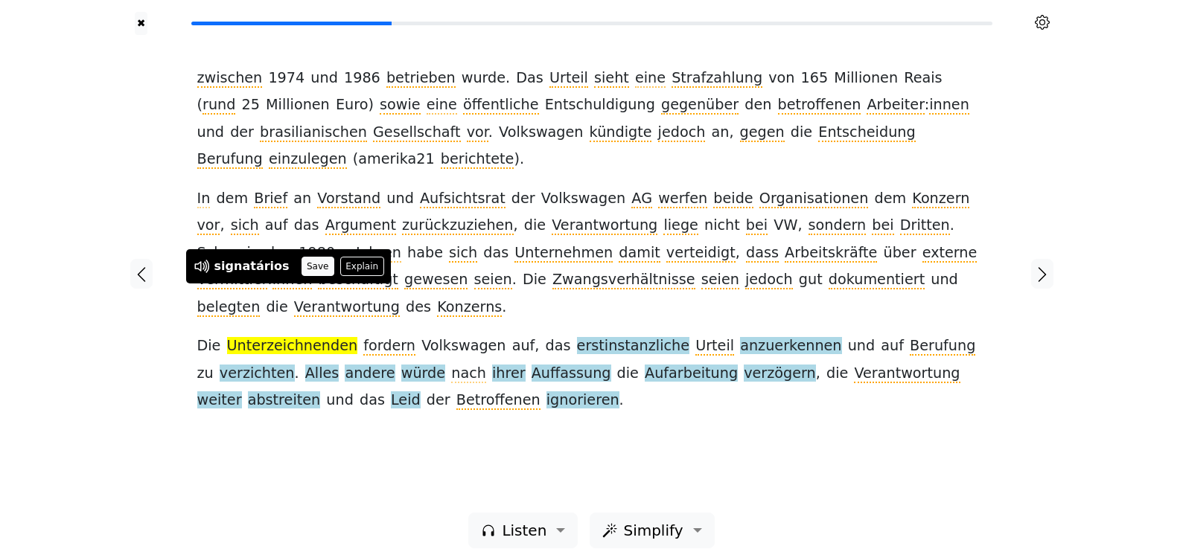
click at [310, 268] on button "Save" at bounding box center [317, 266] width 33 height 19
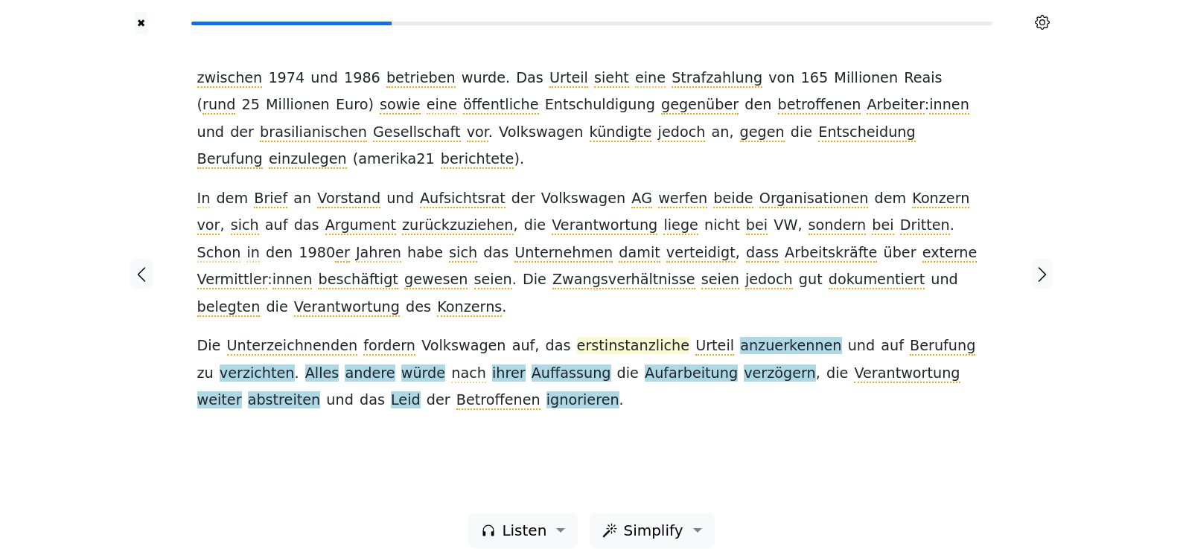
click at [583, 337] on span "erstinstanzliche" at bounding box center [633, 346] width 112 height 19
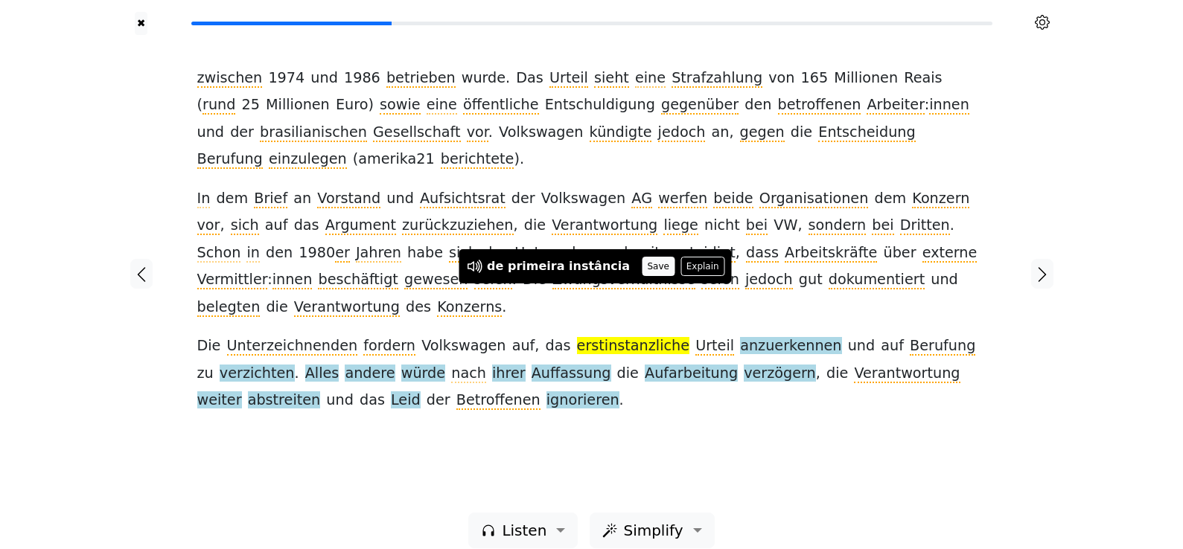
click at [642, 269] on button "Save" at bounding box center [658, 266] width 33 height 19
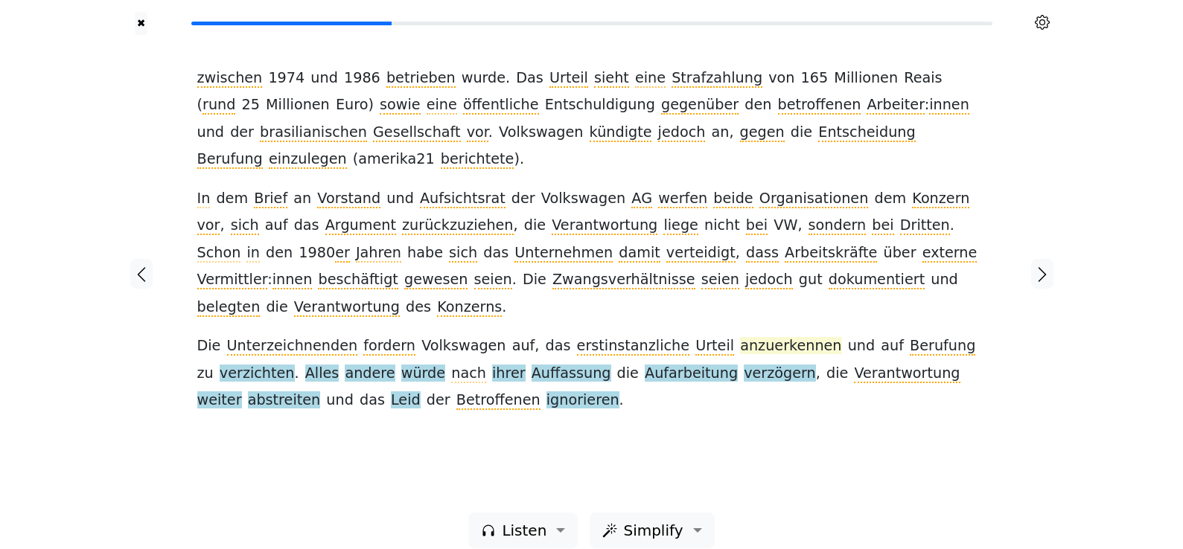
click at [740, 337] on span "anzuerkennen" at bounding box center [790, 346] width 101 height 19
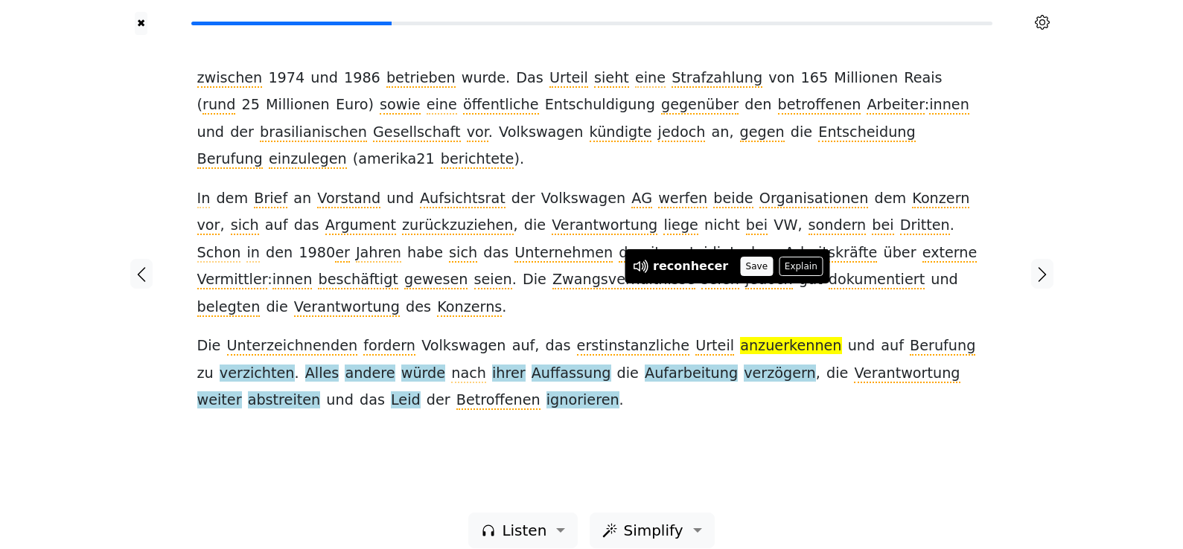
click at [752, 263] on button "Save" at bounding box center [756, 266] width 33 height 19
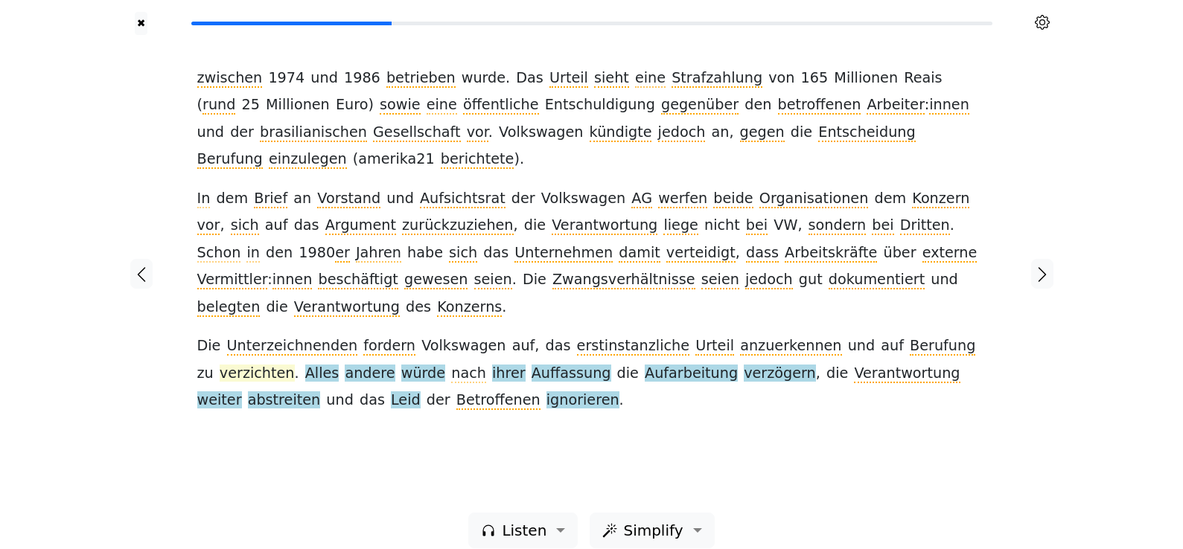
click at [295, 365] on span "verzichten" at bounding box center [257, 374] width 75 height 19
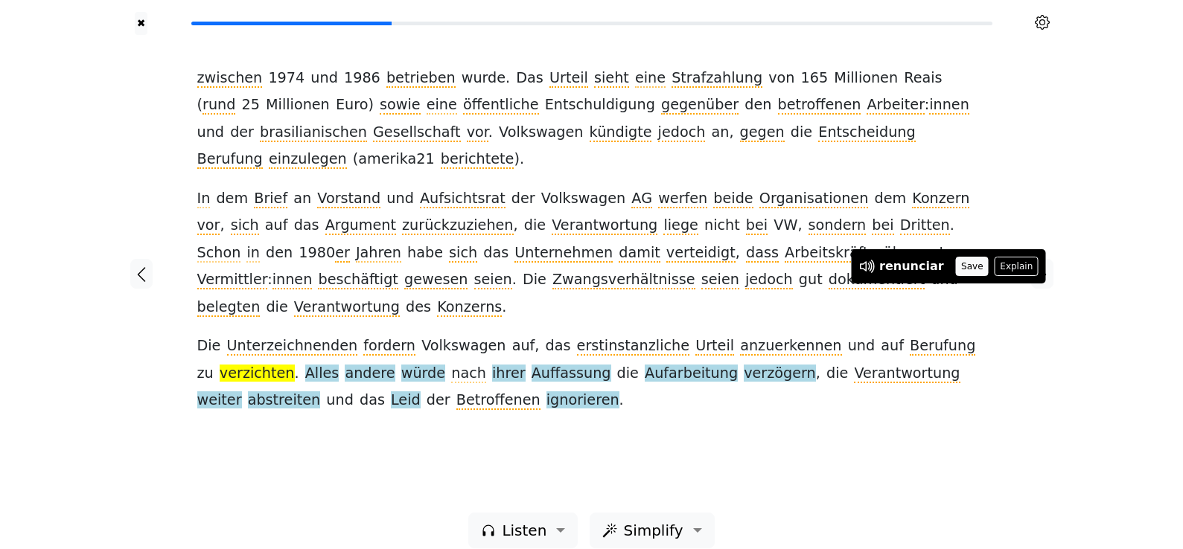
click at [956, 265] on button "Save" at bounding box center [972, 266] width 33 height 19
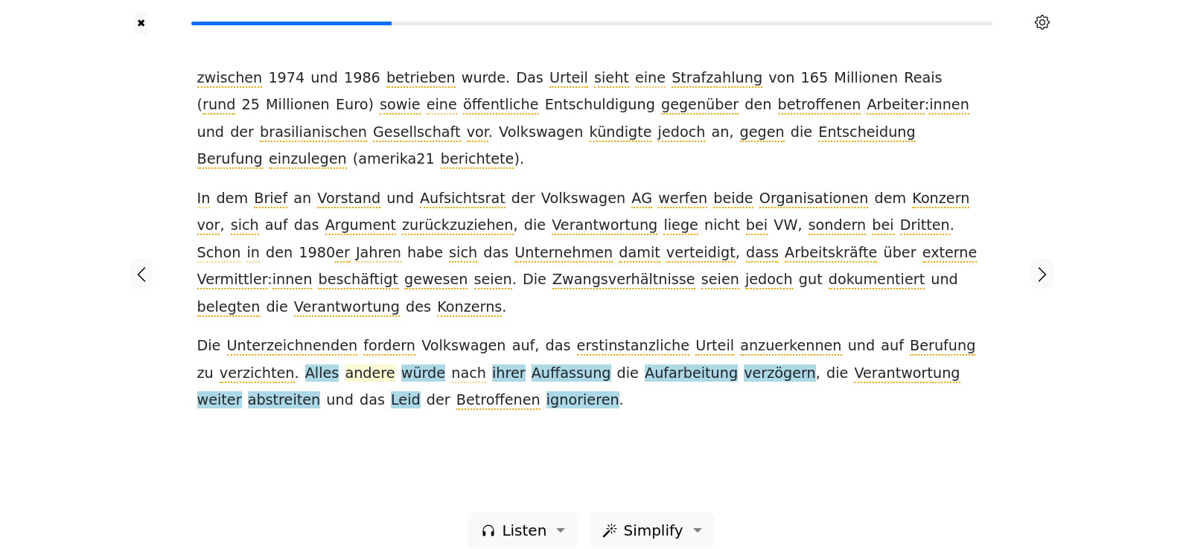
click at [345, 365] on span "andere" at bounding box center [370, 374] width 50 height 19
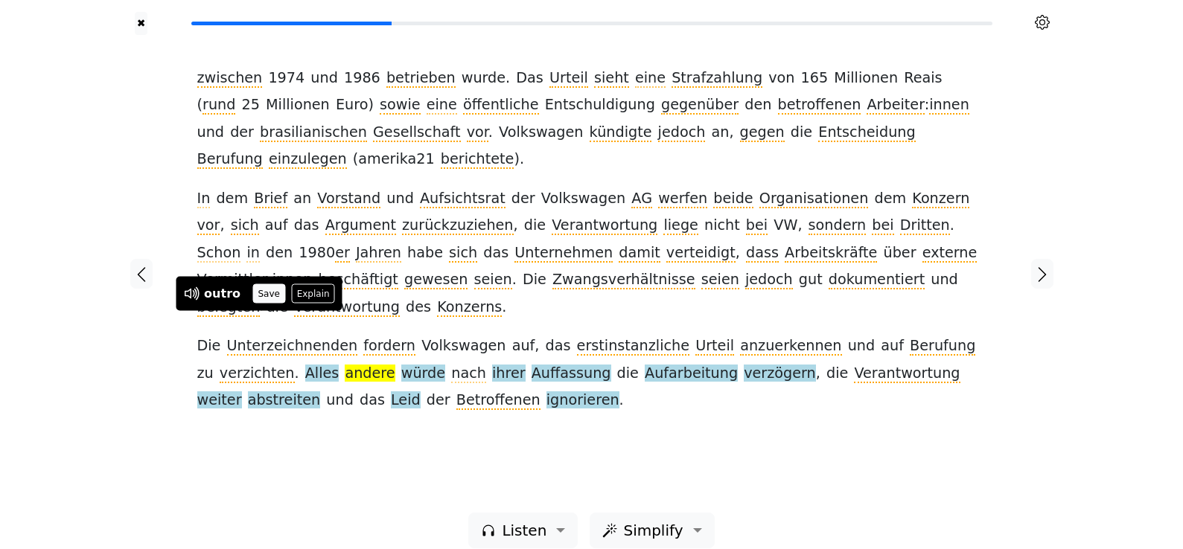
click at [272, 287] on button "Save" at bounding box center [268, 293] width 33 height 19
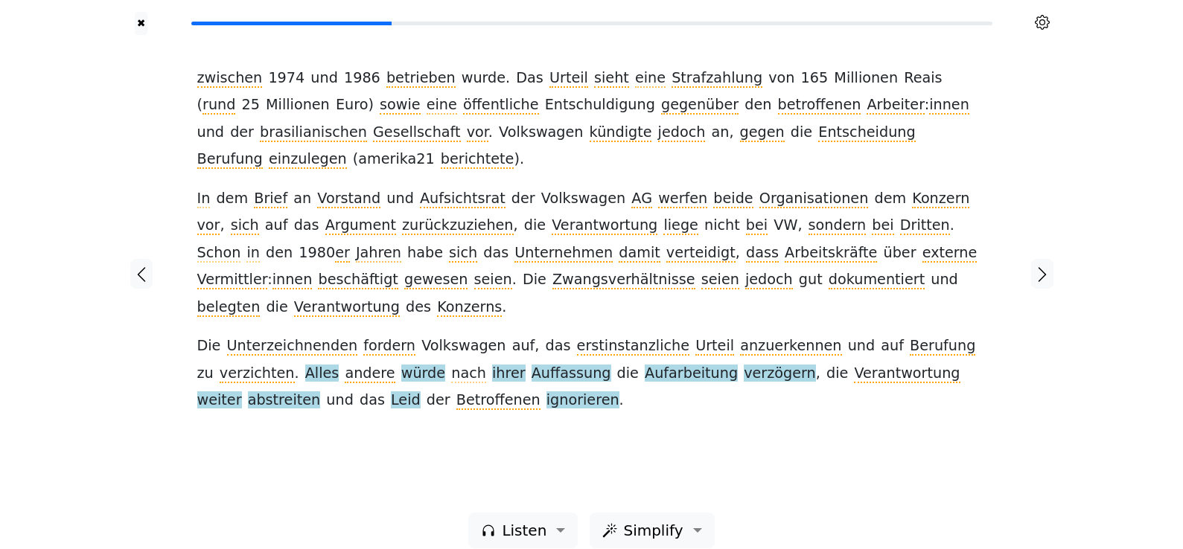
click at [401, 365] on span "würde" at bounding box center [423, 374] width 44 height 19
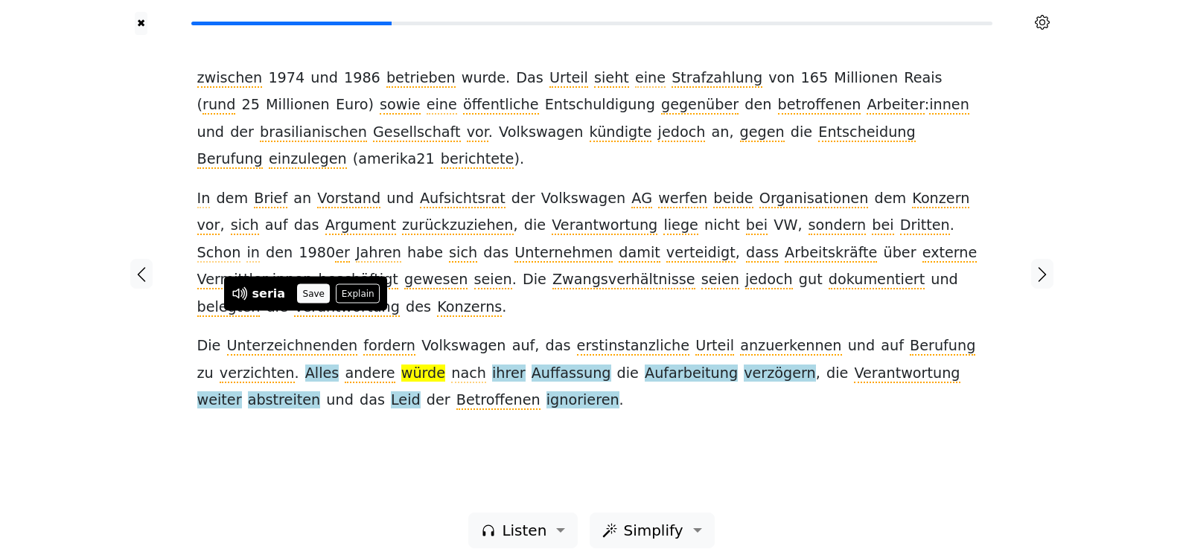
click at [310, 295] on button "Save" at bounding box center [313, 293] width 33 height 19
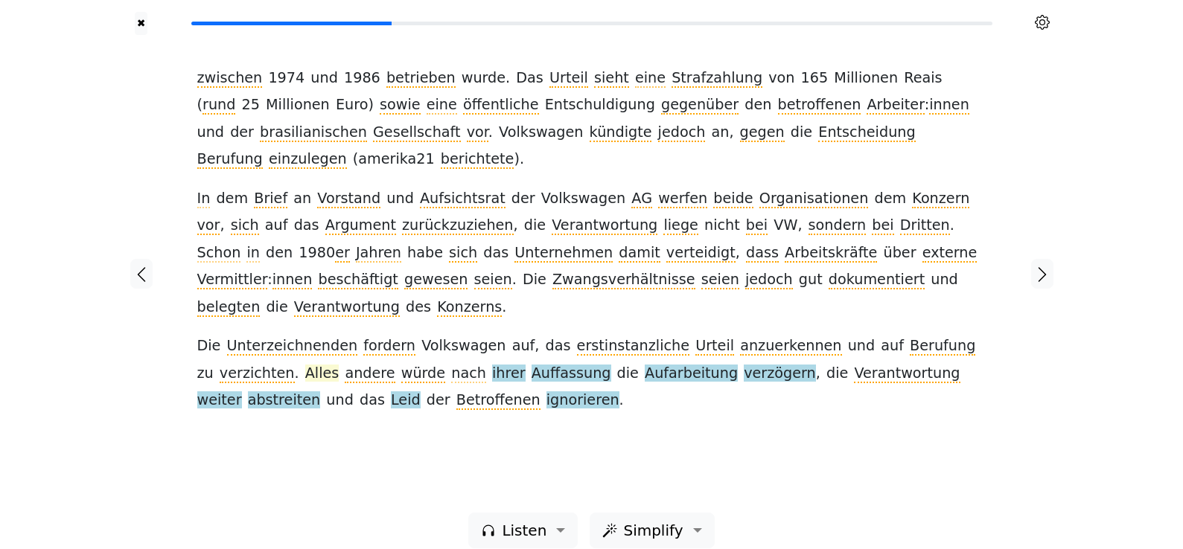
click at [305, 365] on span "Alles" at bounding box center [322, 374] width 34 height 19
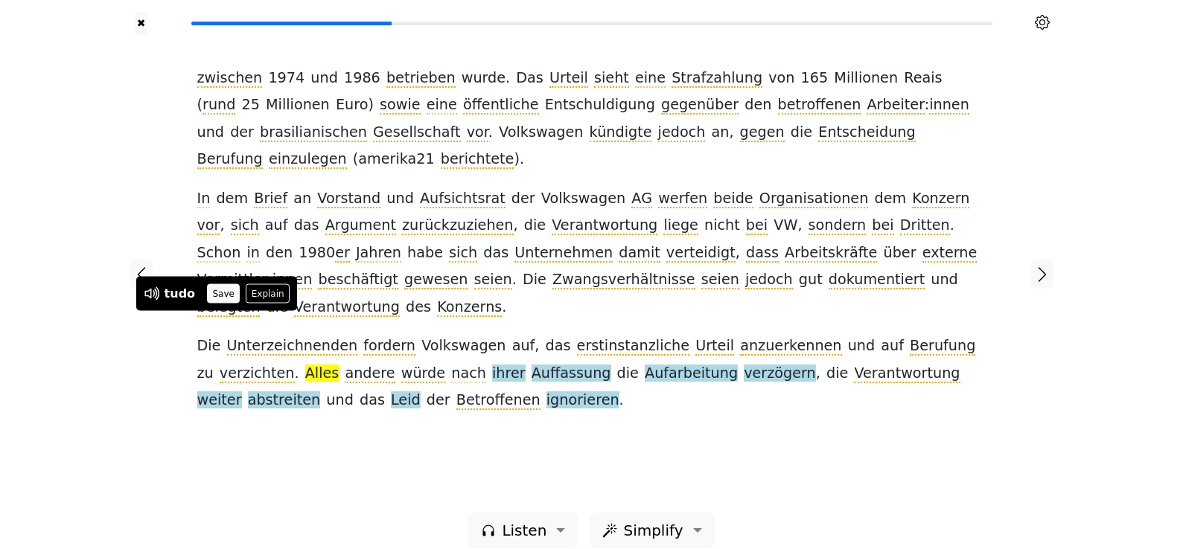
click at [226, 299] on button "Save" at bounding box center [223, 293] width 33 height 19
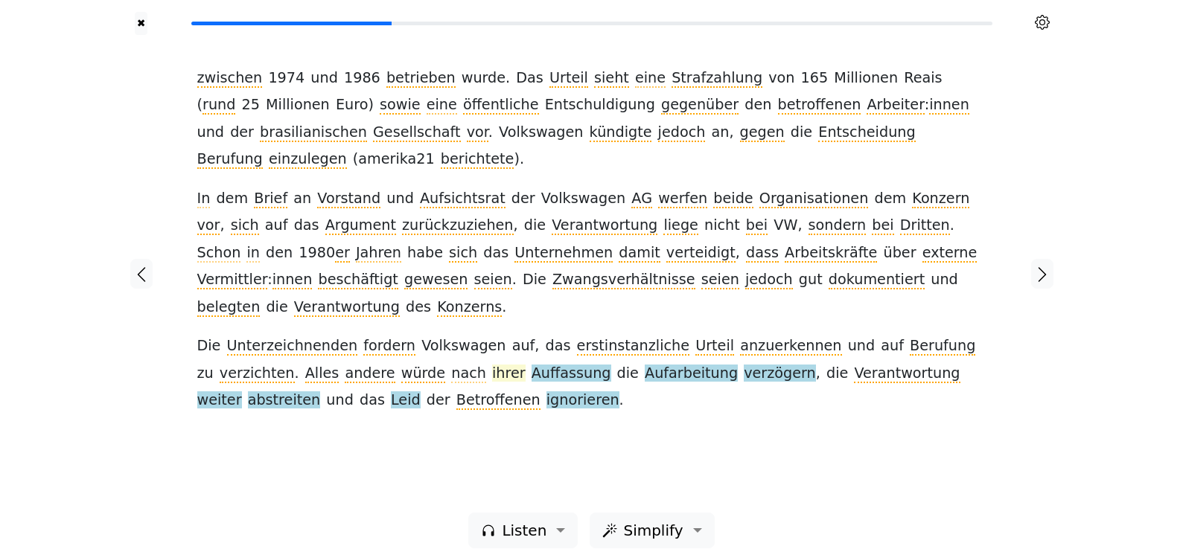
click at [492, 365] on span "ihrer" at bounding box center [508, 374] width 33 height 19
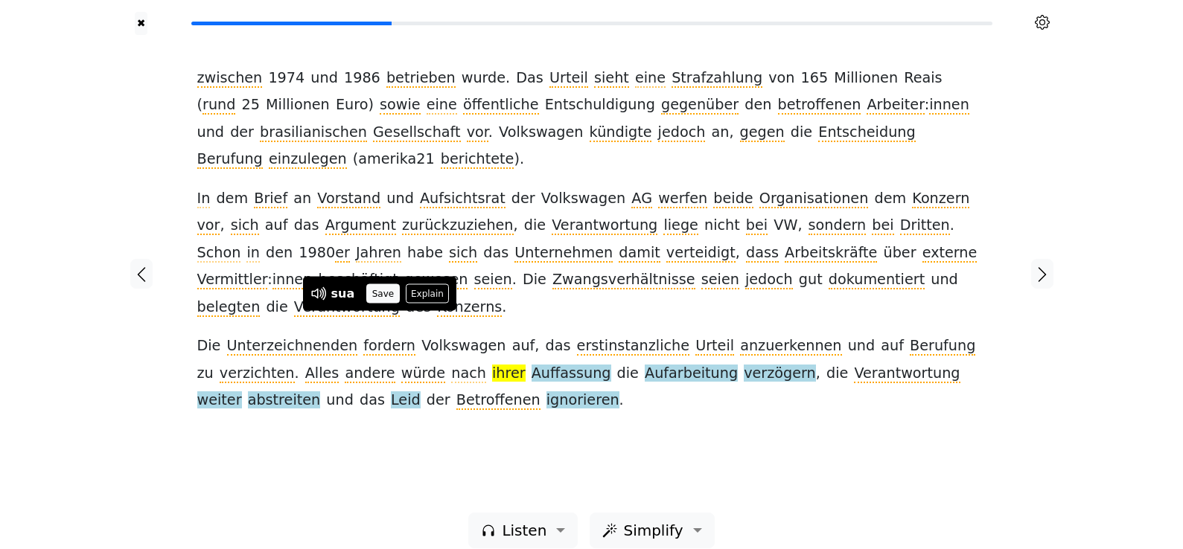
click at [383, 294] on button "Save" at bounding box center [382, 293] width 33 height 19
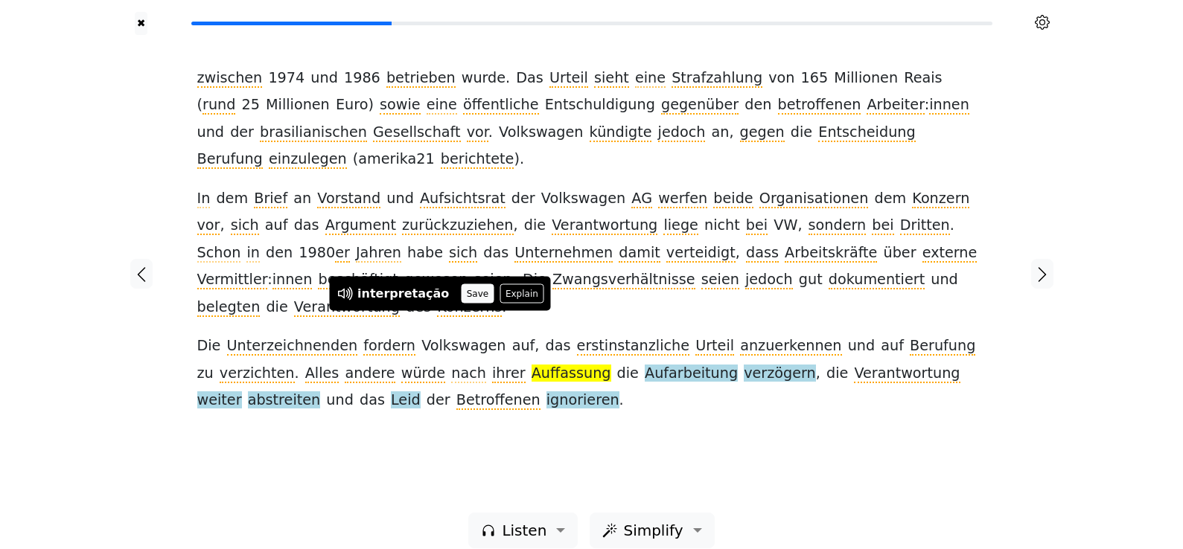
click at [461, 296] on button "Save" at bounding box center [477, 293] width 33 height 19
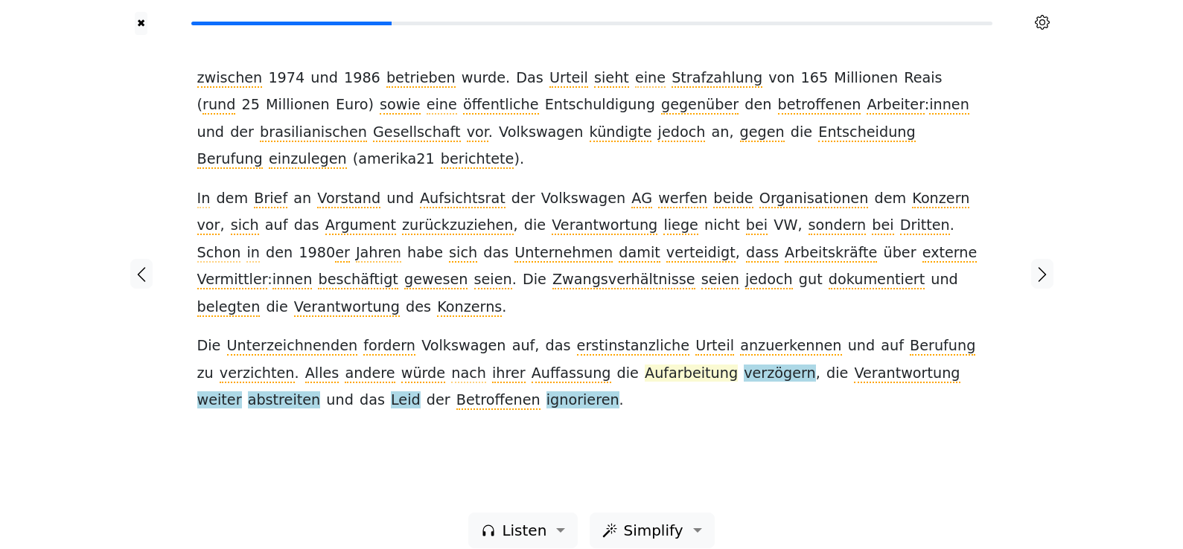
click at [645, 365] on span "Aufarbeitung" at bounding box center [691, 374] width 93 height 19
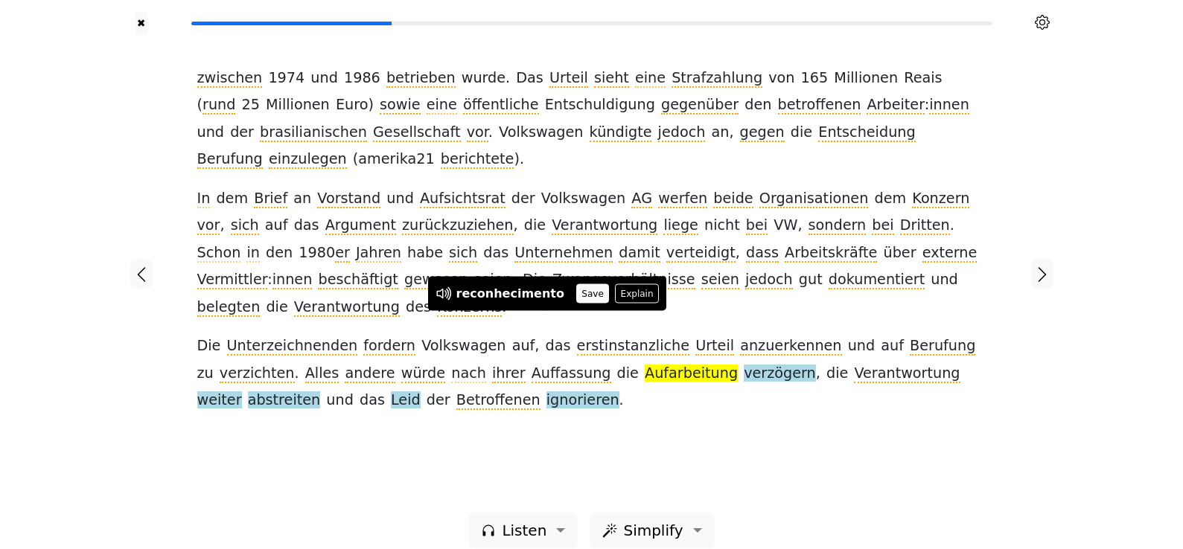
click at [576, 296] on button "Save" at bounding box center [592, 293] width 33 height 19
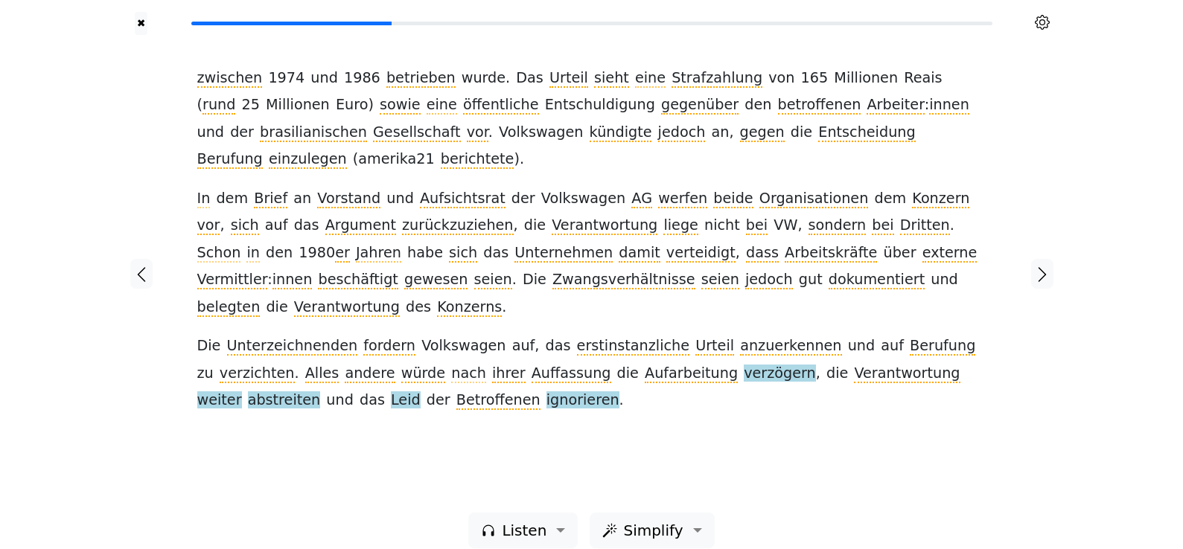
click at [608, 393] on div "zwischen [DATE] und [DATE] betrieben wurde . Das Urteil sieht eine Strafzahlung…" at bounding box center [591, 274] width 819 height 478
click at [744, 365] on span "verzögern" at bounding box center [780, 374] width 72 height 19
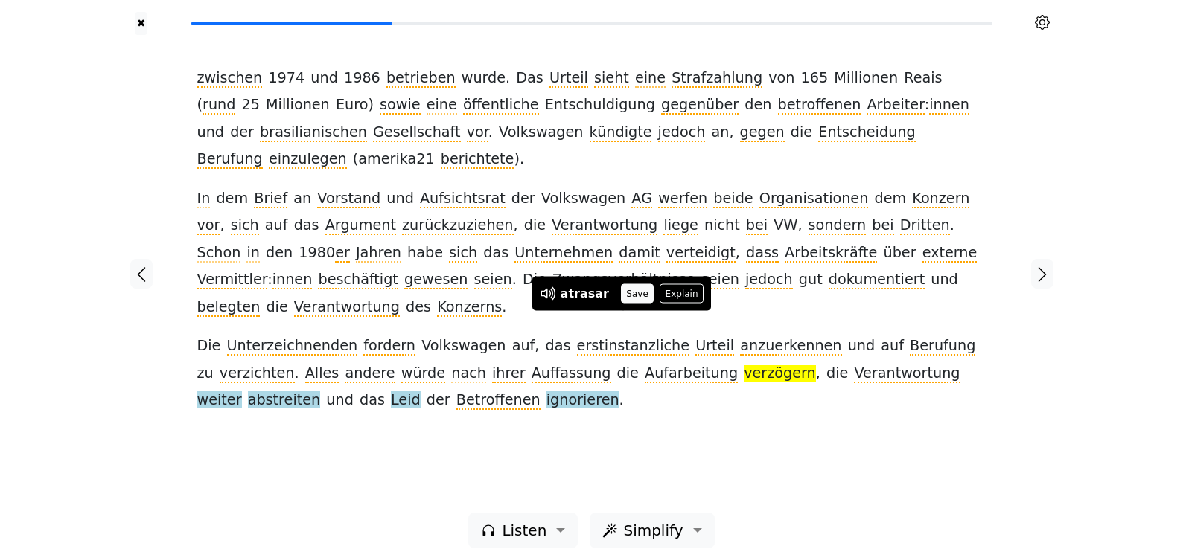
click at [626, 297] on button "Save" at bounding box center [637, 293] width 33 height 19
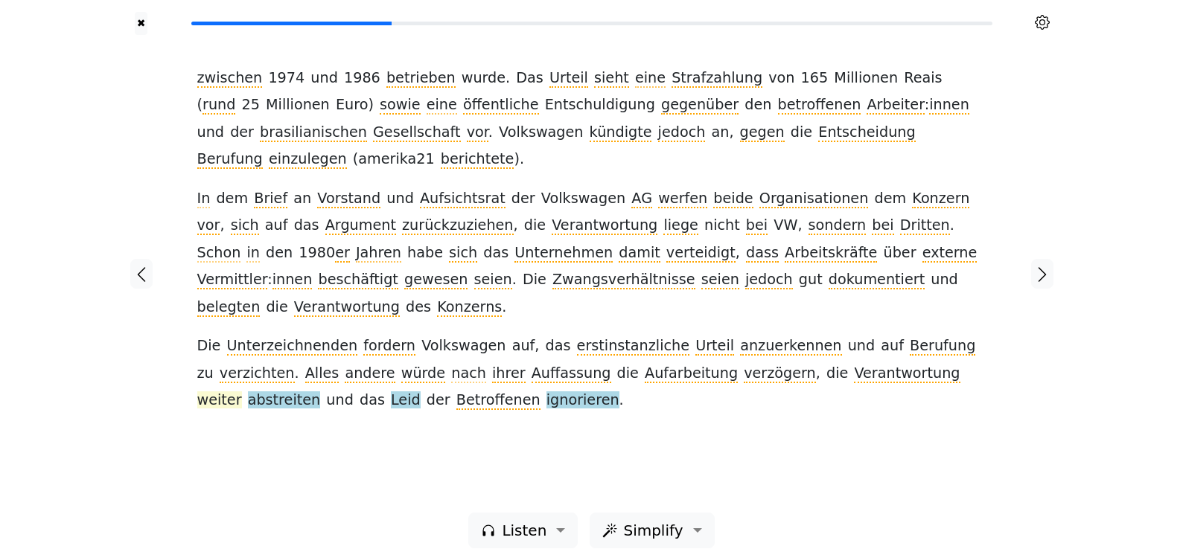
drag, startPoint x: 764, startPoint y: 323, endPoint x: 808, endPoint y: 320, distance: 44.0
click at [242, 392] on span "weiter" at bounding box center [219, 401] width 45 height 19
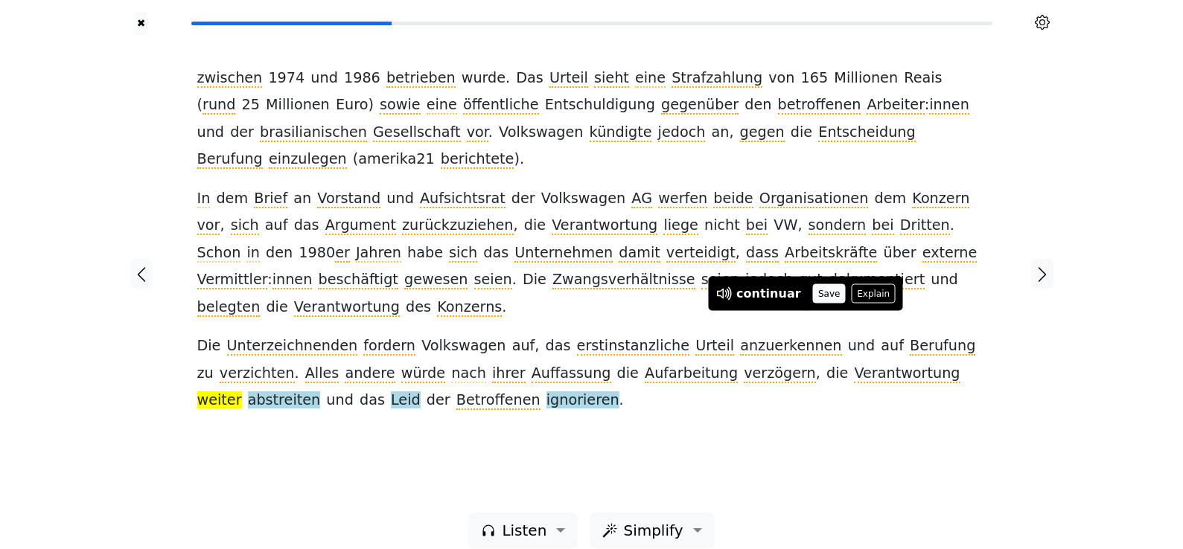
click at [813, 295] on button "Save" at bounding box center [829, 293] width 33 height 19
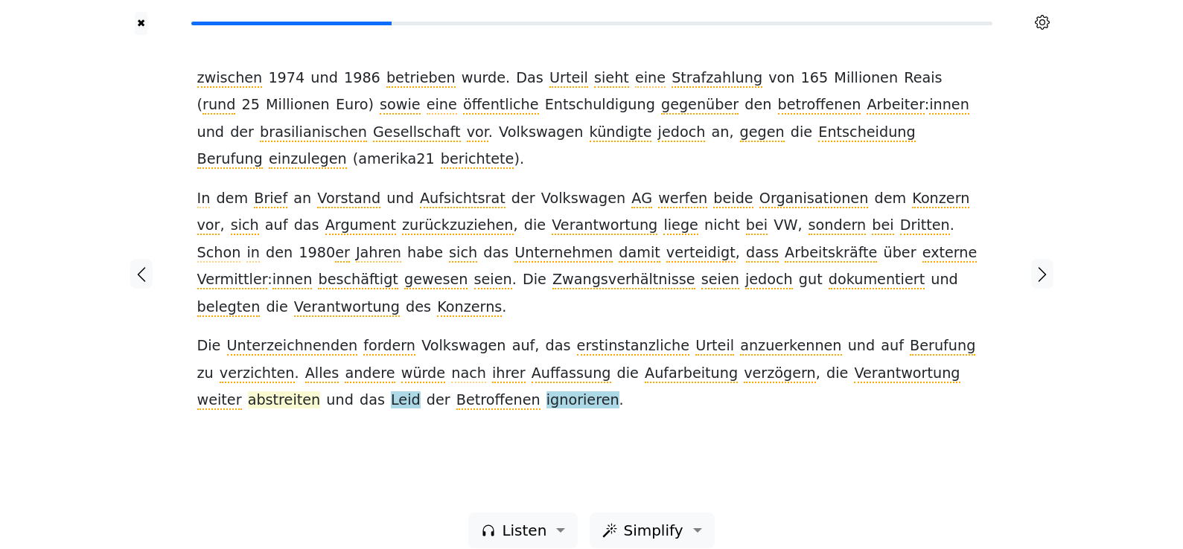
click at [321, 392] on span "abstreiten" at bounding box center [284, 401] width 73 height 19
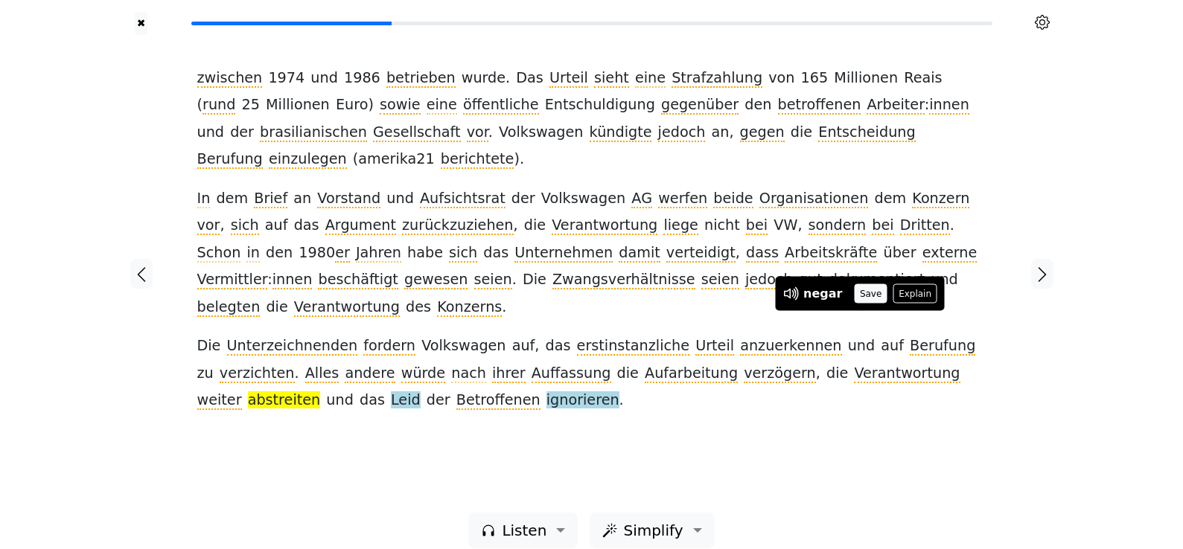
click at [861, 296] on button "Save" at bounding box center [870, 293] width 33 height 19
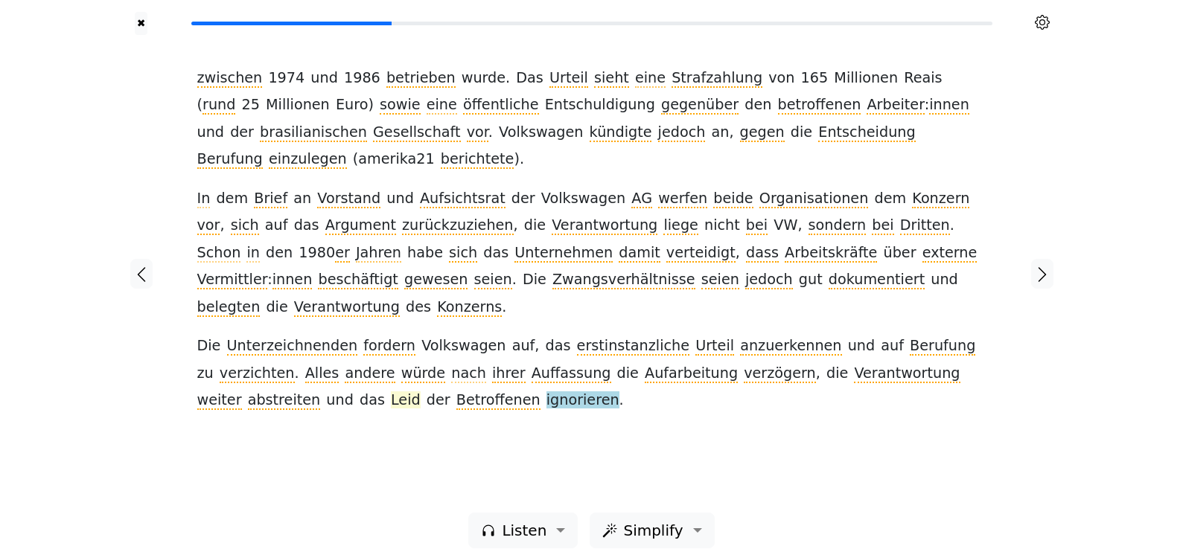
click at [421, 392] on span "Leid" at bounding box center [406, 401] width 30 height 19
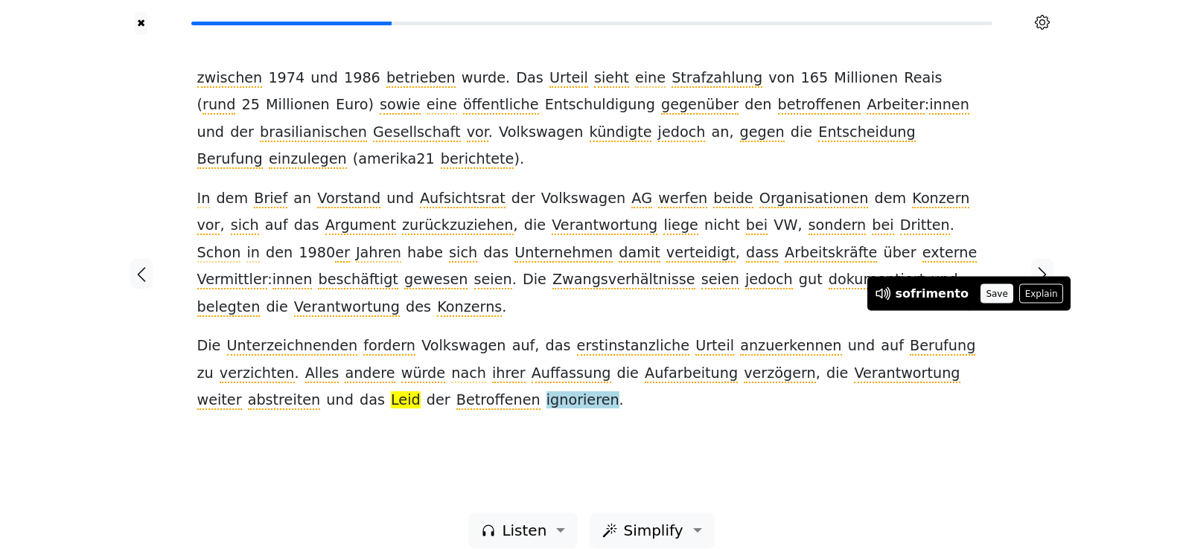
click at [983, 291] on button "Save" at bounding box center [996, 293] width 33 height 19
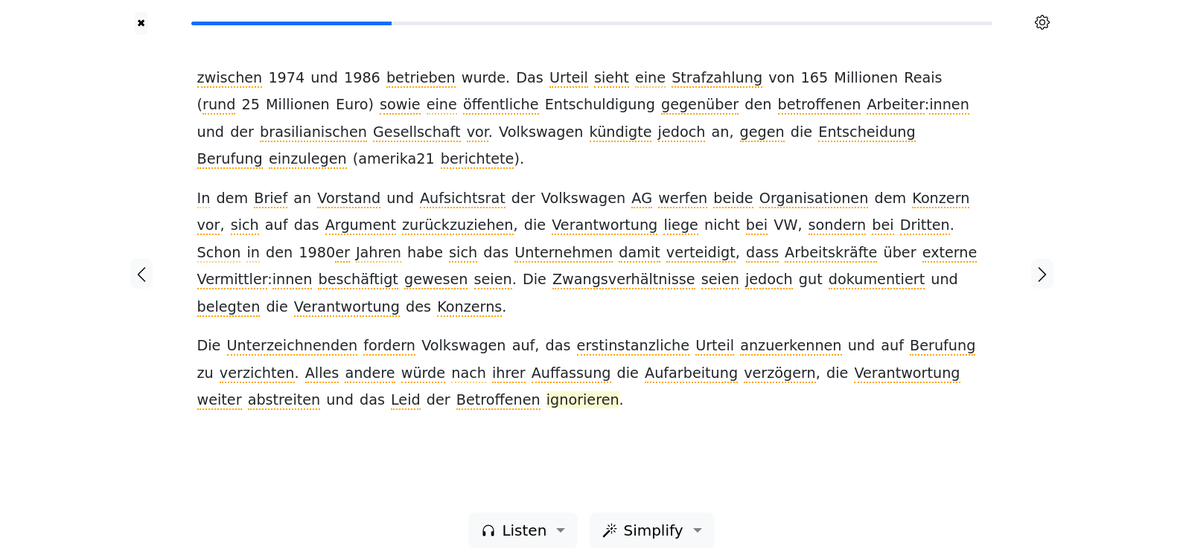
click at [546, 392] on span "ignorieren" at bounding box center [582, 401] width 73 height 19
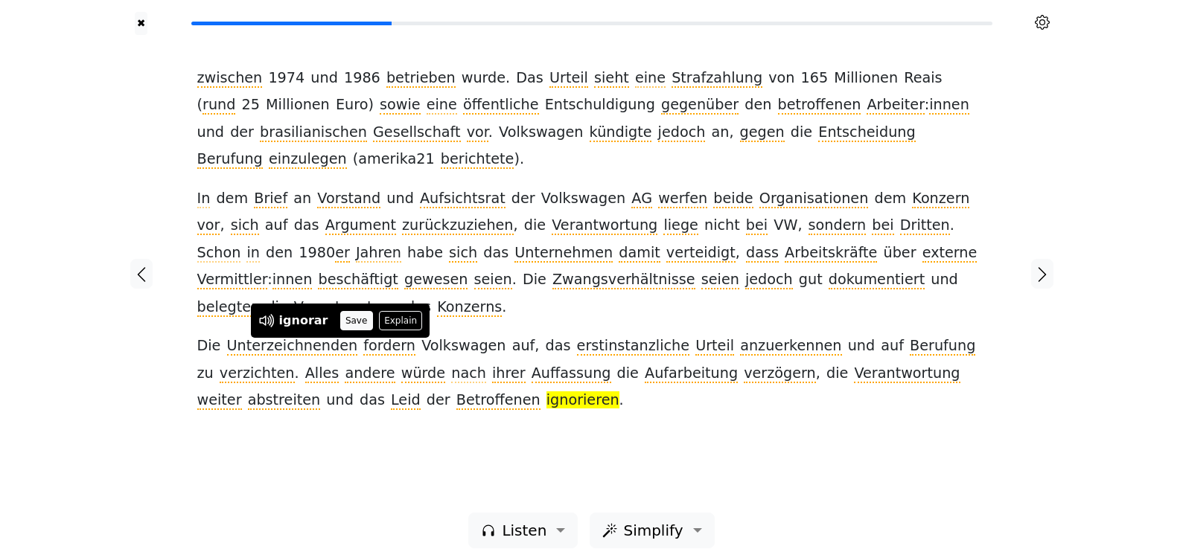
click at [341, 317] on button "Save" at bounding box center [356, 320] width 33 height 19
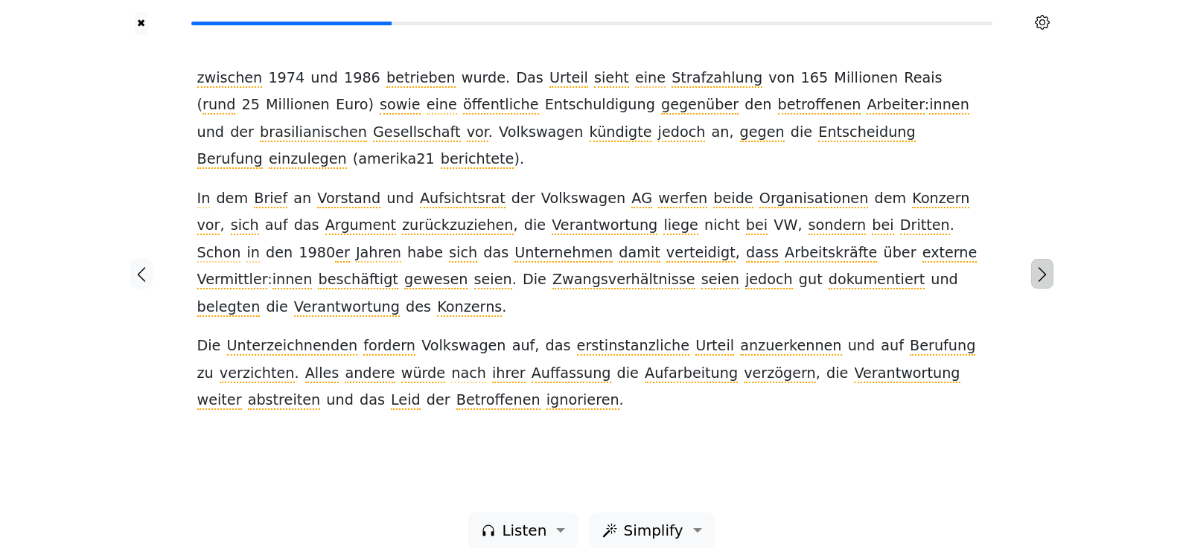
click at [1047, 272] on icon "button" at bounding box center [1042, 275] width 18 height 18
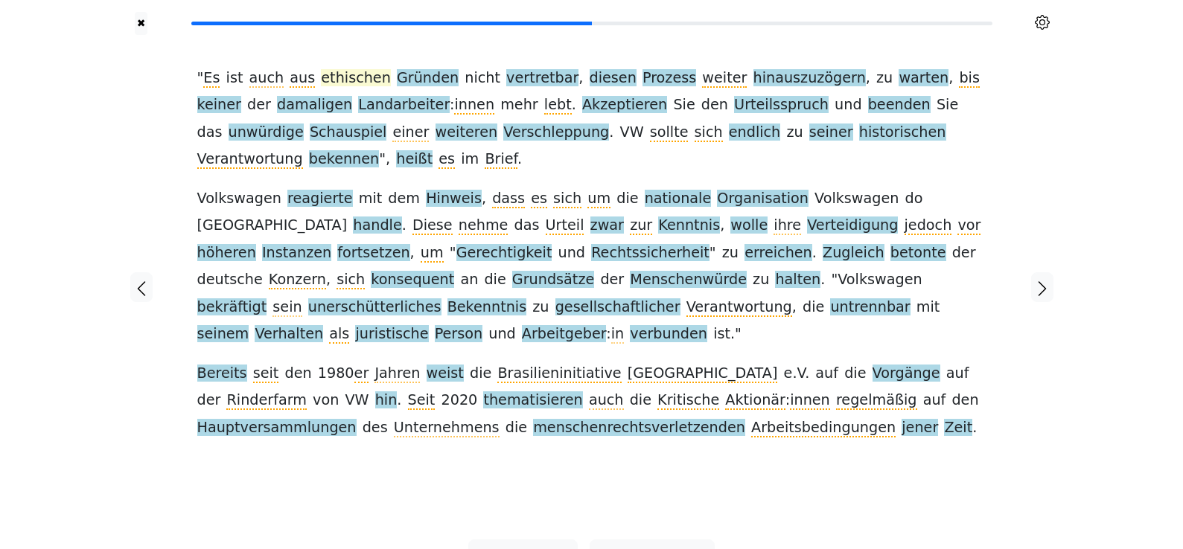
click at [325, 77] on span "ethischen" at bounding box center [356, 78] width 70 height 19
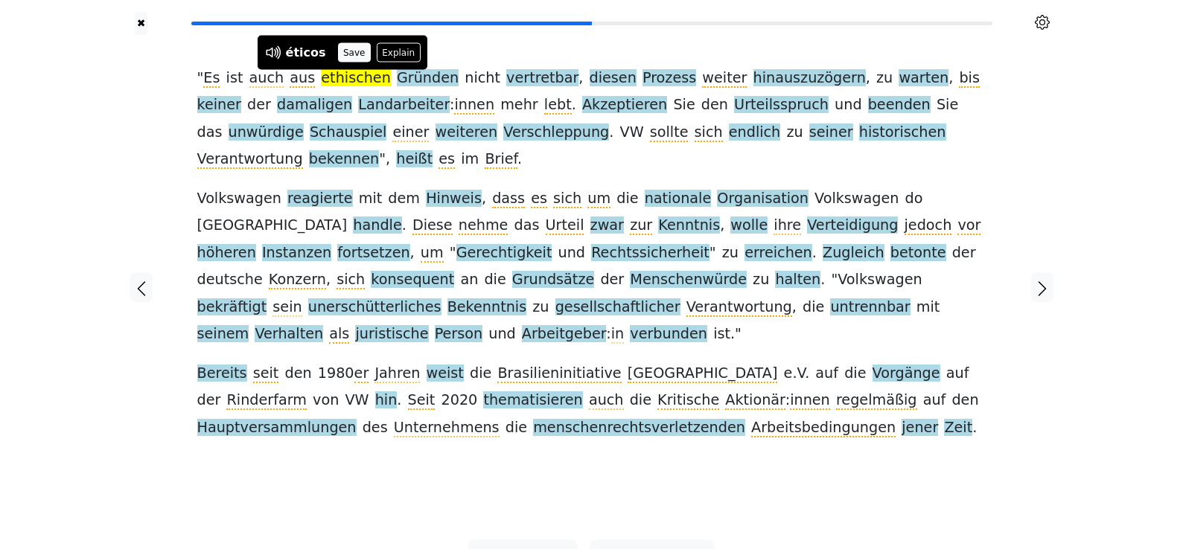
click at [350, 50] on button "Save" at bounding box center [354, 52] width 33 height 19
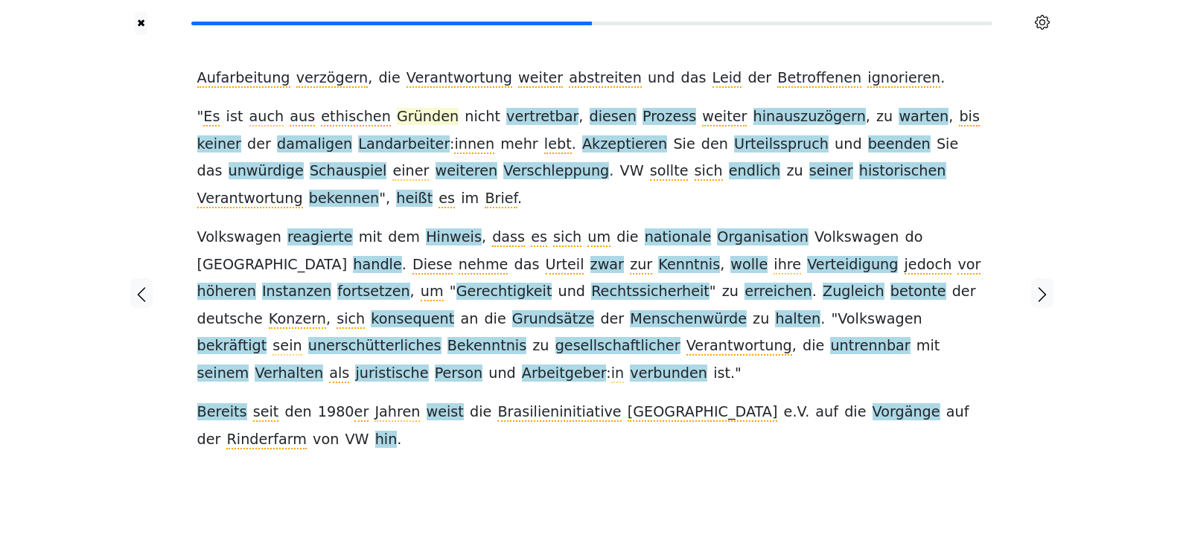
click at [406, 118] on span "Gründen" at bounding box center [428, 117] width 62 height 19
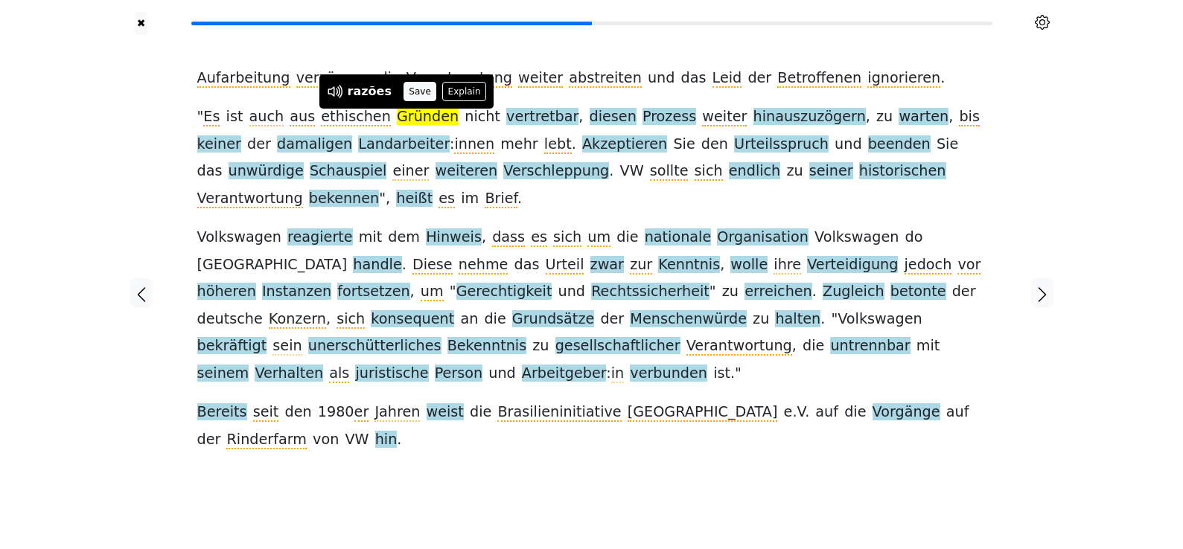
click at [415, 95] on button "Save" at bounding box center [419, 91] width 33 height 19
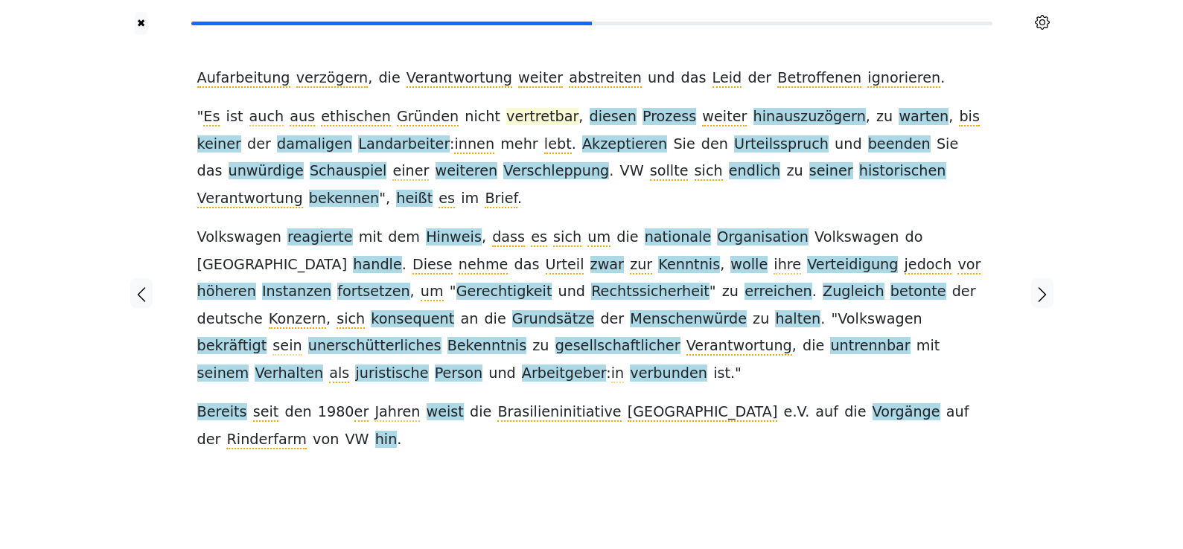
click at [523, 114] on span "vertretbar" at bounding box center [542, 117] width 72 height 19
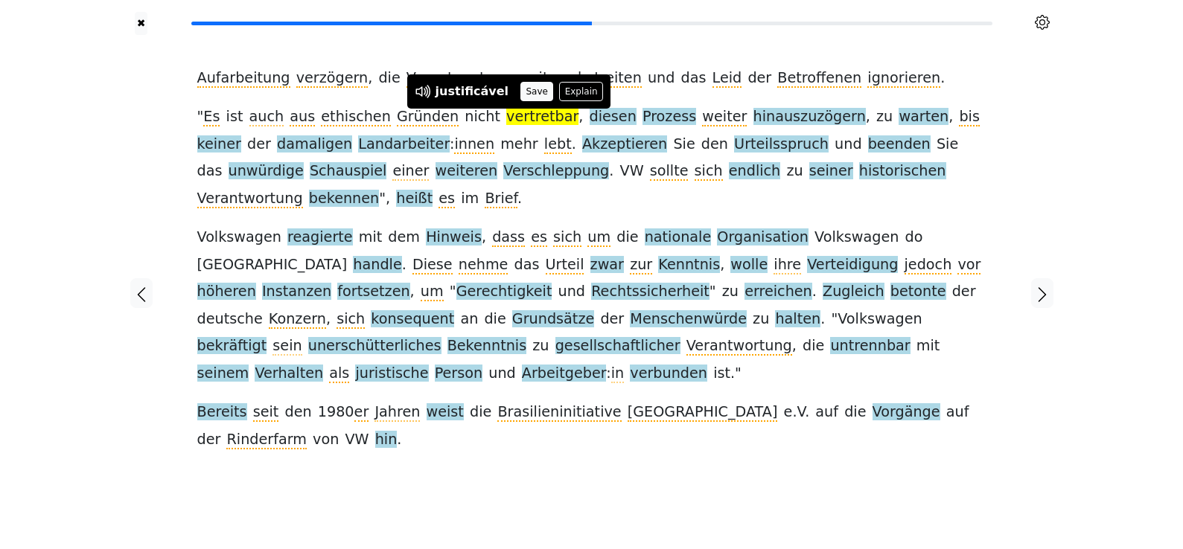
click at [520, 83] on button "Save" at bounding box center [536, 91] width 33 height 19
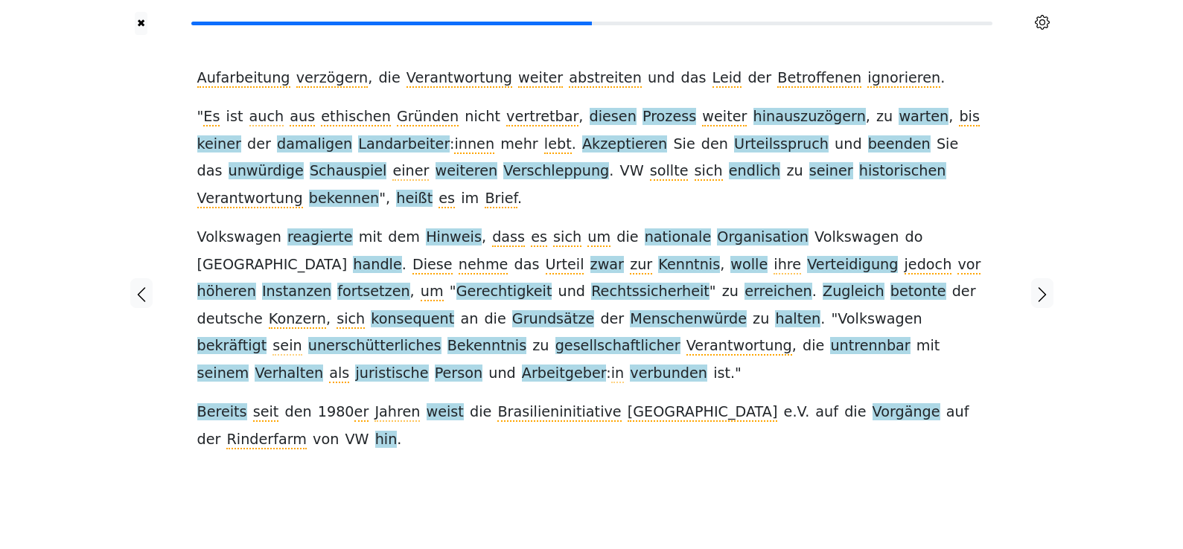
click at [590, 118] on span "diesen" at bounding box center [613, 117] width 47 height 19
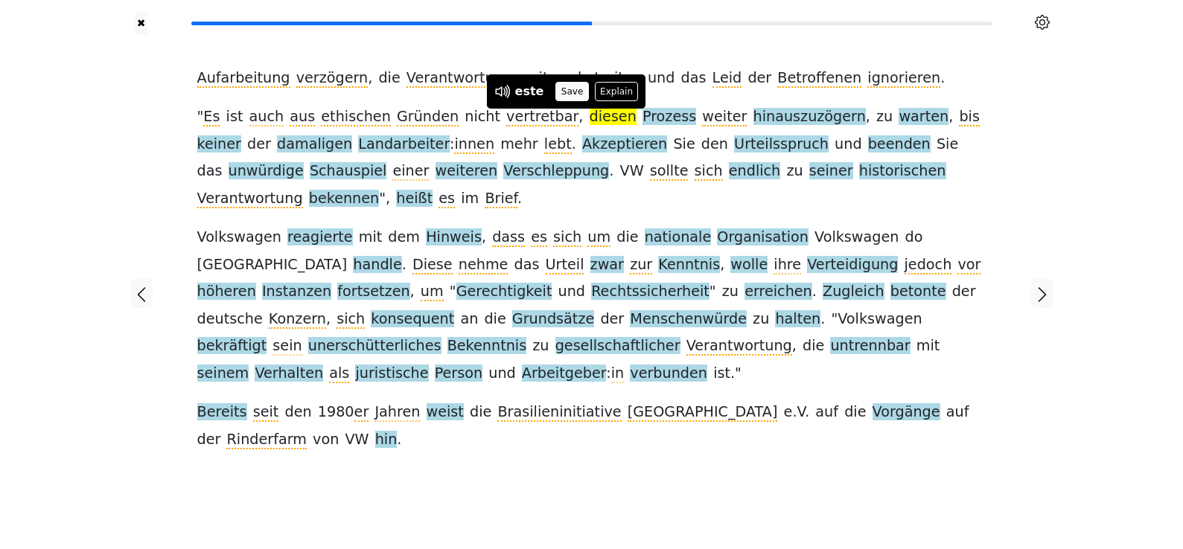
click at [564, 95] on button "Save" at bounding box center [571, 91] width 33 height 19
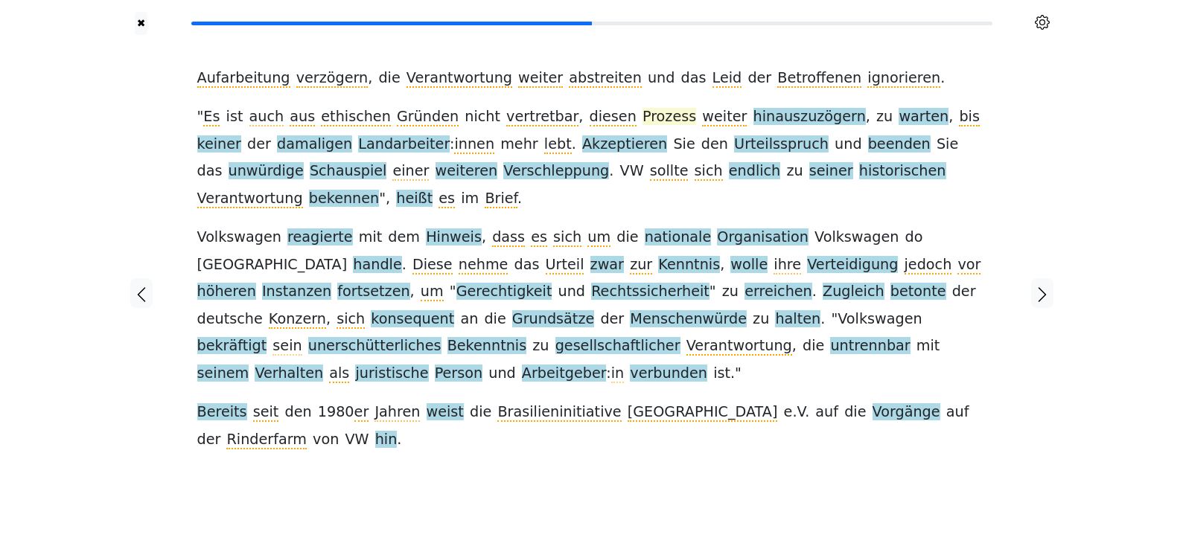
click at [642, 116] on span "Prozess" at bounding box center [669, 117] width 54 height 19
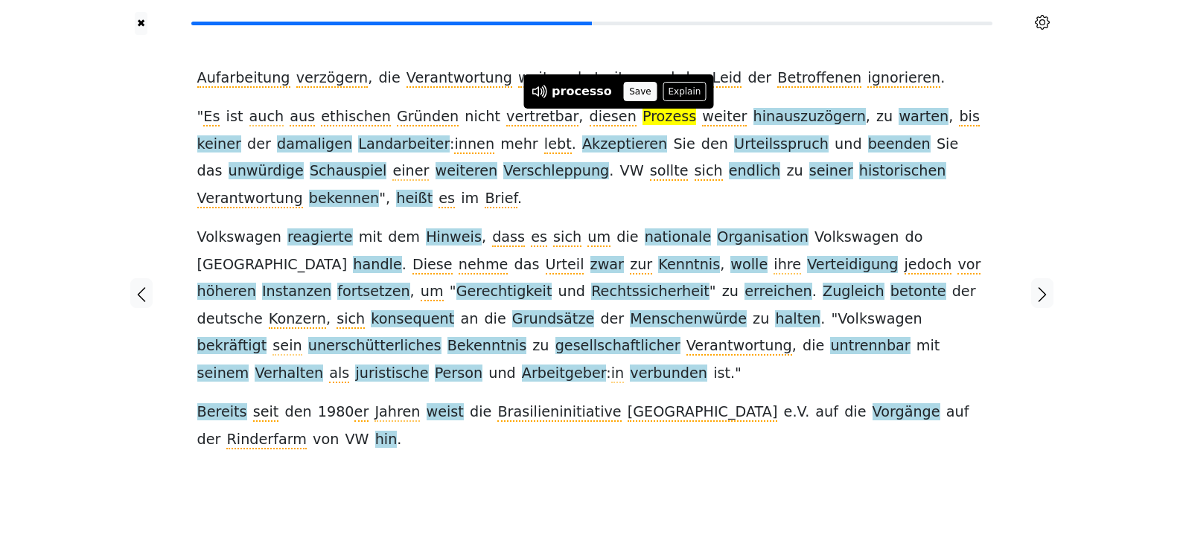
click at [639, 95] on button "Save" at bounding box center [640, 91] width 33 height 19
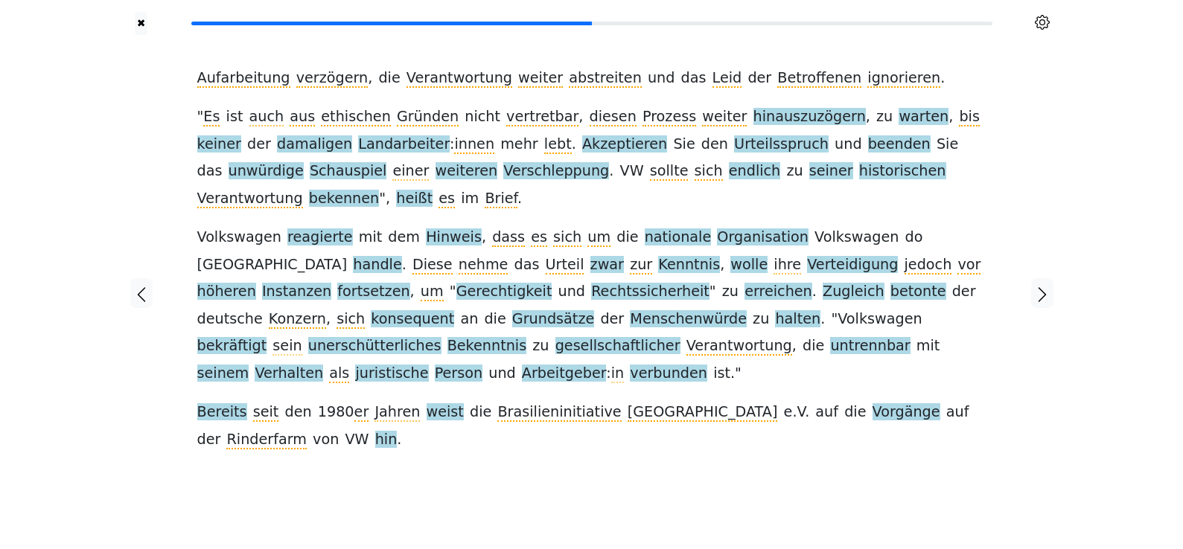
click at [1093, 124] on div "✖ Reader settings Quick word lookup Play audio on word lookup Global settings E…" at bounding box center [591, 302] width 1183 height 605
click at [774, 112] on span "hinauszuzögern" at bounding box center [809, 117] width 112 height 19
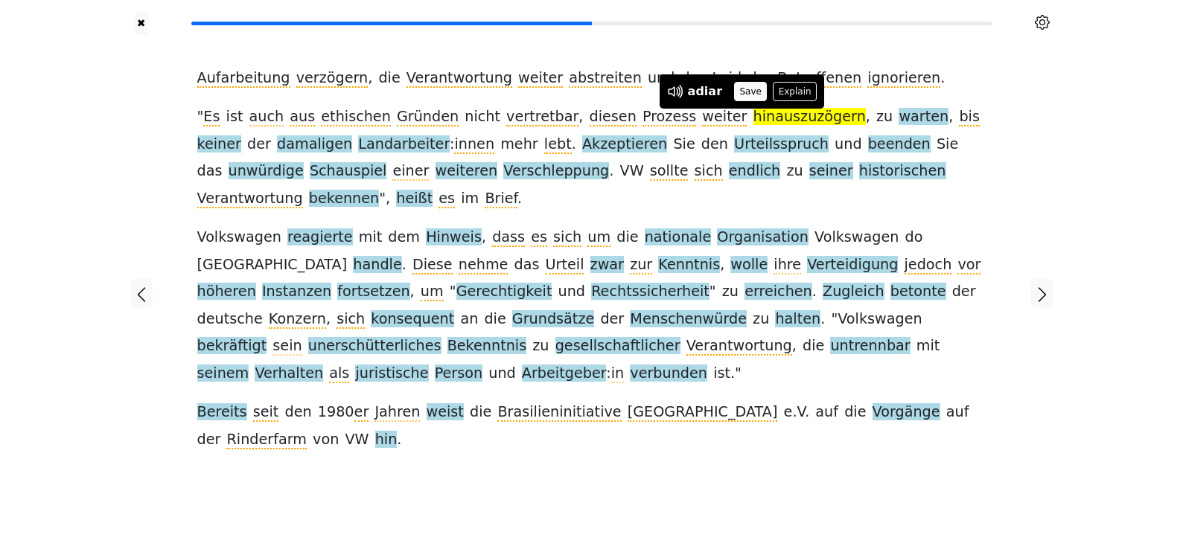
click at [738, 92] on button "Save" at bounding box center [750, 91] width 33 height 19
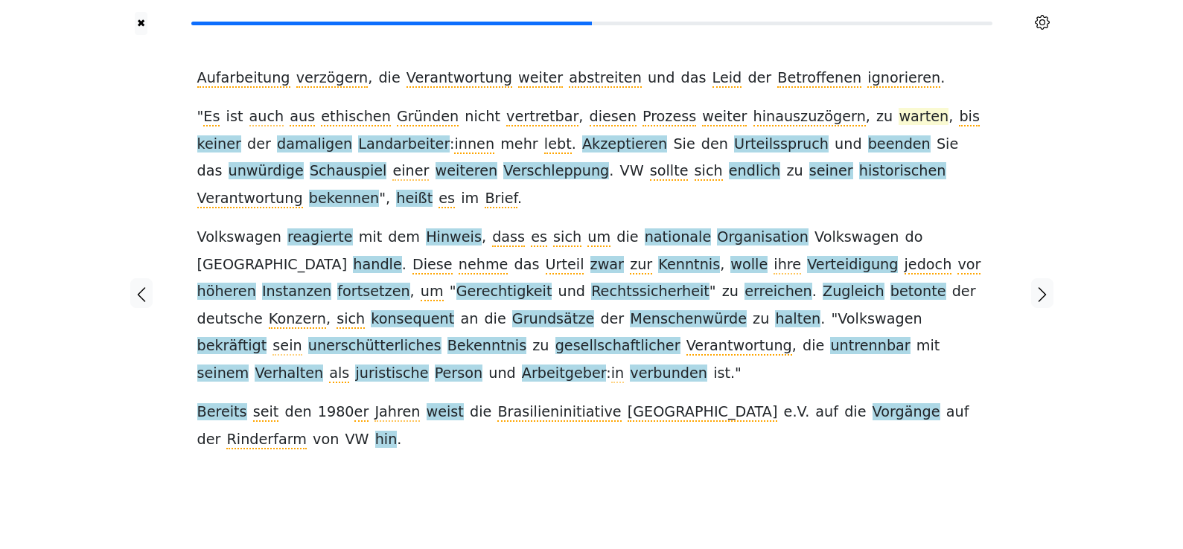
click at [898, 112] on span "warten" at bounding box center [923, 117] width 50 height 19
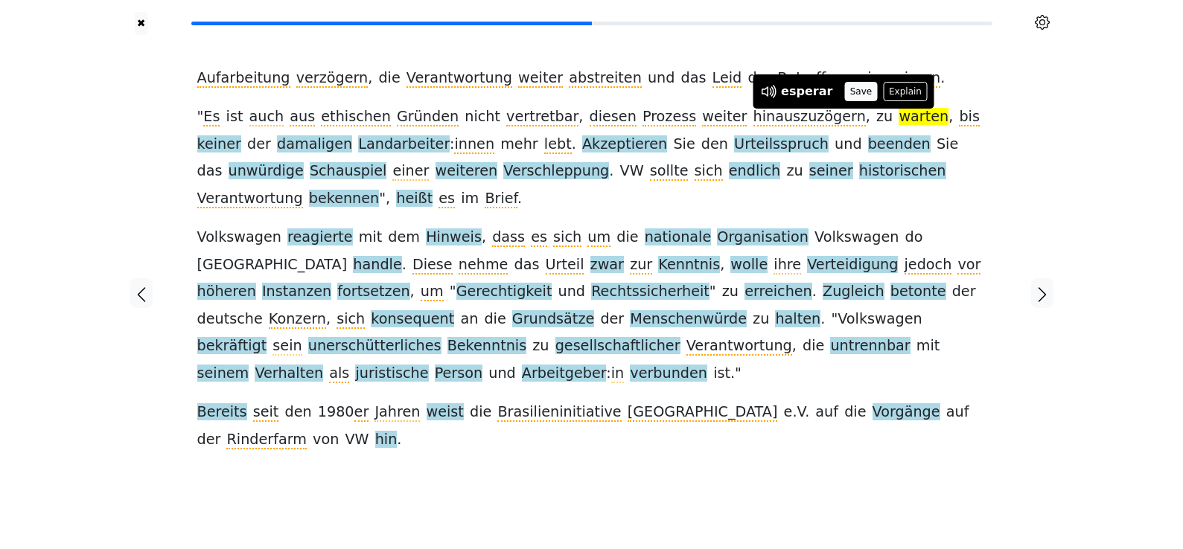
click at [844, 88] on button "Save" at bounding box center [860, 91] width 33 height 19
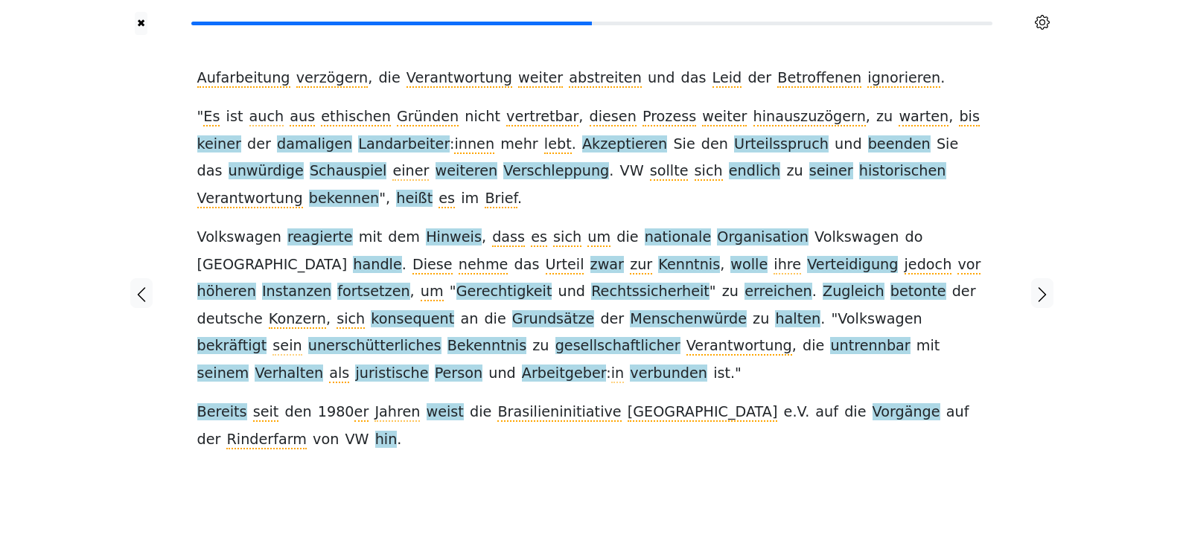
click at [241, 135] on span "keiner" at bounding box center [219, 144] width 44 height 19
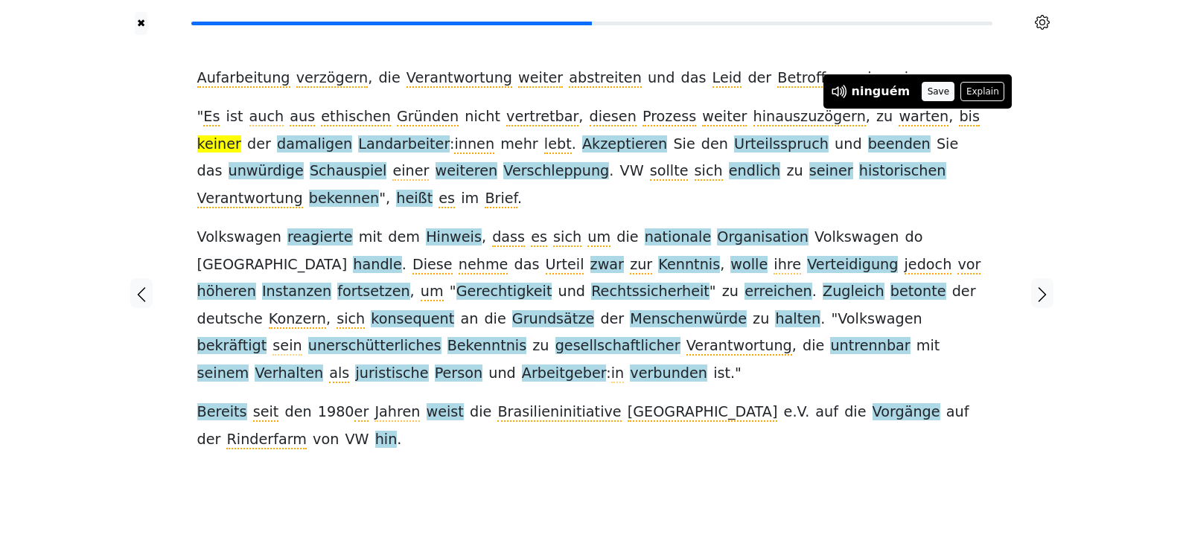
click at [921, 88] on button "Save" at bounding box center [937, 91] width 33 height 19
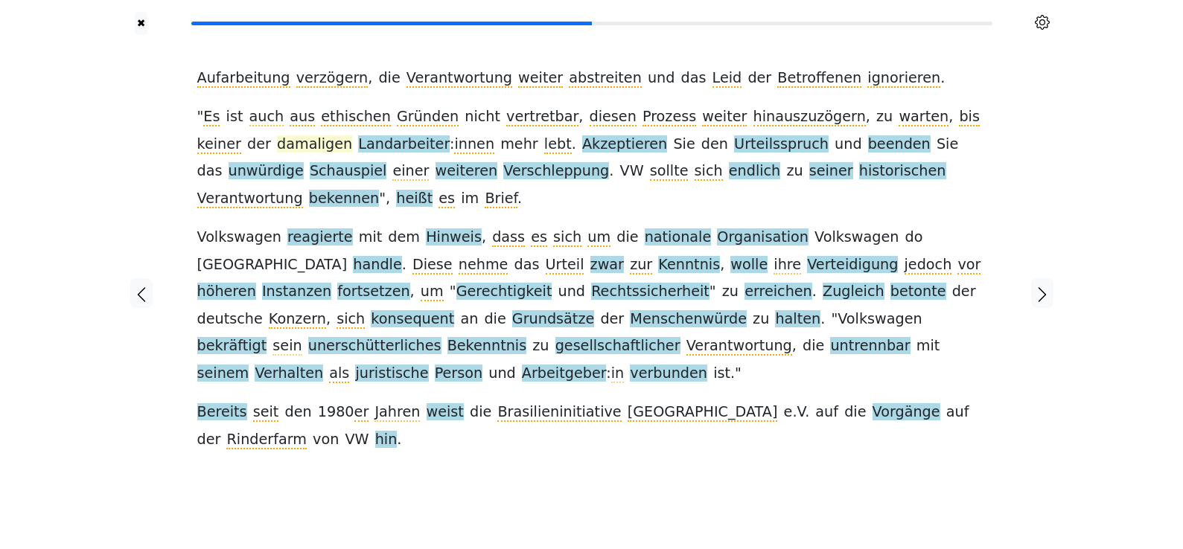
click at [277, 147] on span "damaligen" at bounding box center [314, 144] width 75 height 19
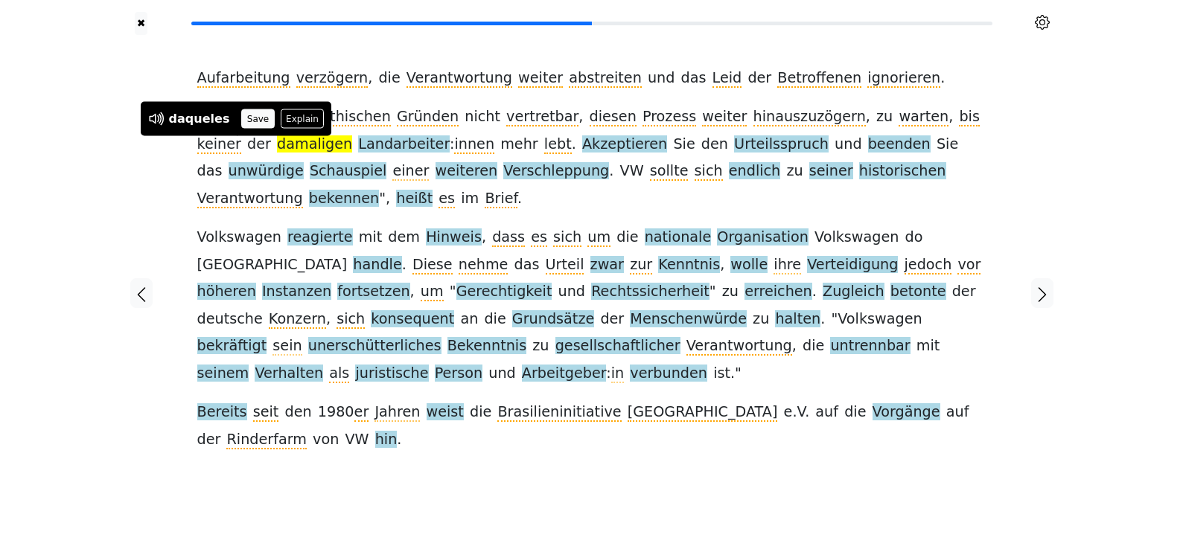
click at [254, 123] on button "Save" at bounding box center [257, 118] width 33 height 19
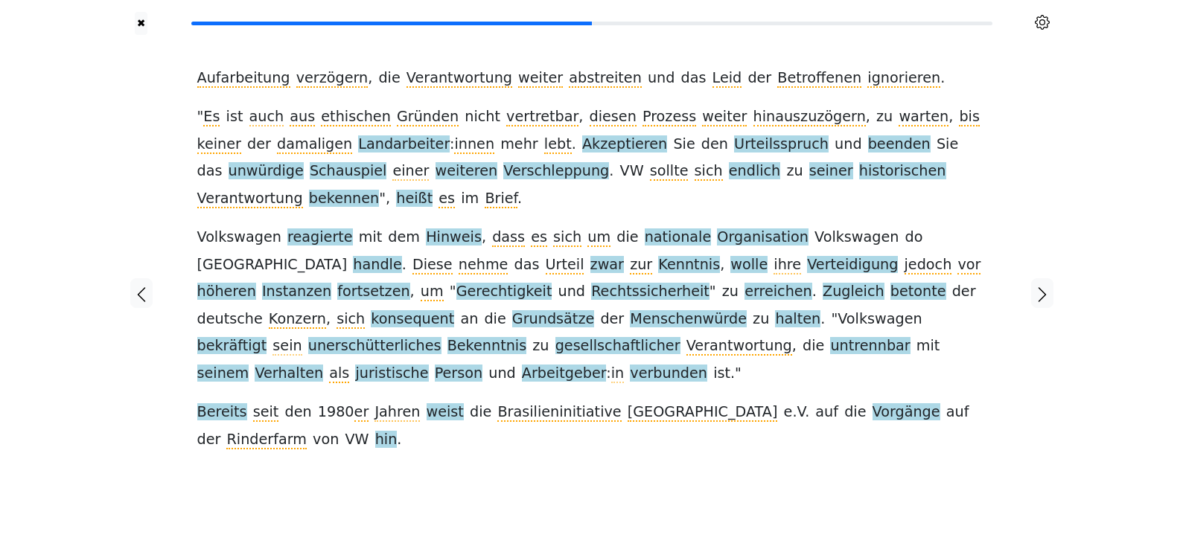
click at [358, 147] on span "Landarbeiter" at bounding box center [404, 144] width 92 height 19
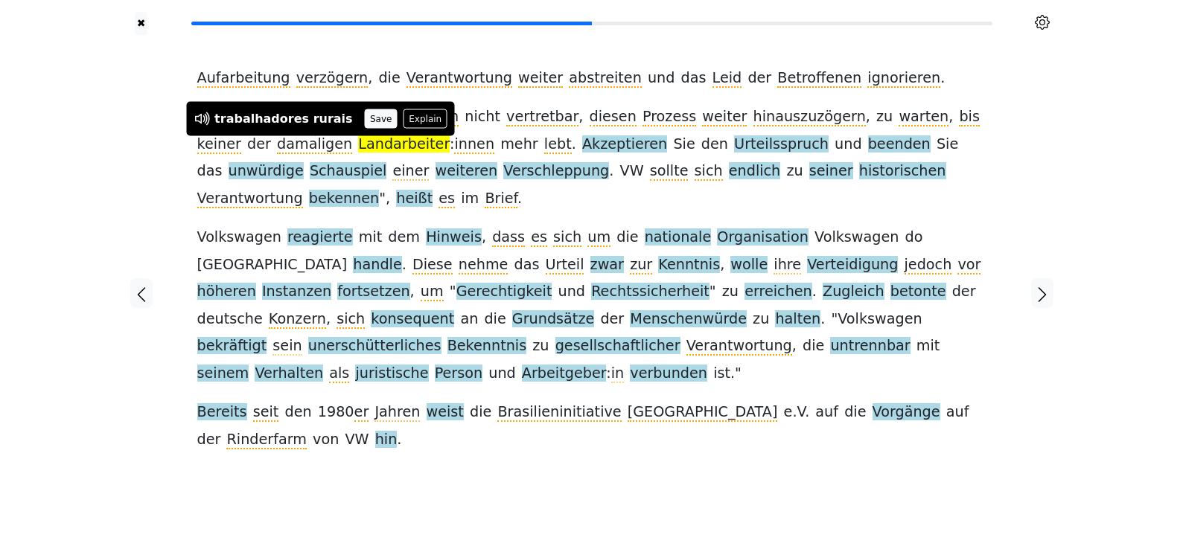
click at [365, 115] on button "Save" at bounding box center [381, 118] width 33 height 19
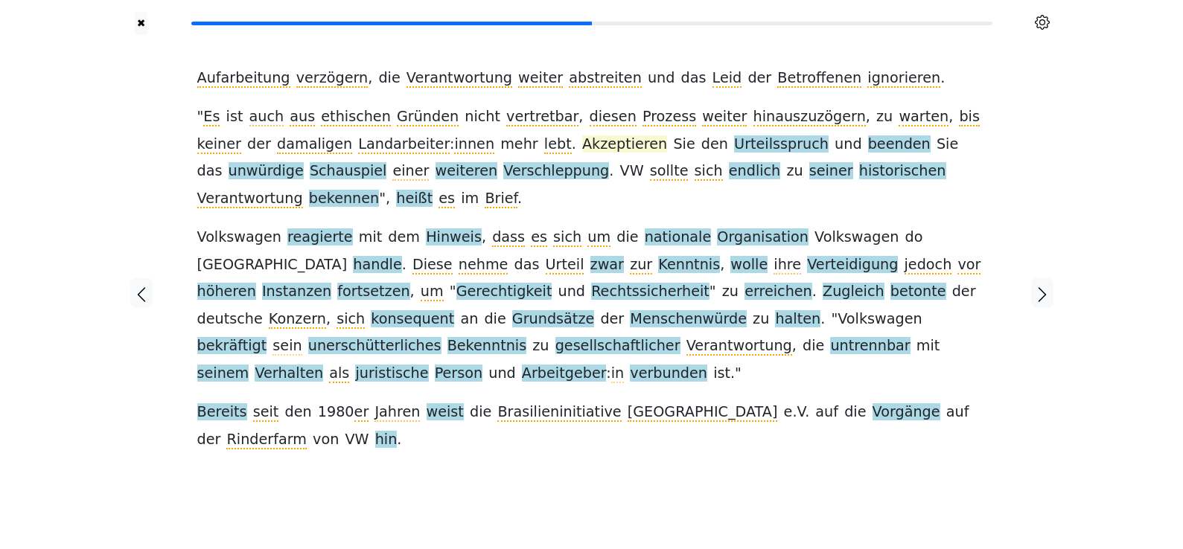
click at [582, 142] on span "Akzeptieren" at bounding box center [624, 144] width 85 height 19
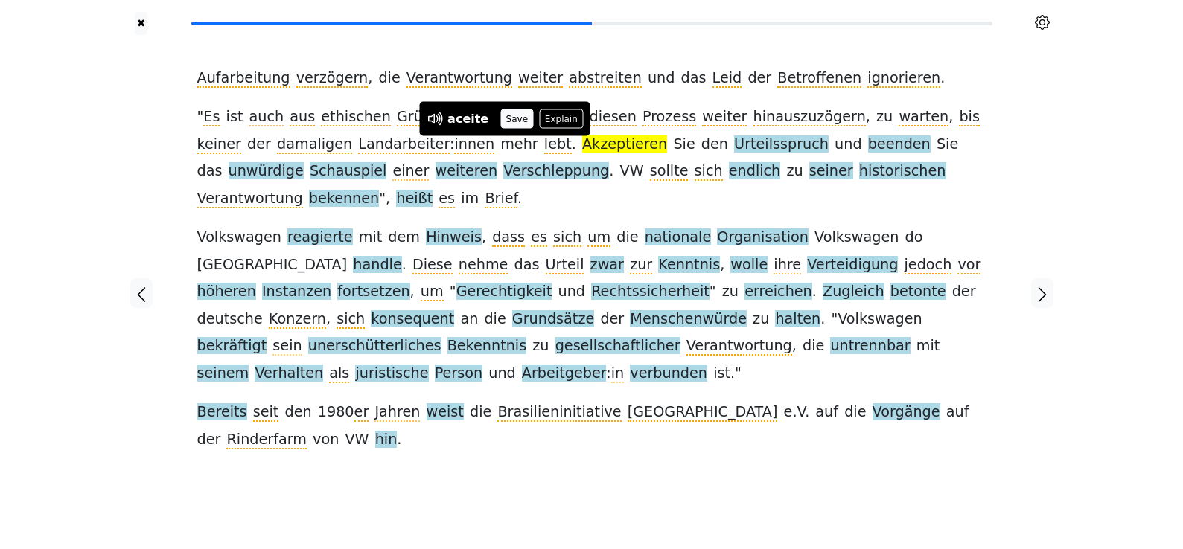
click at [521, 123] on button "Save" at bounding box center [516, 118] width 33 height 19
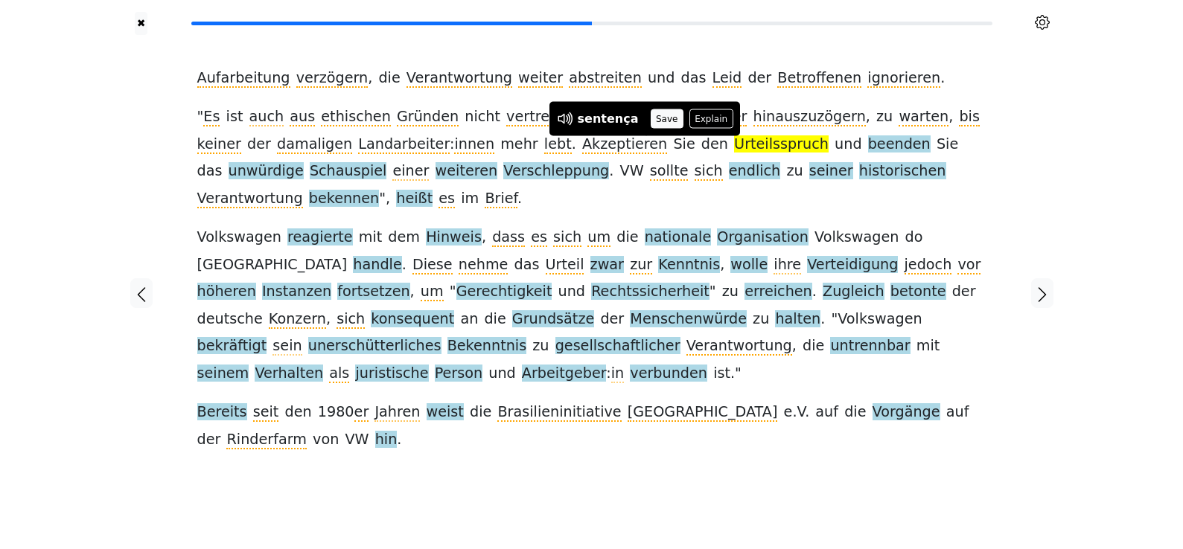
click at [661, 119] on button "Save" at bounding box center [667, 118] width 33 height 19
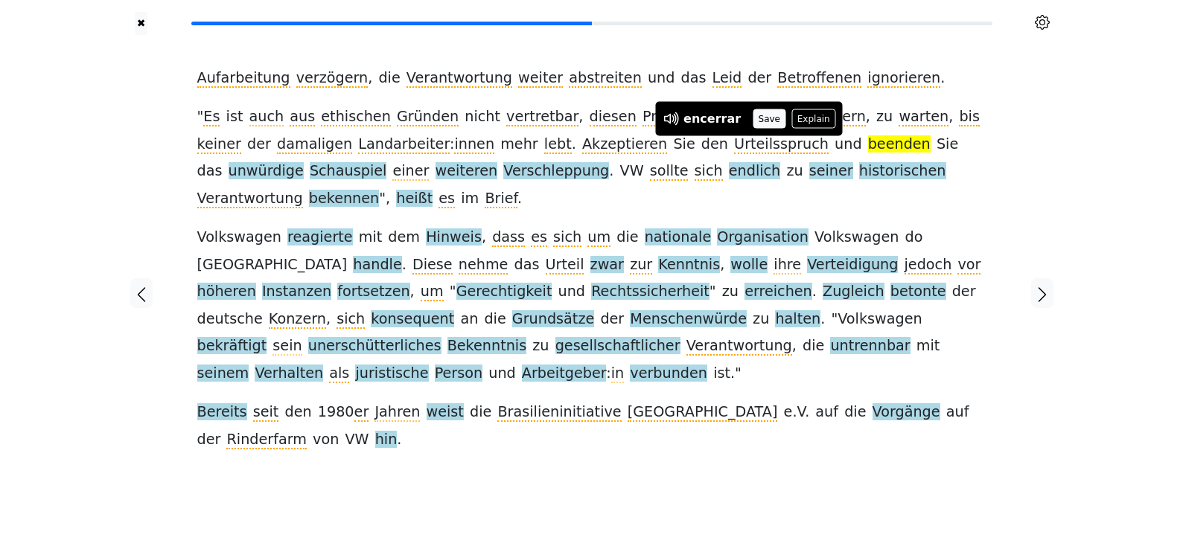
click at [758, 112] on button "Save" at bounding box center [769, 118] width 33 height 19
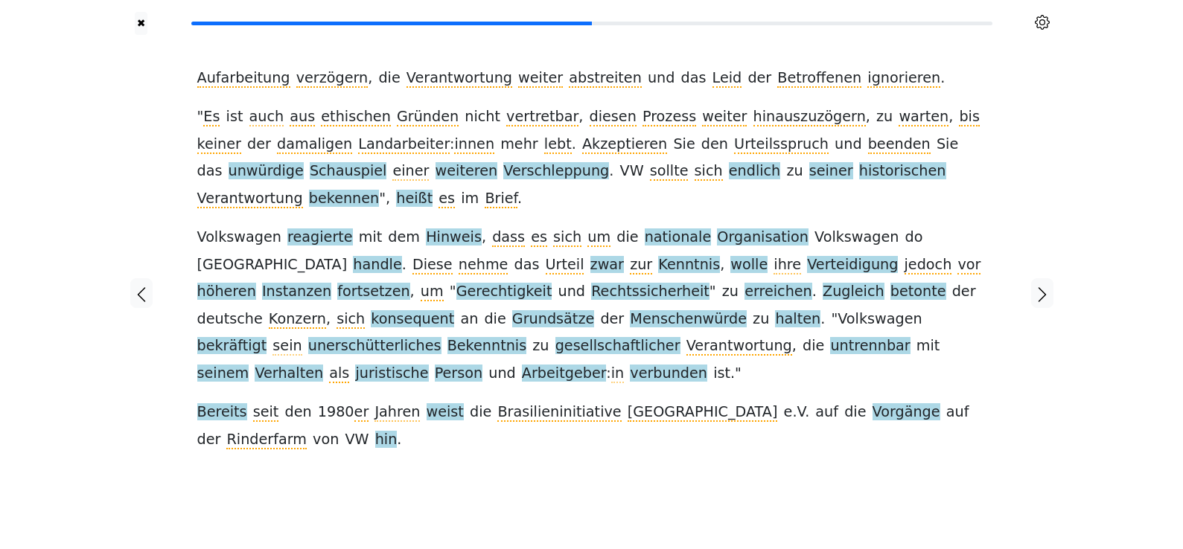
click at [304, 162] on span "unwürdige" at bounding box center [266, 171] width 75 height 19
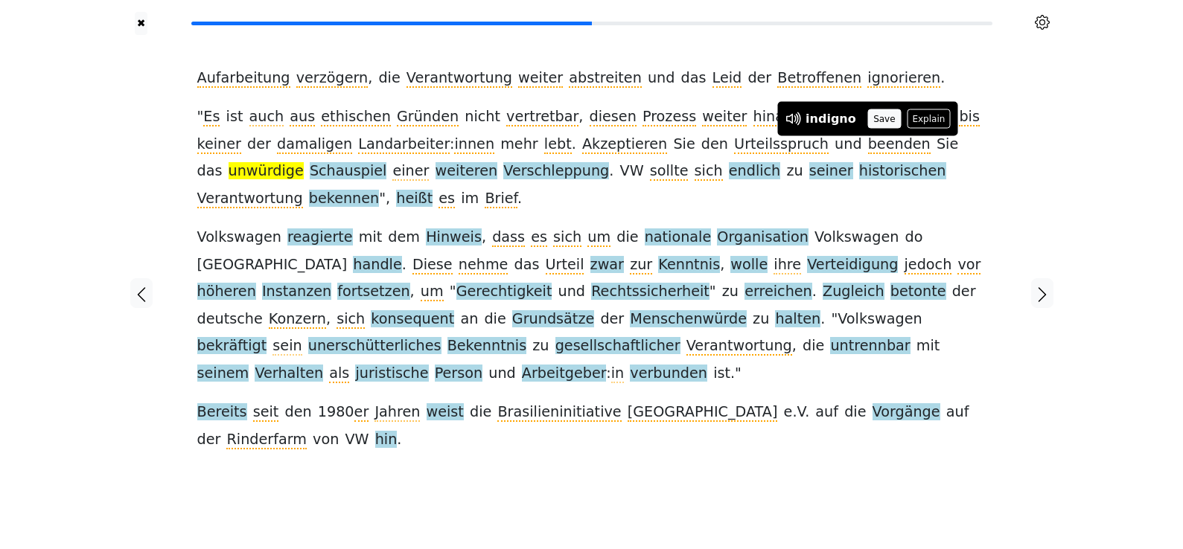
click at [874, 115] on button "Save" at bounding box center [884, 118] width 33 height 19
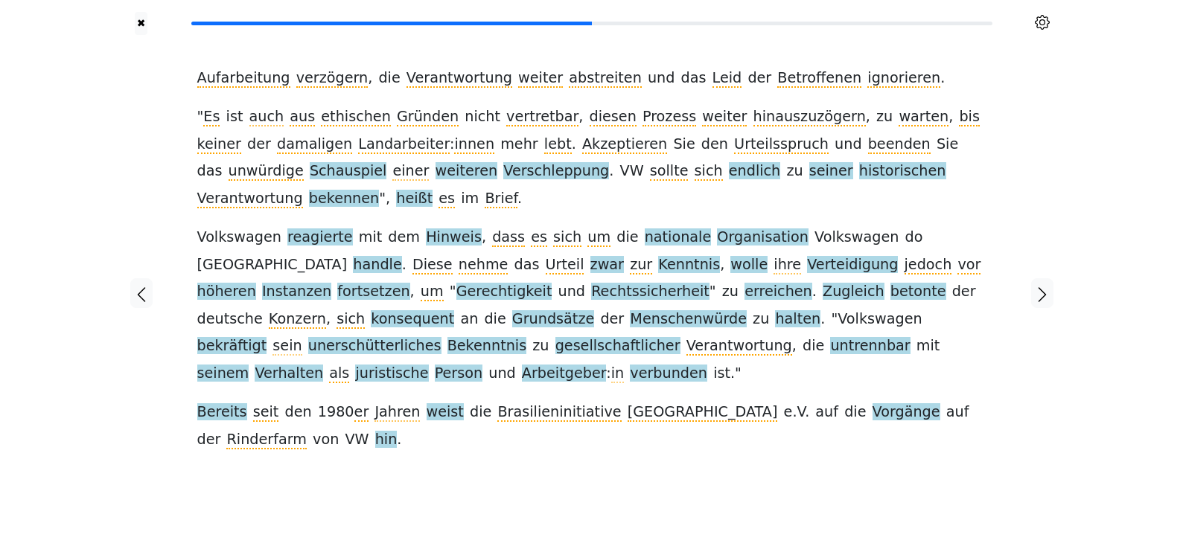
click at [386, 162] on span "Schauspiel" at bounding box center [348, 171] width 77 height 19
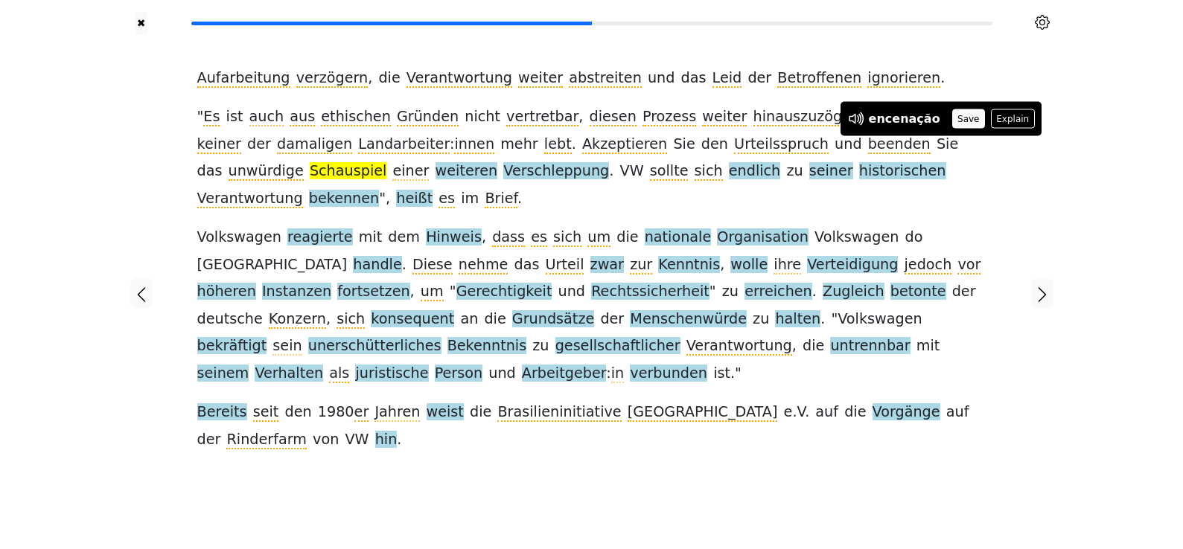
click at [952, 121] on button "Save" at bounding box center [968, 118] width 33 height 19
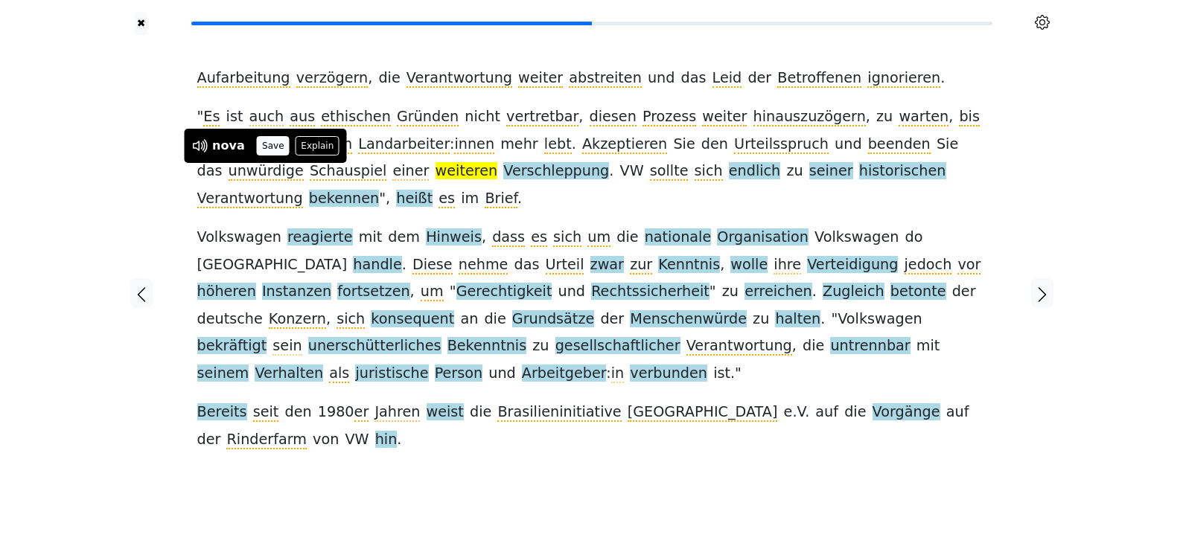
click at [257, 144] on button "Save" at bounding box center [273, 145] width 33 height 19
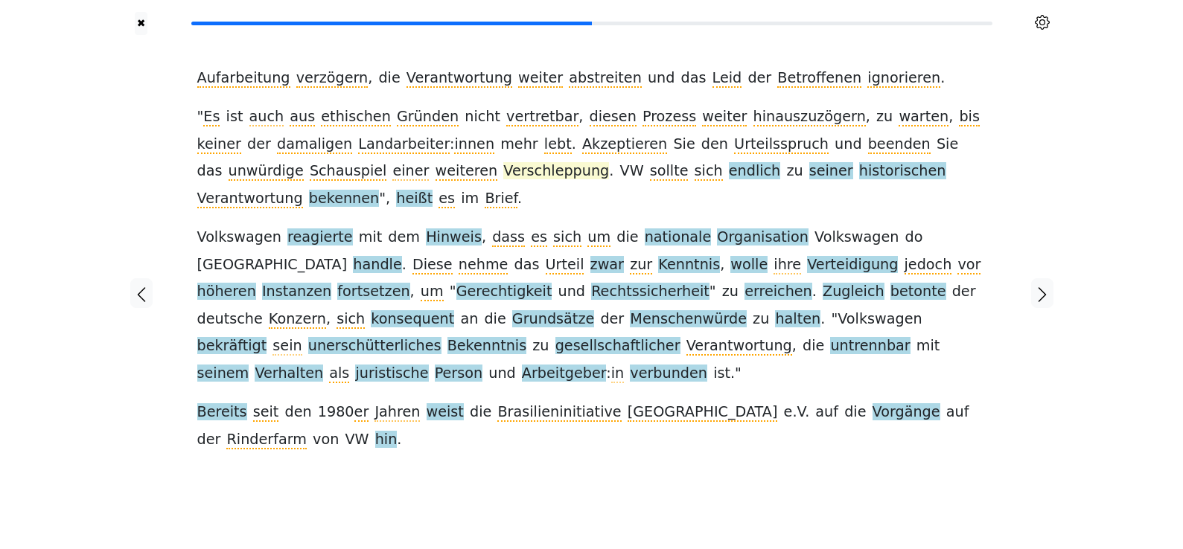
click at [503, 169] on span "Verschleppung" at bounding box center [556, 171] width 106 height 19
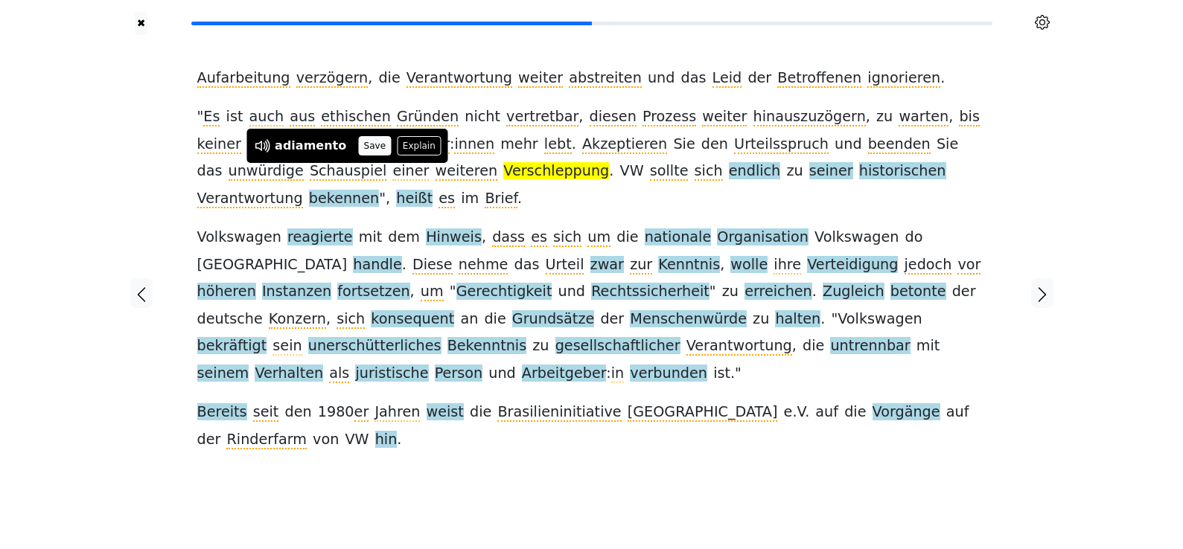
click at [362, 150] on button "Save" at bounding box center [374, 145] width 33 height 19
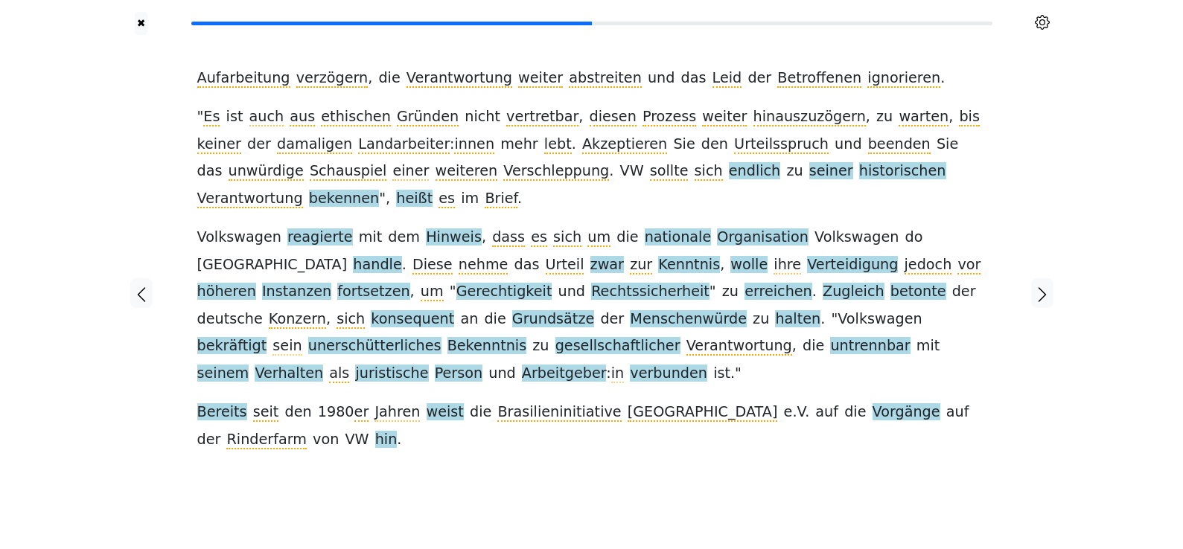
click at [729, 167] on span "endlich" at bounding box center [755, 171] width 52 height 19
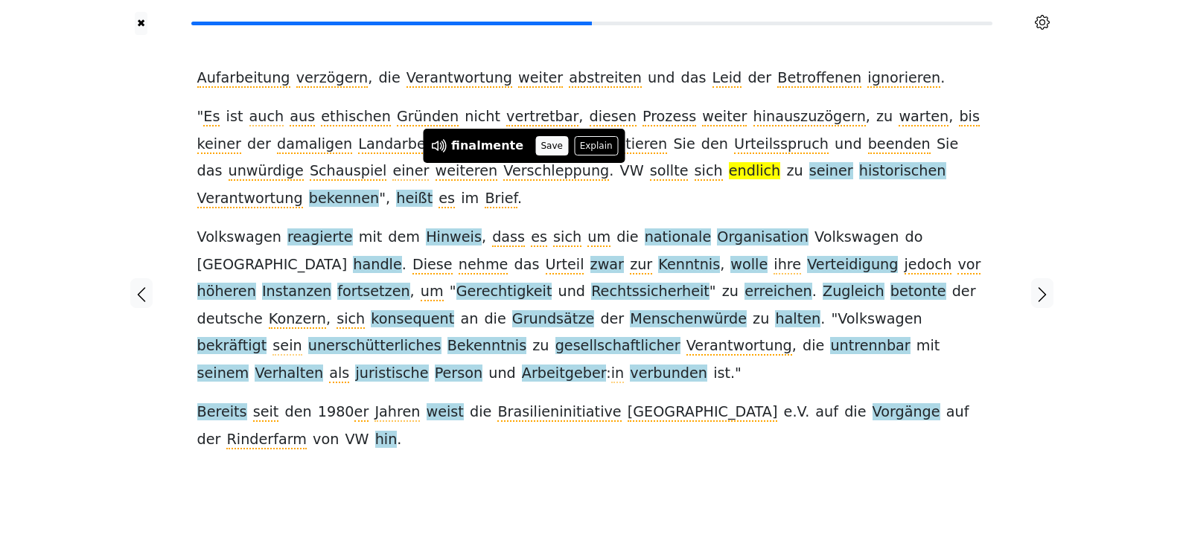
click at [538, 149] on button "Save" at bounding box center [551, 145] width 33 height 19
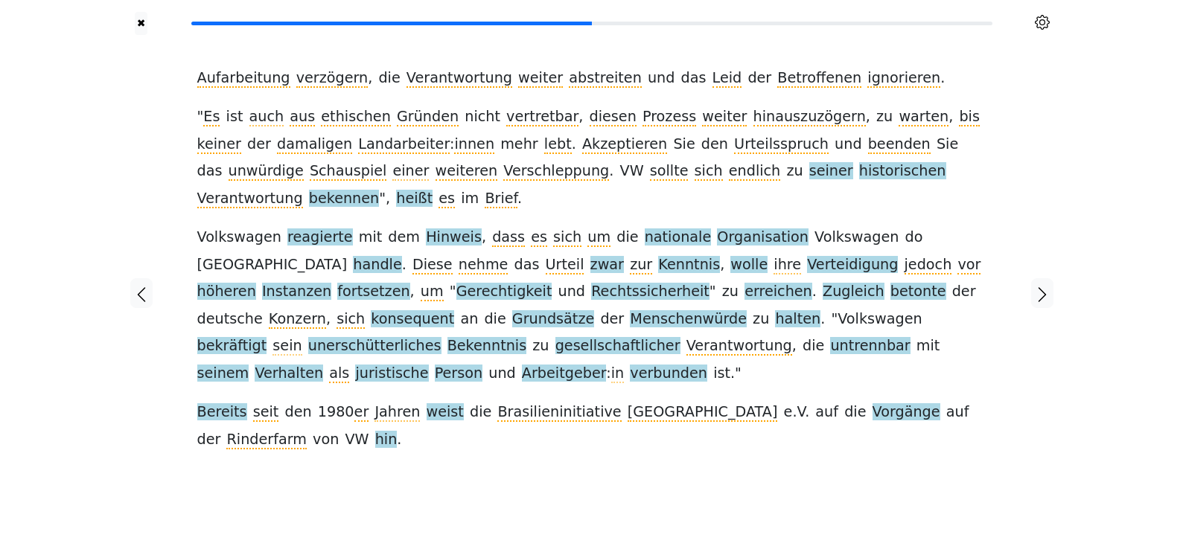
click at [809, 175] on span "seiner" at bounding box center [831, 171] width 44 height 19
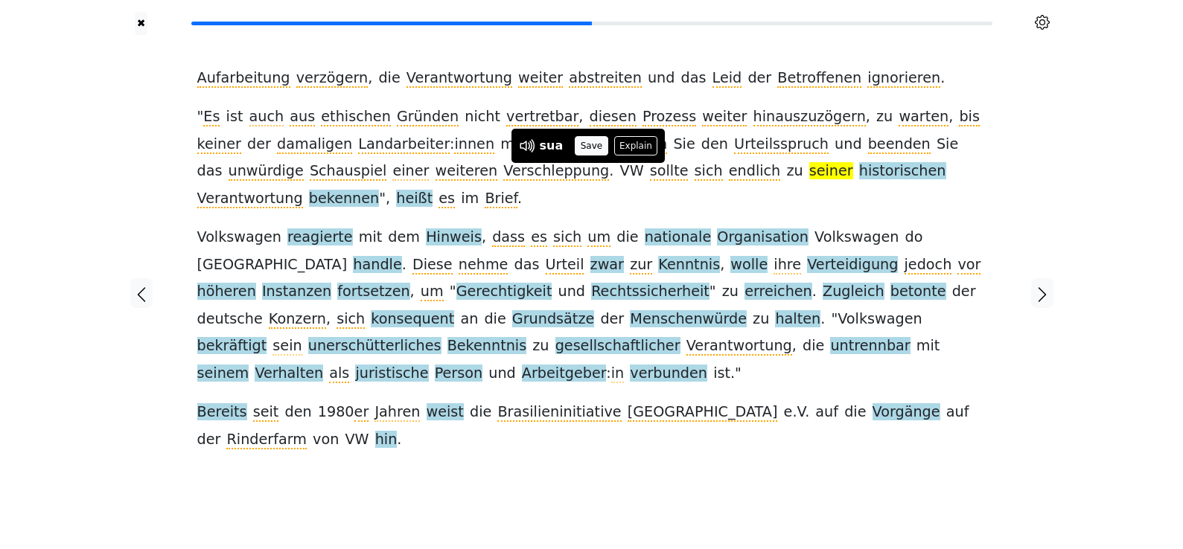
click at [598, 140] on button "Save" at bounding box center [591, 145] width 33 height 19
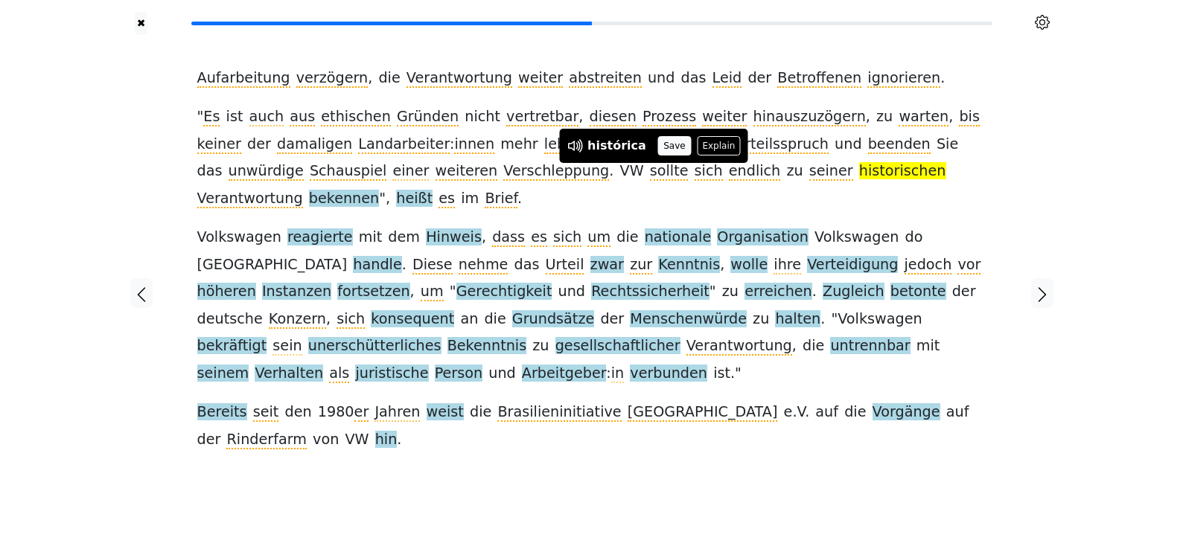
click at [665, 141] on button "Save" at bounding box center [674, 145] width 33 height 19
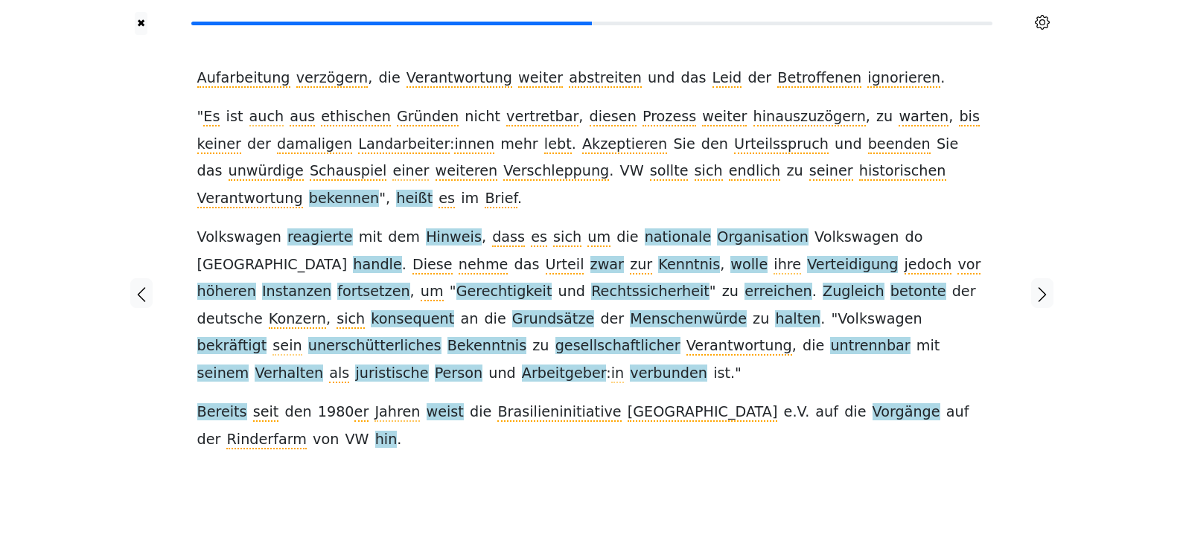
click at [380, 190] on span "bekennen" at bounding box center [344, 199] width 71 height 19
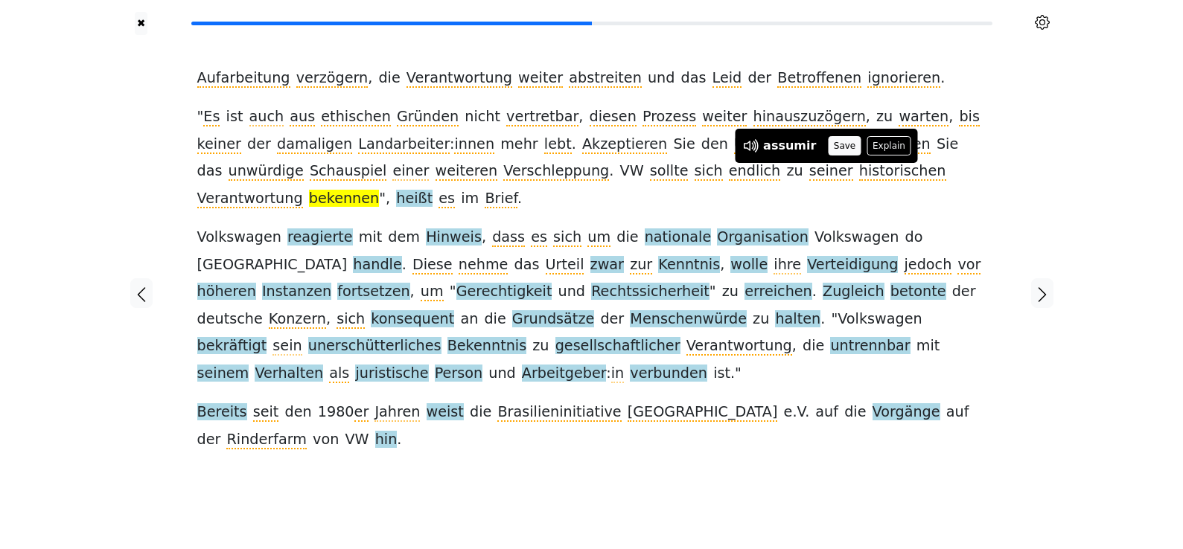
click at [841, 150] on button "Save" at bounding box center [844, 145] width 33 height 19
